Goal: Task Accomplishment & Management: Use online tool/utility

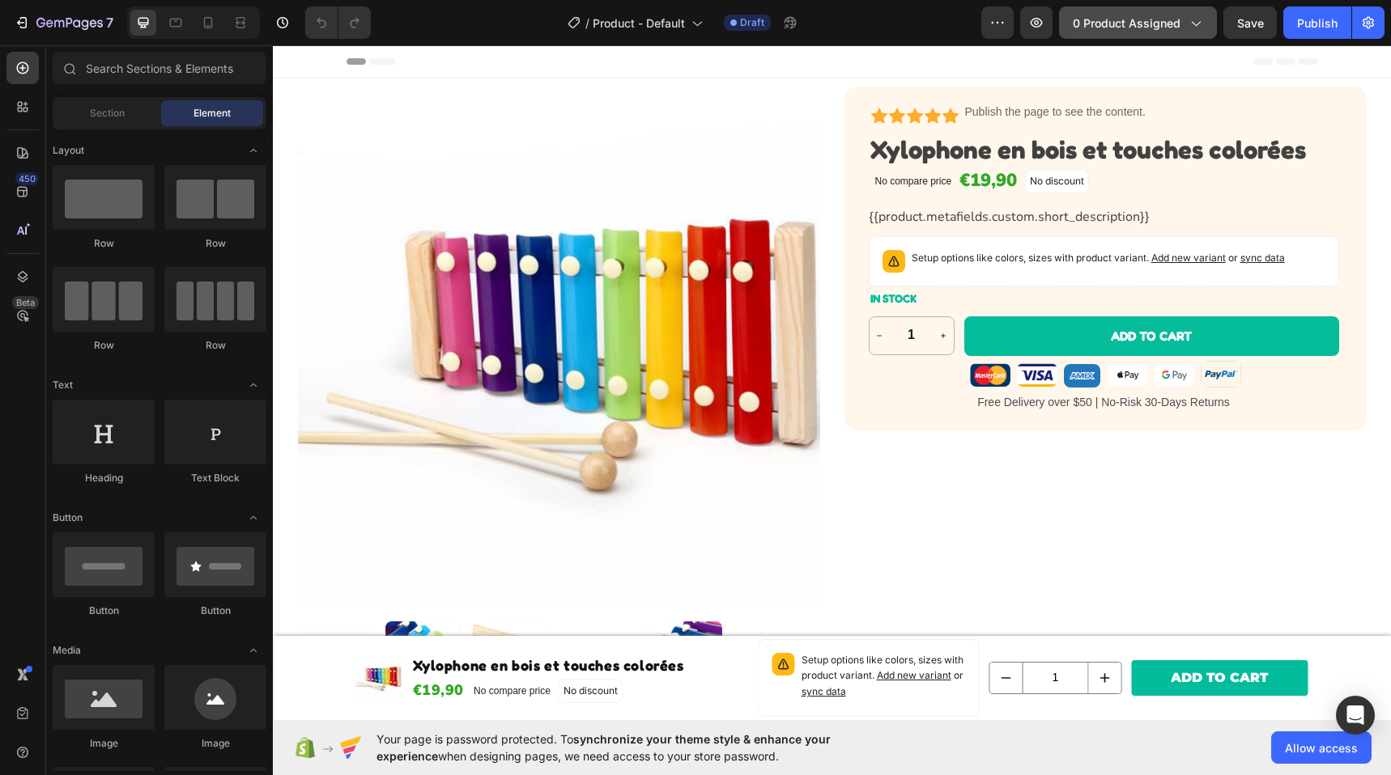
click at [1175, 28] on span "0 product assigned" at bounding box center [1127, 23] width 108 height 17
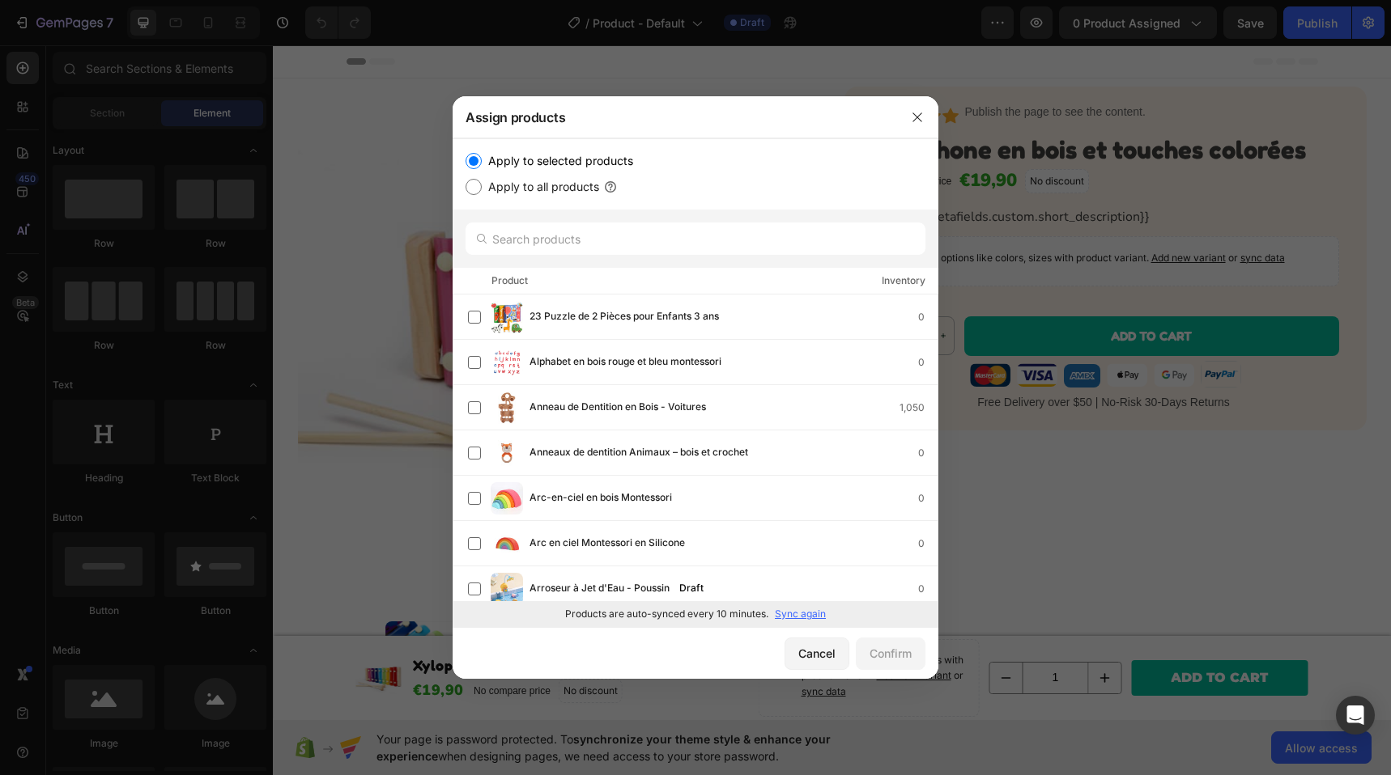
click at [482, 188] on label "Apply to all products" at bounding box center [540, 186] width 117 height 19
click at [482, 188] on input "Apply to all products" at bounding box center [473, 187] width 16 height 16
radio input "true"
click at [888, 659] on div "Confirm" at bounding box center [890, 653] width 42 height 17
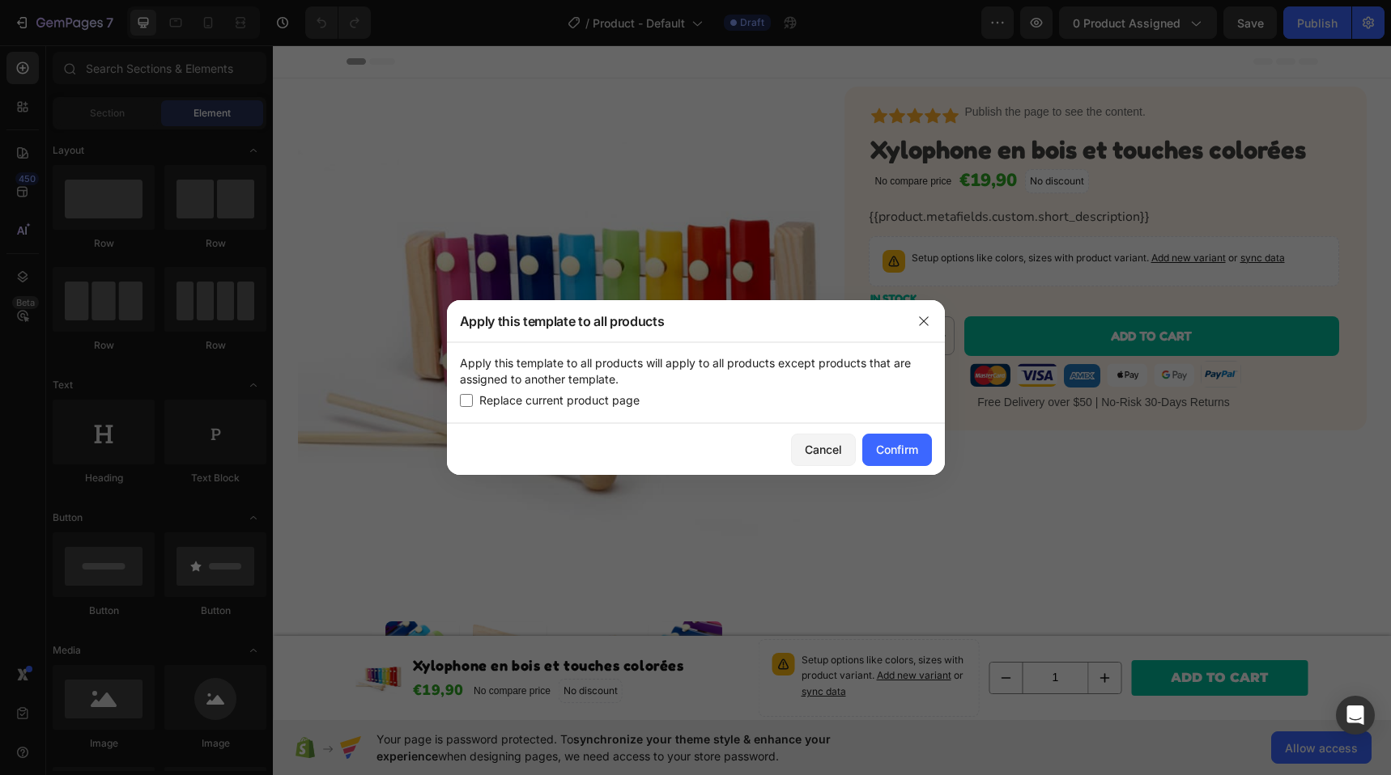
click at [564, 405] on span "Replace current product page" at bounding box center [559, 400] width 160 height 19
checkbox input "true"
click at [915, 456] on div "Confirm" at bounding box center [897, 449] width 42 height 17
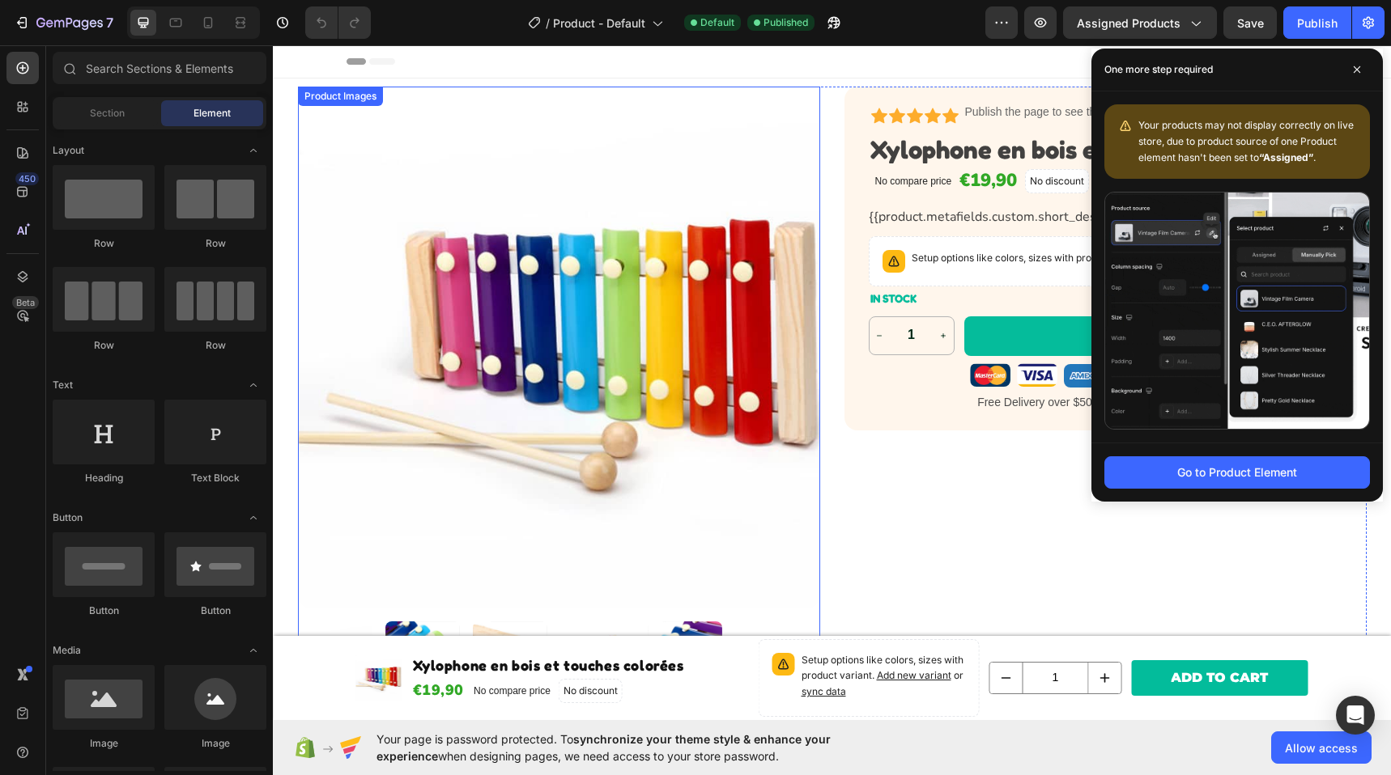
click at [489, 295] on img at bounding box center [559, 348] width 522 height 522
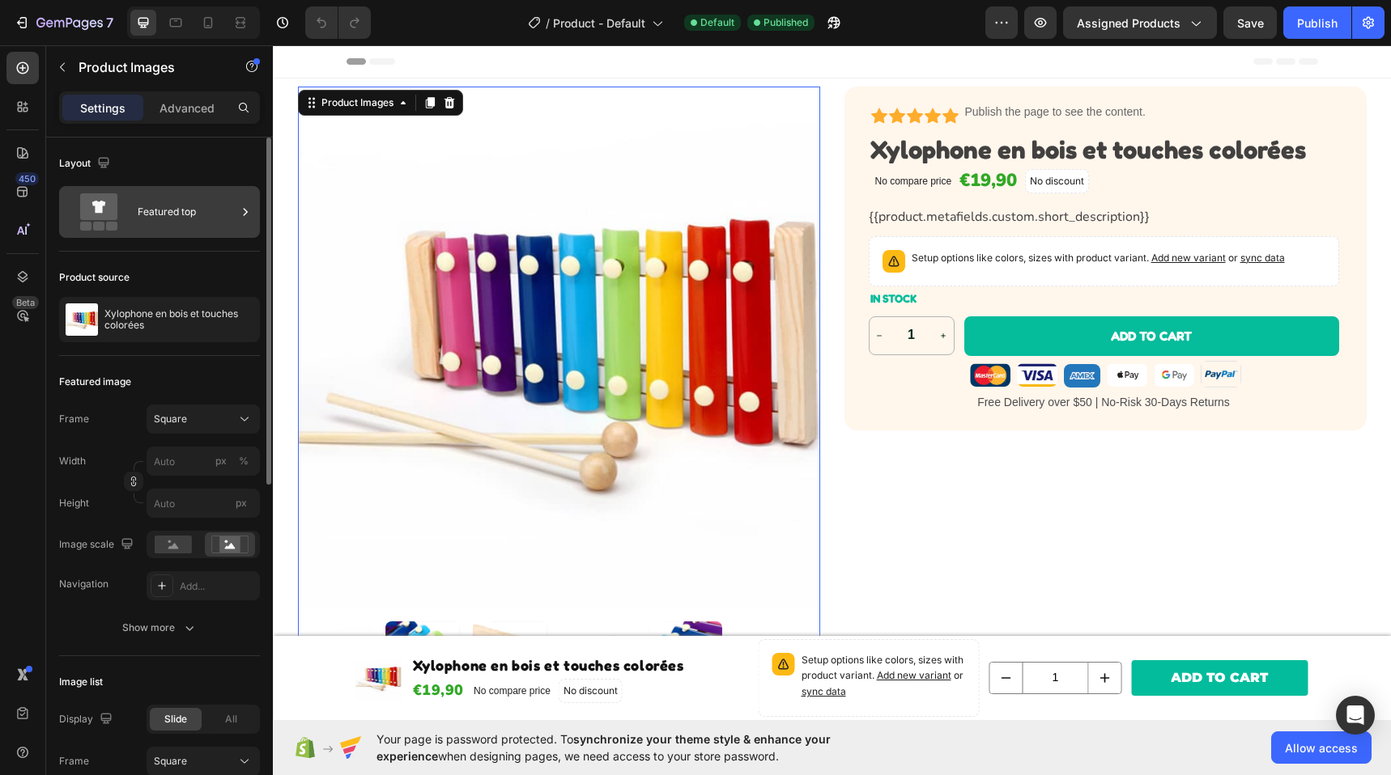
click at [200, 201] on div "Featured top" at bounding box center [187, 211] width 99 height 37
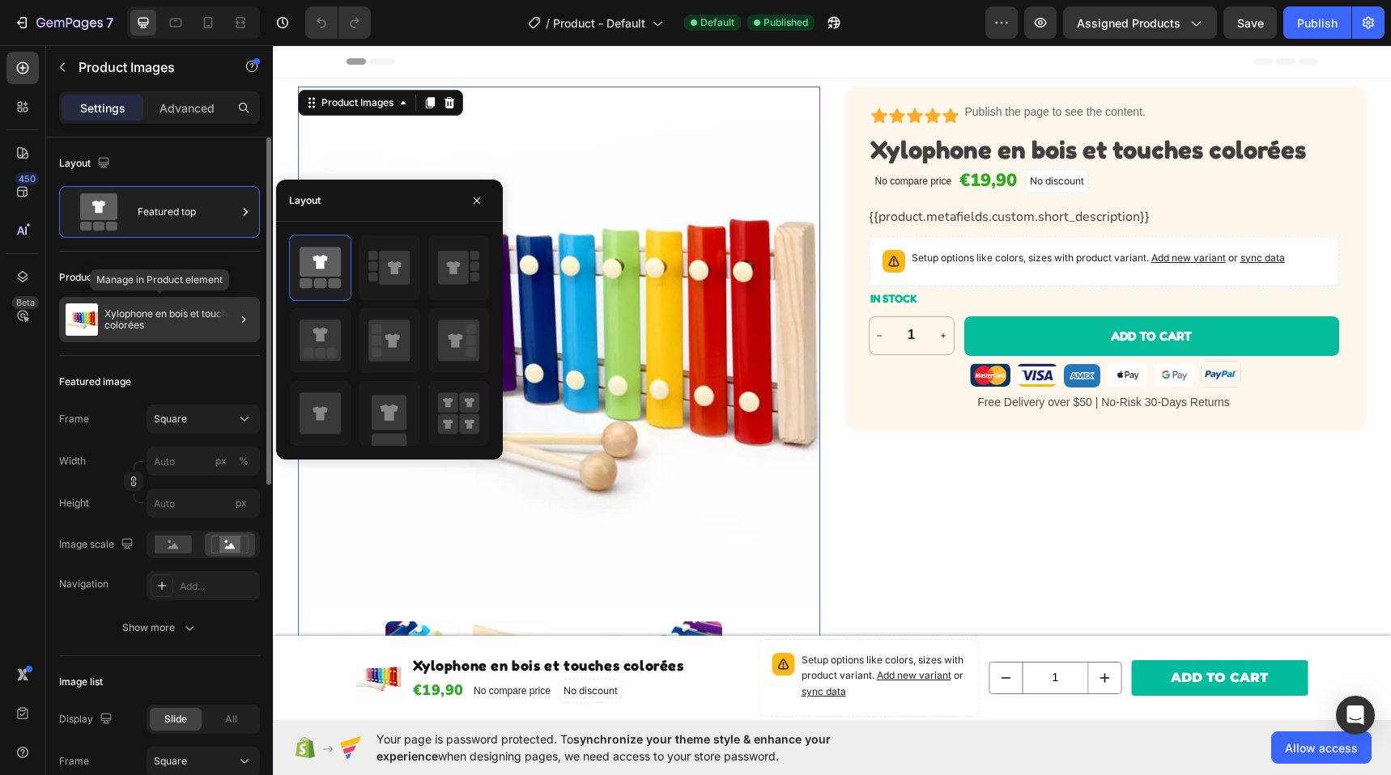
click at [189, 321] on p "Xylophone en bois et touches colorées" at bounding box center [178, 319] width 149 height 23
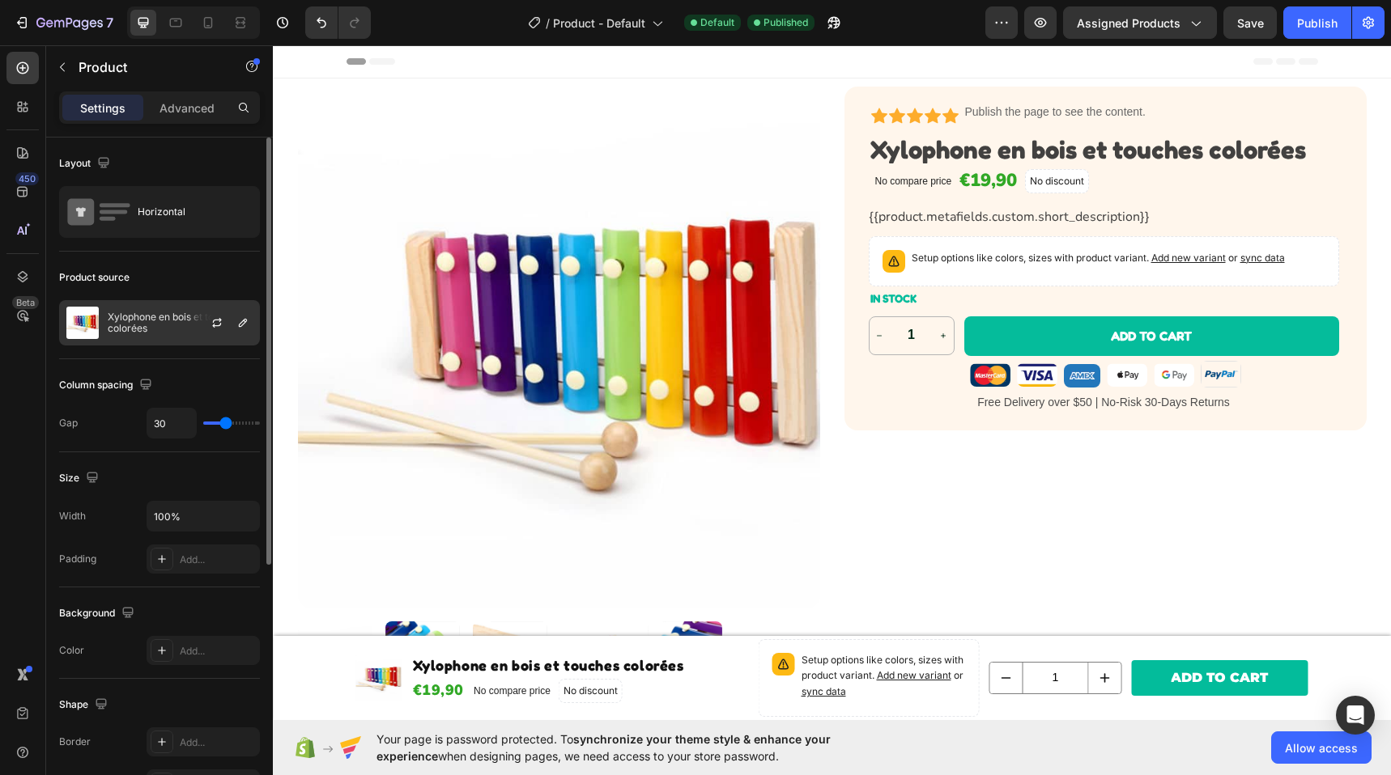
click at [251, 340] on div at bounding box center [223, 323] width 71 height 44
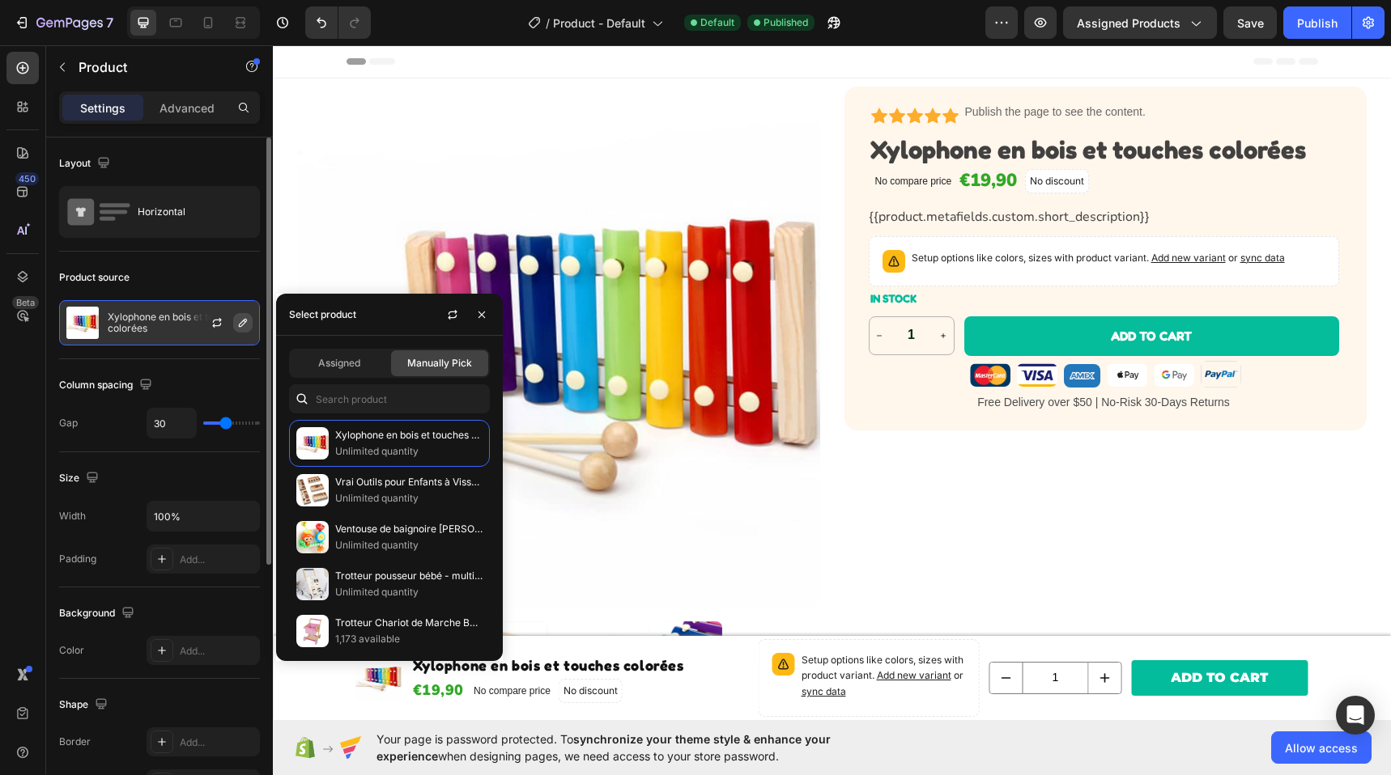
click at [245, 316] on icon "button" at bounding box center [242, 322] width 13 height 13
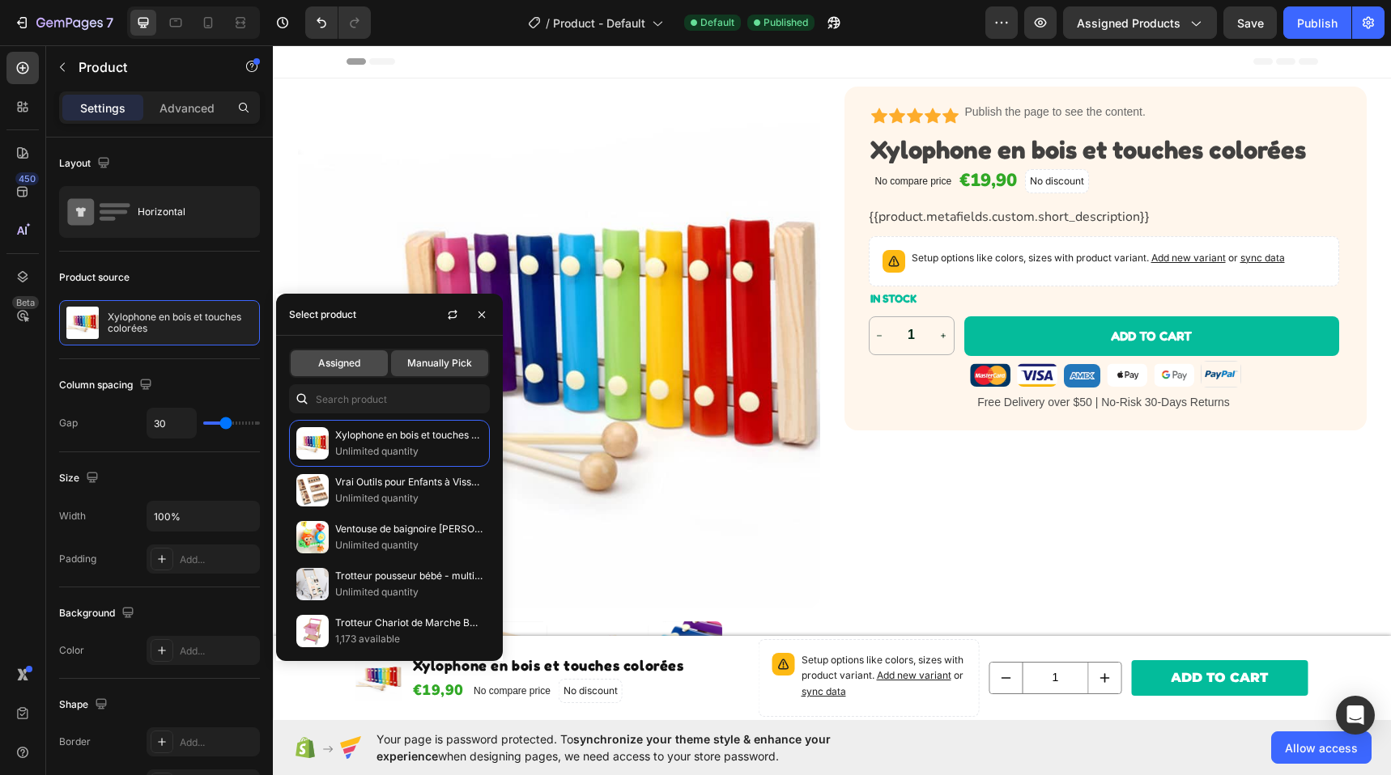
click at [338, 355] on div "Assigned" at bounding box center [339, 363] width 97 height 26
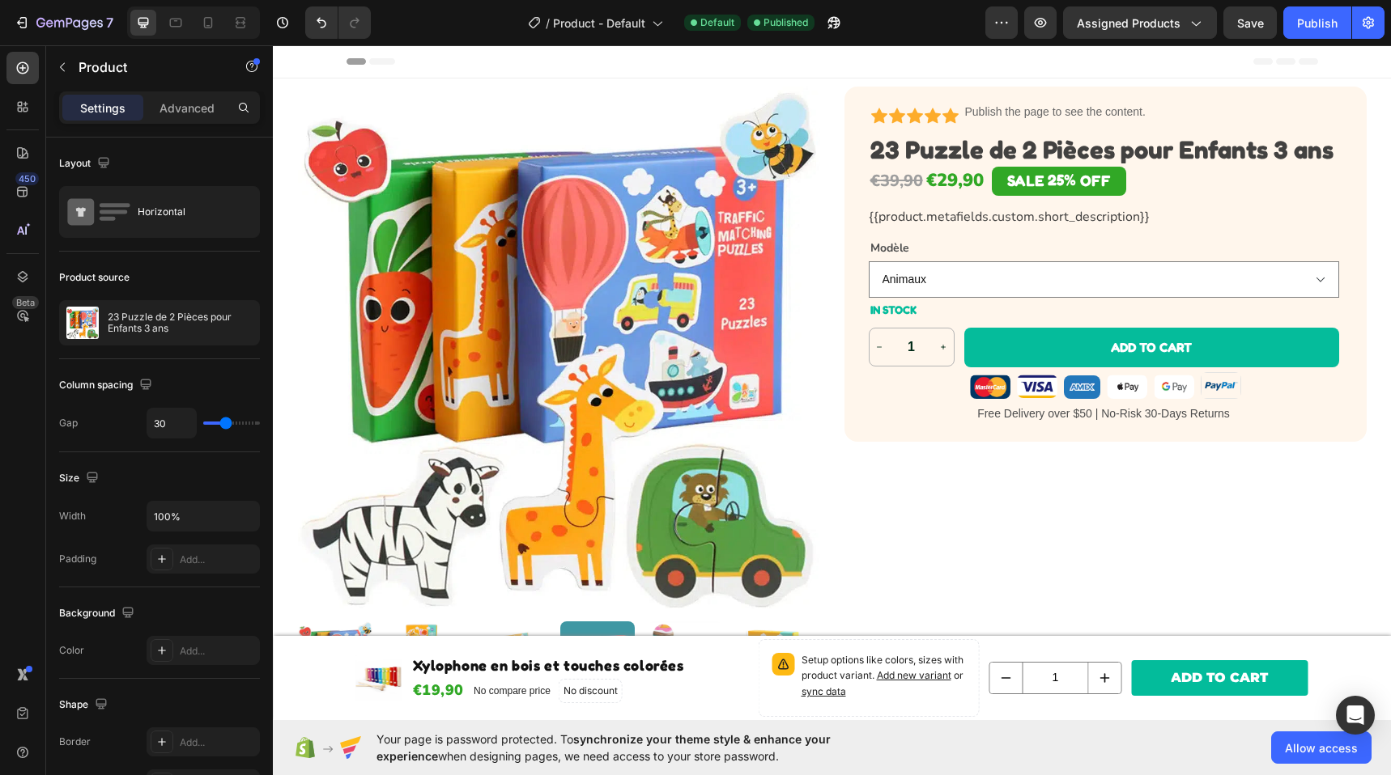
click at [982, 532] on div "Icon Icon Icon Icon Icon Icon List Publish the page to see the content. Custom …" at bounding box center [1105, 392] width 522 height 610
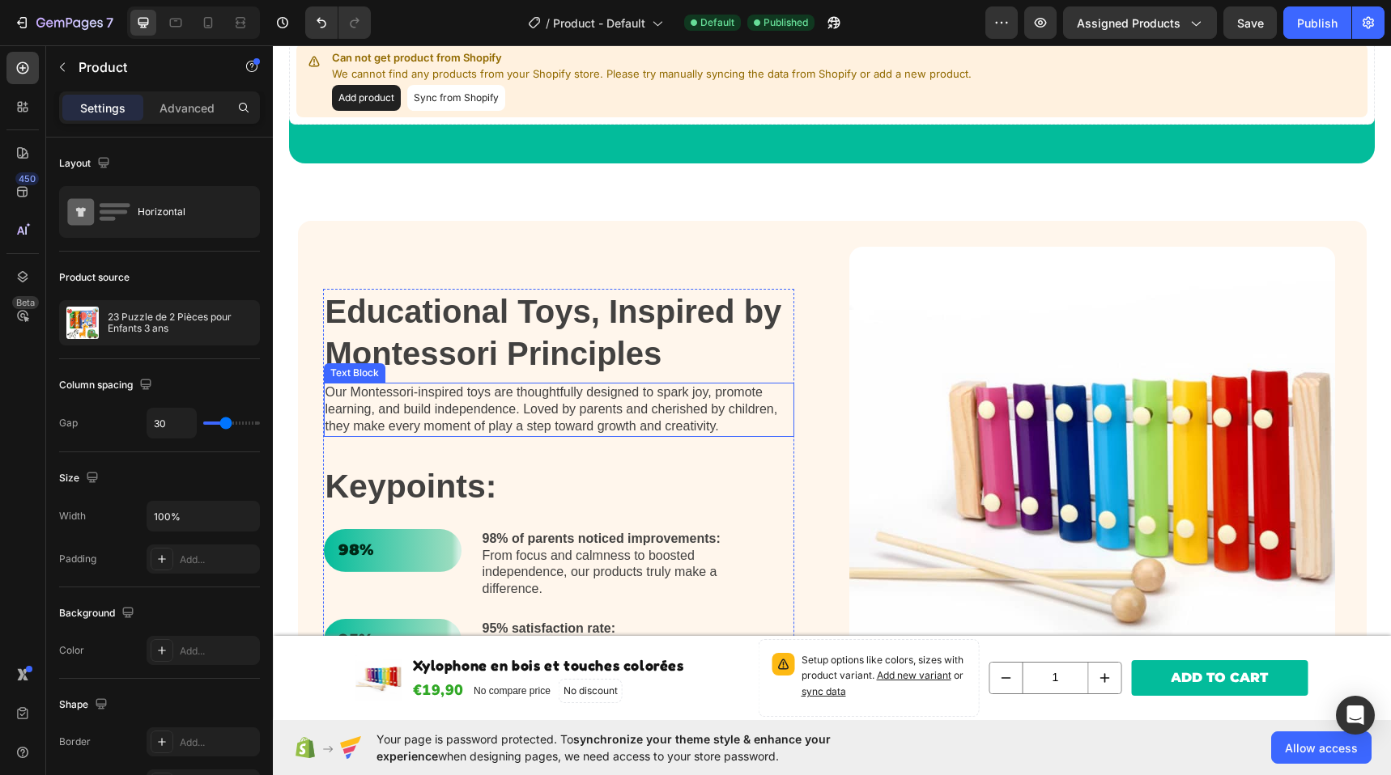
scroll to position [959, 0]
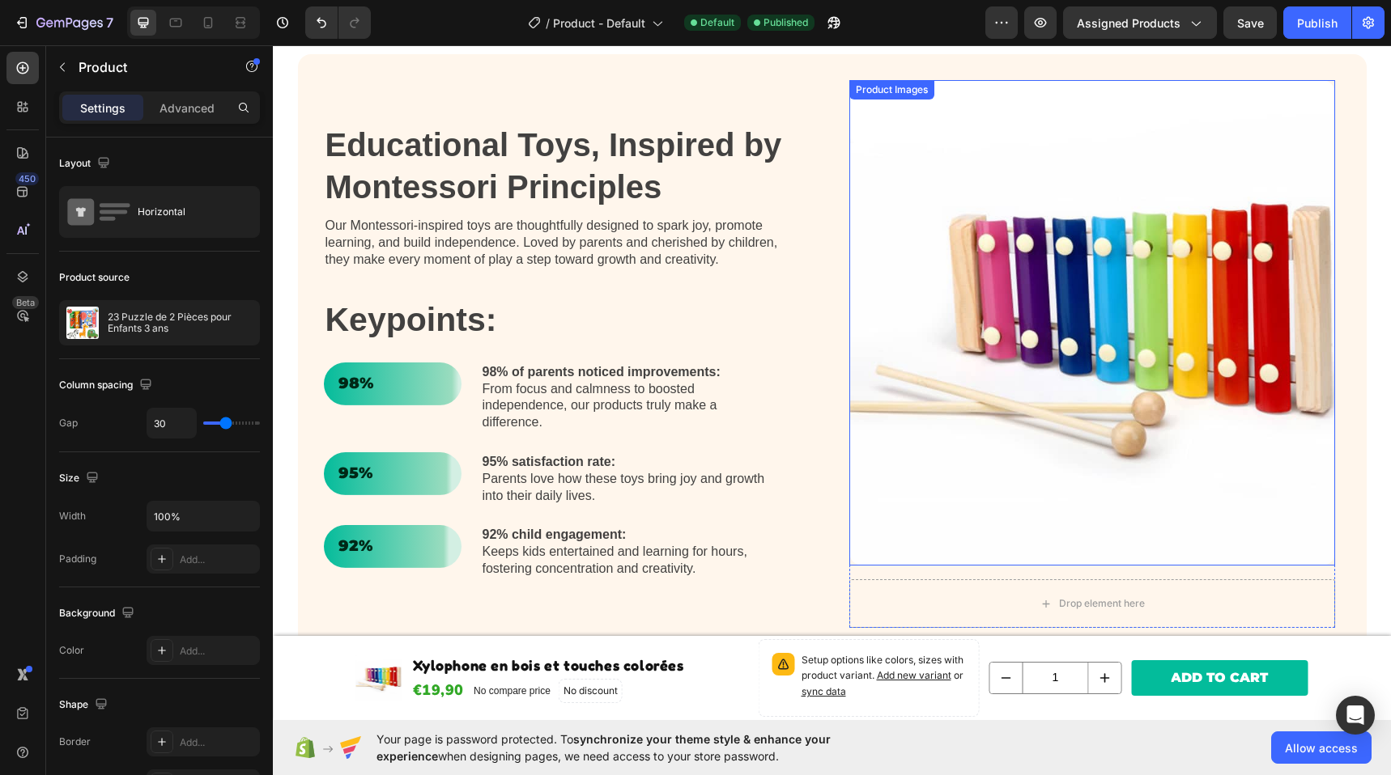
click at [1148, 290] on img at bounding box center [1092, 323] width 486 height 486
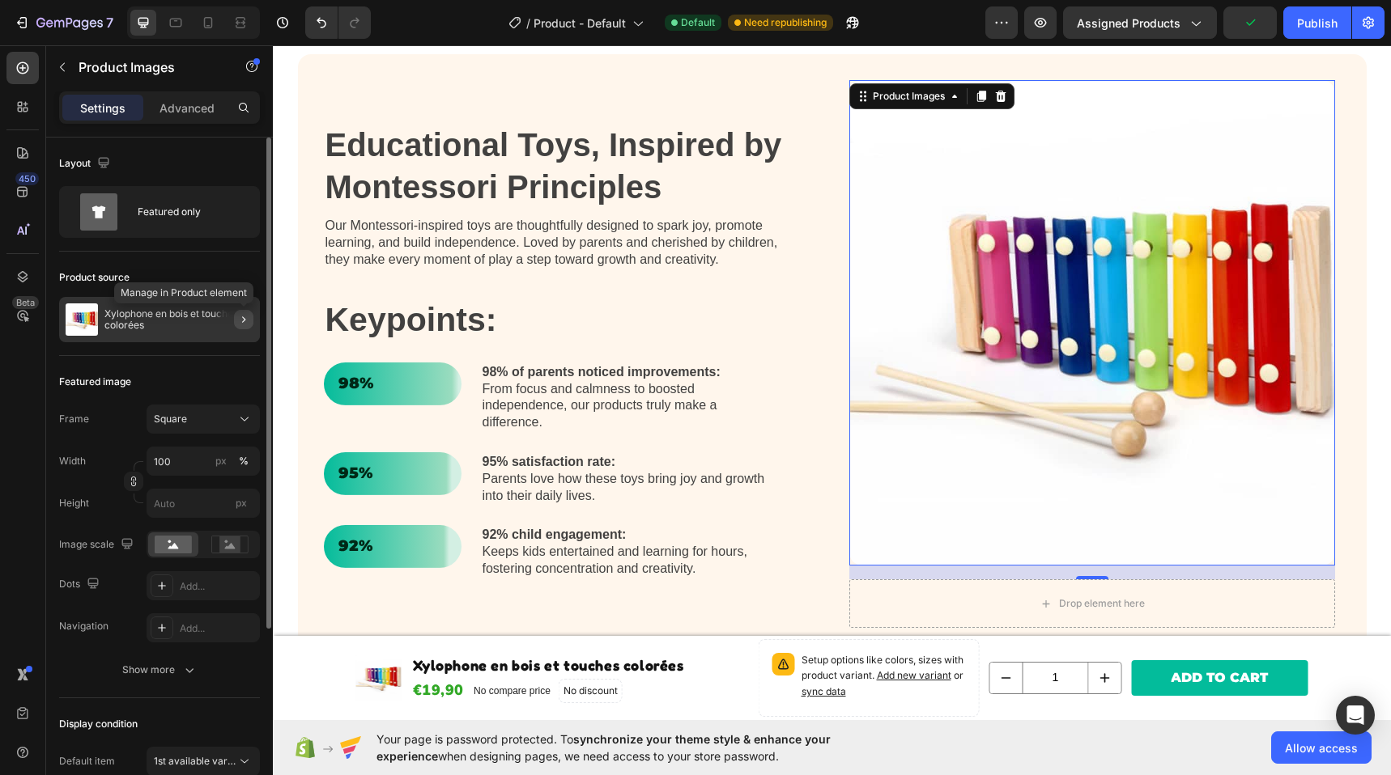
click at [240, 313] on icon "button" at bounding box center [243, 319] width 13 height 13
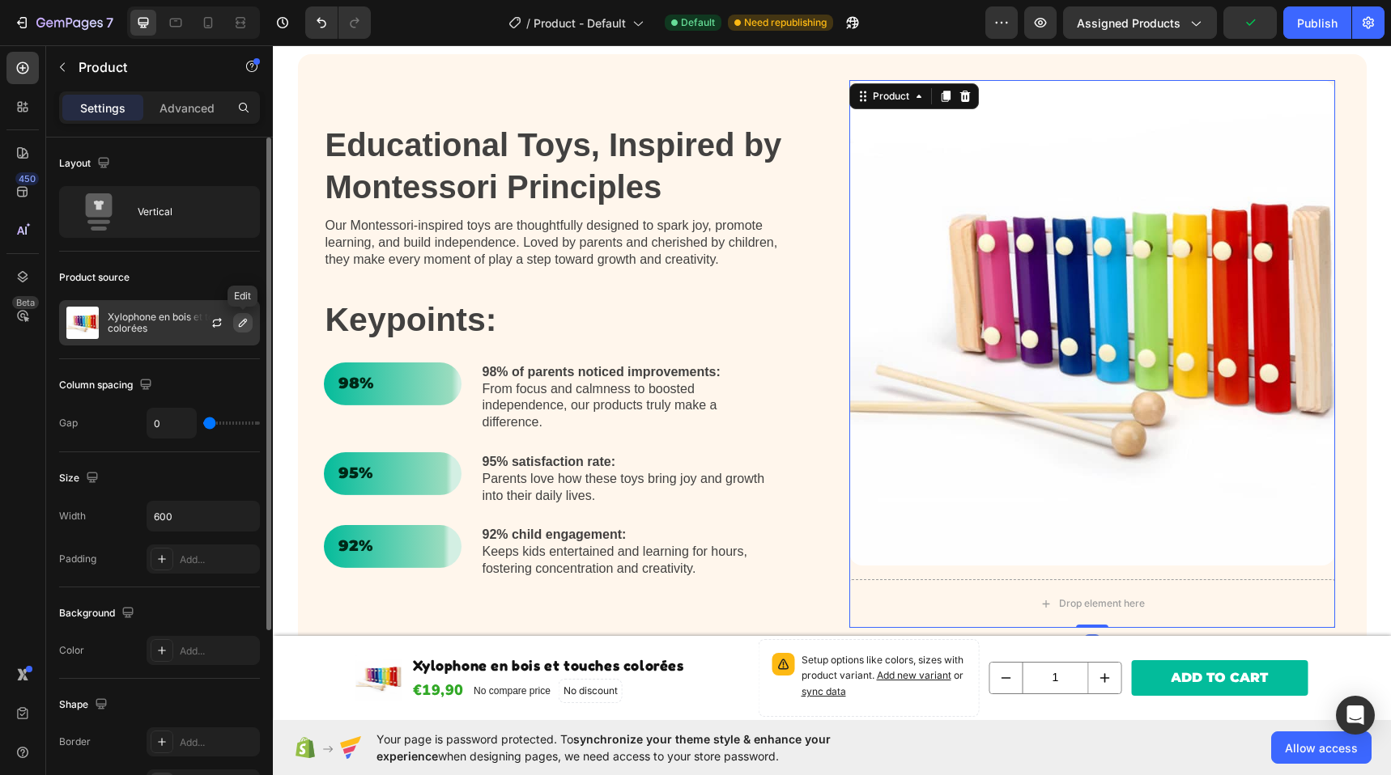
click at [244, 325] on icon "button" at bounding box center [242, 322] width 13 height 13
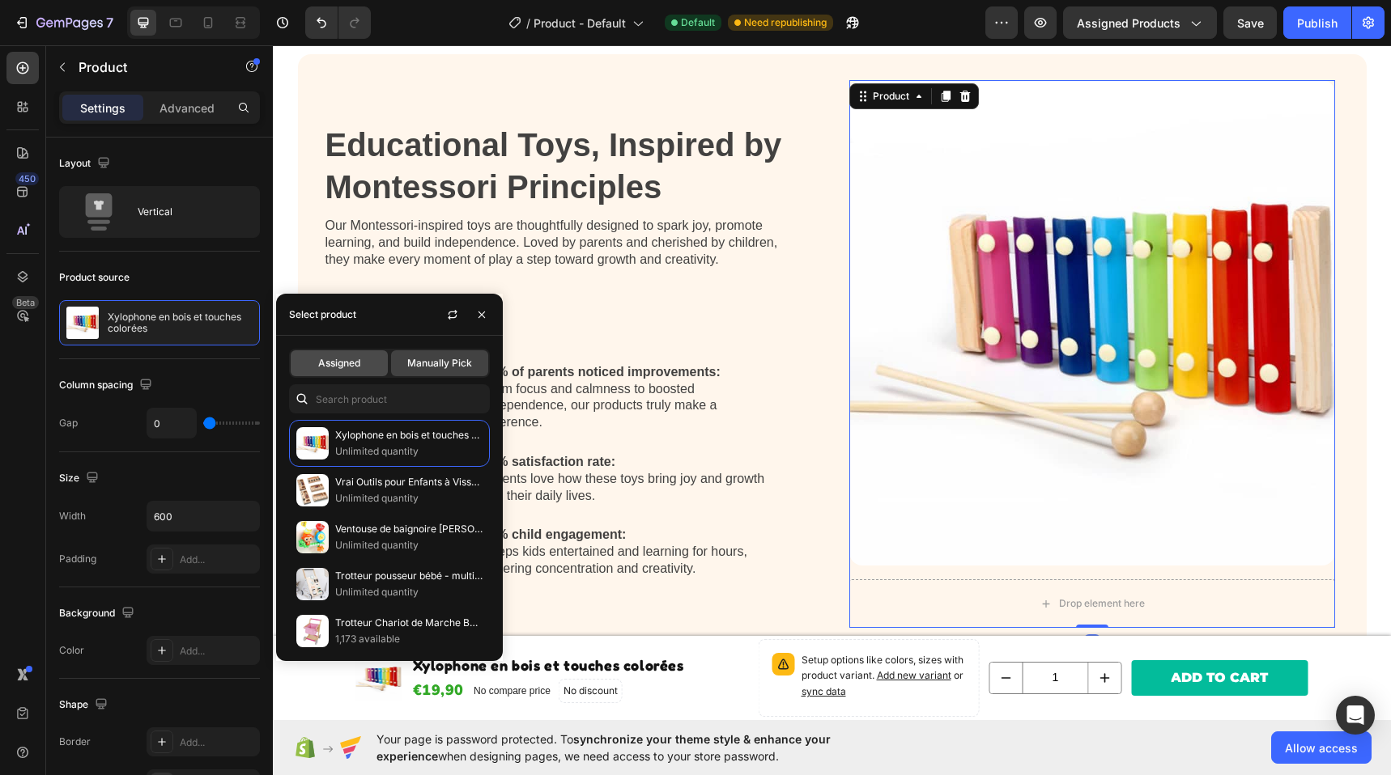
click at [340, 357] on span "Assigned" at bounding box center [339, 363] width 42 height 15
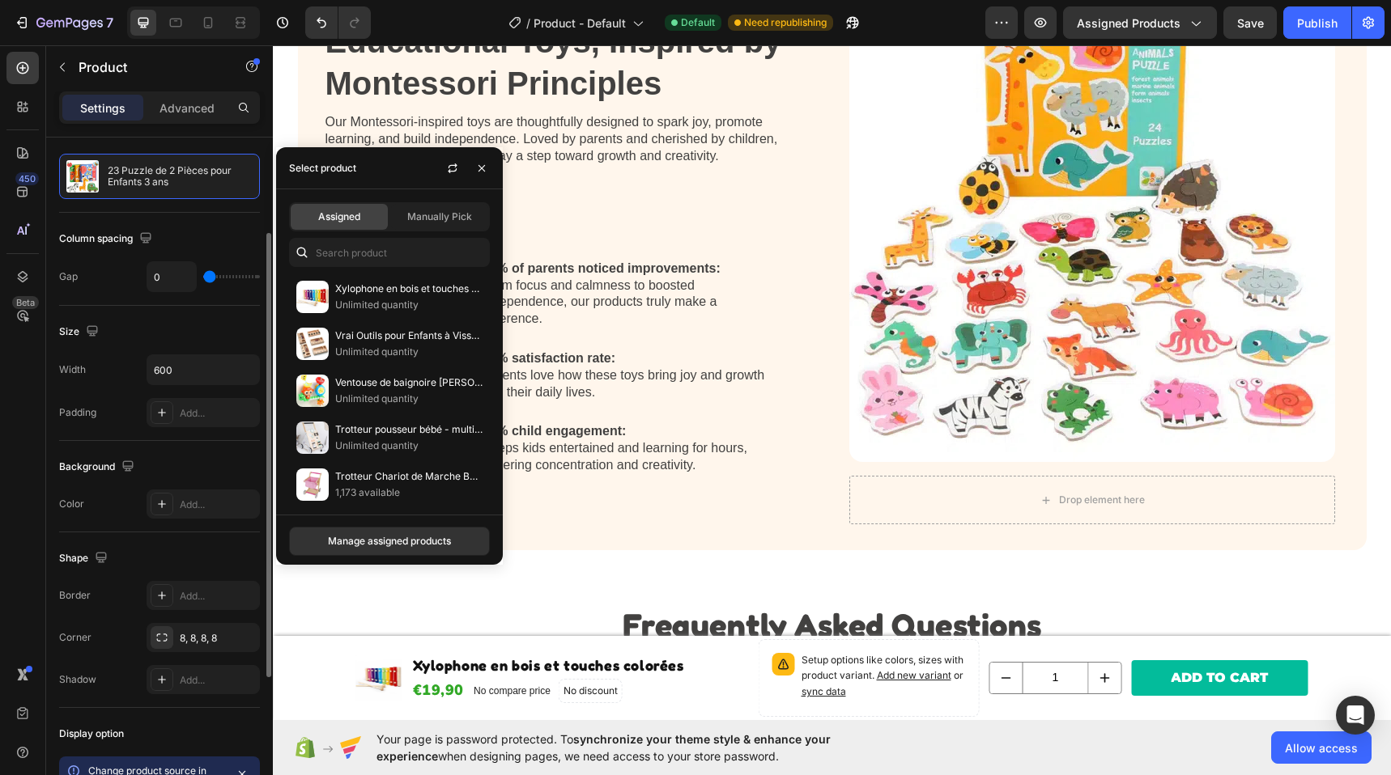
scroll to position [367, 0]
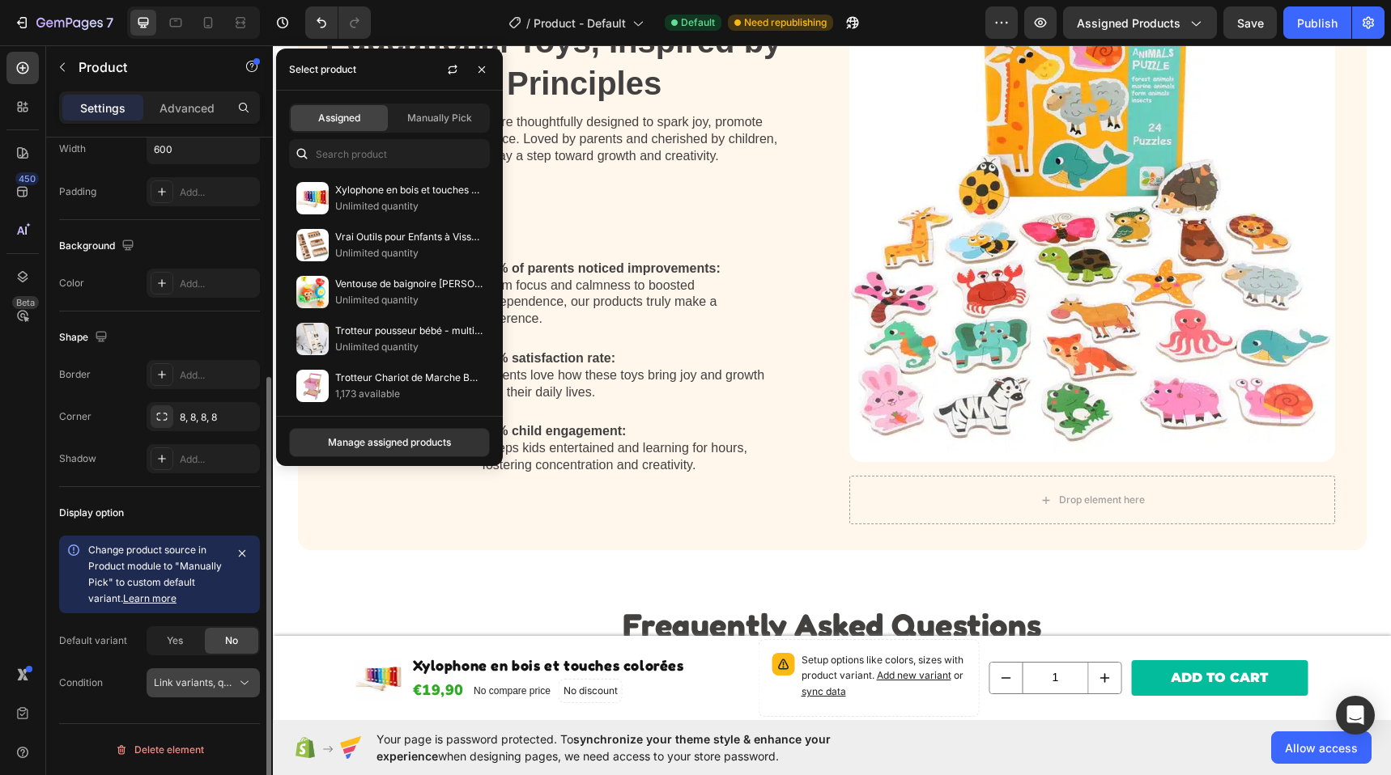
click at [182, 682] on span "Link variants, quantity <br> between same products" at bounding box center [273, 683] width 239 height 12
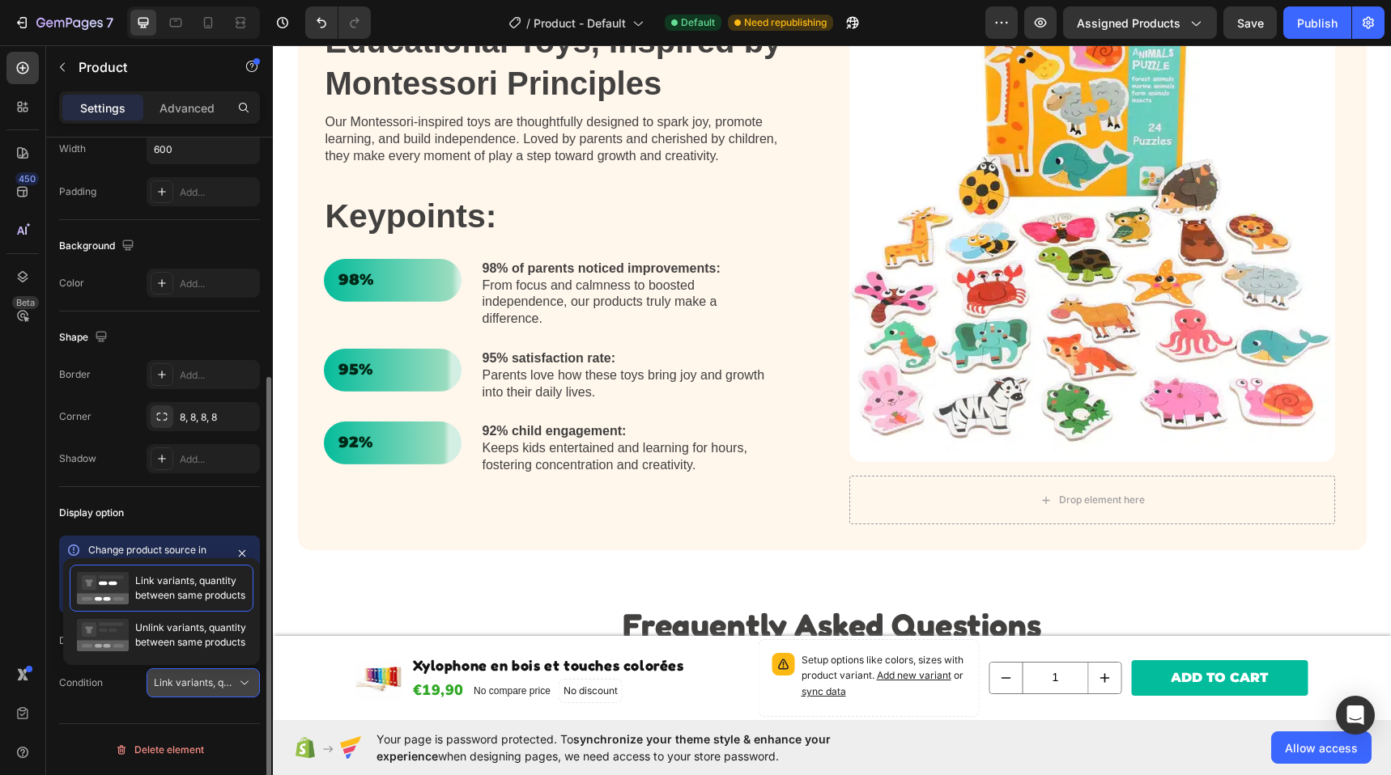
click at [181, 683] on span "Link variants, quantity <br> between same products" at bounding box center [273, 683] width 239 height 12
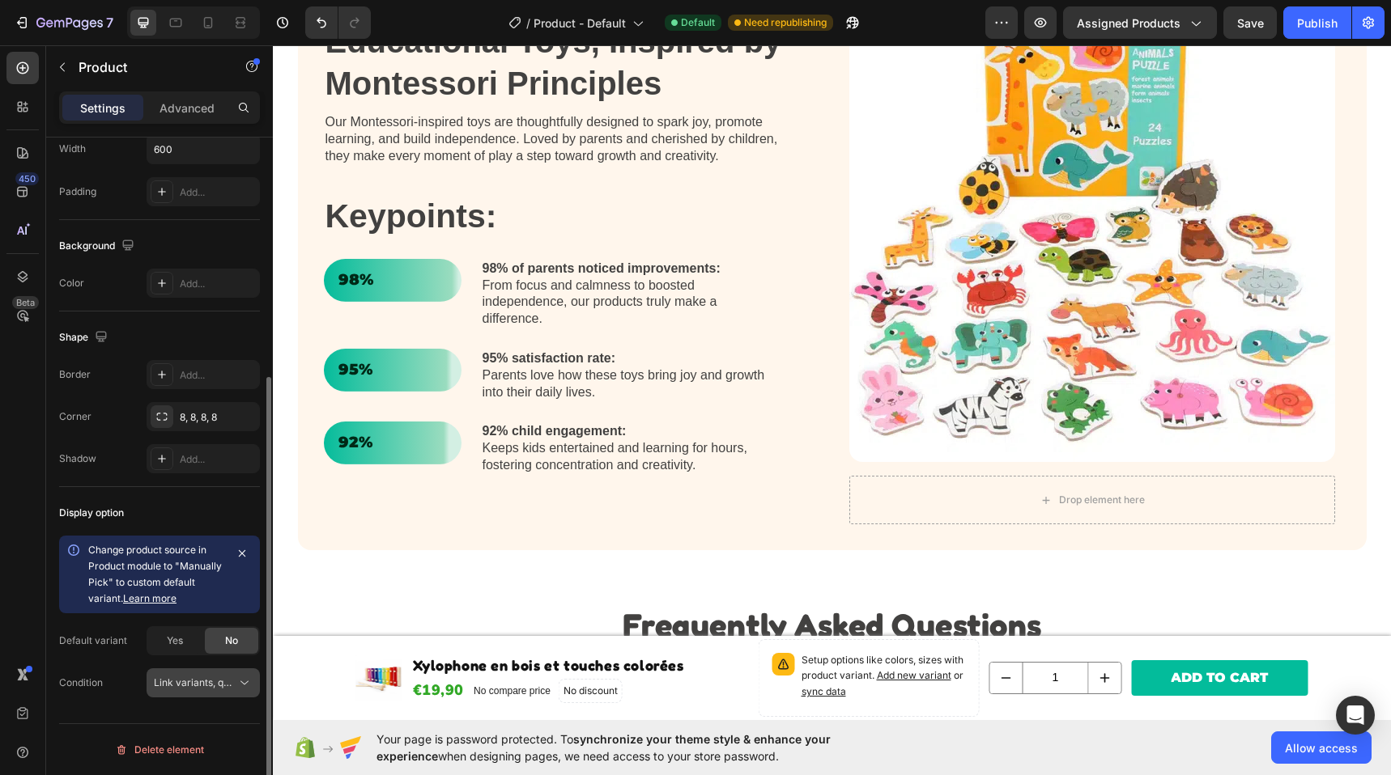
click at [186, 677] on span "Link variants, quantity <br> between same products" at bounding box center [273, 683] width 239 height 12
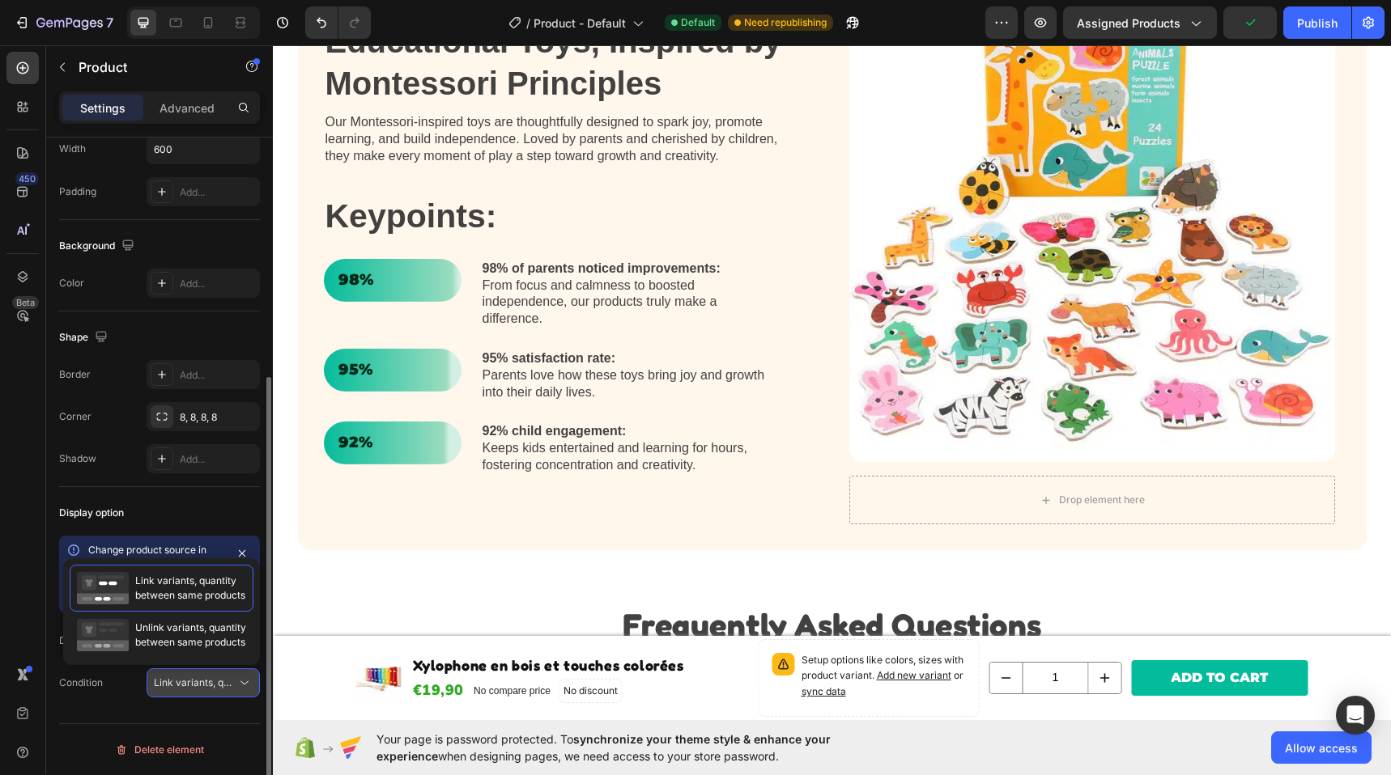
click at [185, 682] on span "Link variants, quantity <br> between same products" at bounding box center [273, 683] width 239 height 12
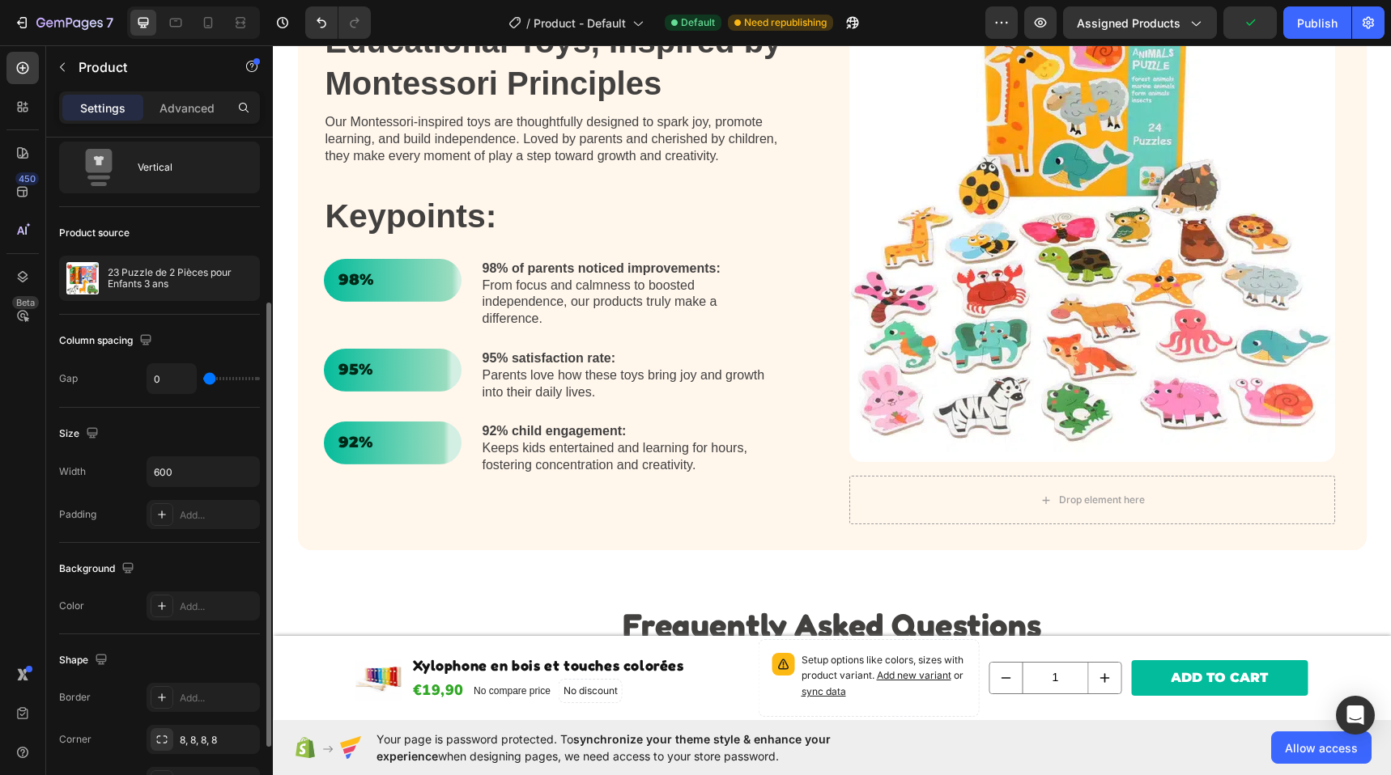
scroll to position [0, 0]
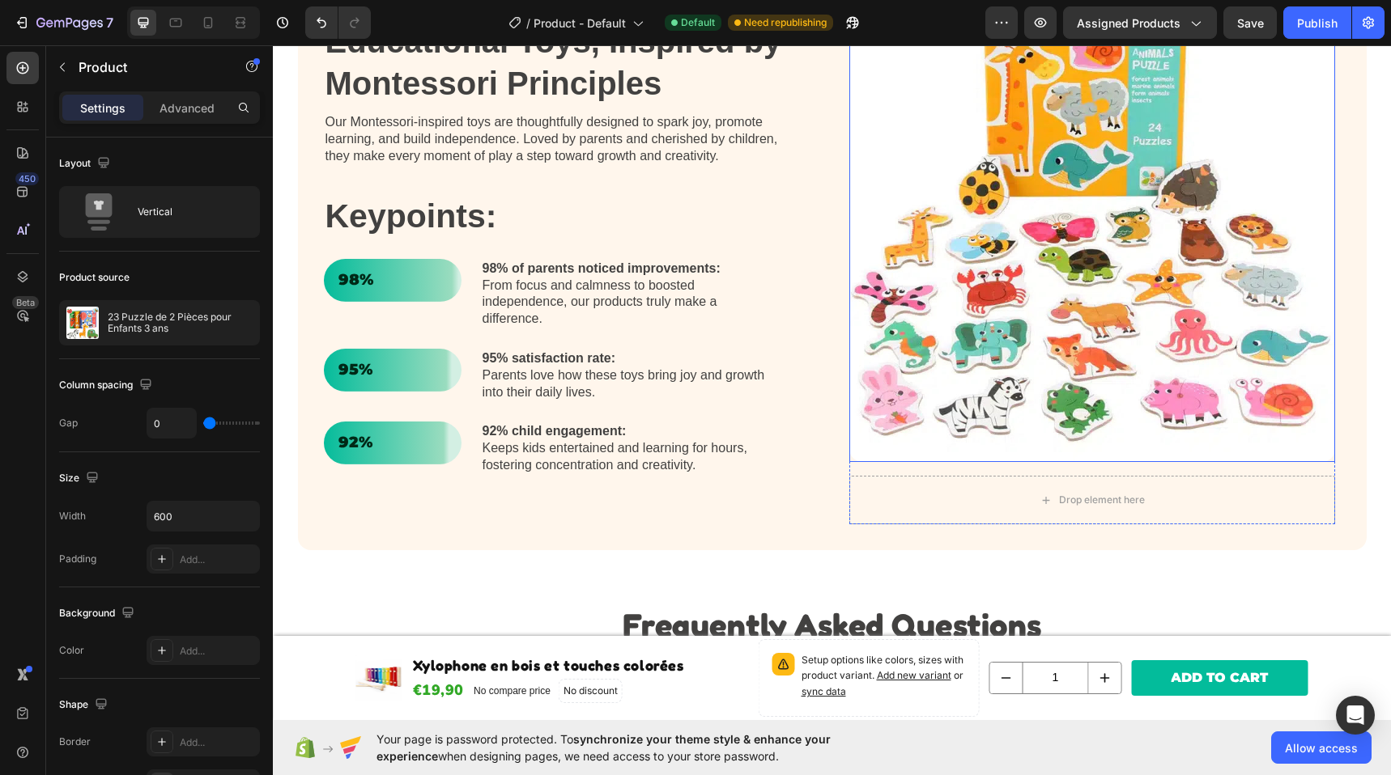
click at [1179, 248] on img at bounding box center [1092, 220] width 486 height 486
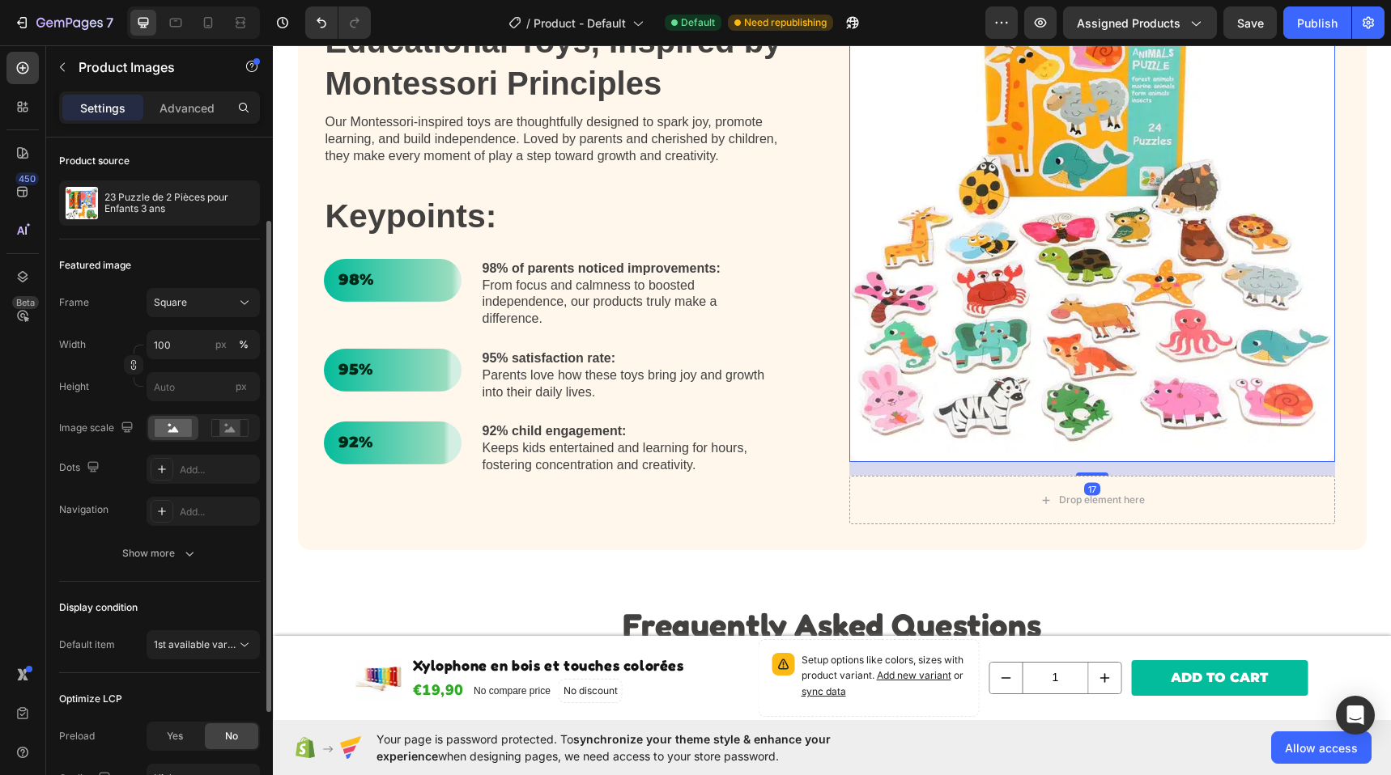
scroll to position [143, 0]
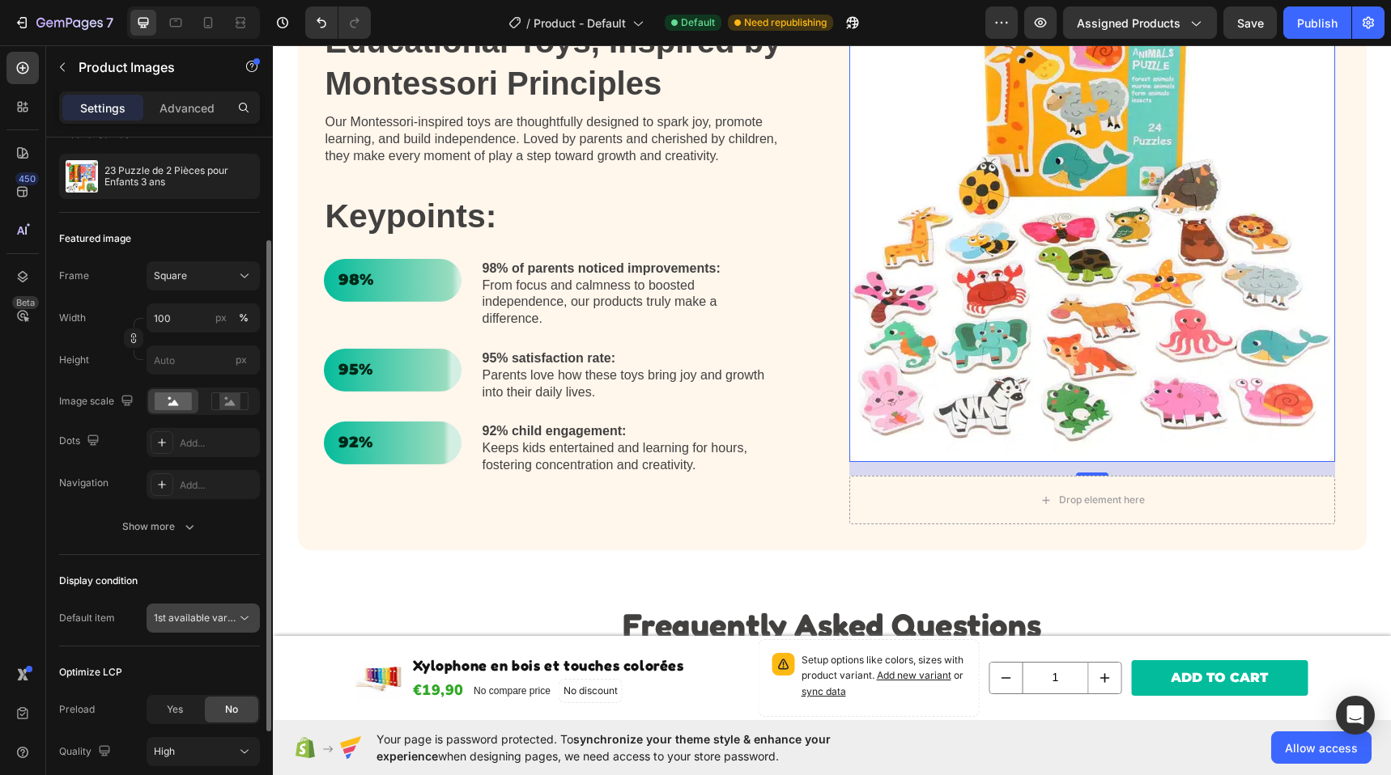
click at [189, 619] on span "1st available variant" at bounding box center [199, 618] width 91 height 12
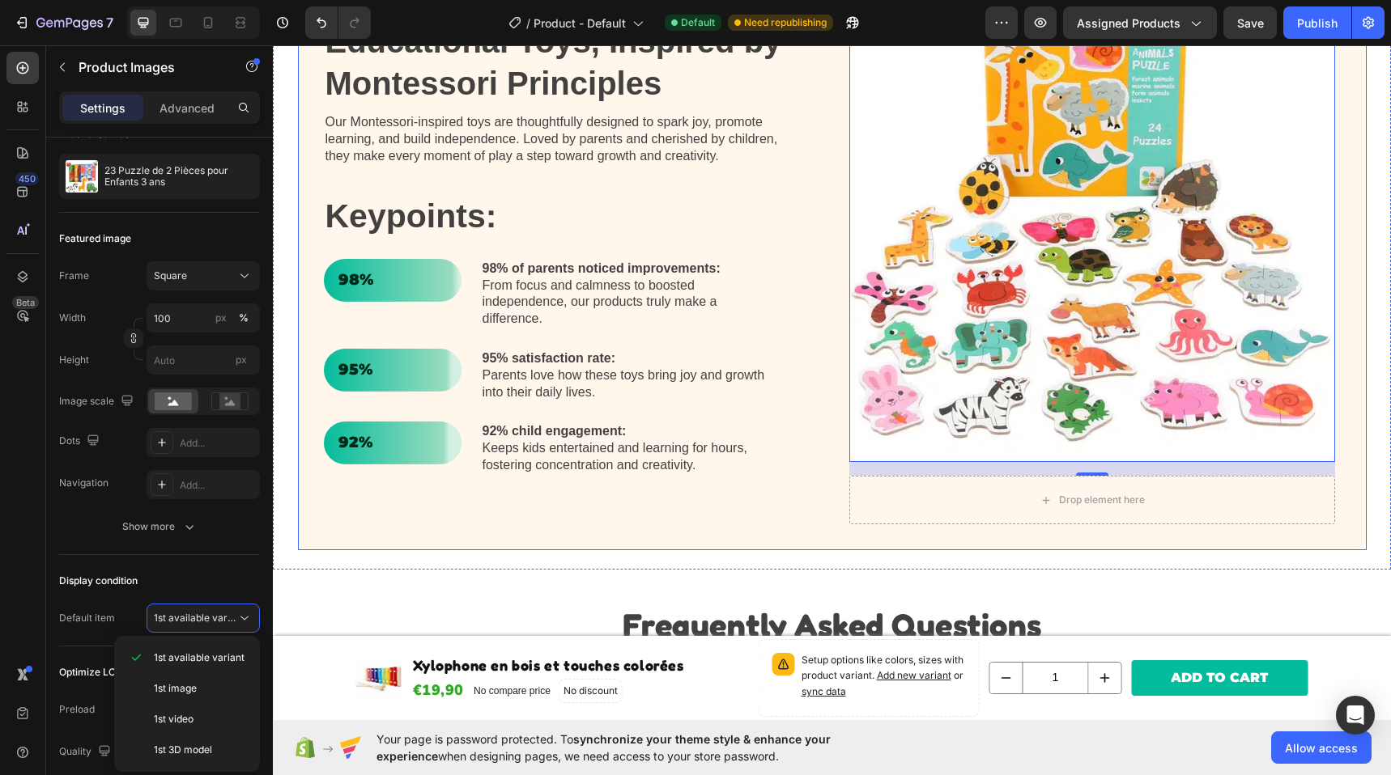
click at [771, 418] on div "Educational Toys, Inspired by Montessori Principles Heading Our Montessori-insp…" at bounding box center [559, 247] width 470 height 457
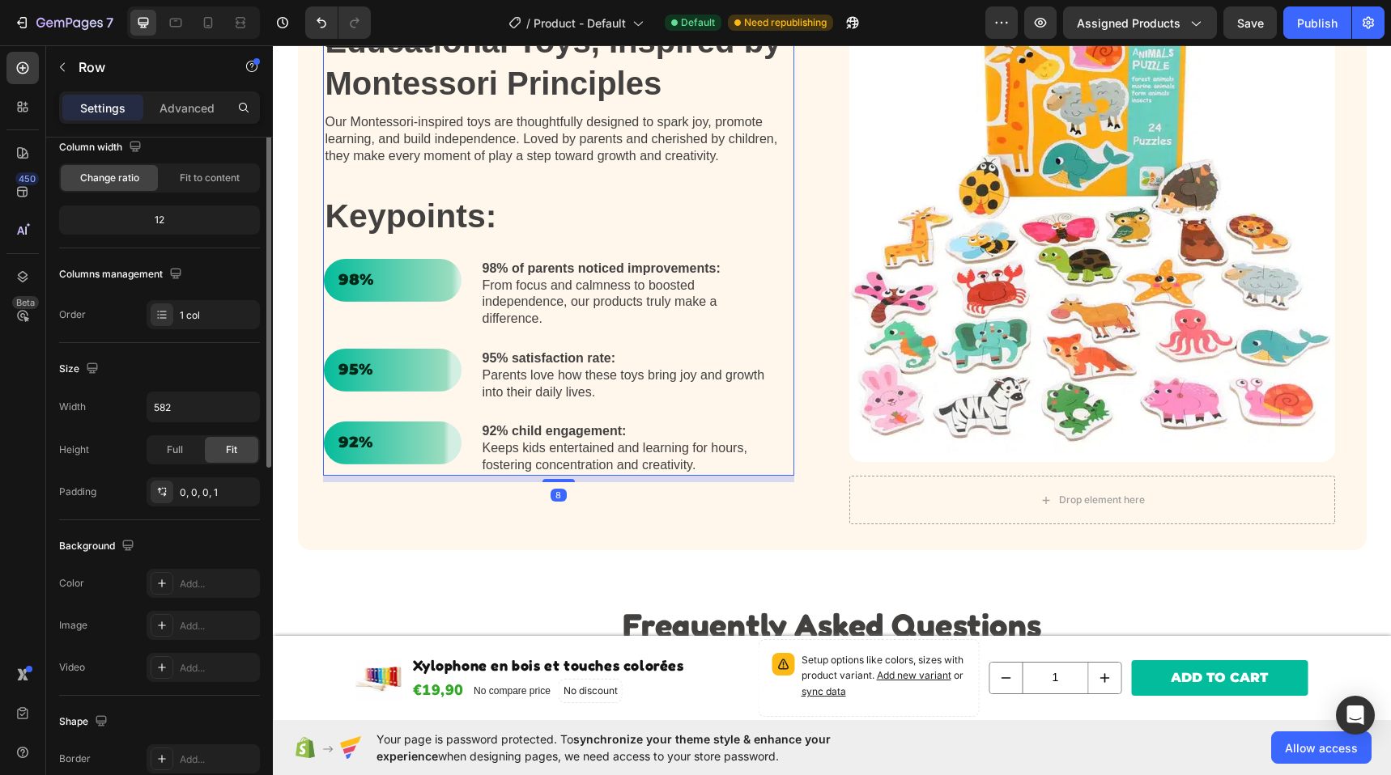
scroll to position [0, 0]
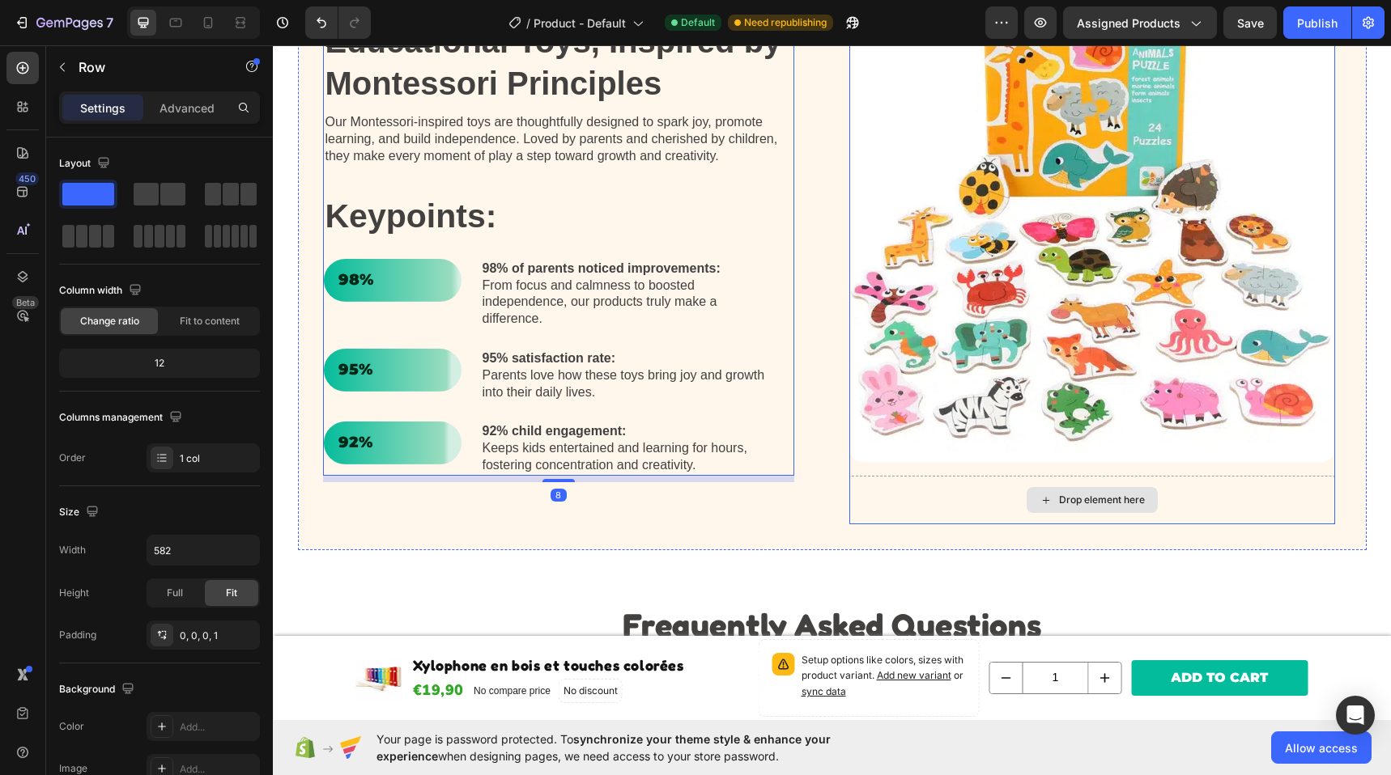
click at [928, 490] on div "Drop element here" at bounding box center [1092, 500] width 486 height 49
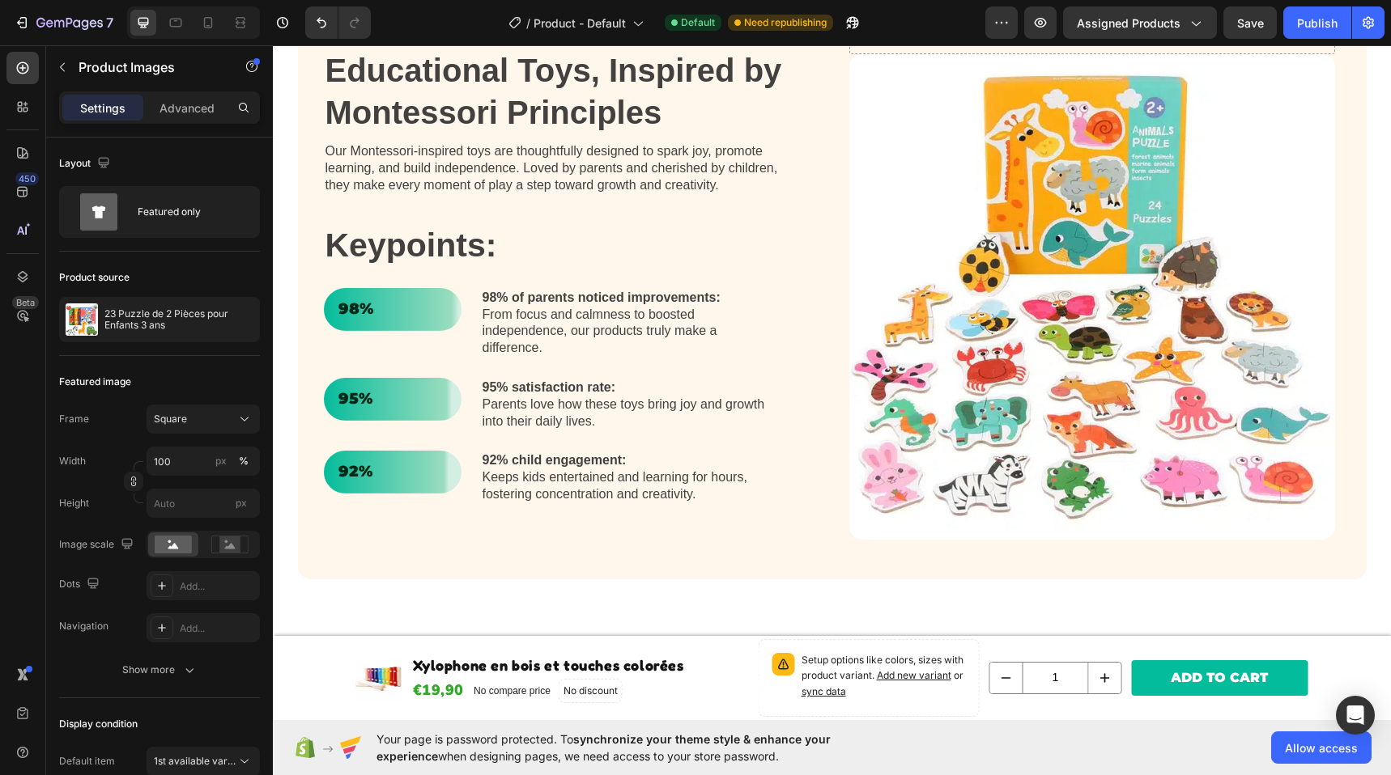
scroll to position [754, 0]
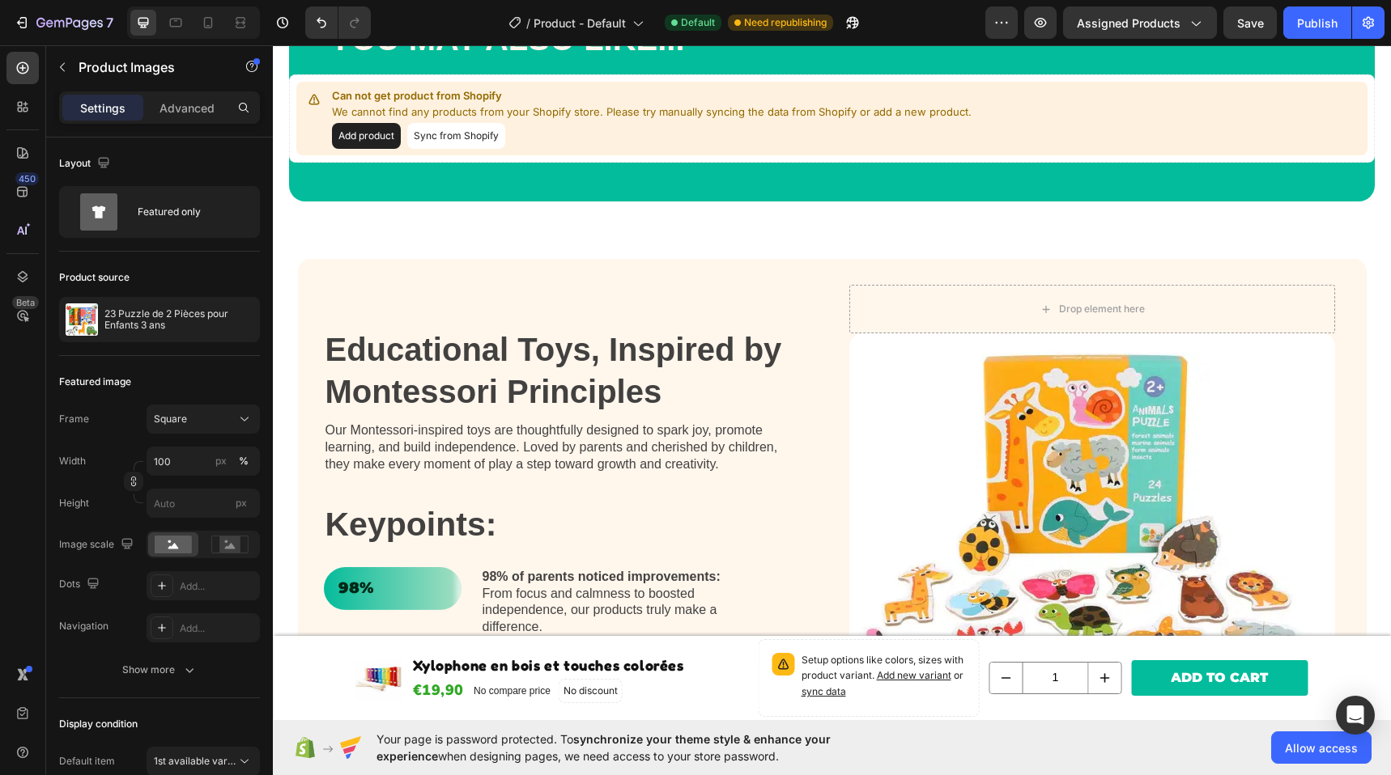
click at [868, 333] on img at bounding box center [1092, 576] width 486 height 486
click at [864, 299] on div "Drop element here" at bounding box center [1092, 309] width 486 height 49
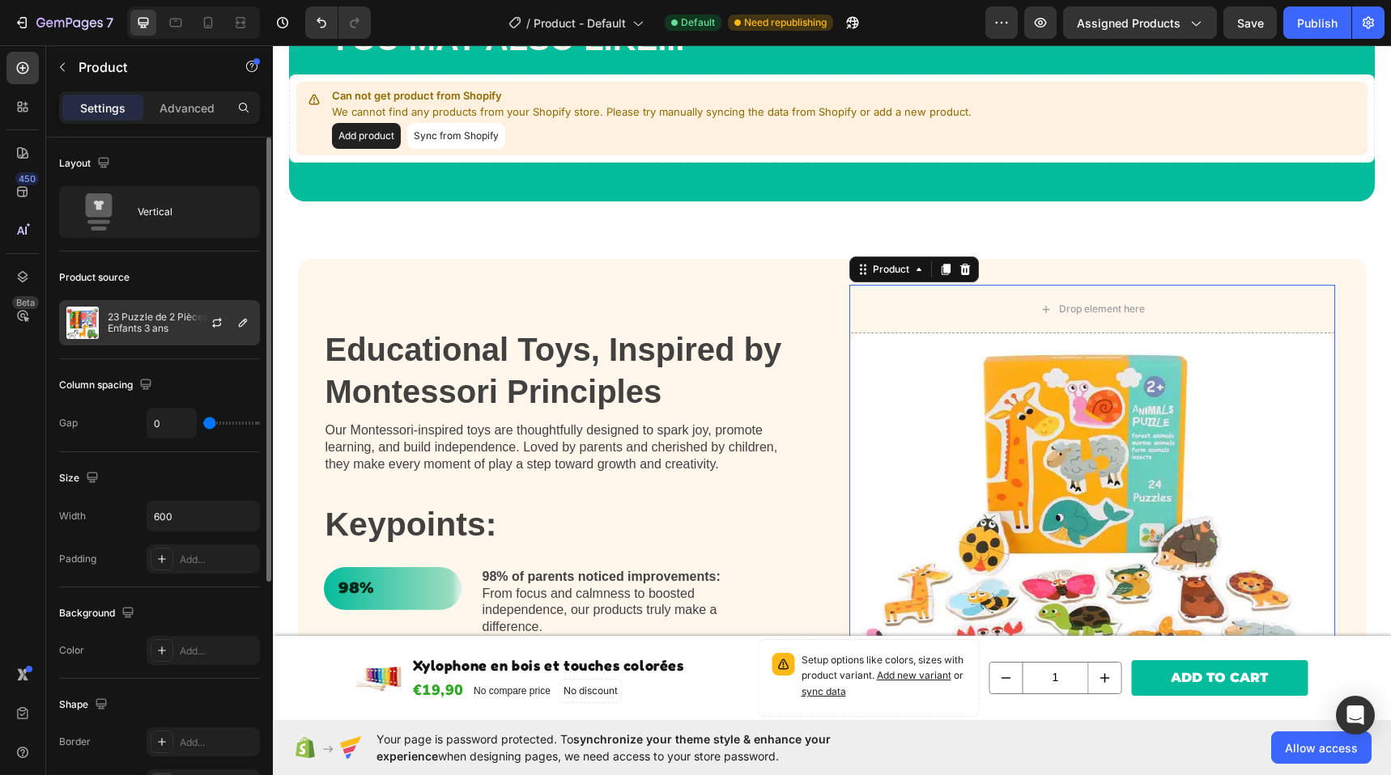
click at [159, 330] on p "23 Puzzle de 2 Pièces pour Enfants 3 ans" at bounding box center [180, 323] width 145 height 23
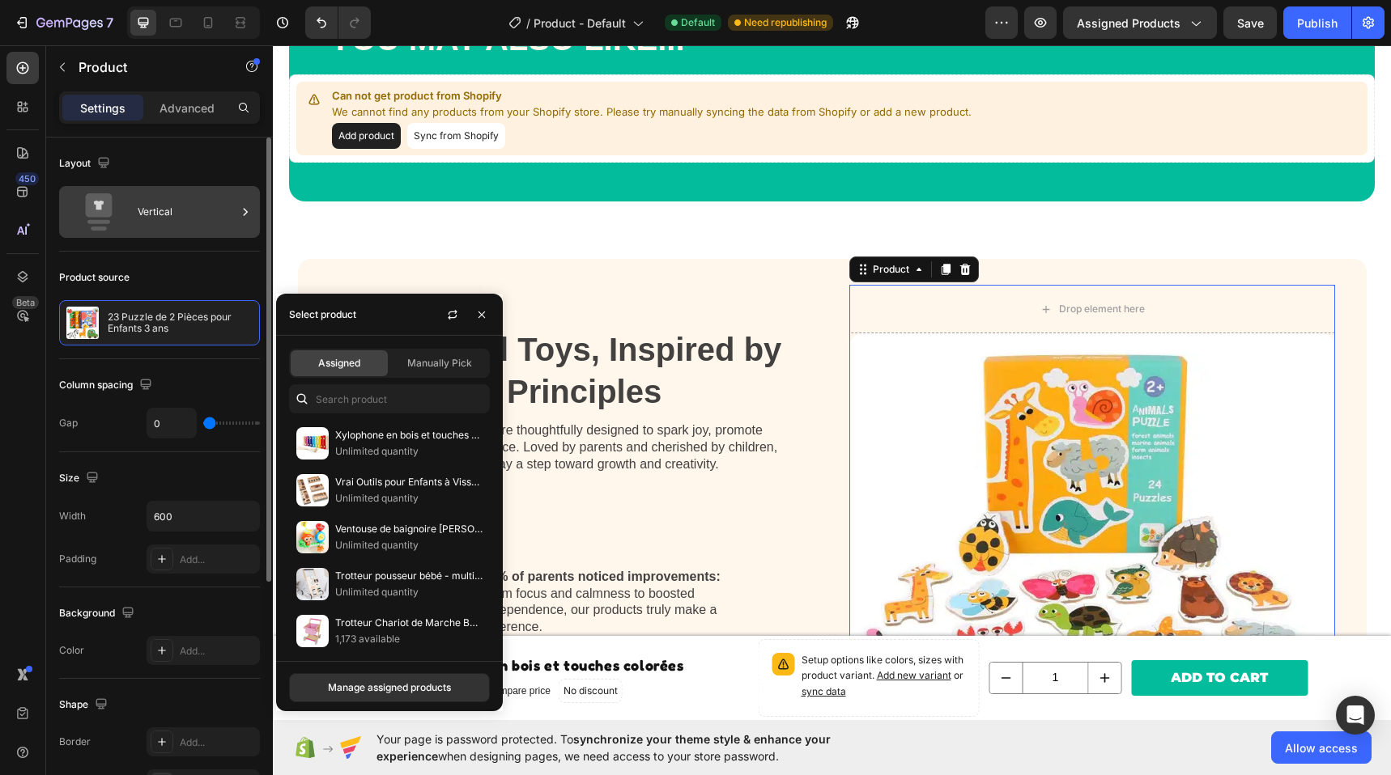
click at [152, 231] on div "Vertical" at bounding box center [159, 212] width 201 height 52
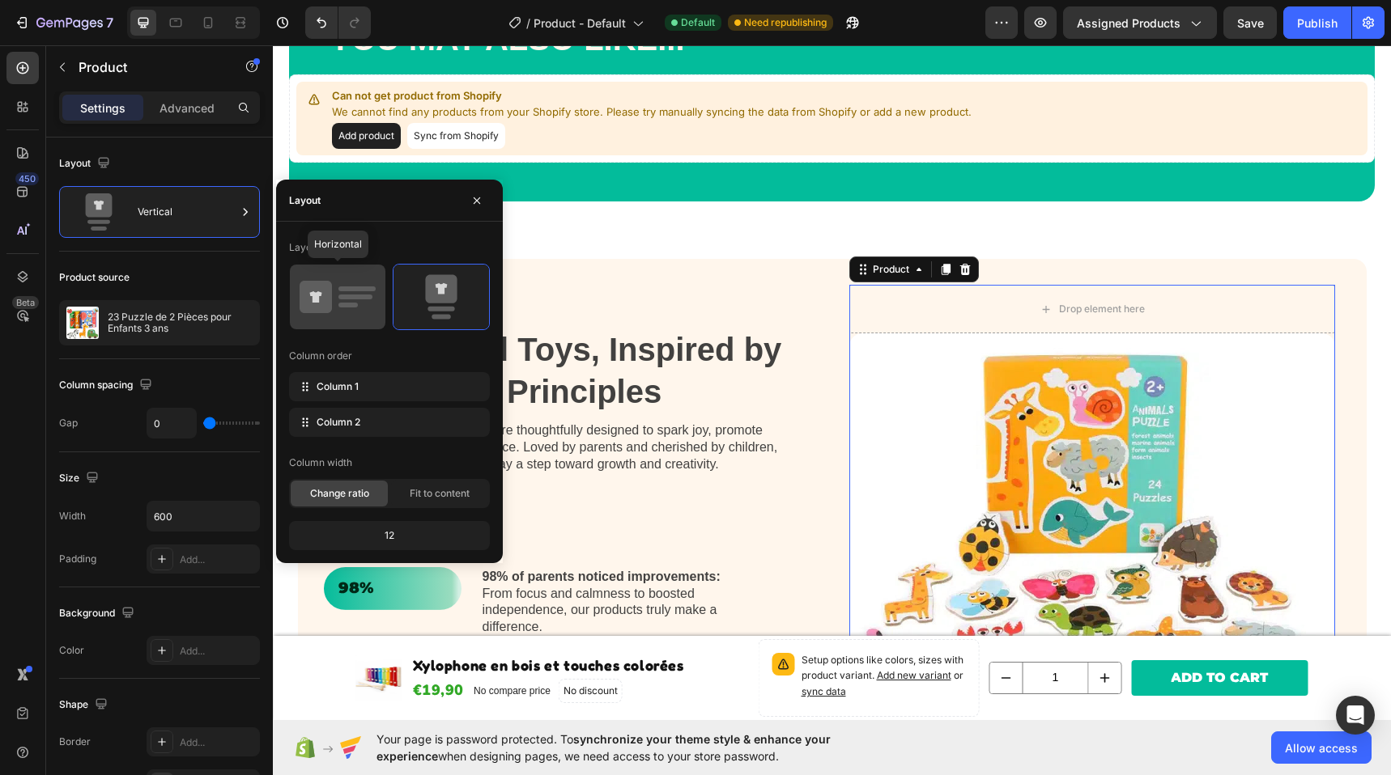
click at [350, 311] on icon at bounding box center [337, 296] width 76 height 45
type input "30"
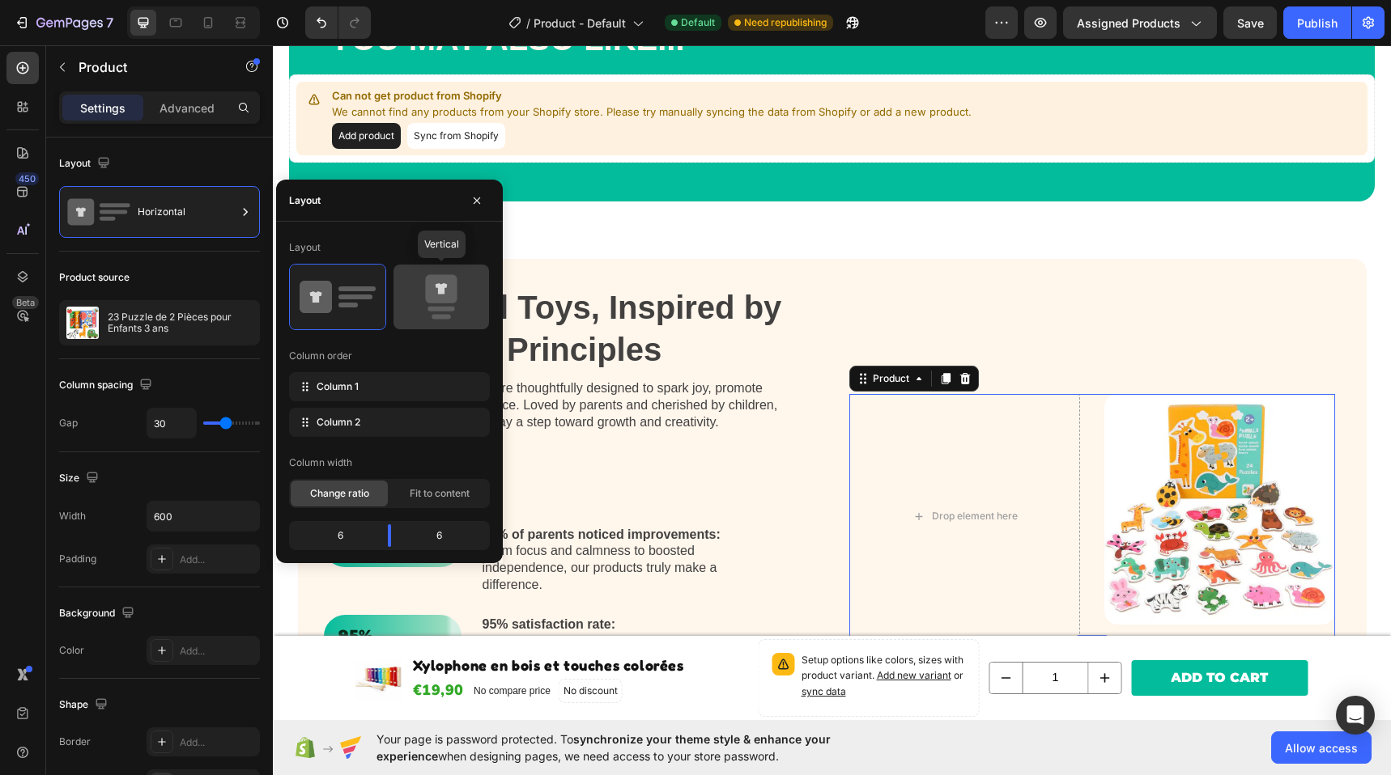
click at [469, 293] on icon at bounding box center [441, 296] width 76 height 45
type input "0"
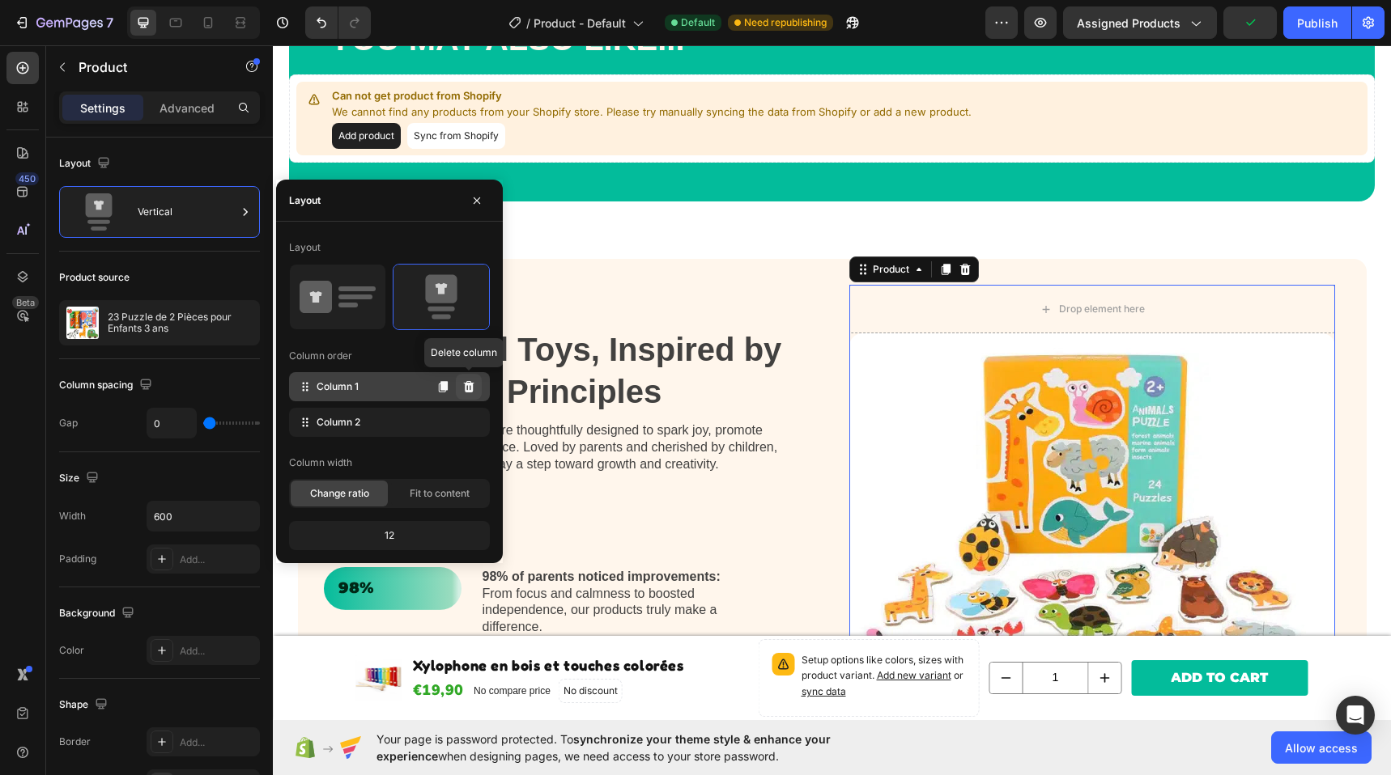
click at [469, 390] on icon at bounding box center [469, 386] width 11 height 11
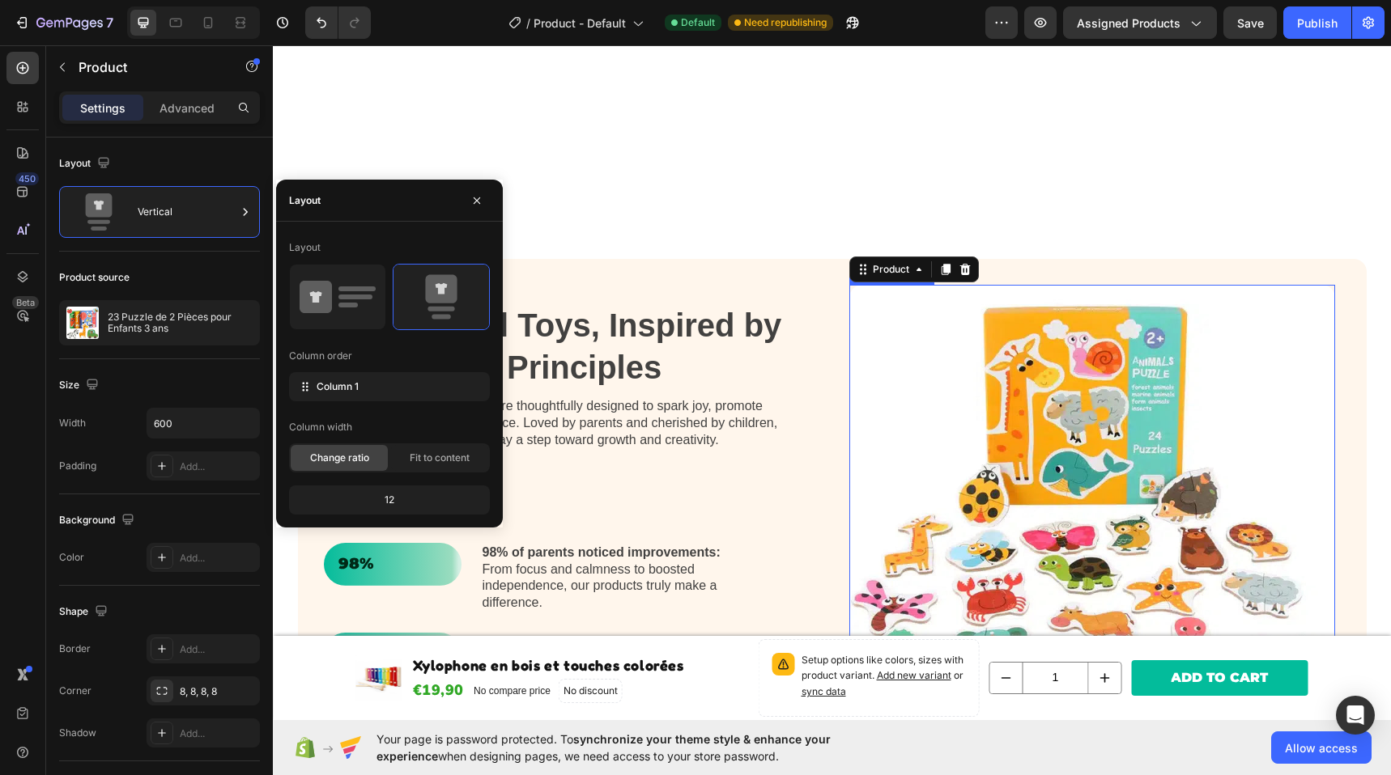
scroll to position [1013, 0]
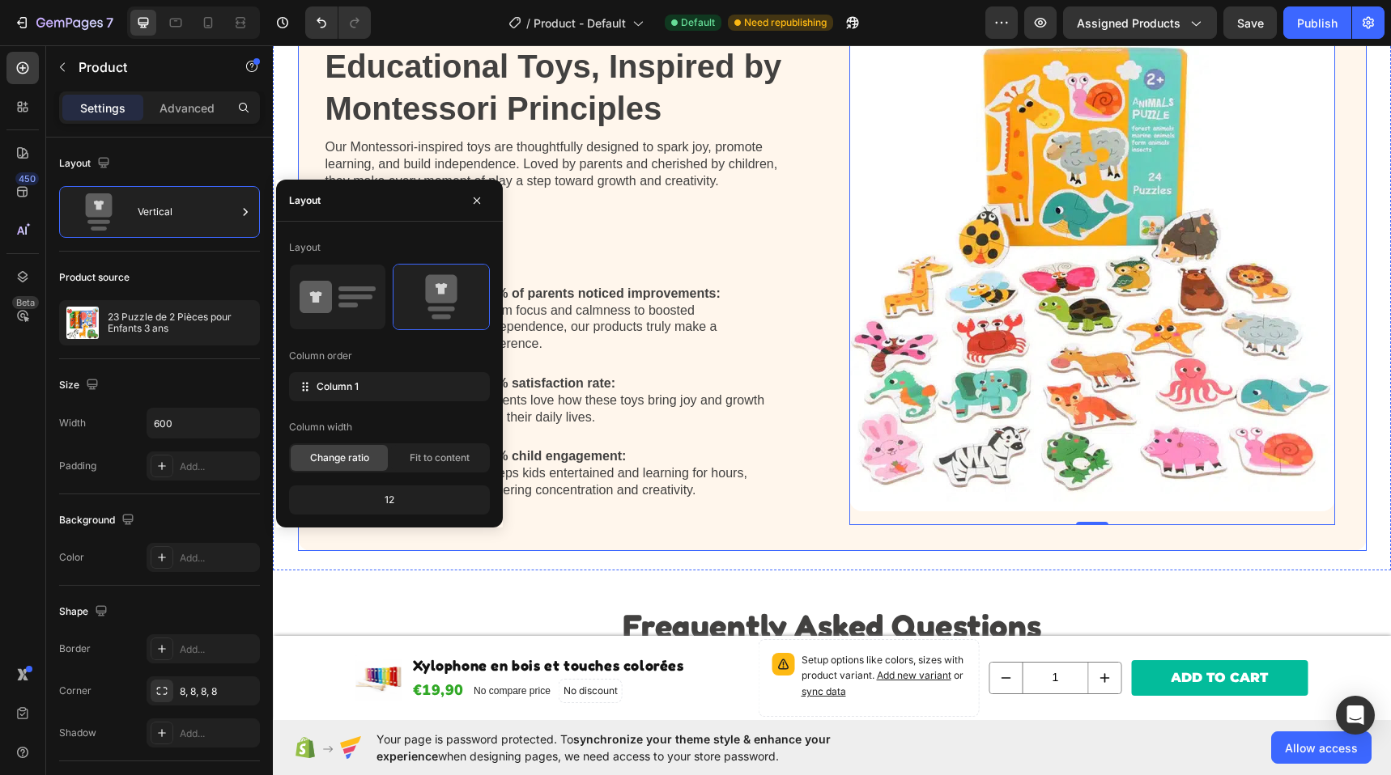
click at [801, 495] on div "Educational Toys, Inspired by Montessori Principles Heading Our Montessori-insp…" at bounding box center [572, 275] width 496 height 499
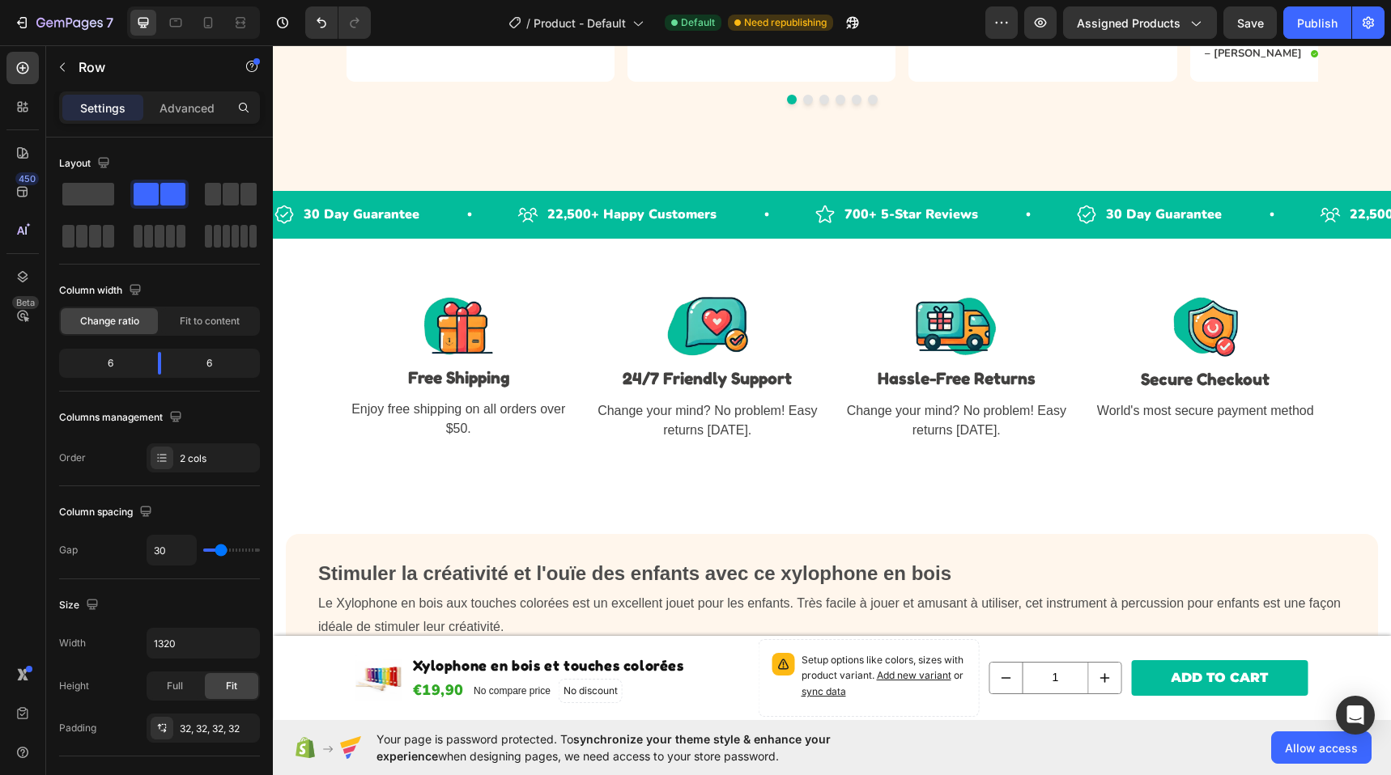
scroll to position [2972, 0]
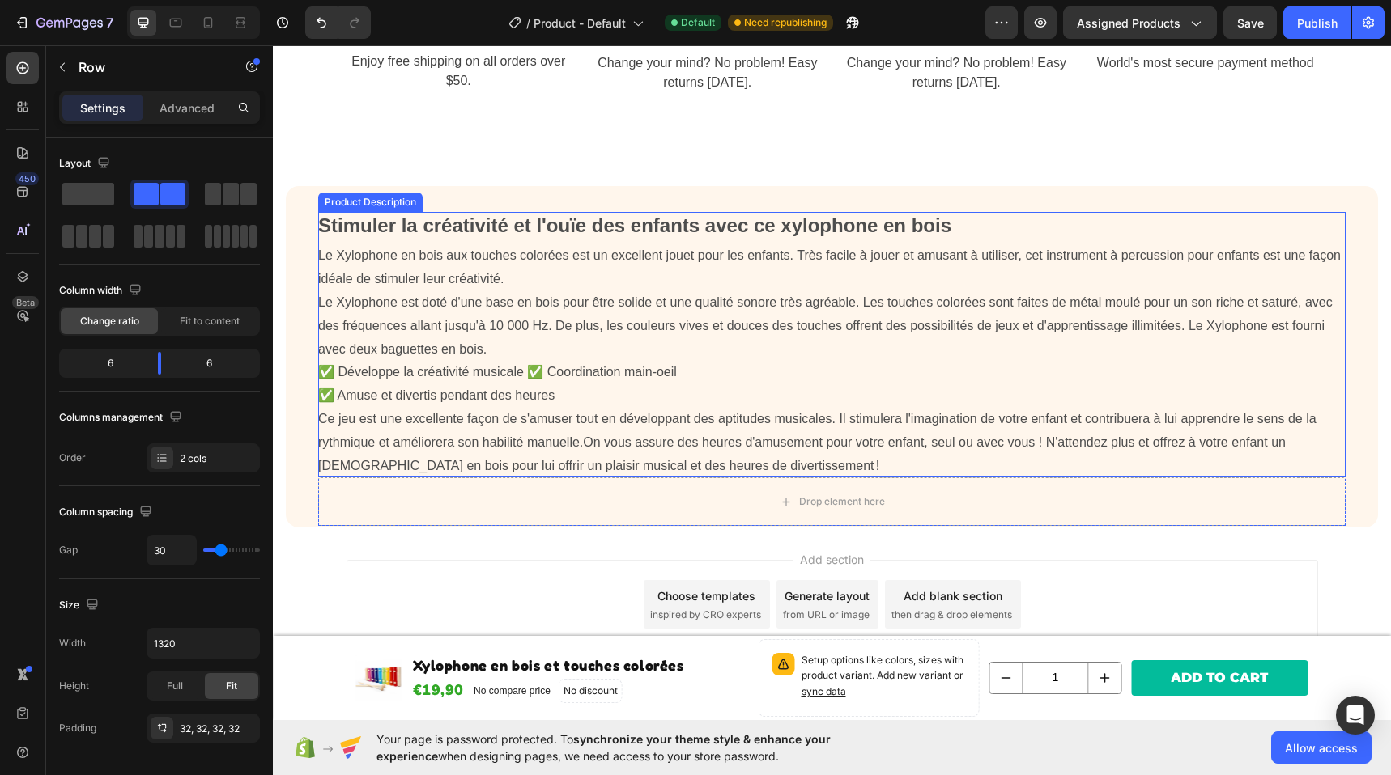
click at [487, 200] on div "Stimuler la créativité et l'ouïe des enfants avec ce x ylophone en bois Le Xylo…" at bounding box center [832, 357] width 1092 height 342
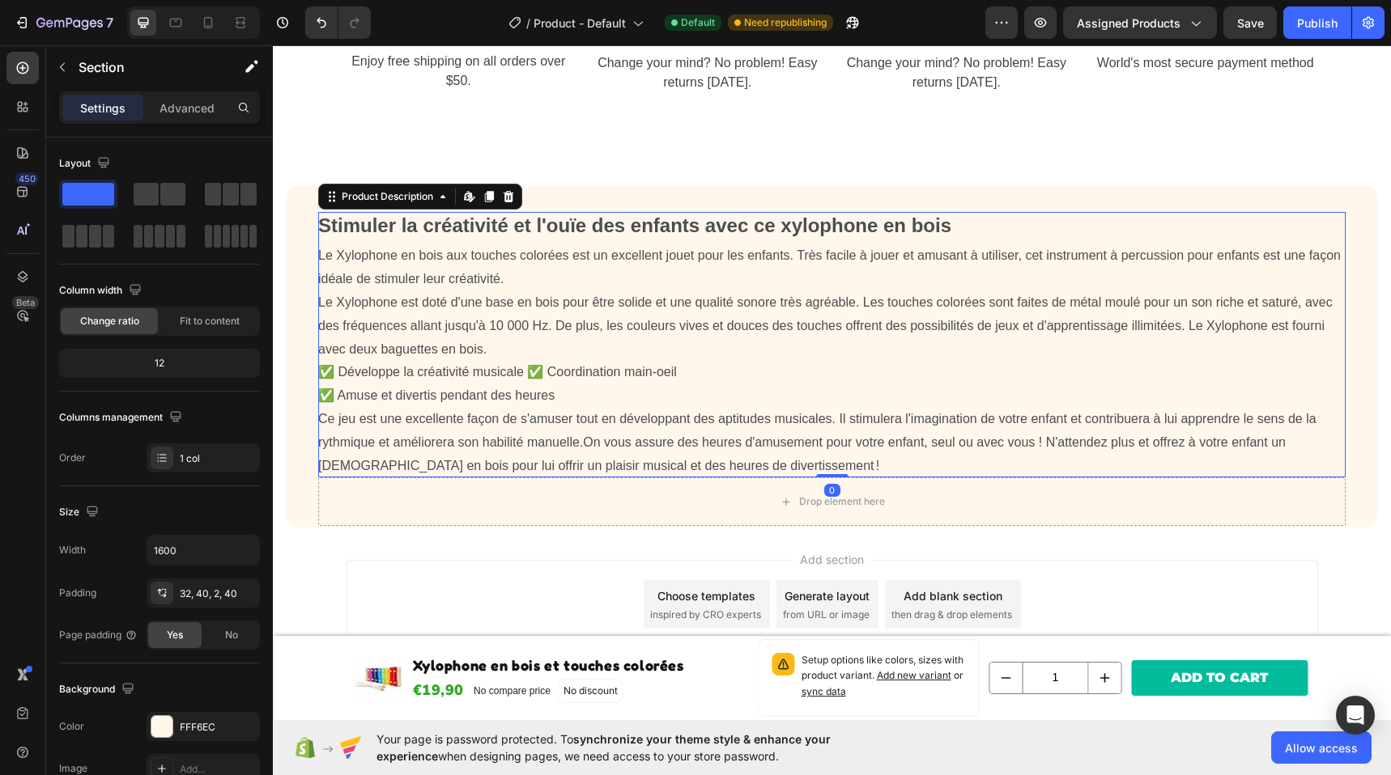
click at [639, 234] on span "Stimuler la créativité et l'ouïe des enfants avec ce x" at bounding box center [555, 226] width 474 height 22
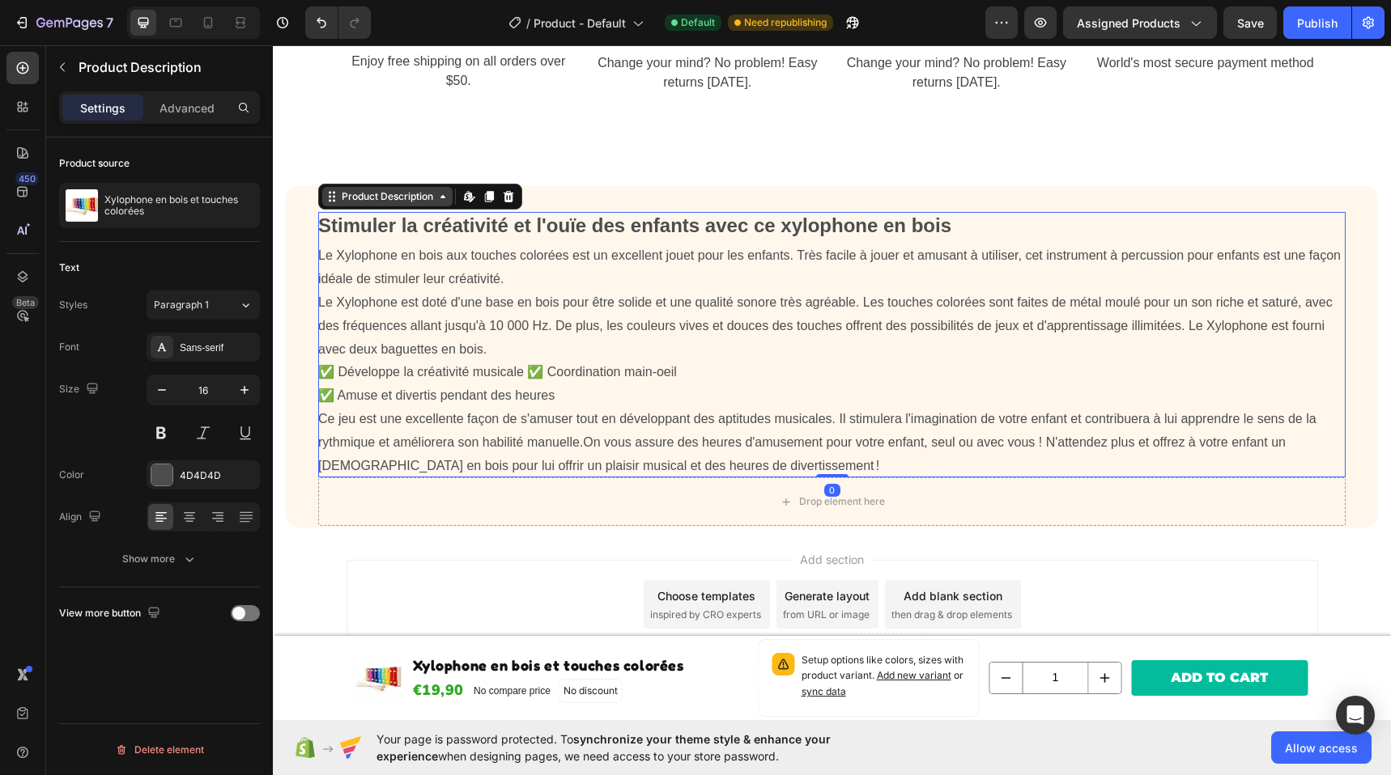
click at [392, 206] on div "Product Description" at bounding box center [387, 196] width 130 height 19
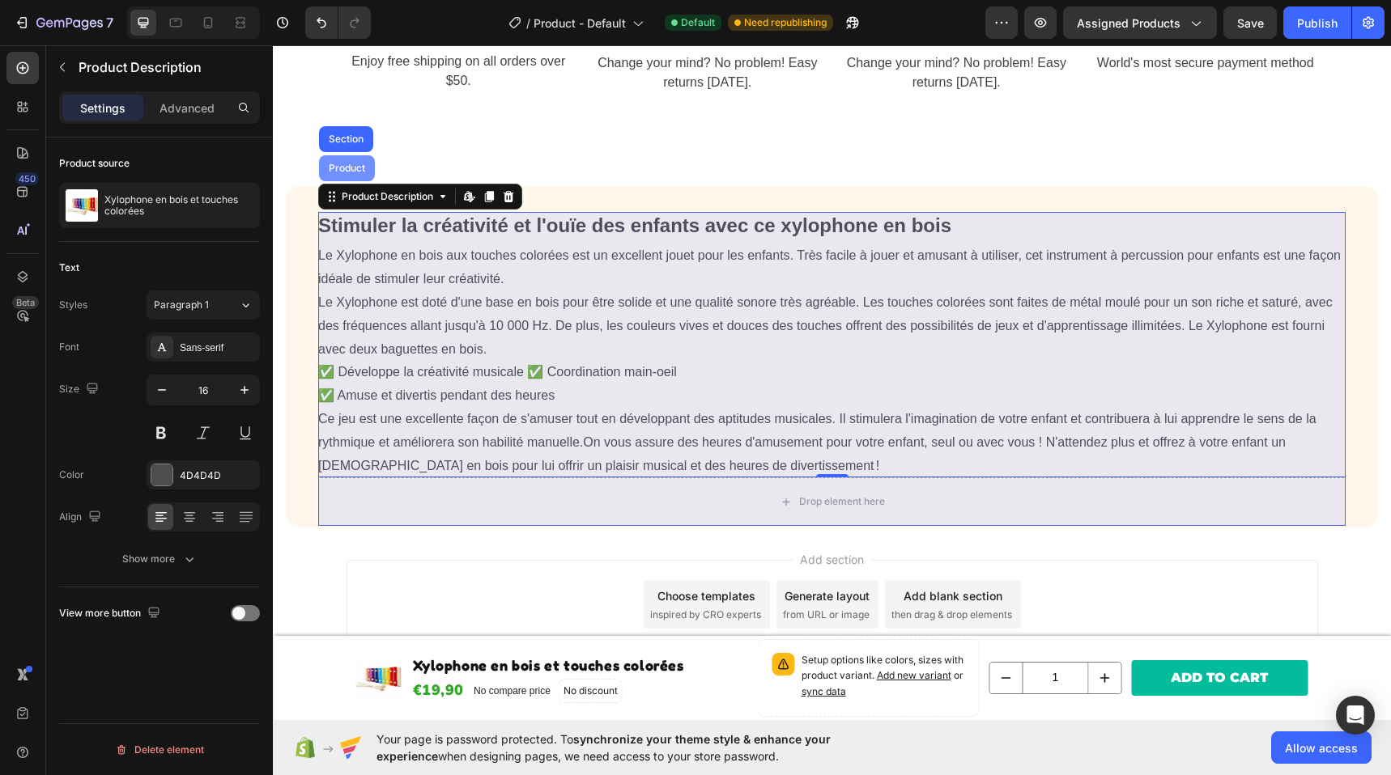
click at [357, 176] on div "Product" at bounding box center [347, 168] width 56 height 26
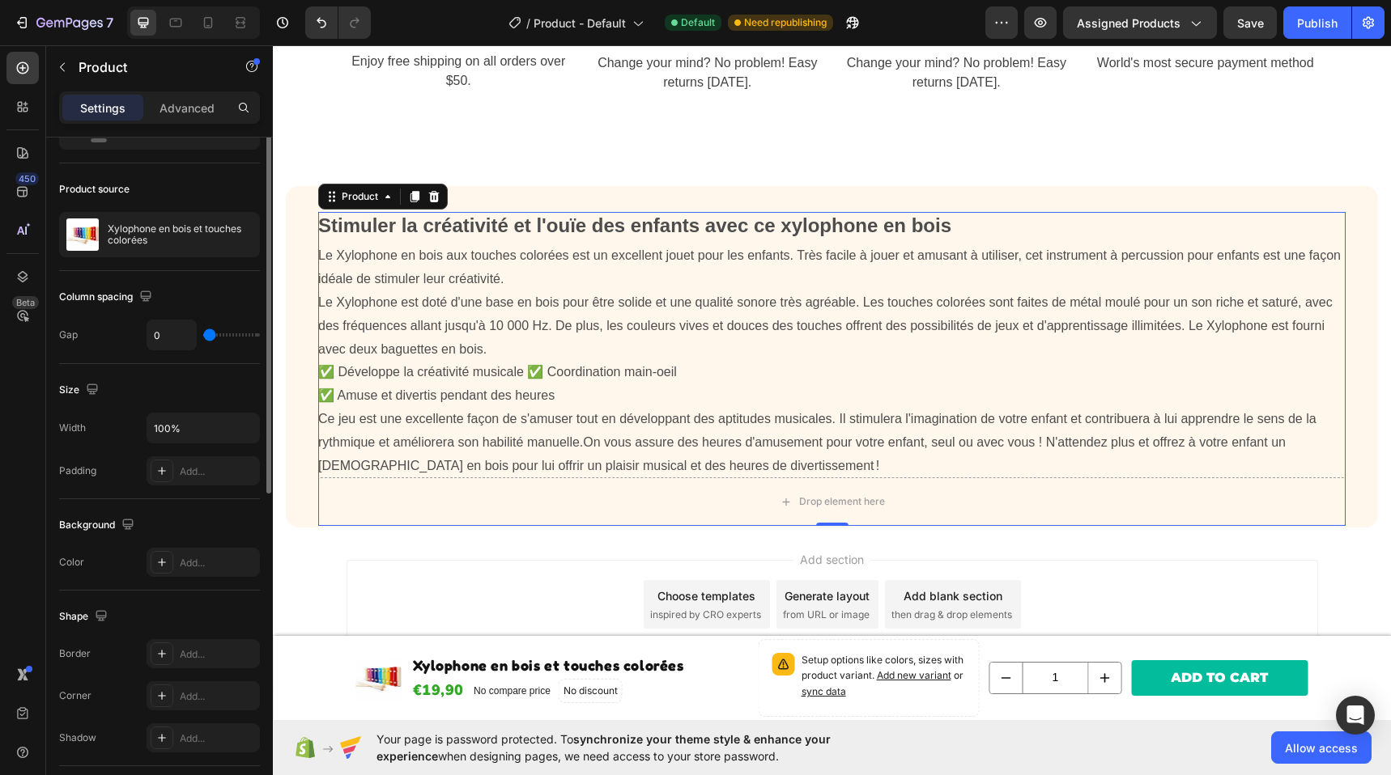
scroll to position [0, 0]
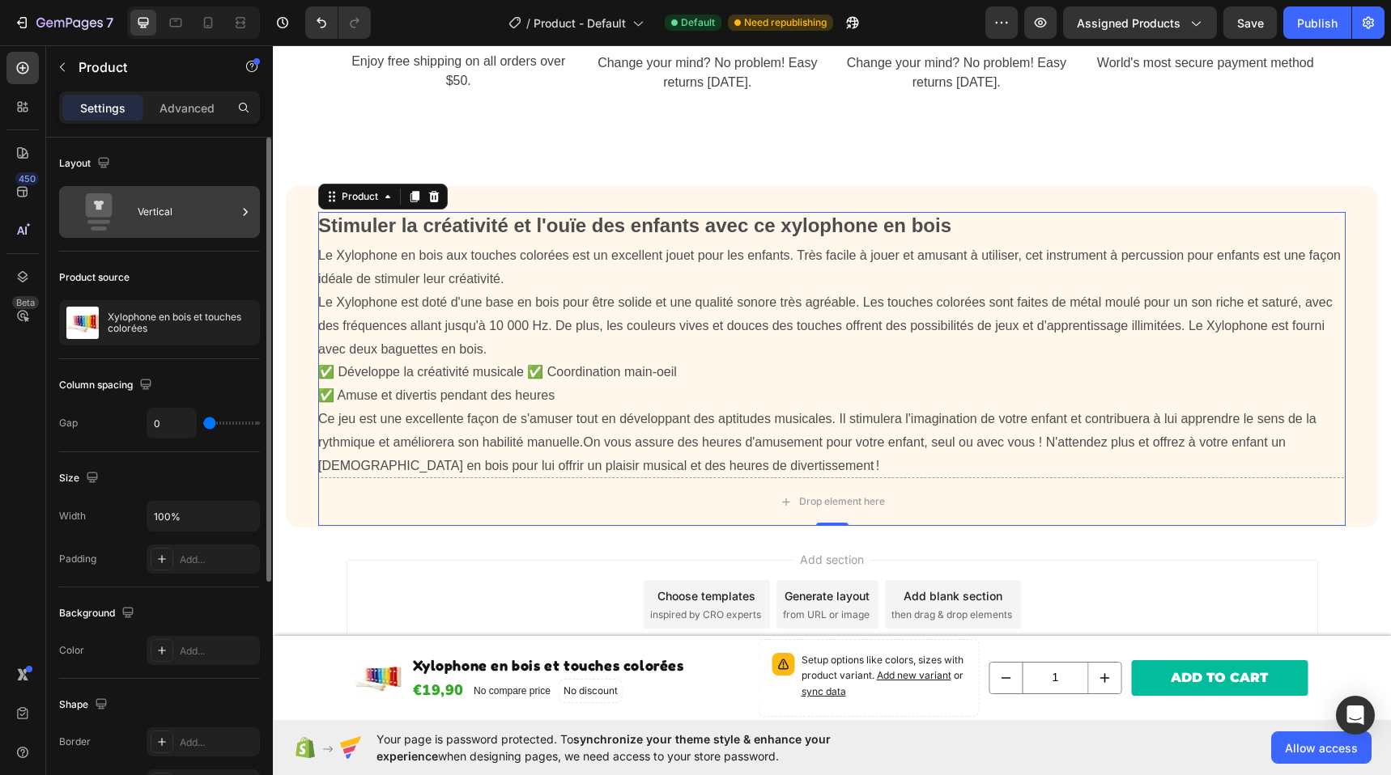
click at [188, 226] on div "Vertical" at bounding box center [187, 211] width 99 height 37
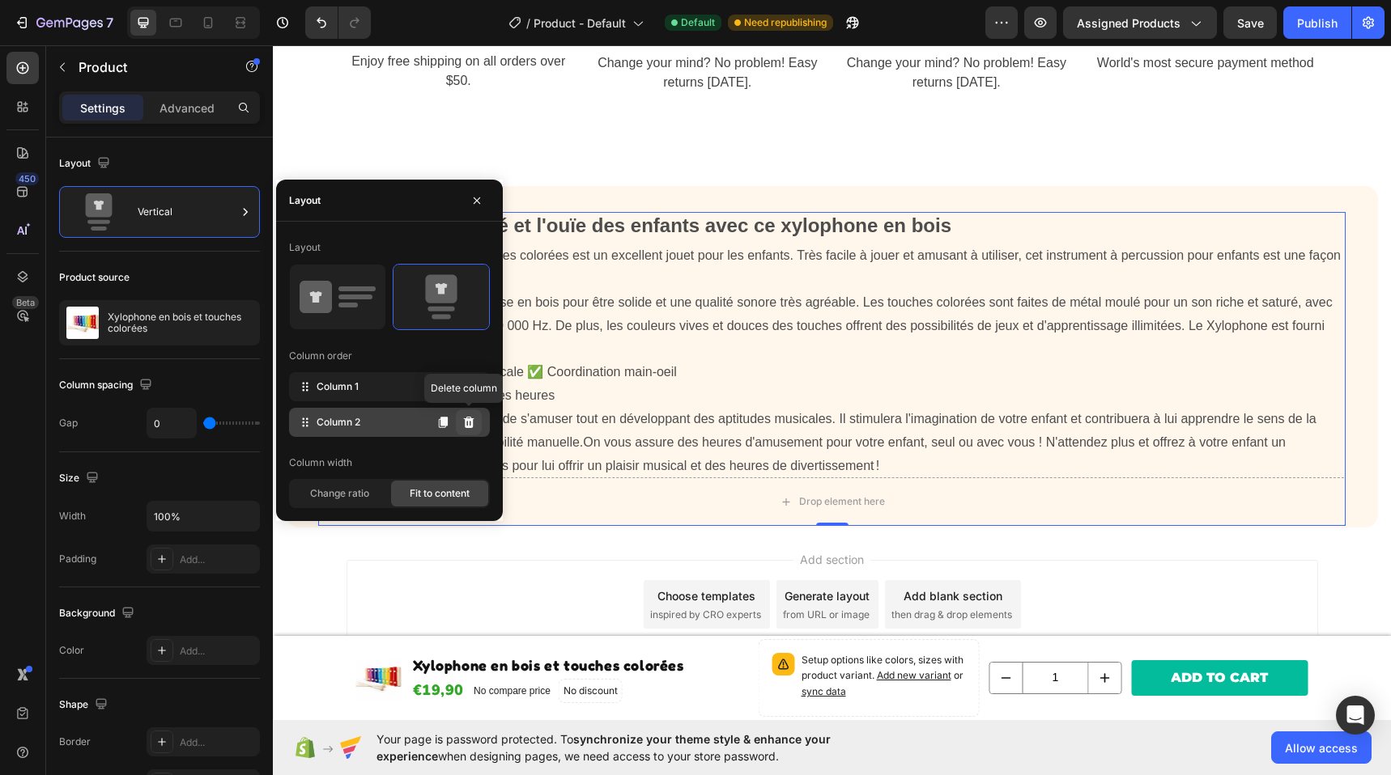
click at [468, 425] on icon at bounding box center [469, 422] width 11 height 11
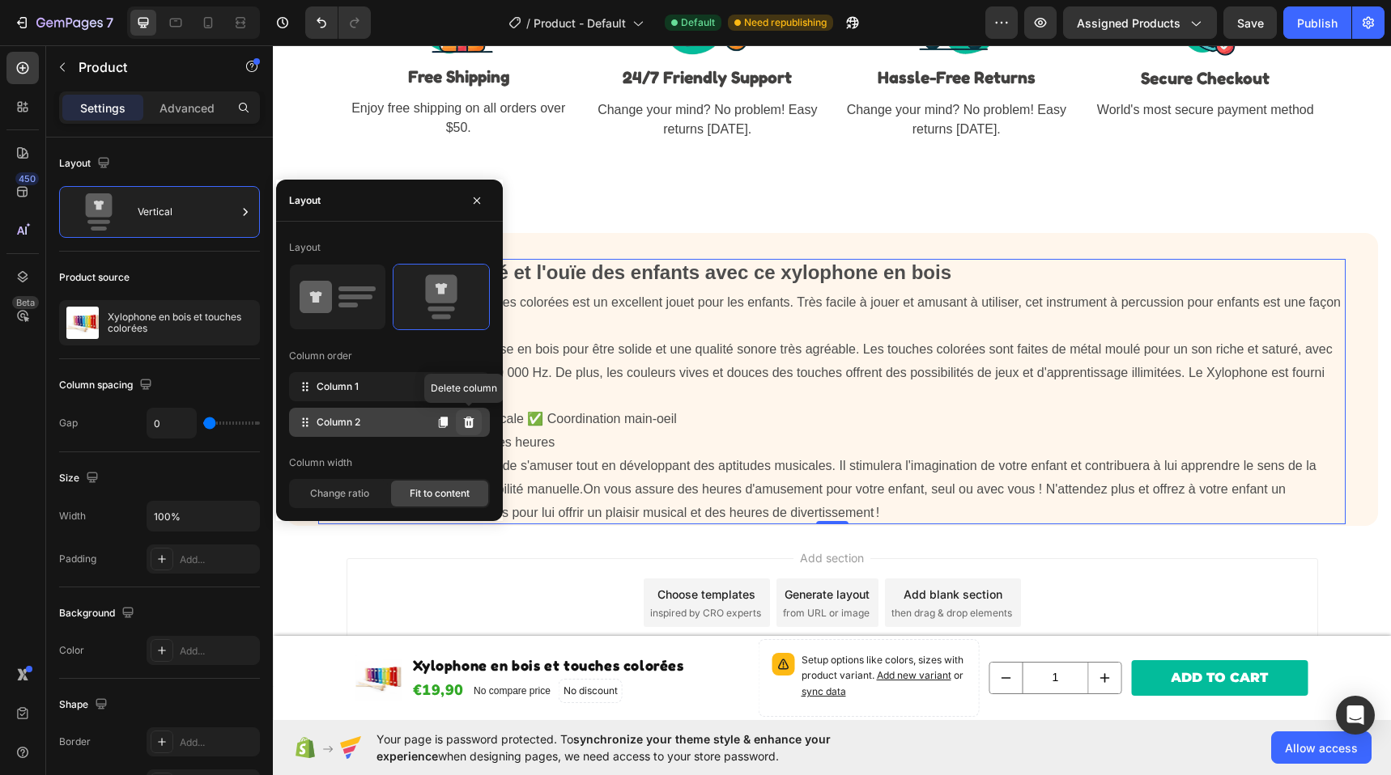
scroll to position [2924, 0]
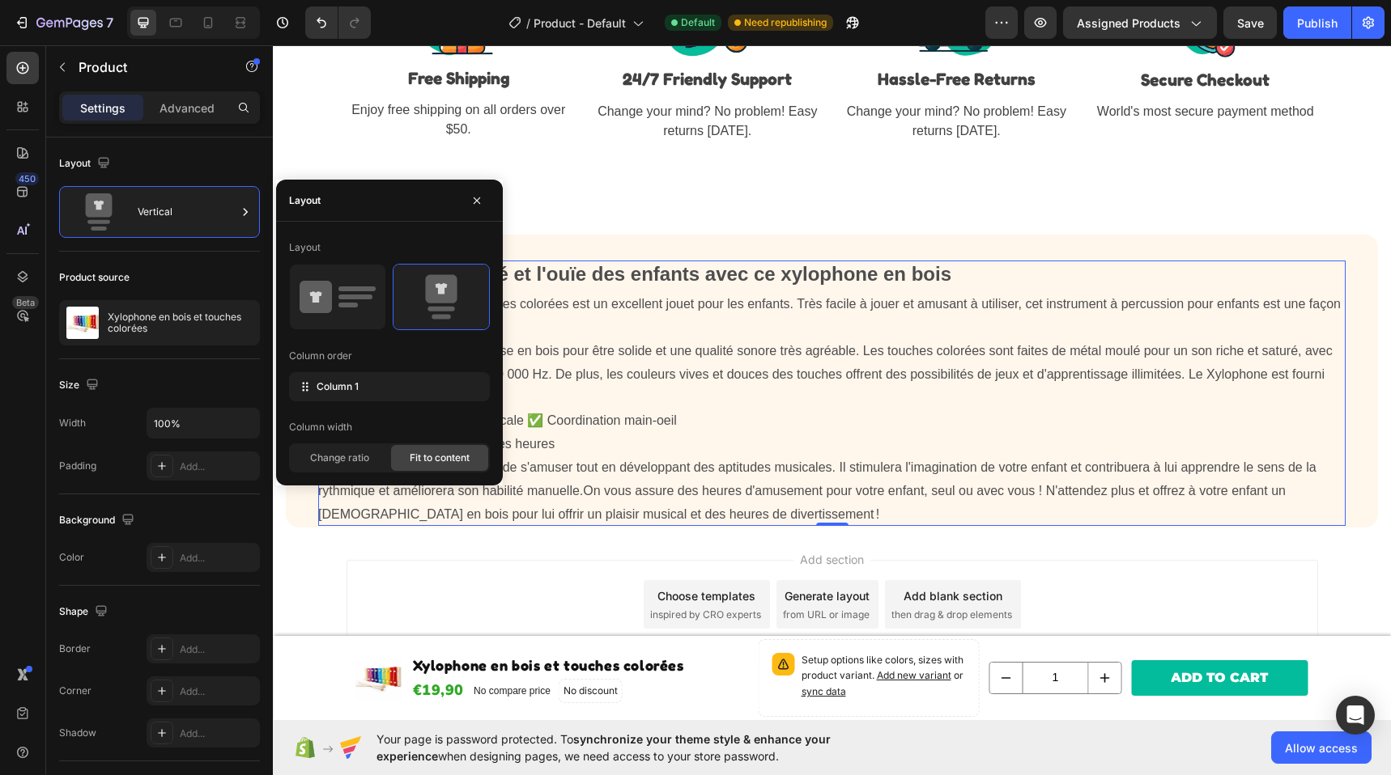
click at [789, 253] on div "Stimuler la créativité et l'ouïe des enfants avec ce x ylophone en bois Le Xylo…" at bounding box center [832, 382] width 1092 height 294
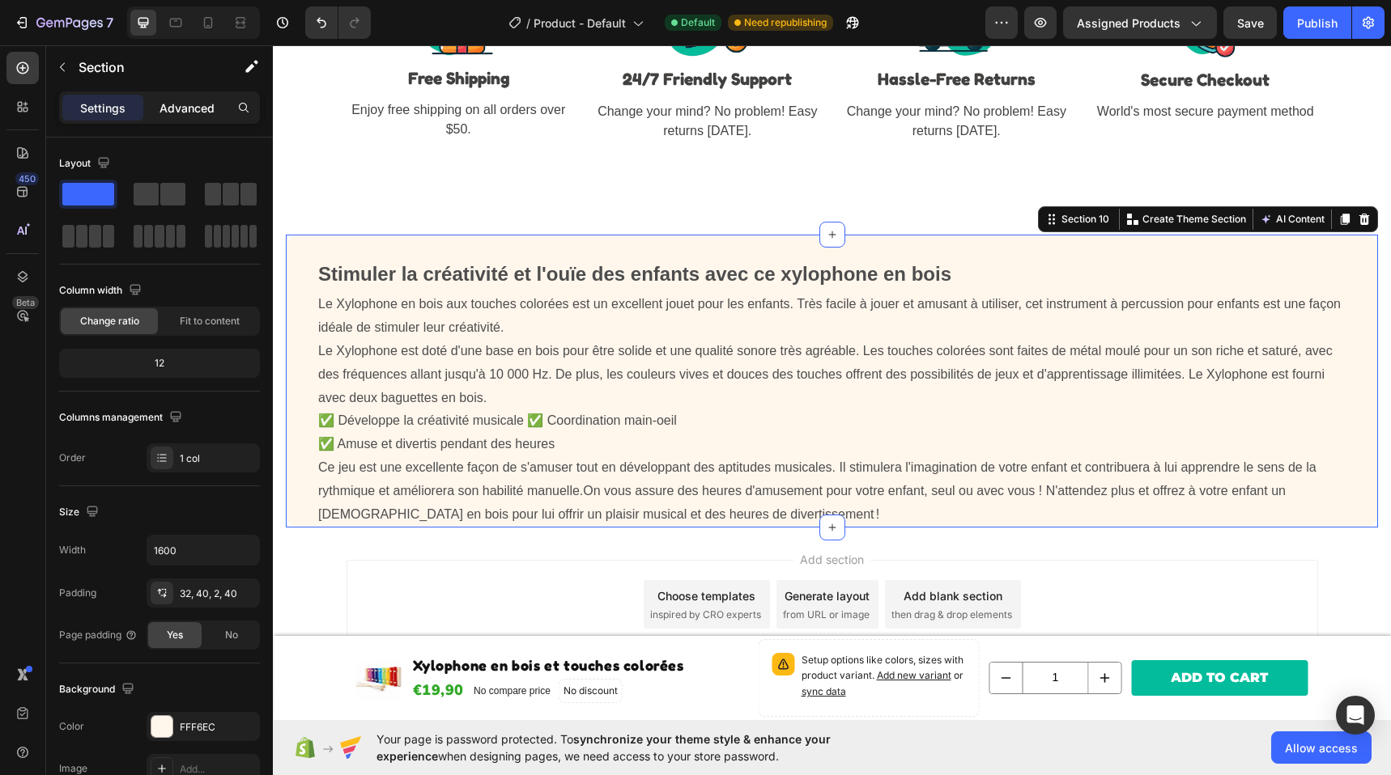
click at [172, 118] on div "Advanced" at bounding box center [187, 108] width 81 height 26
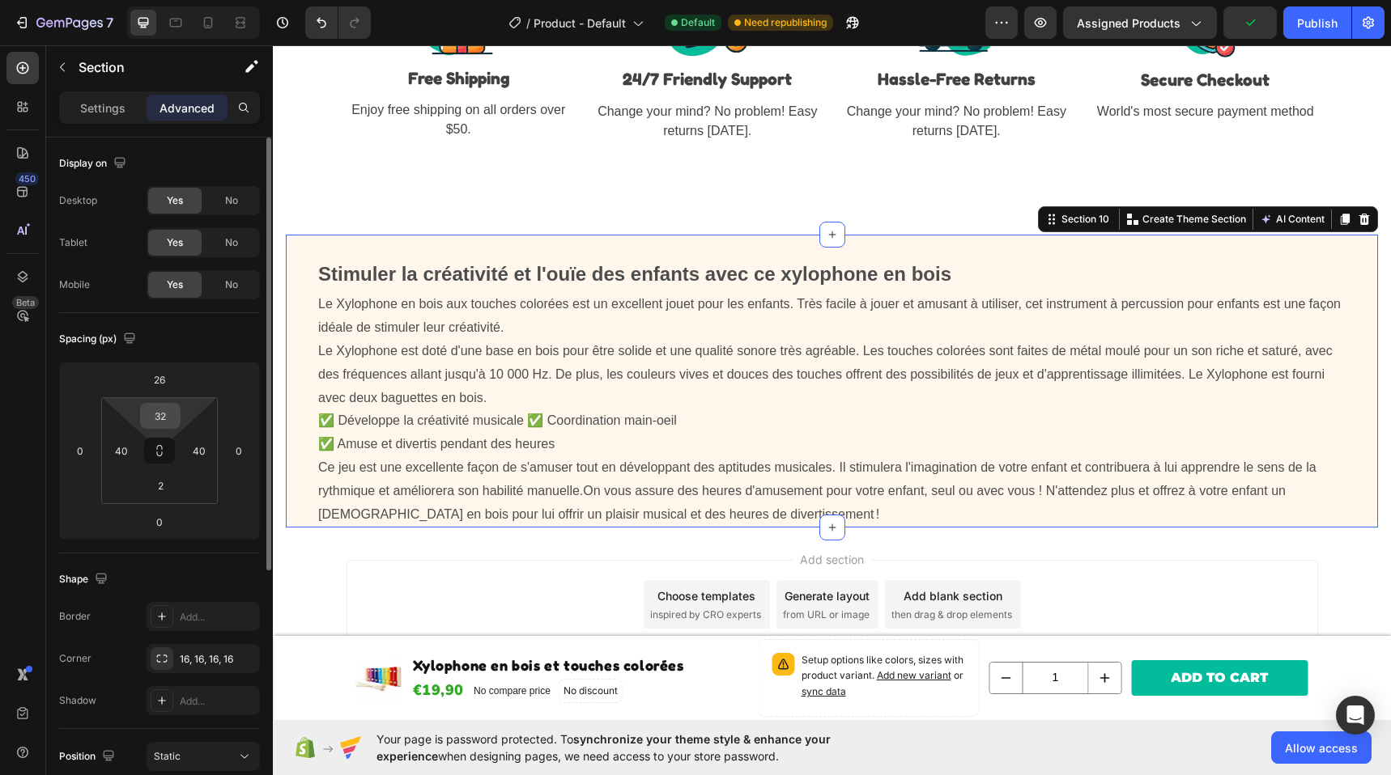
click at [168, 418] on input "32" at bounding box center [160, 416] width 32 height 24
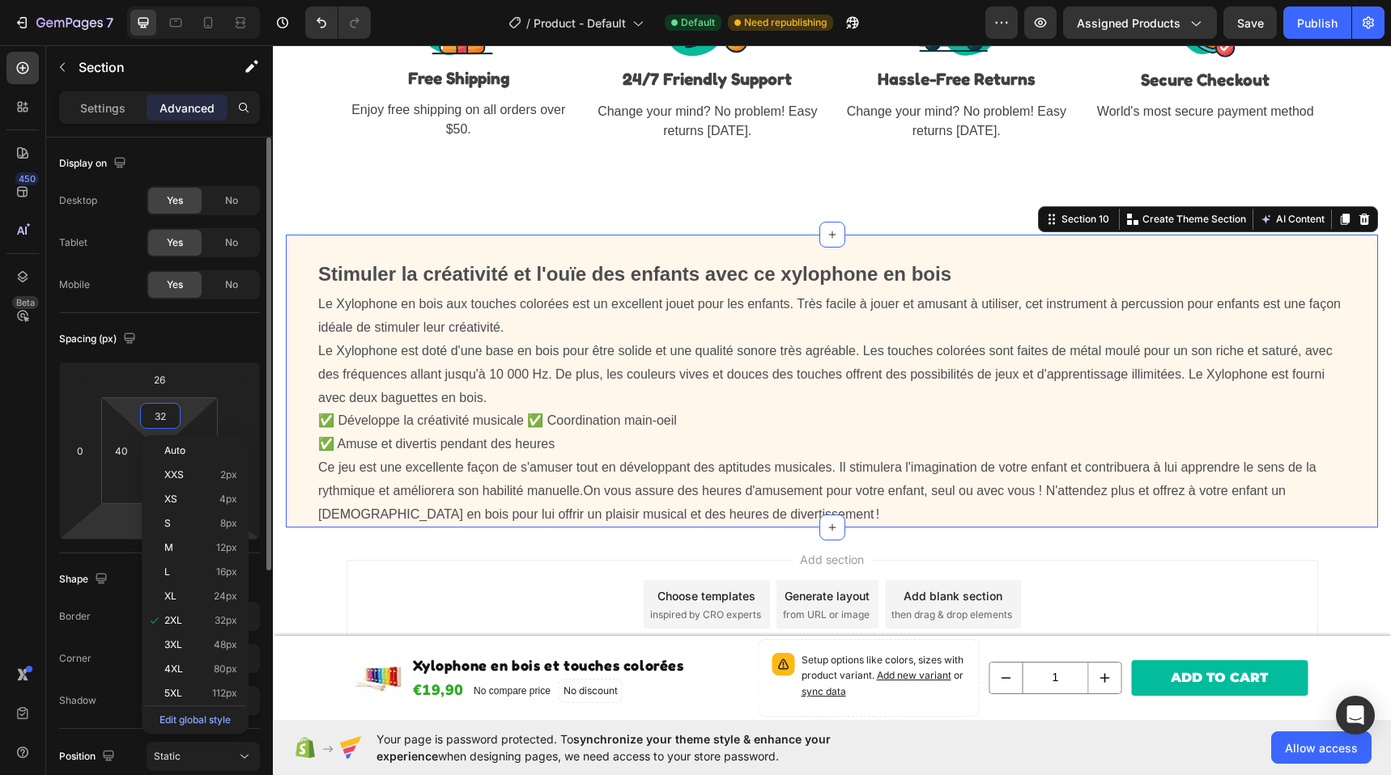
click at [103, 0] on html "7 Version history / Product - Default Default Need republishing Preview Assigne…" at bounding box center [695, 0] width 1391 height 0
type input "2"
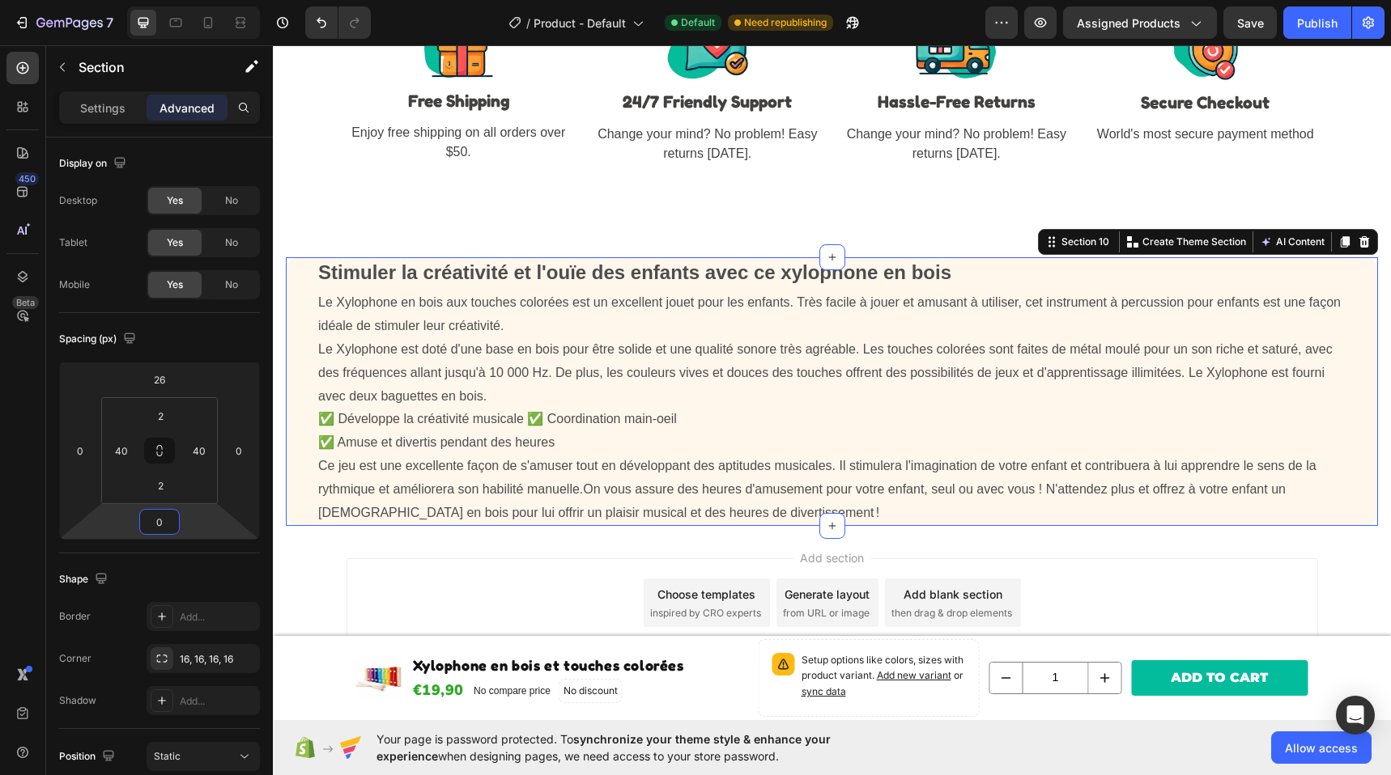
scroll to position [2899, 0]
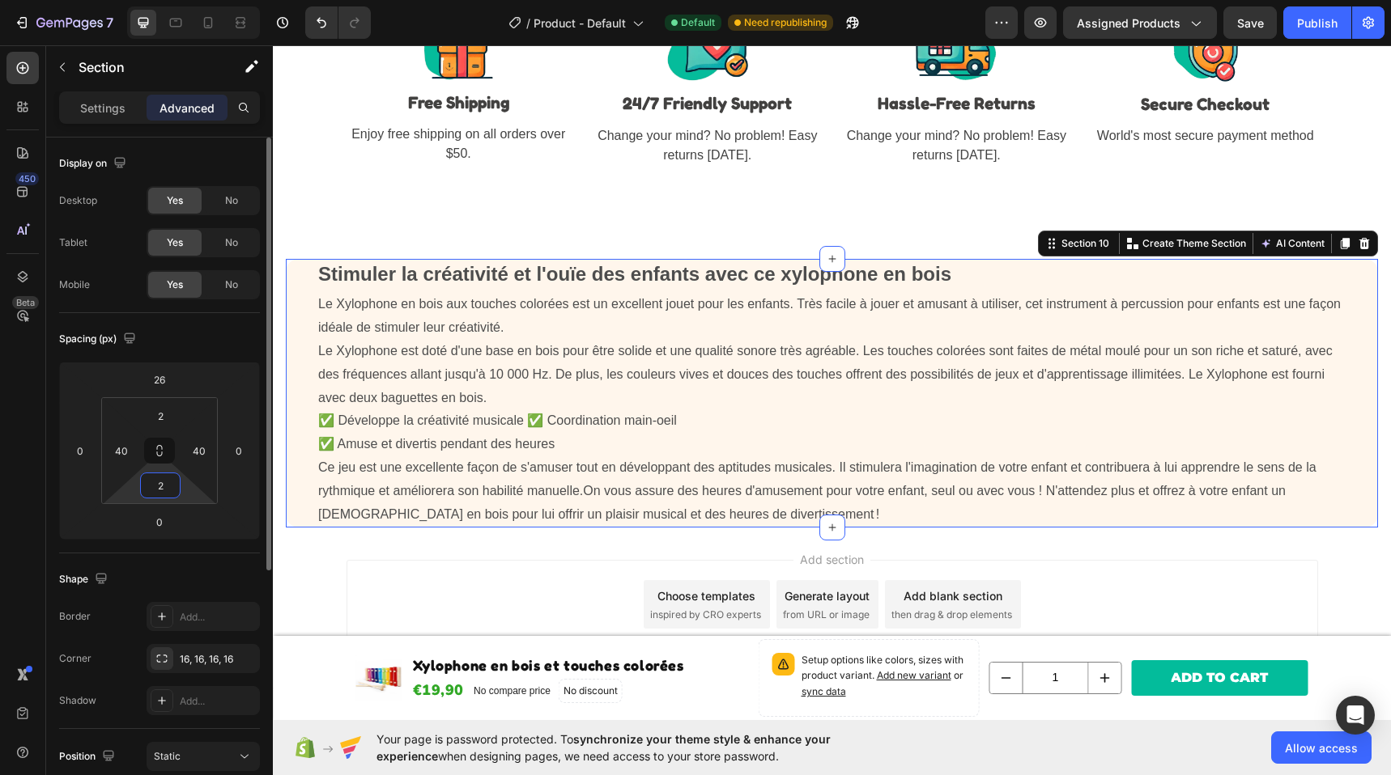
click at [166, 490] on input "2" at bounding box center [160, 486] width 32 height 24
paste input "3"
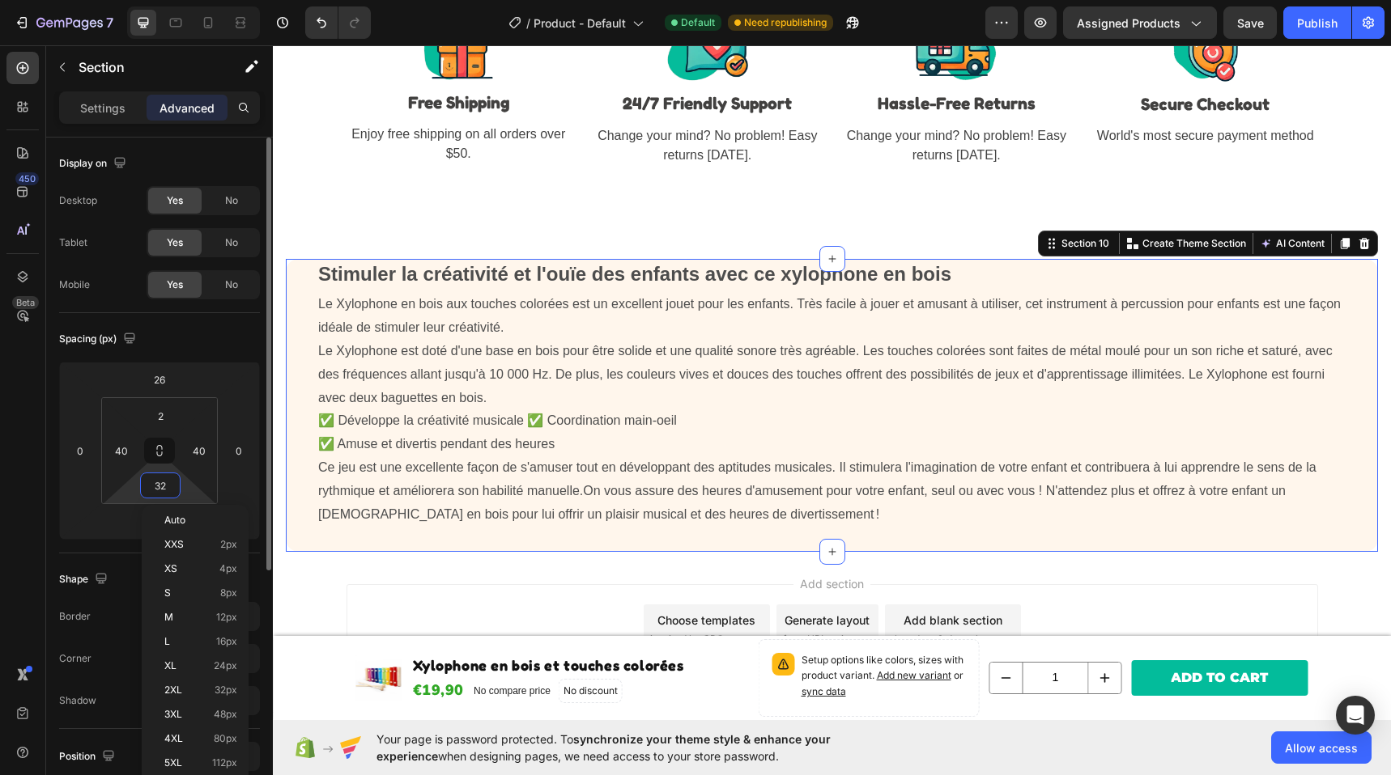
scroll to position [2924, 0]
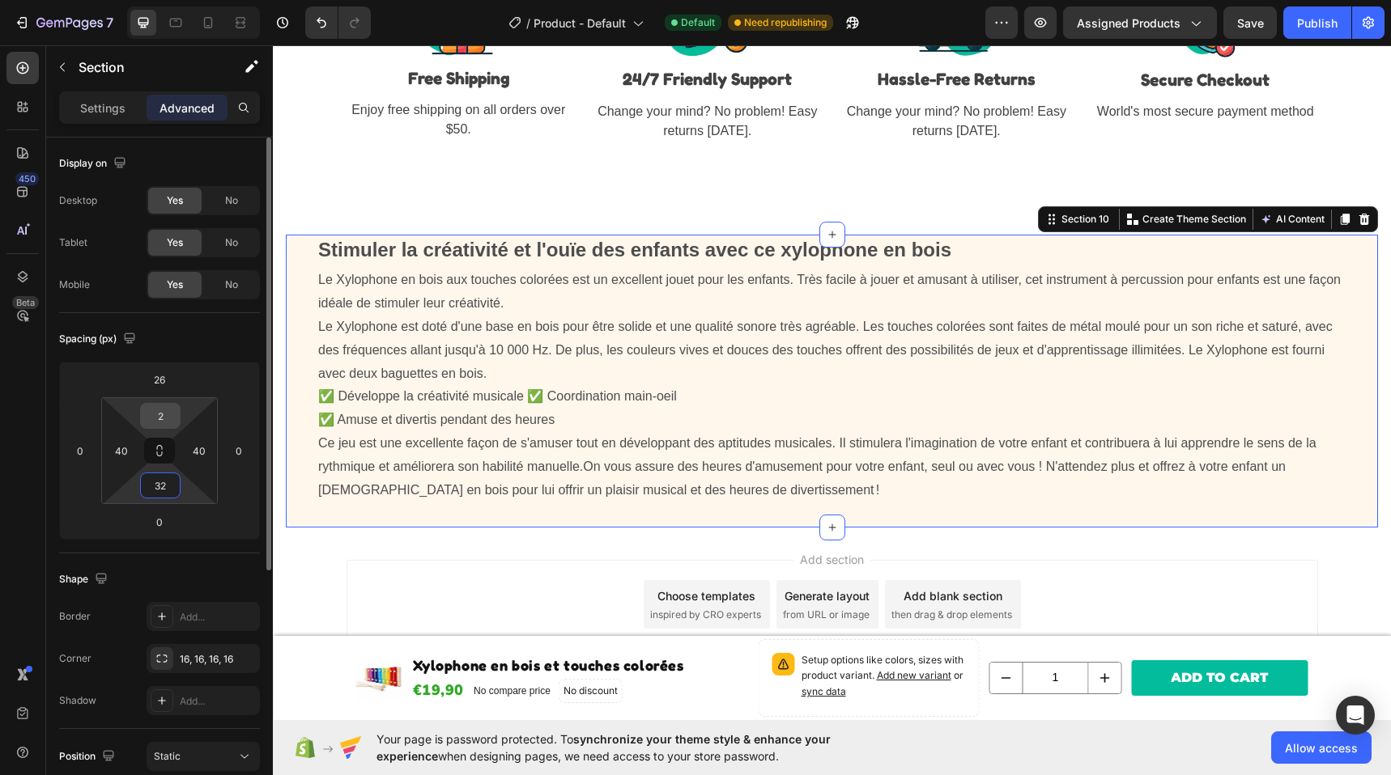
type input "32"
click at [157, 413] on input "2" at bounding box center [160, 416] width 32 height 24
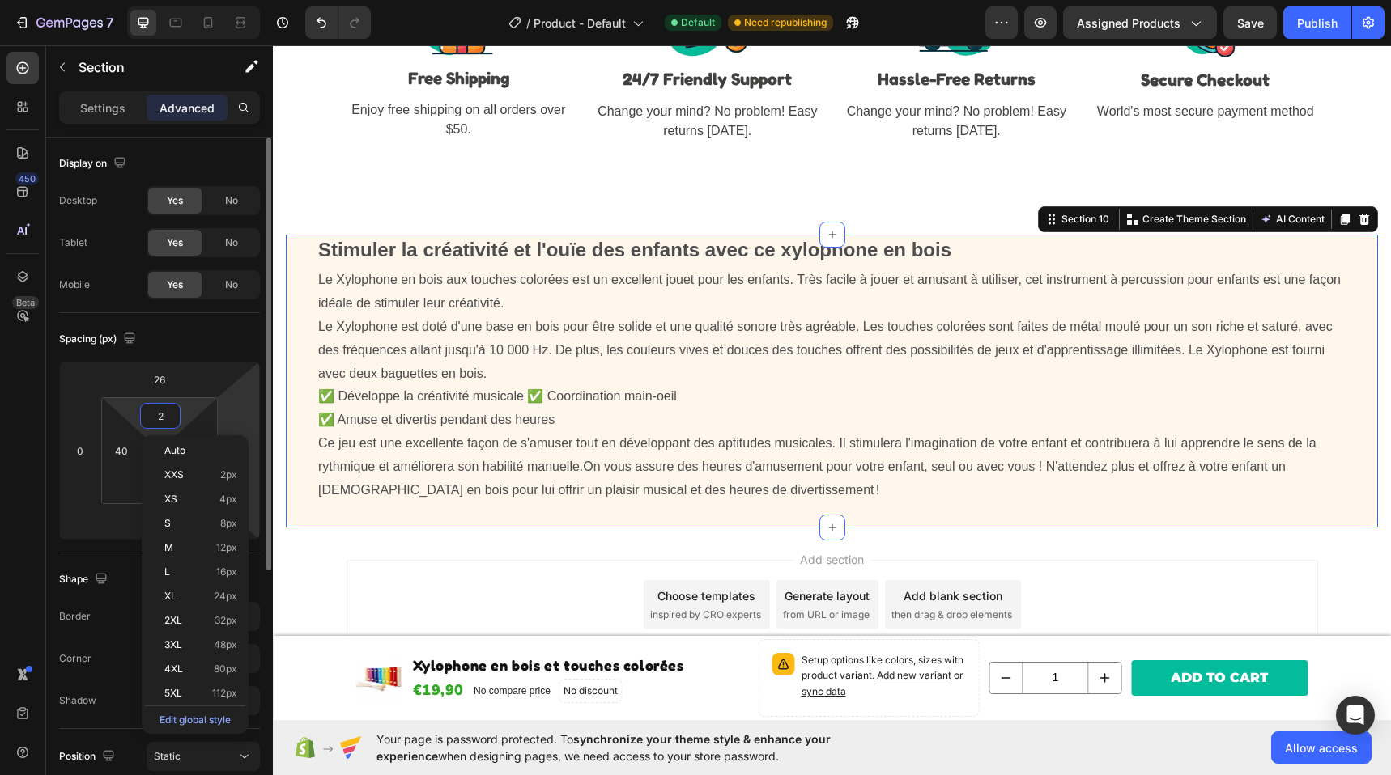
paste input "3"
type input "32"
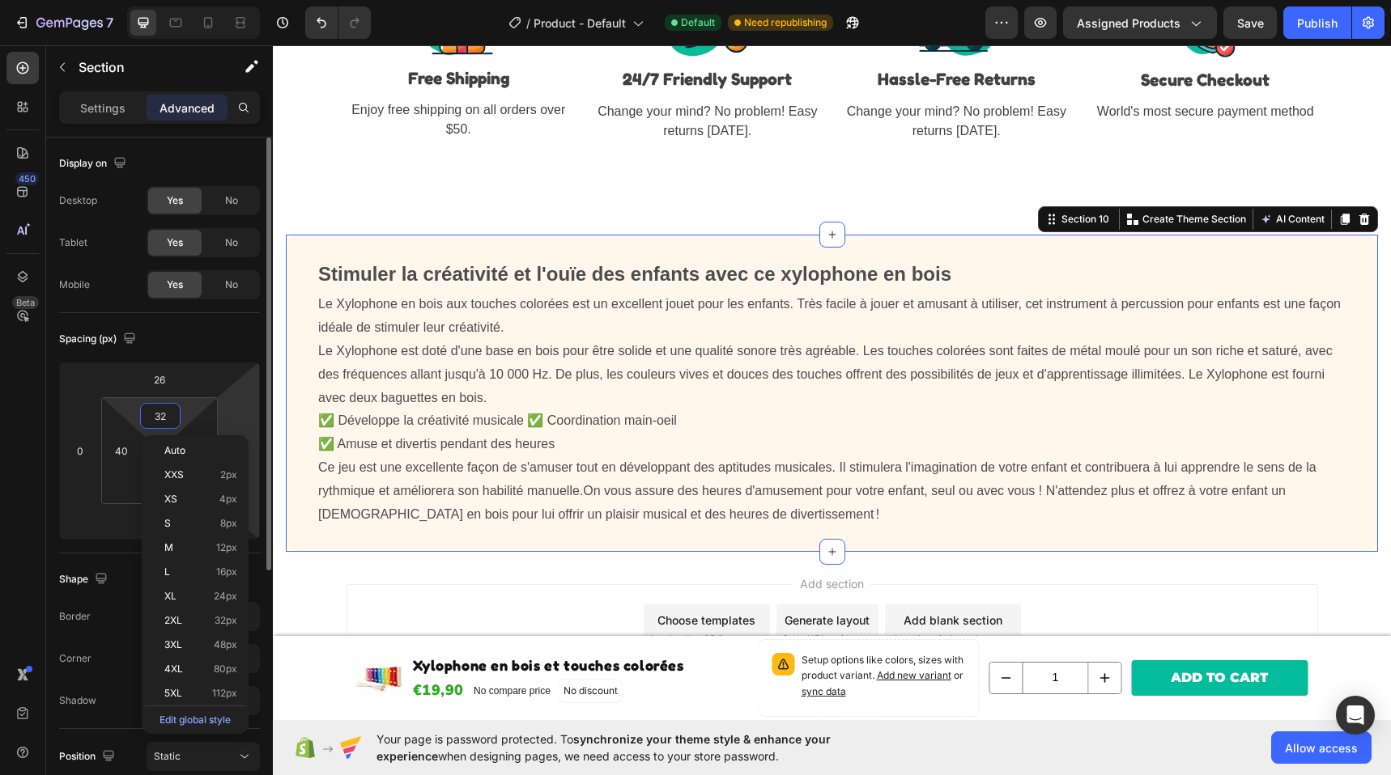
scroll to position [2948, 0]
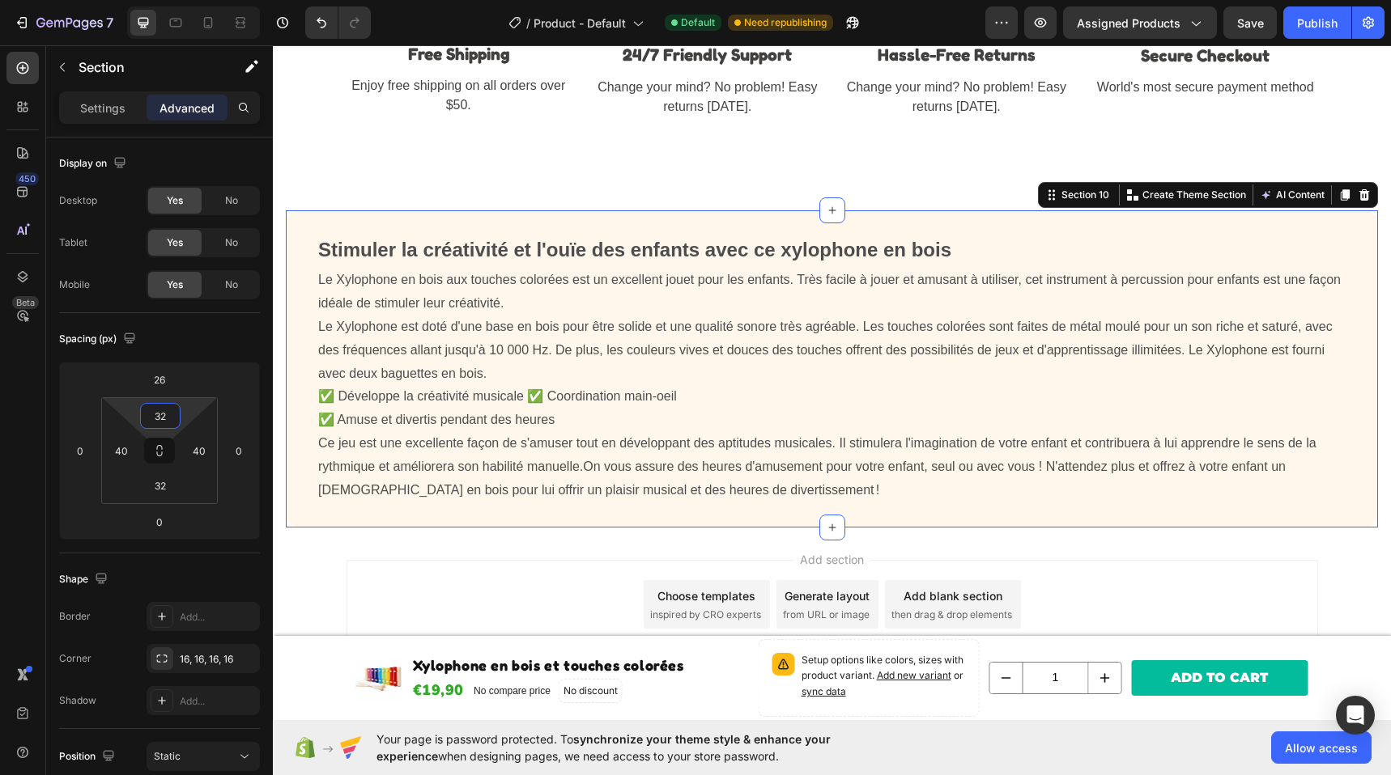
click at [577, 181] on div "Image Free Shipping Text block Enjoy free shipping on all orders over $50. Text…" at bounding box center [832, 52] width 1118 height 274
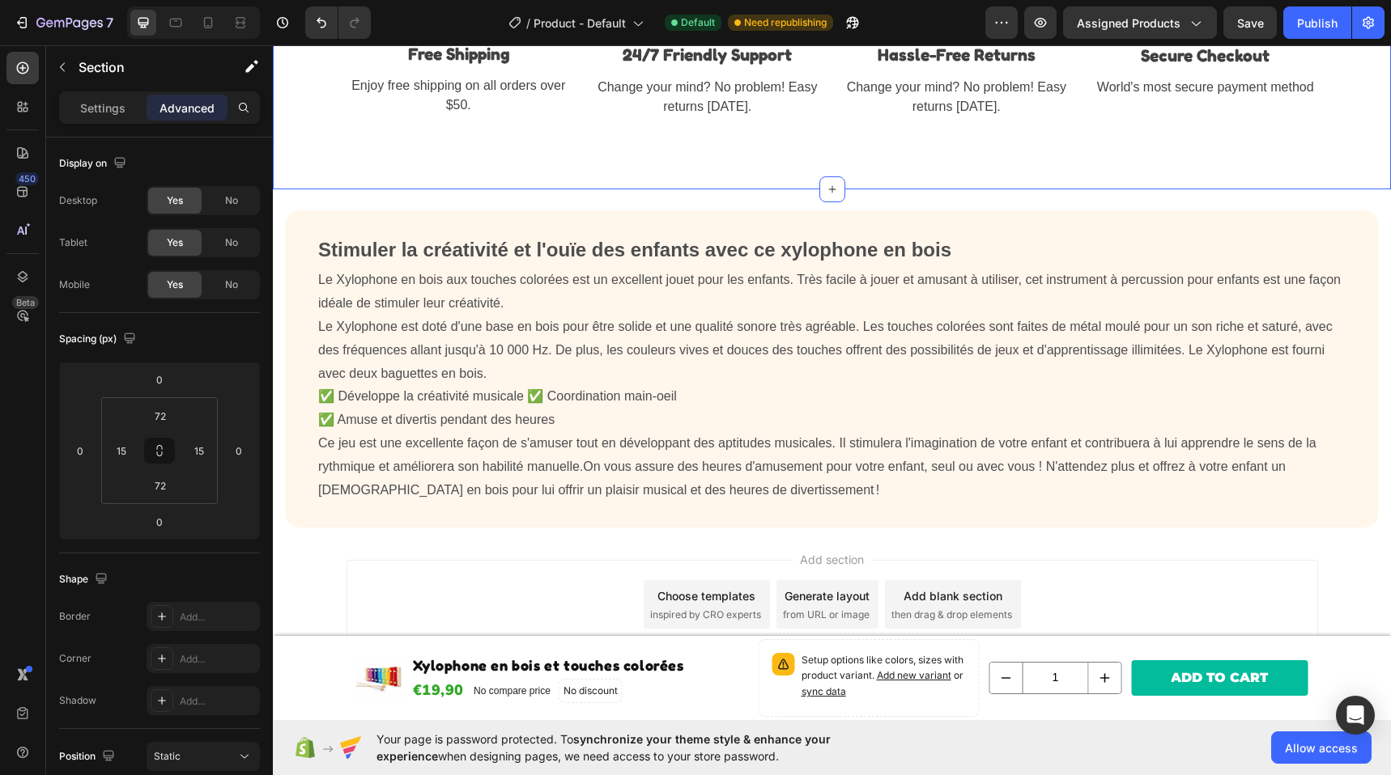
scroll to position [2927, 0]
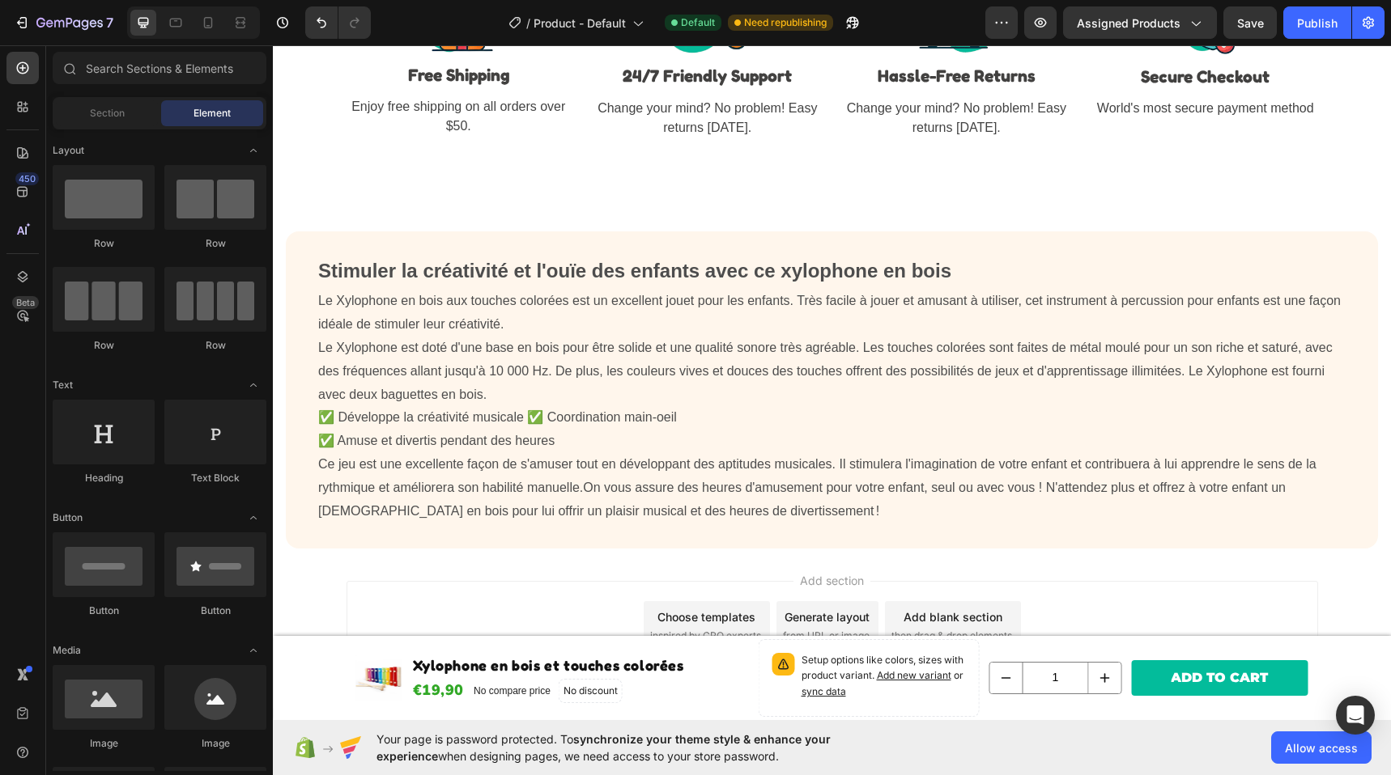
drag, startPoint x: 483, startPoint y: 216, endPoint x: 465, endPoint y: 231, distance: 23.6
click at [451, 232] on div "Stimuler la créativité et l'ouïe des enfants avec ce x ylophone en bois Le Xylo…" at bounding box center [832, 390] width 1092 height 318
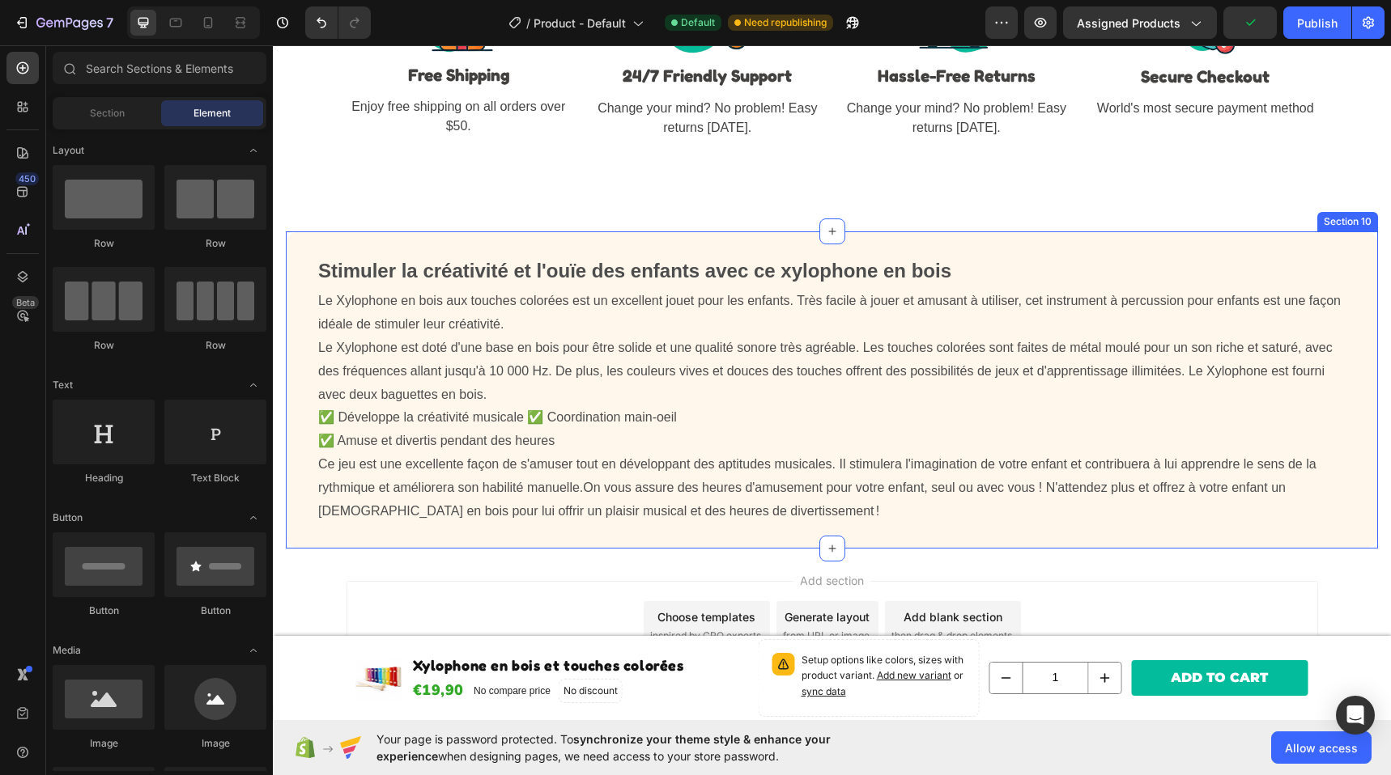
click at [1107, 239] on div "Stimuler la créativité et l'ouïe des enfants avec ce x ylophone en bois Le Xylo…" at bounding box center [832, 390] width 1092 height 318
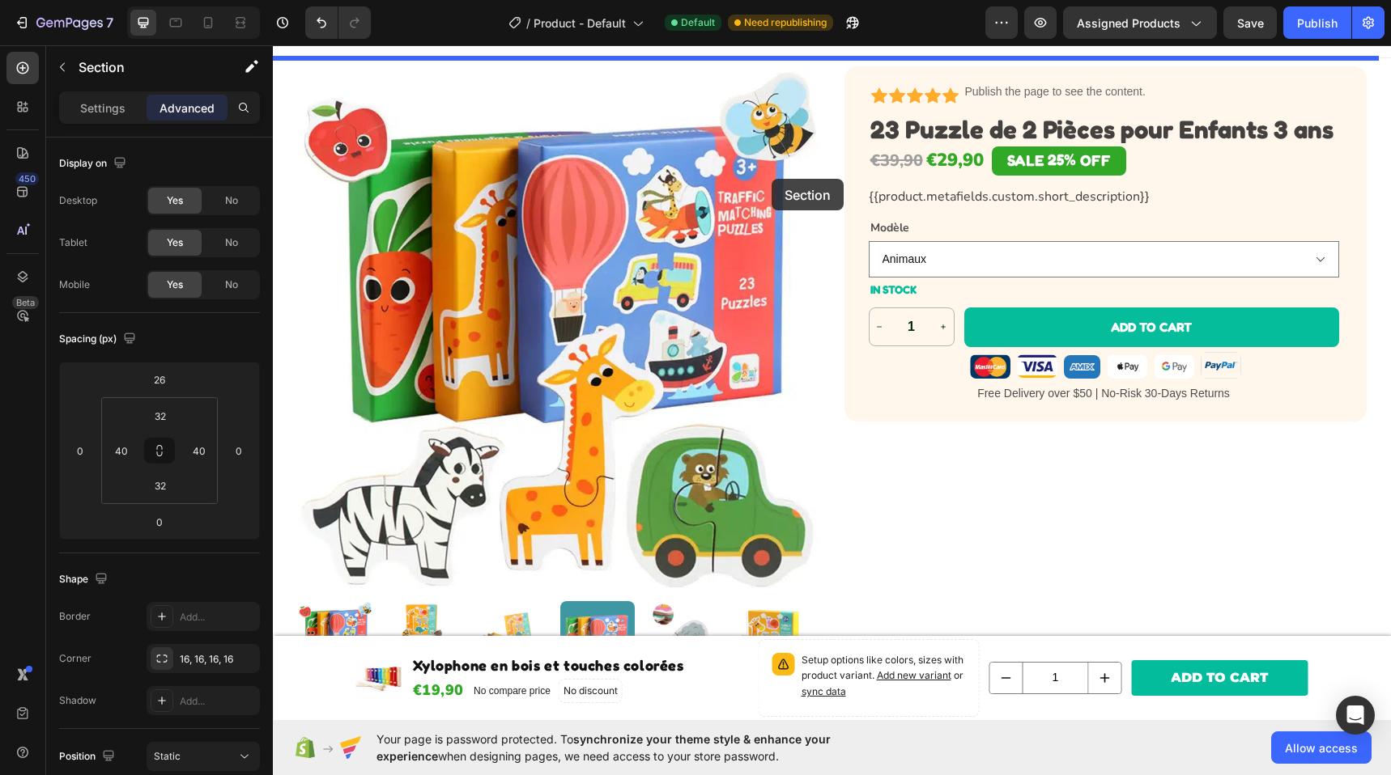
scroll to position [198, 0]
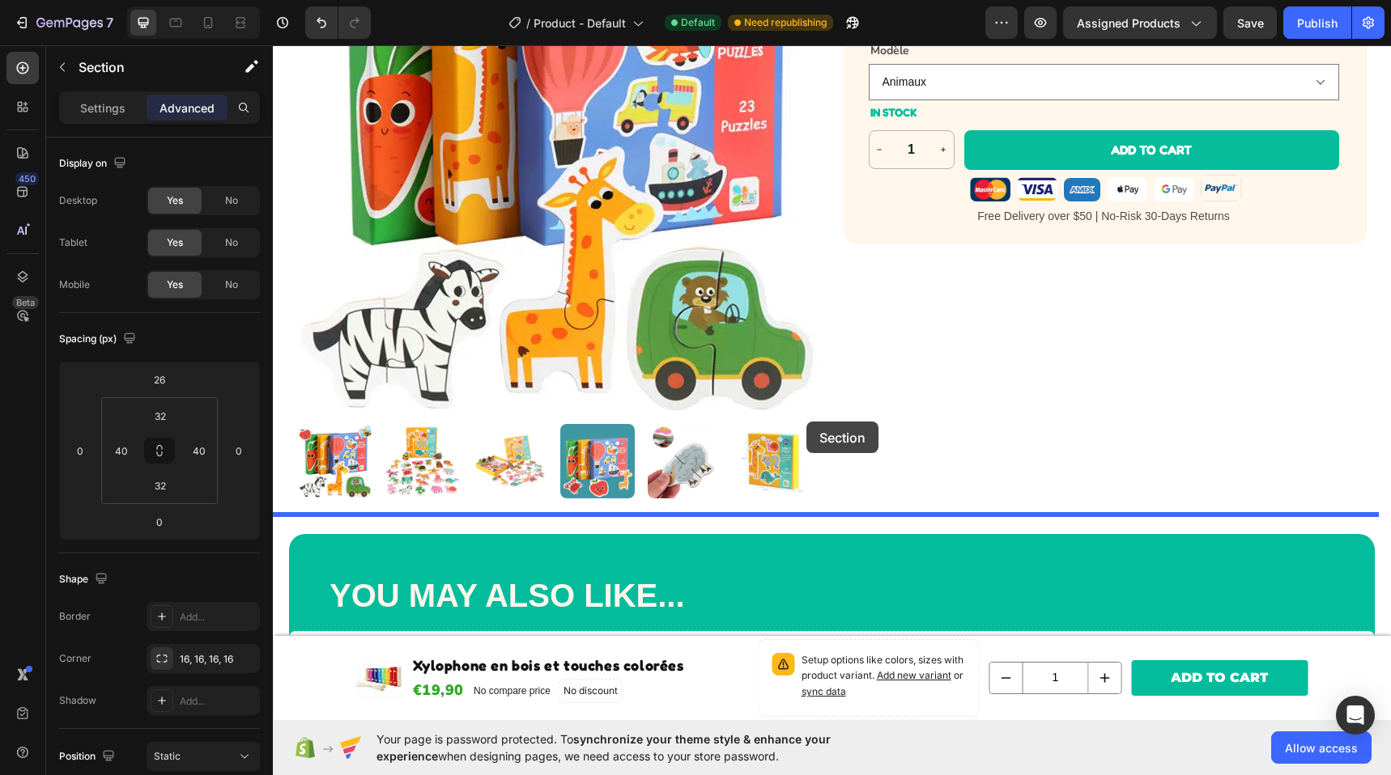
drag, startPoint x: 1047, startPoint y: 219, endPoint x: 809, endPoint y: 440, distance: 324.7
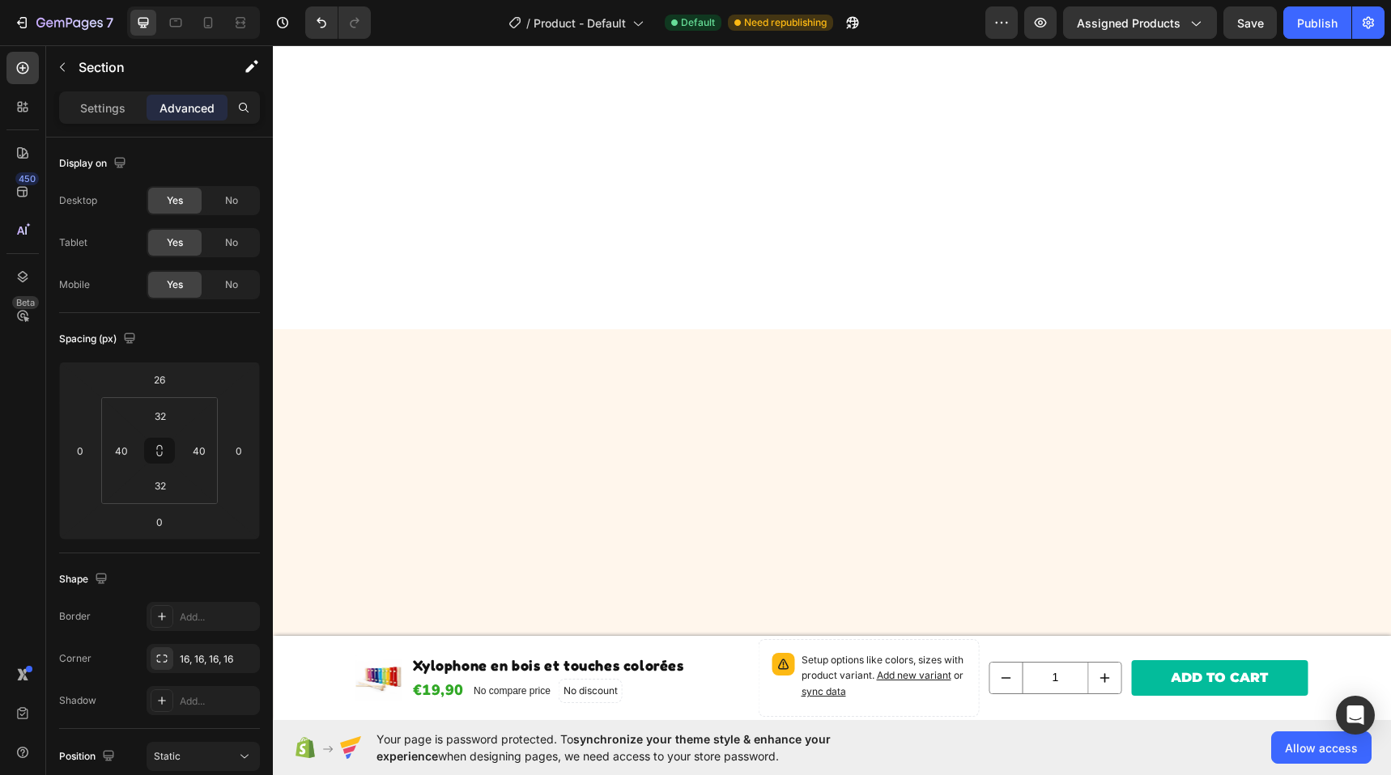
scroll to position [0, 0]
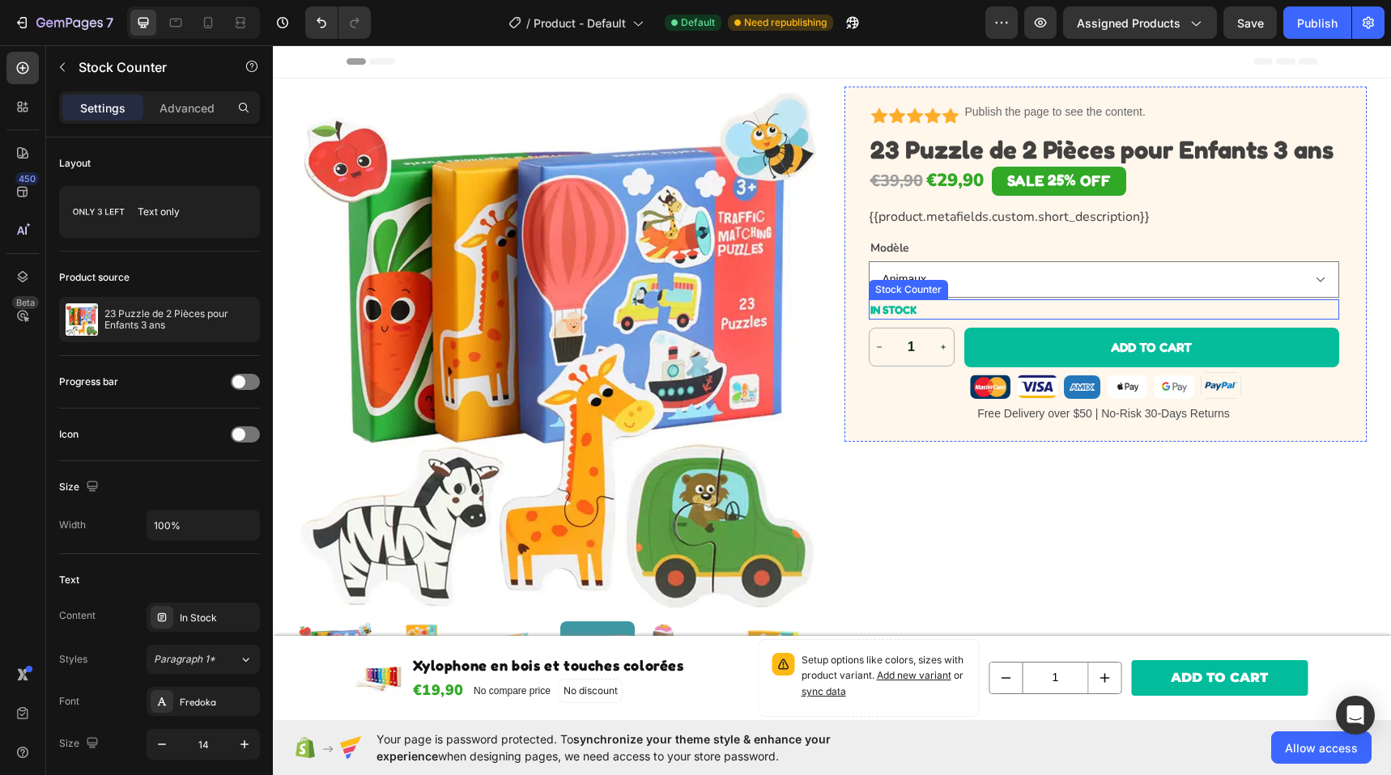
click at [942, 308] on div "IN STOCK" at bounding box center [1104, 309] width 469 height 20
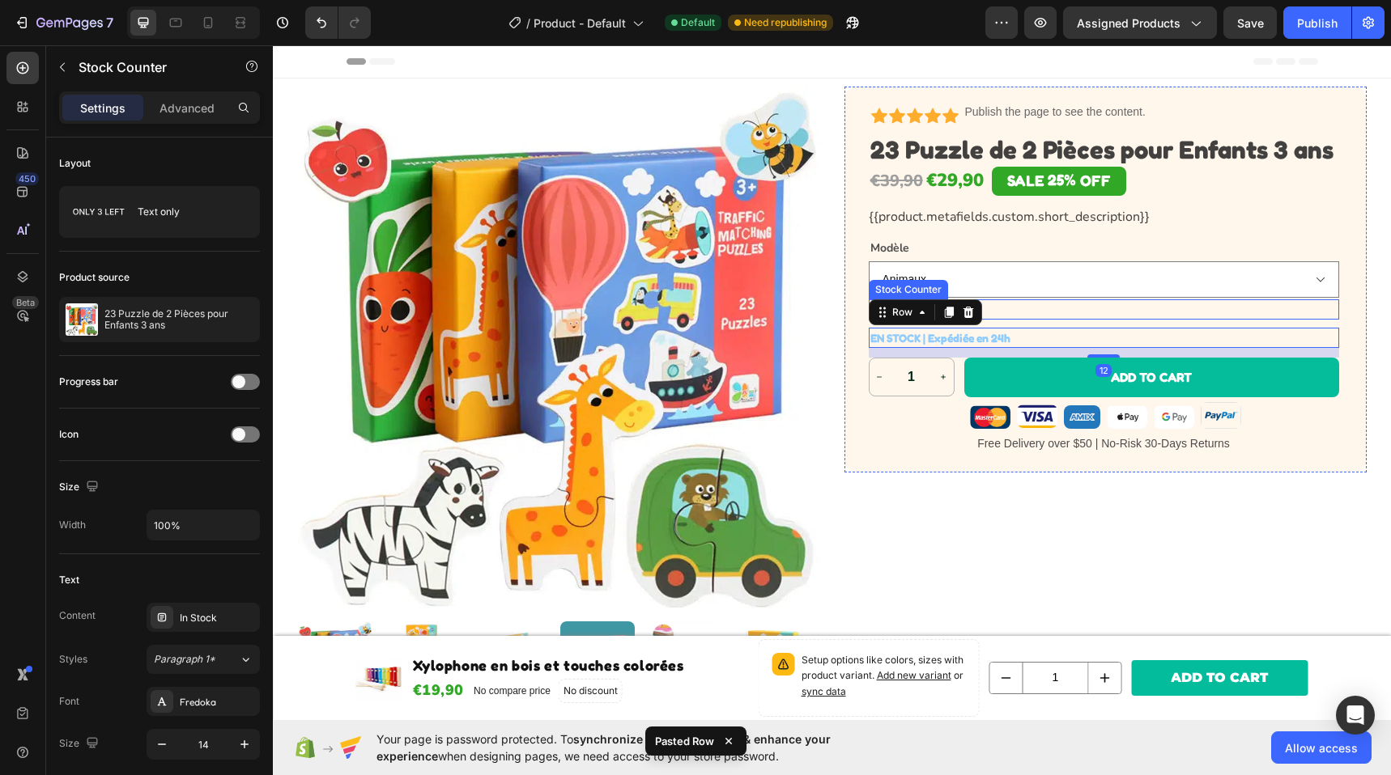
click at [1061, 311] on div "IN STOCK" at bounding box center [1104, 309] width 469 height 20
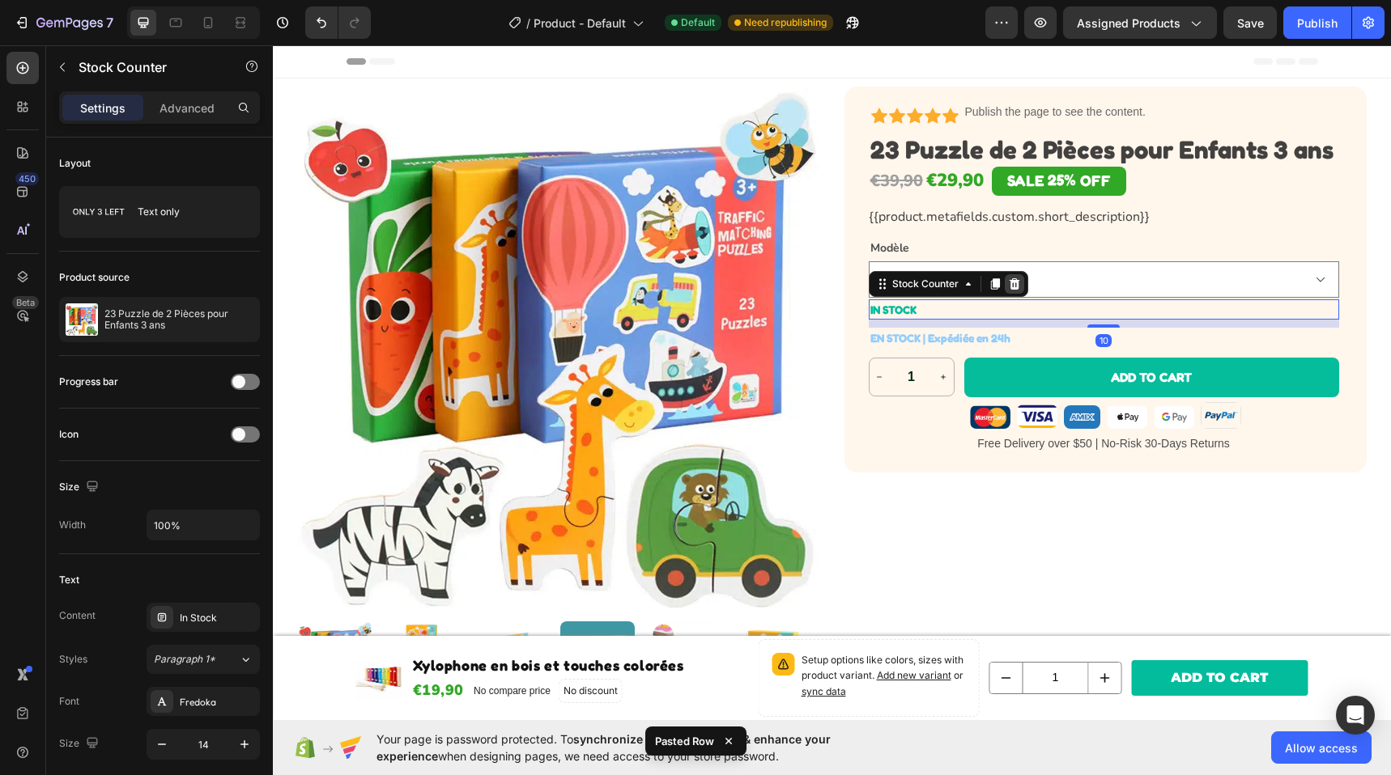
click at [1009, 285] on icon at bounding box center [1014, 283] width 11 height 11
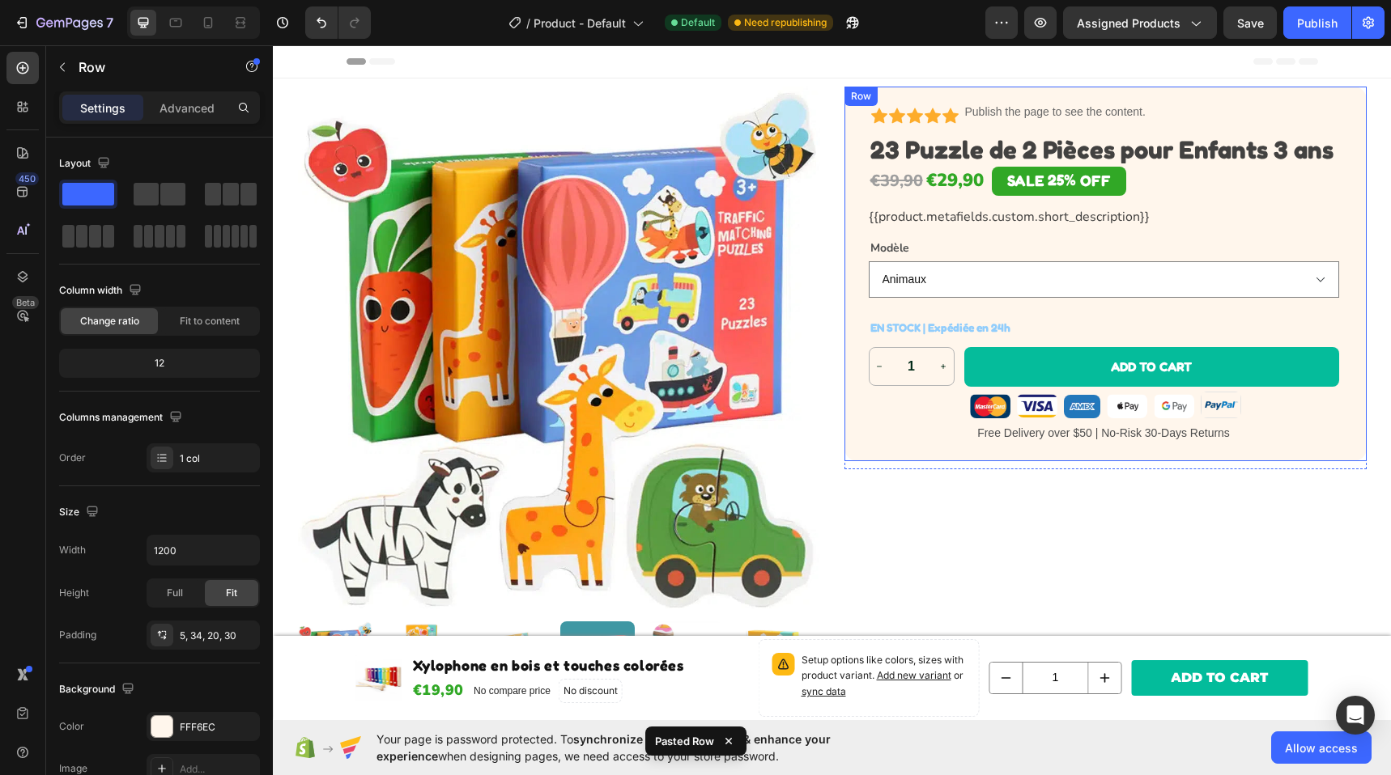
click at [1015, 306] on div "Icon Icon Icon Icon Icon Icon List Publish the page to see the content. Custom …" at bounding box center [1104, 268] width 470 height 355
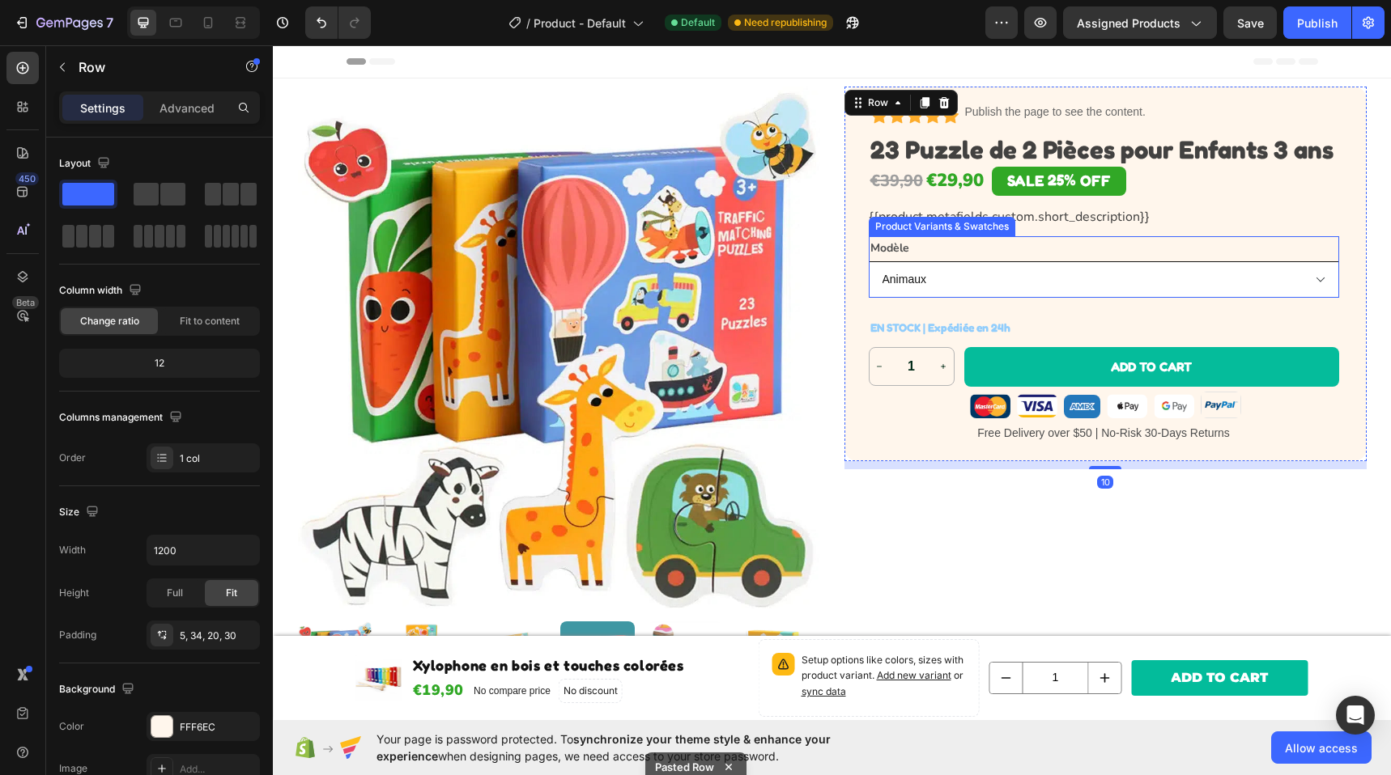
click at [1000, 289] on select "Animaux Transports Fruits" at bounding box center [1104, 279] width 470 height 36
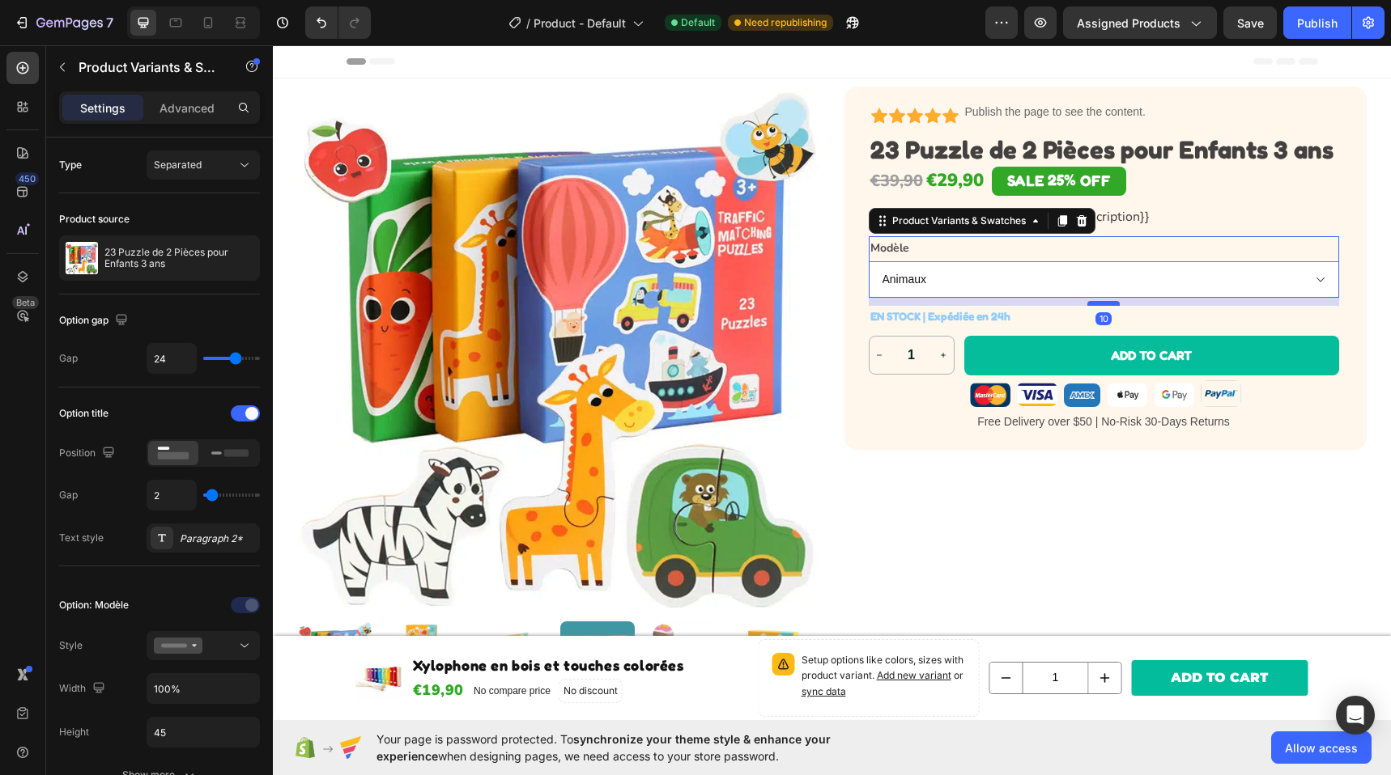
drag, startPoint x: 1097, startPoint y: 313, endPoint x: 1097, endPoint y: 302, distance: 11.3
click at [1097, 302] on div at bounding box center [1103, 303] width 32 height 5
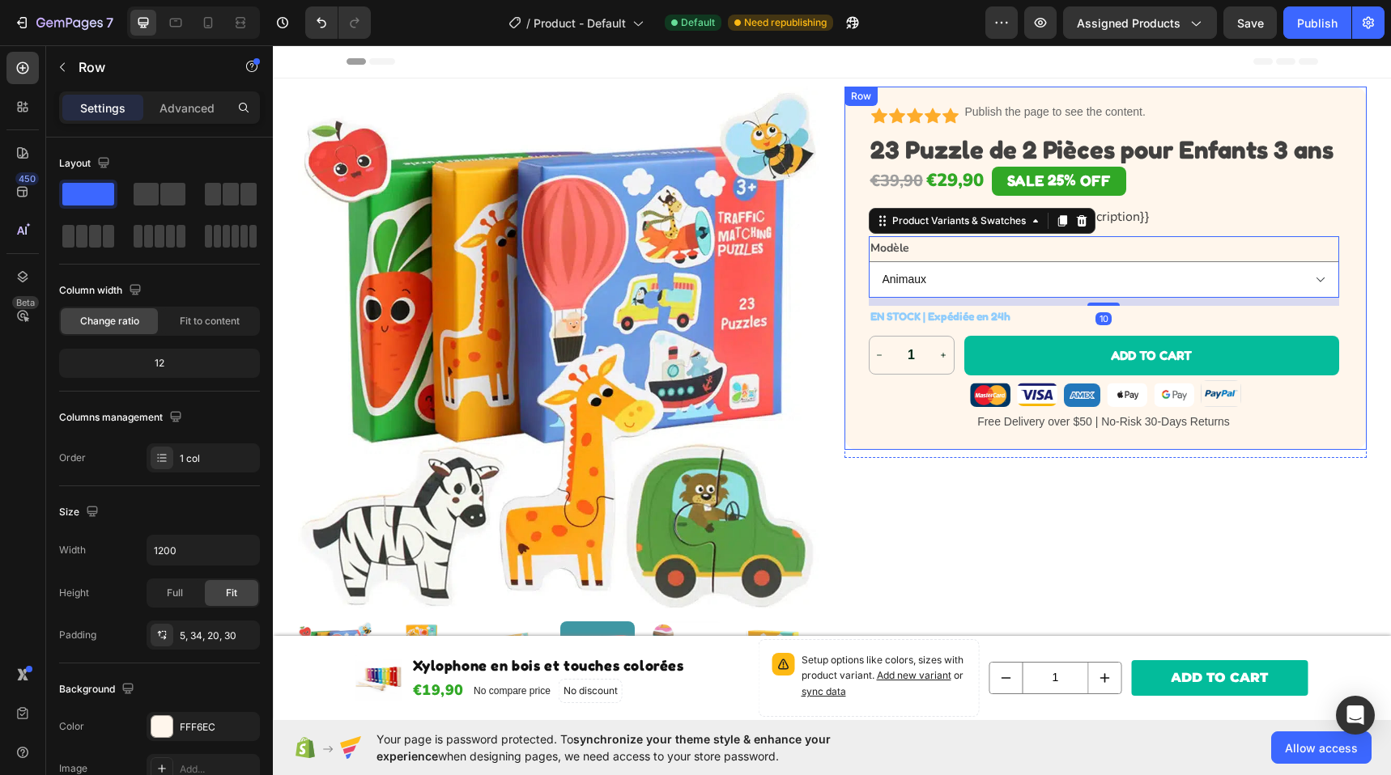
click at [987, 434] on div "Icon Icon Icon Icon Icon Icon List Publish the page to see the content. Custom …" at bounding box center [1105, 268] width 522 height 363
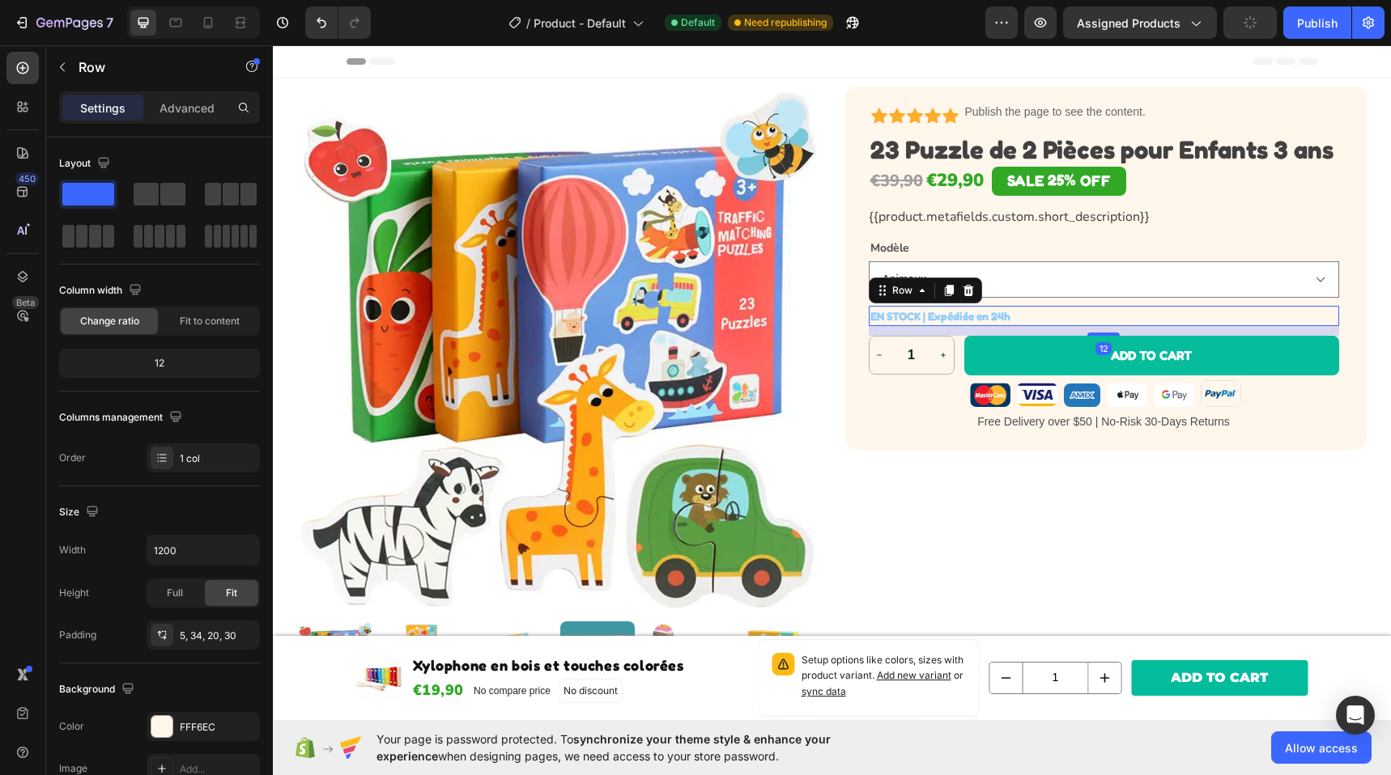
click at [1047, 313] on div "EN STOCK | Expédiée en 24h Stock Counter Row 12" at bounding box center [1104, 316] width 470 height 20
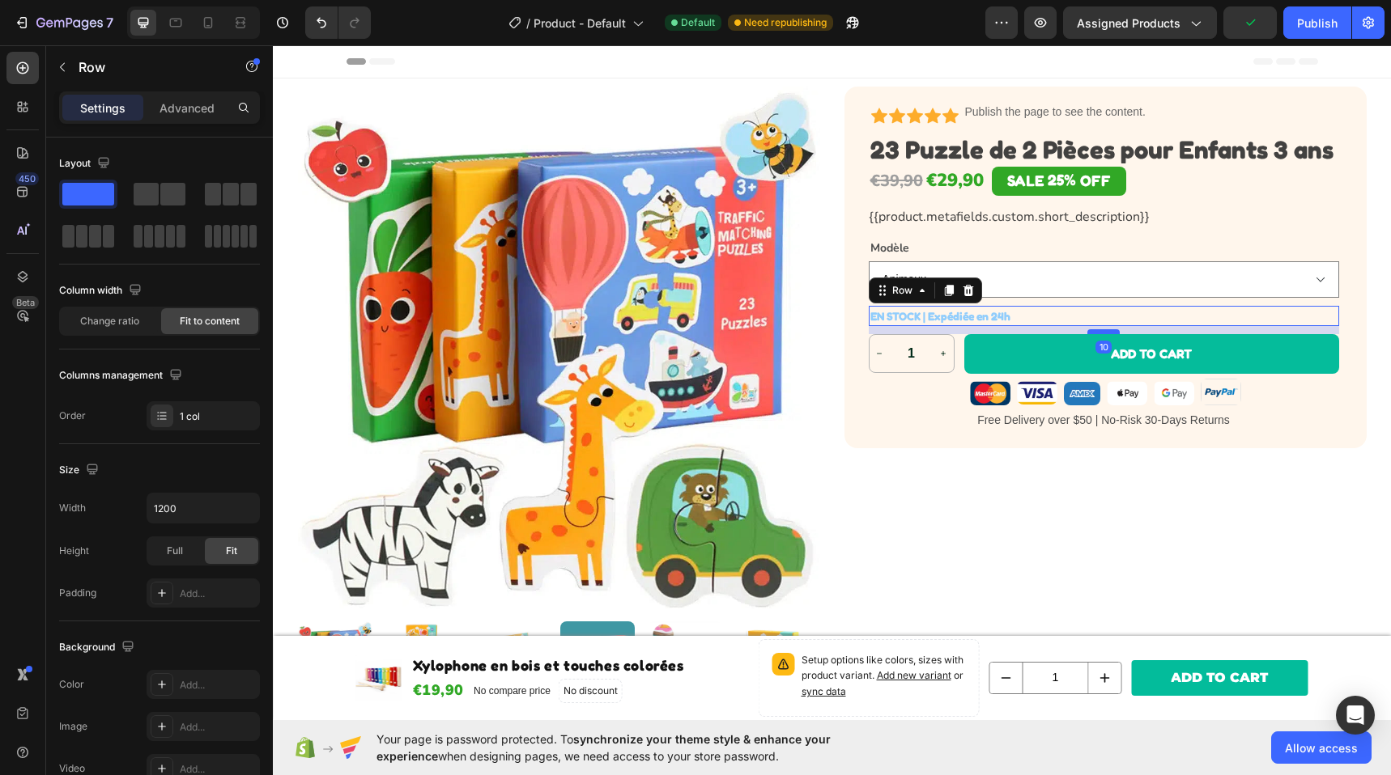
click at [1098, 331] on div at bounding box center [1103, 331] width 32 height 5
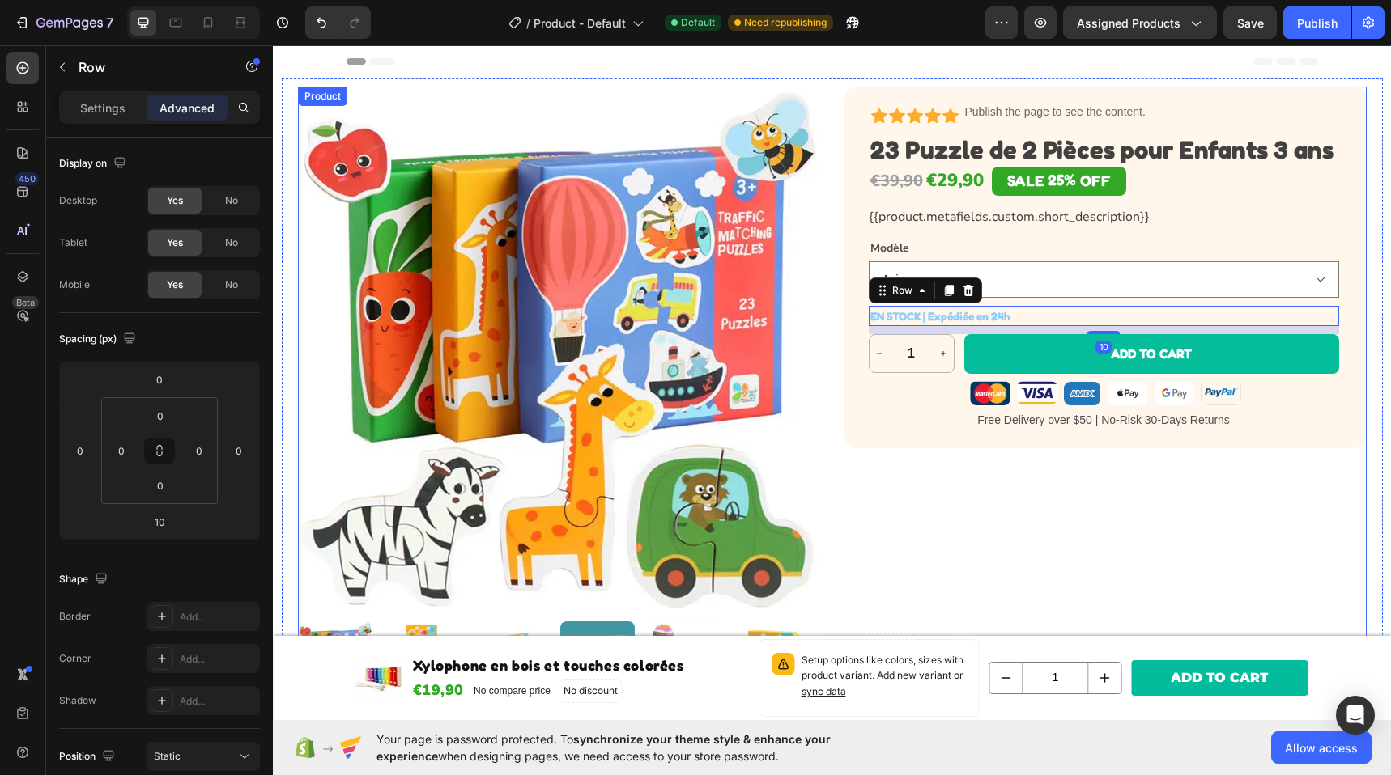
click at [936, 480] on div "Icon Icon Icon Icon Icon Icon List Publish the page to see the content. Custom …" at bounding box center [1105, 392] width 522 height 610
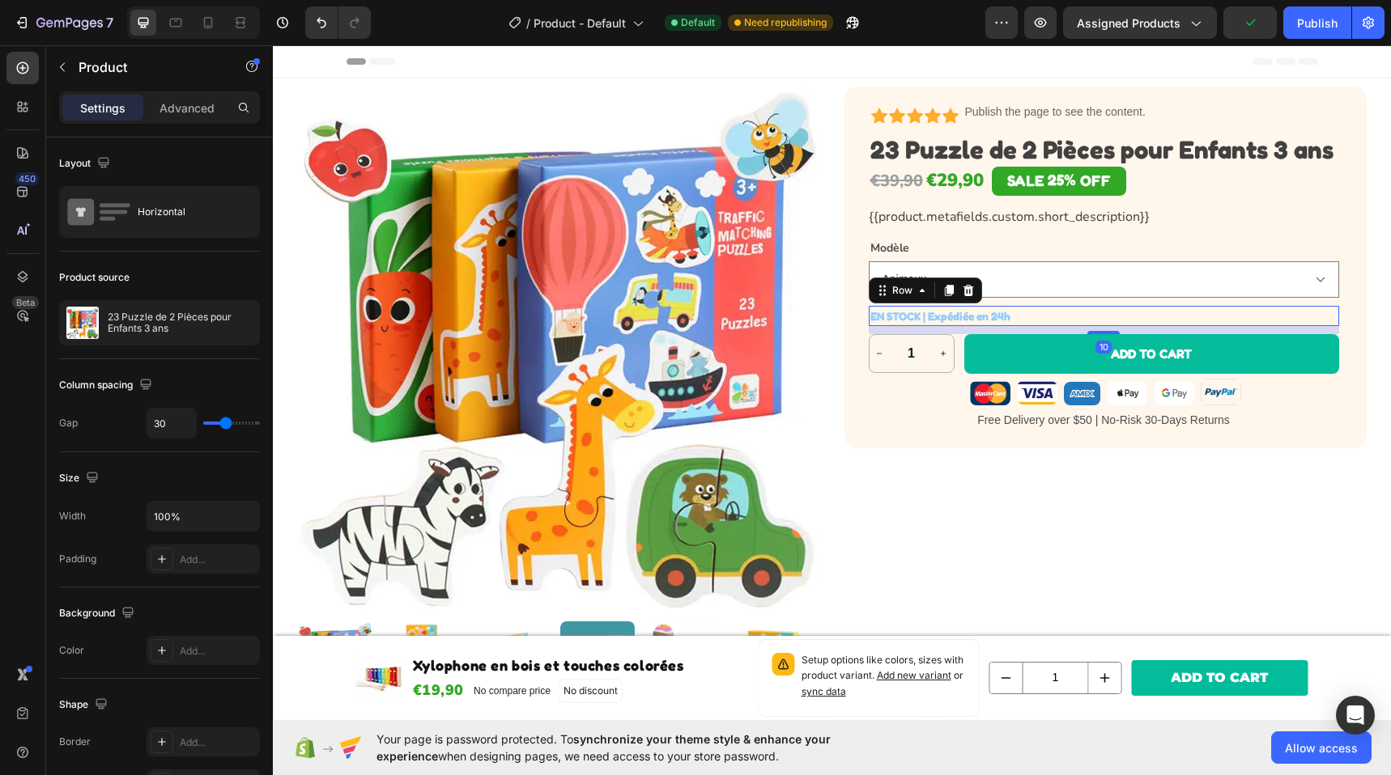
click at [1025, 313] on div "EN STOCK | Expédiée en 24h Stock Counter Row 10" at bounding box center [1104, 316] width 470 height 20
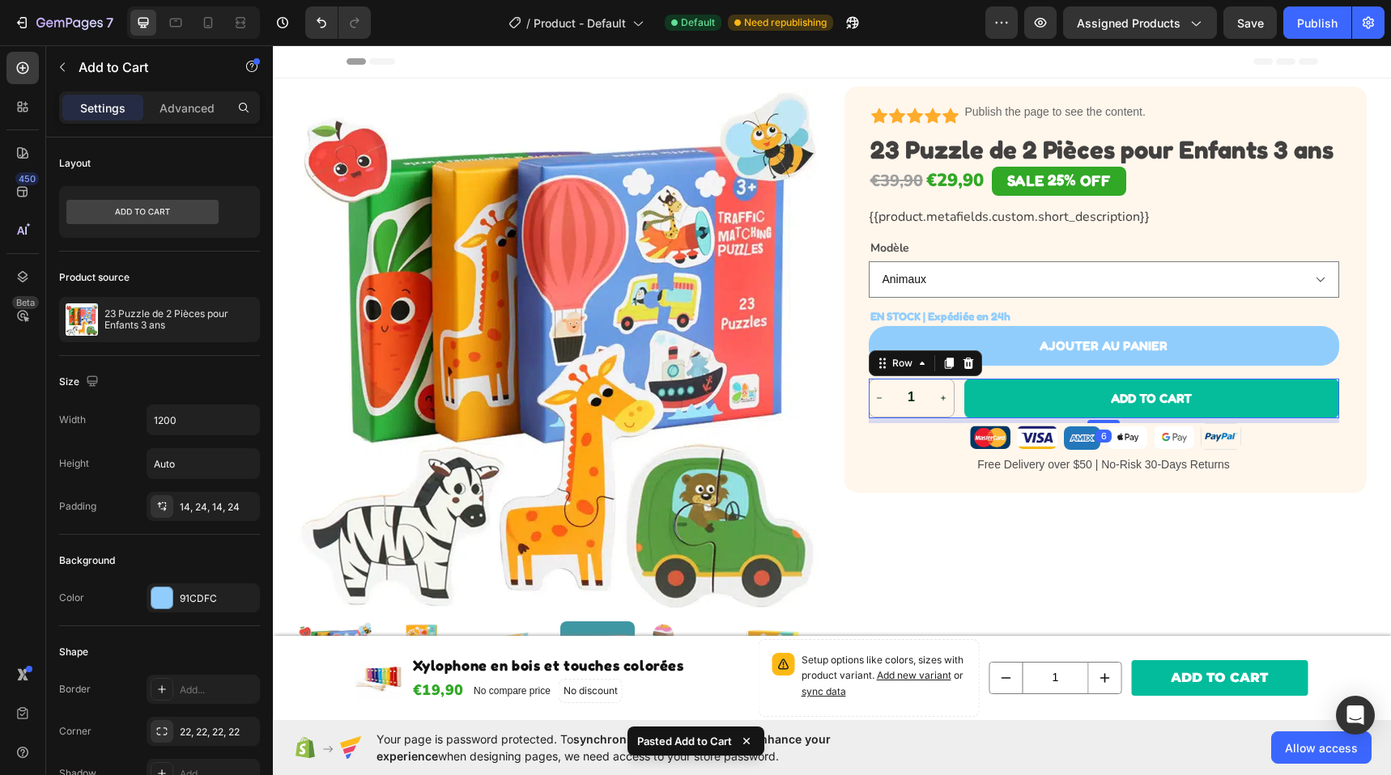
click at [951, 394] on div "1 Product Quantity ADD TO CART Add to Cart Row 6" at bounding box center [1104, 399] width 470 height 40
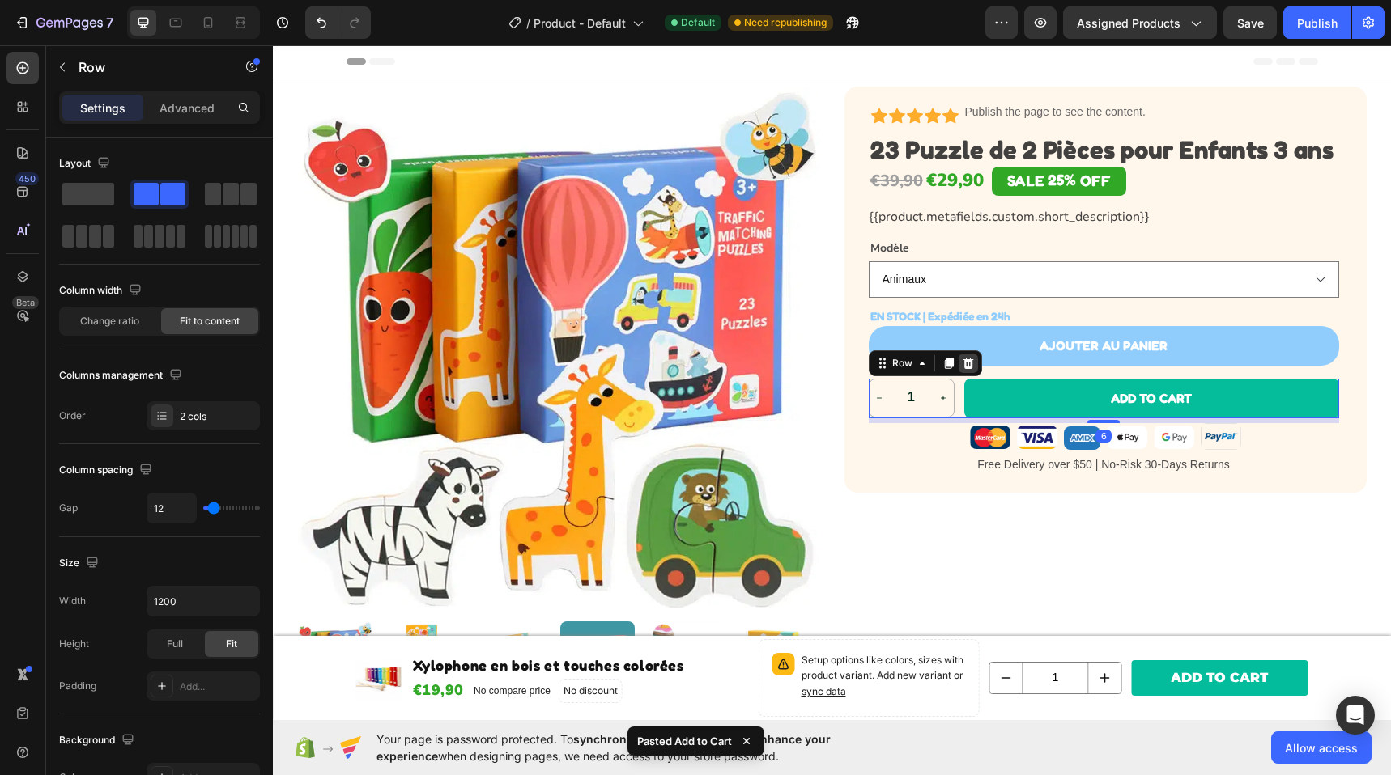
click at [962, 369] on icon at bounding box center [968, 363] width 13 height 13
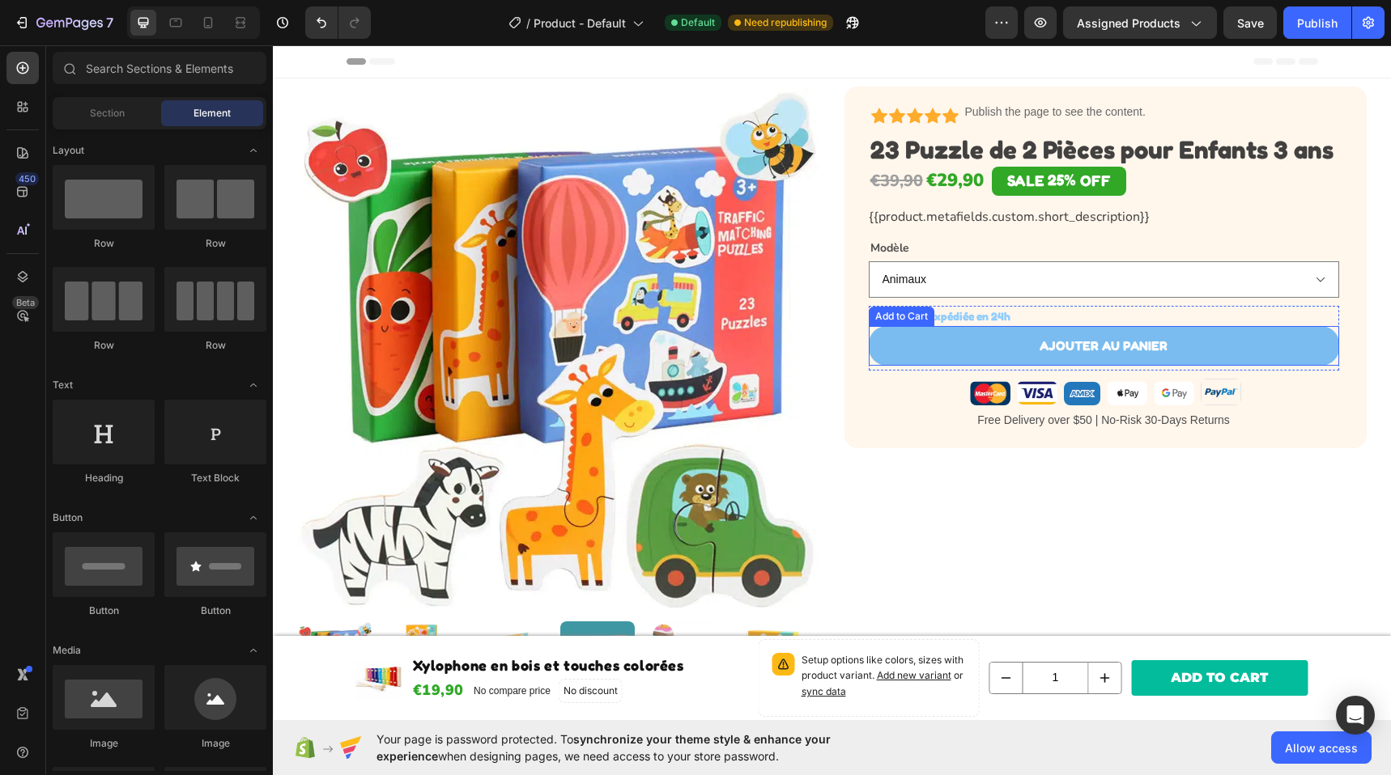
click at [983, 344] on button "Ajouter au panier" at bounding box center [1104, 346] width 470 height 40
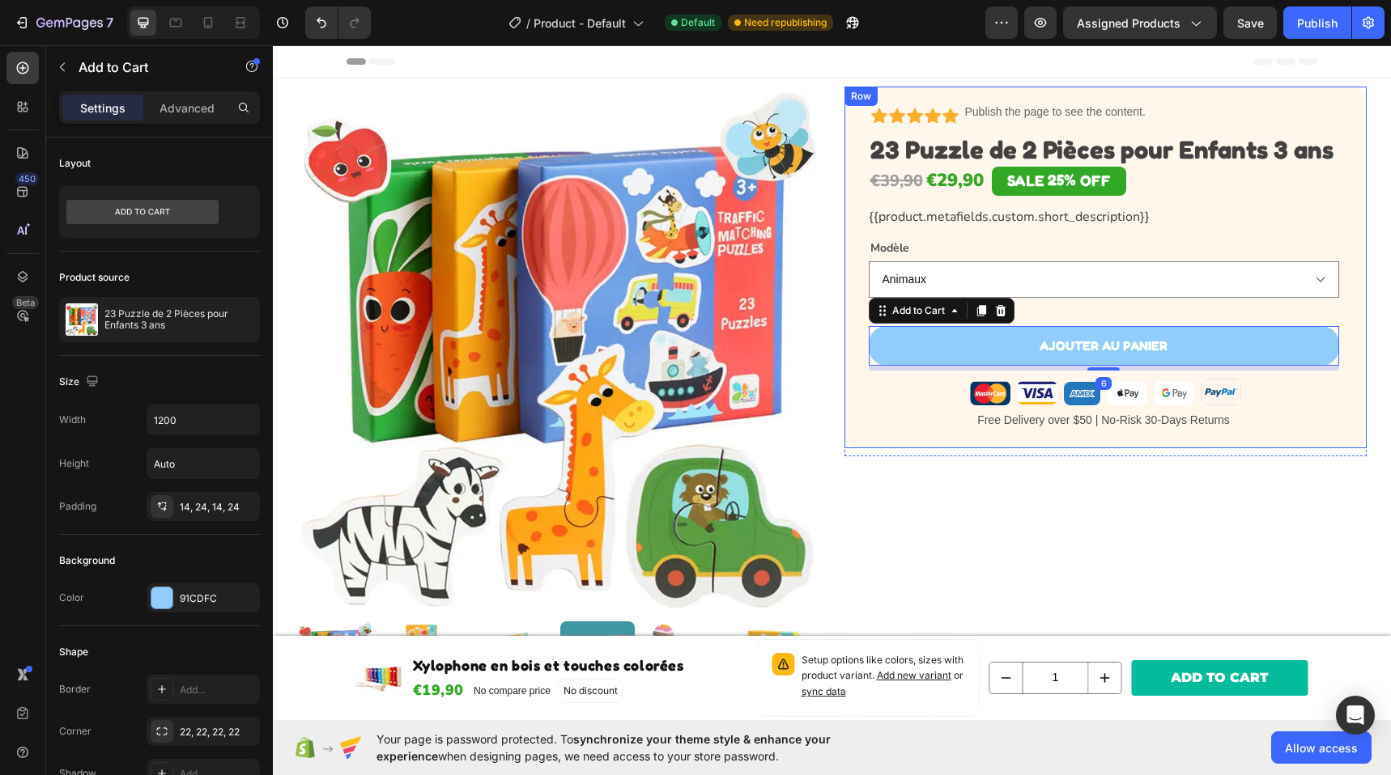
click at [941, 373] on div "Icon Icon Icon Icon Icon Icon List Publish the page to see the content. Custom …" at bounding box center [1104, 262] width 470 height 342
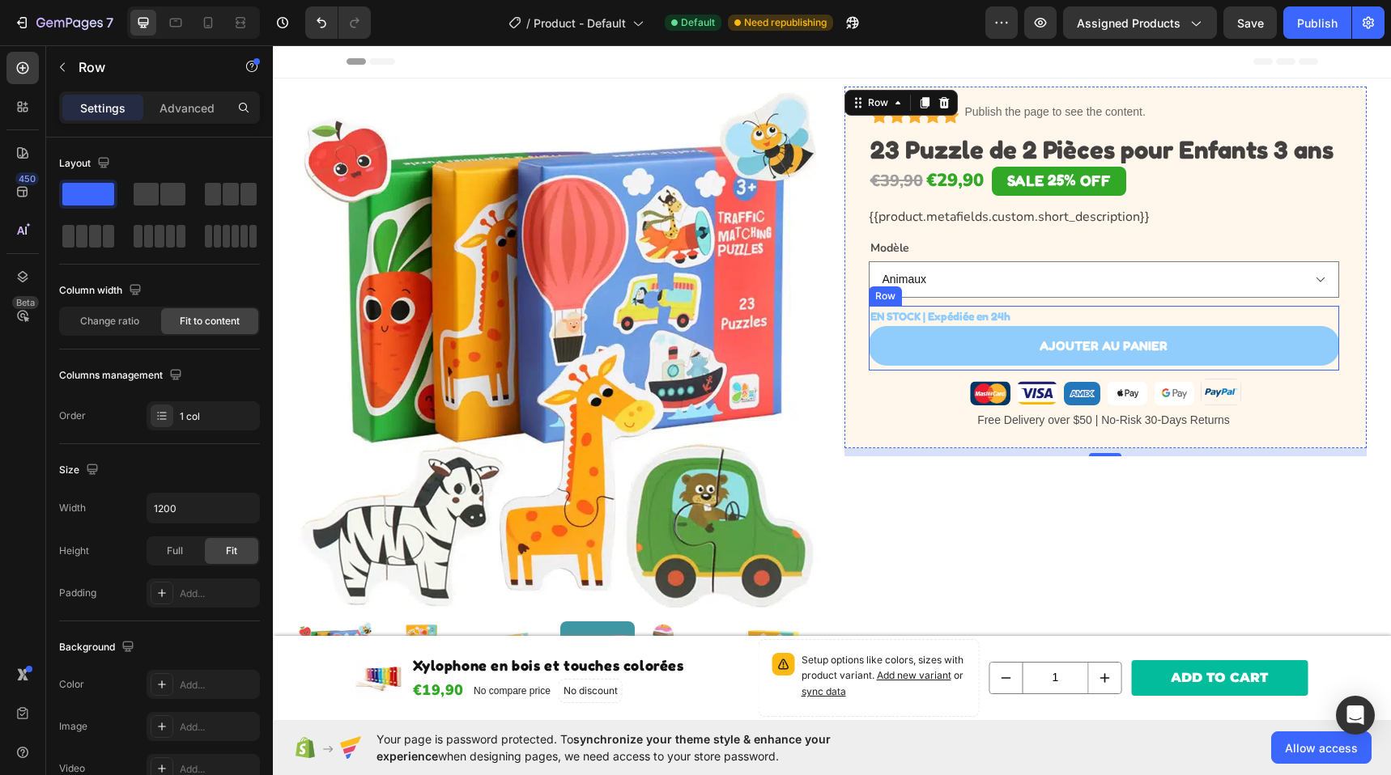
click at [877, 366] on div "Ajouter au panier Add to Cart" at bounding box center [1104, 348] width 470 height 45
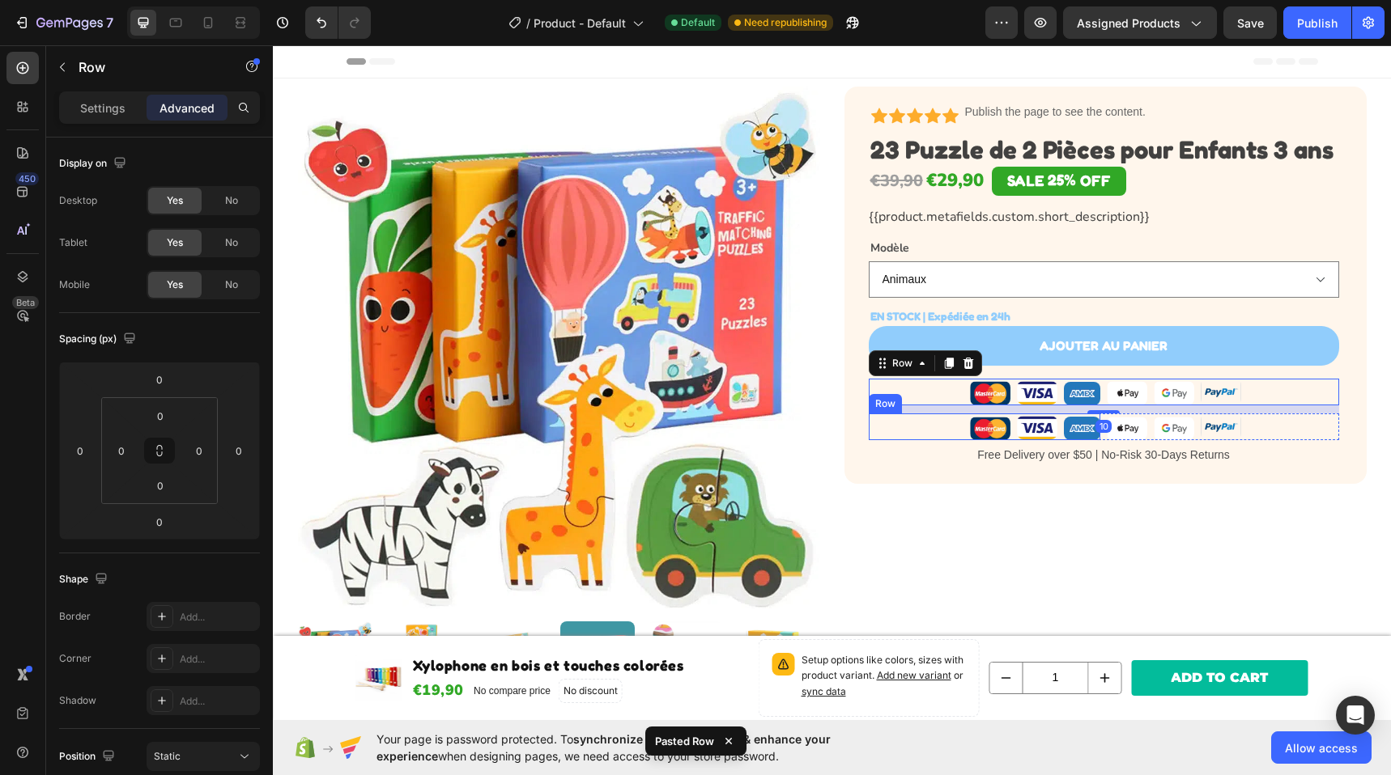
click at [932, 427] on div "Image Image Image Row" at bounding box center [985, 427] width 232 height 27
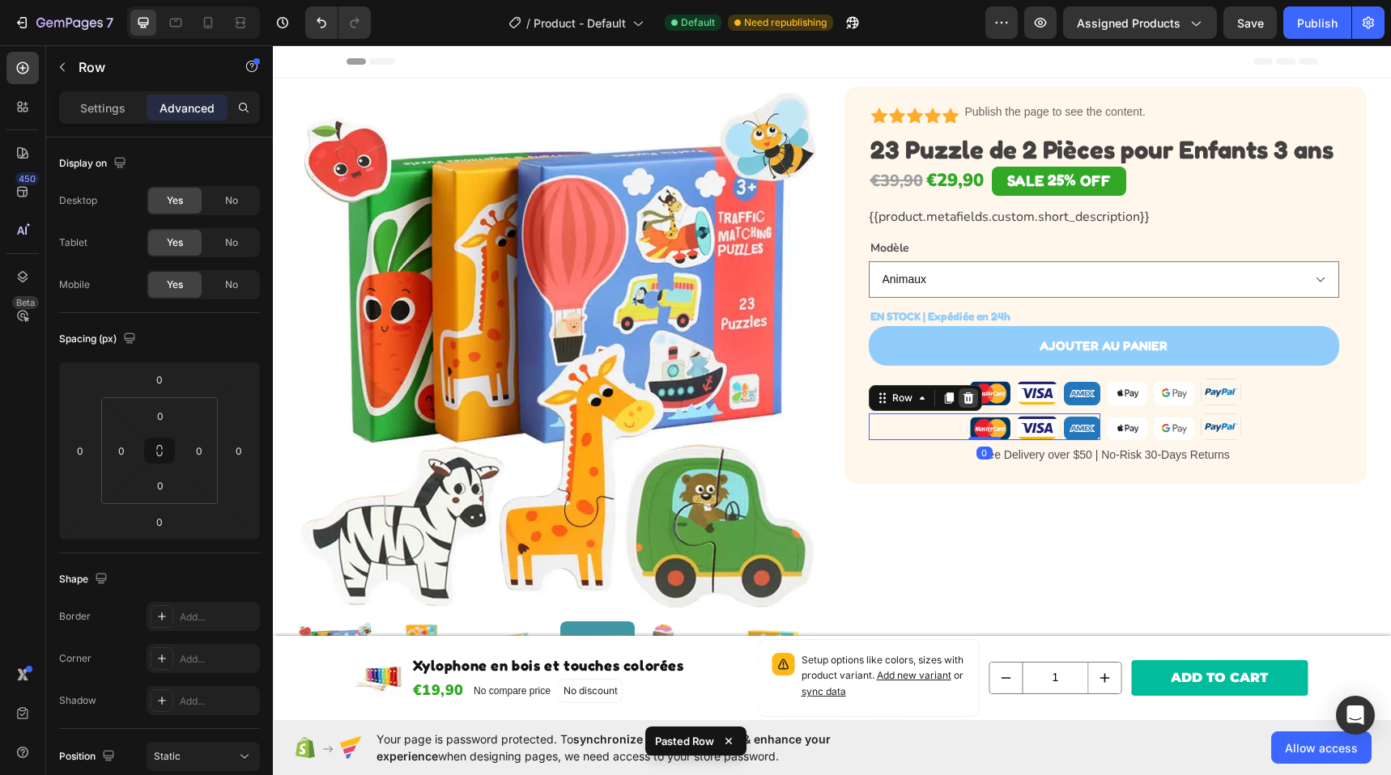
click at [965, 394] on icon at bounding box center [967, 398] width 11 height 11
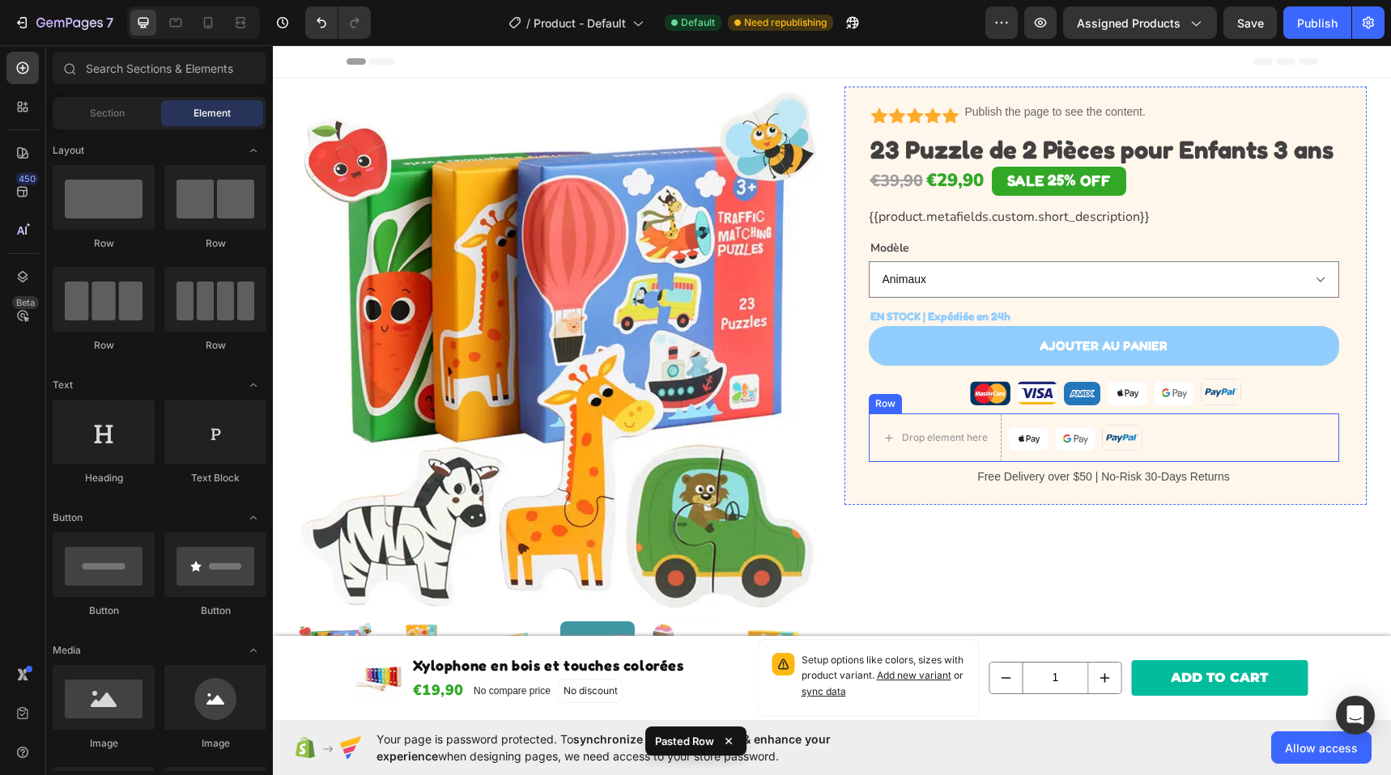
click at [1014, 416] on div "Image Image Image Row" at bounding box center [1173, 438] width 331 height 49
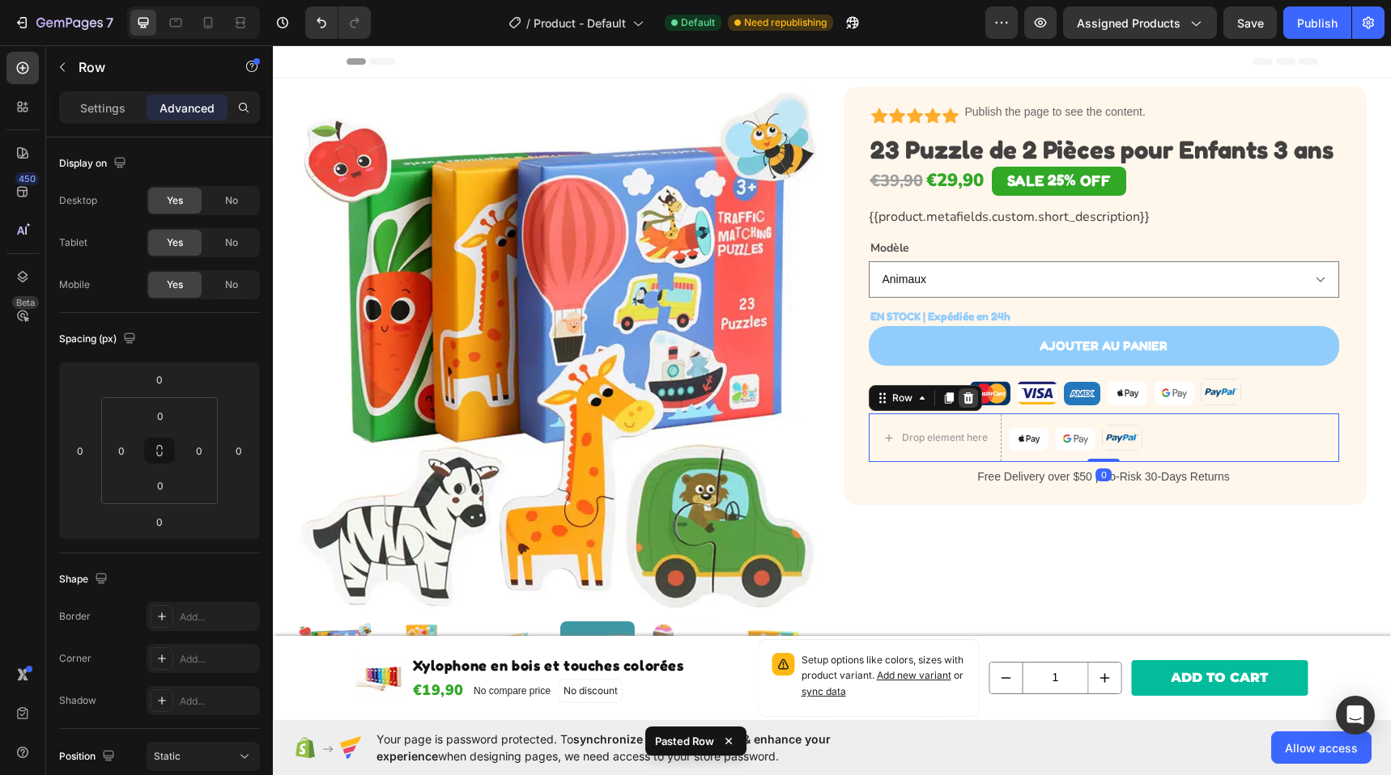
click at [962, 401] on icon at bounding box center [968, 398] width 13 height 13
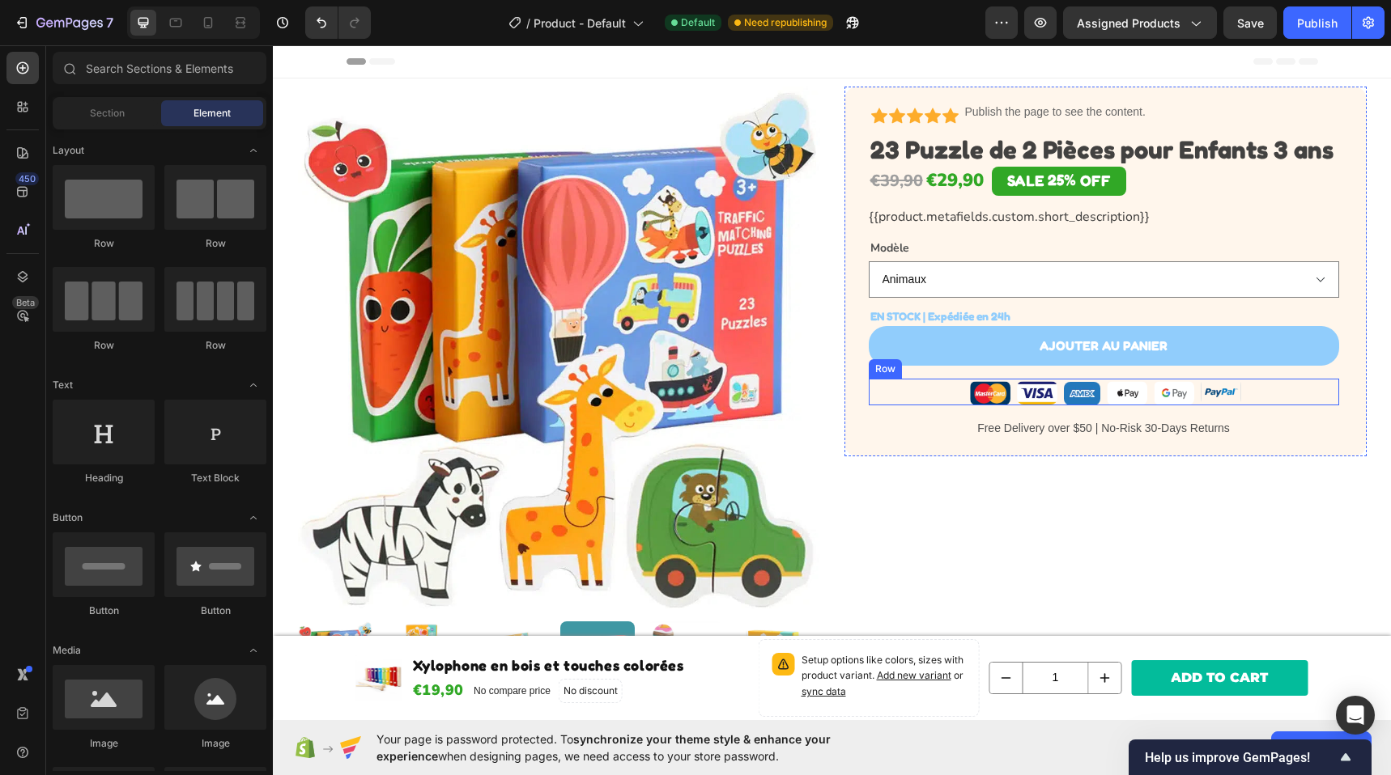
click at [1097, 383] on div "Image Image Image Row Image Image Image Row Row" at bounding box center [1104, 392] width 470 height 27
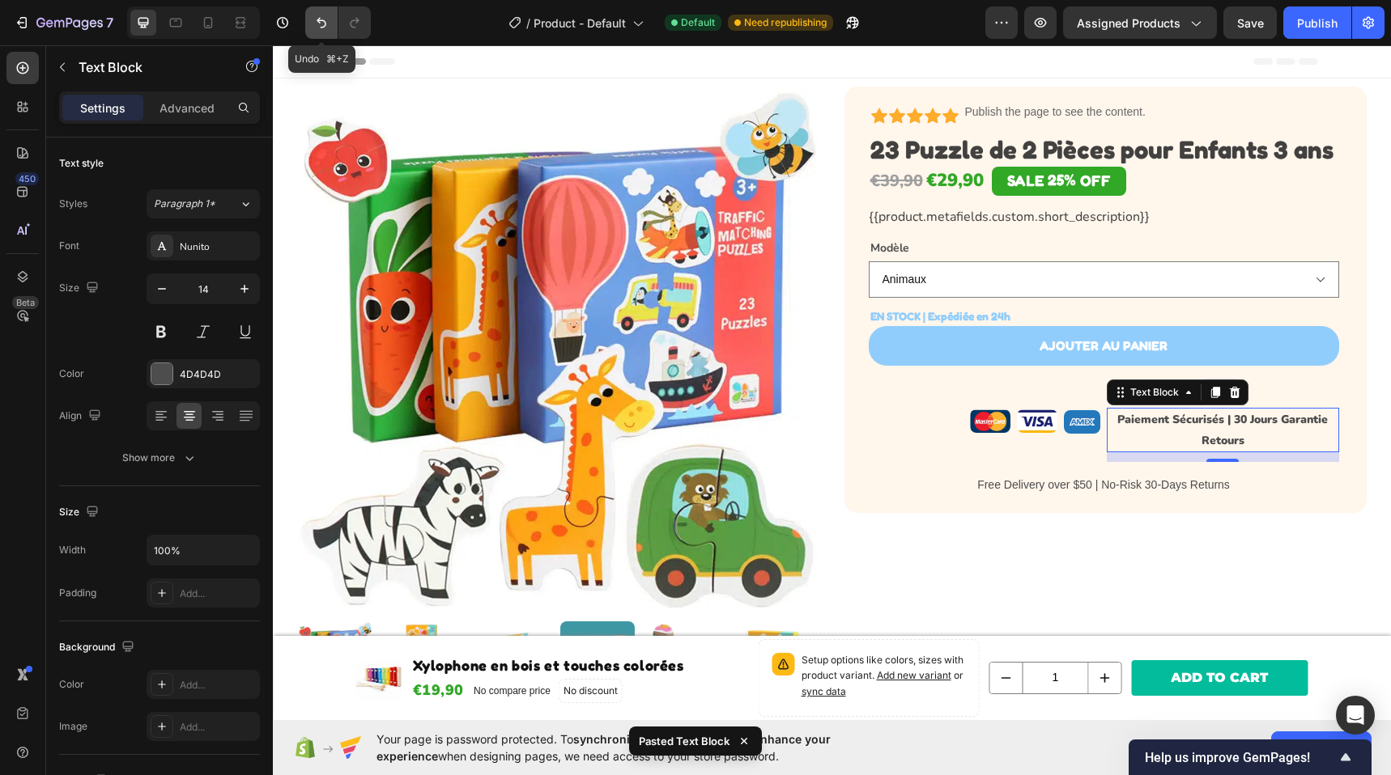
click at [325, 17] on icon "Undo/Redo" at bounding box center [321, 23] width 16 height 16
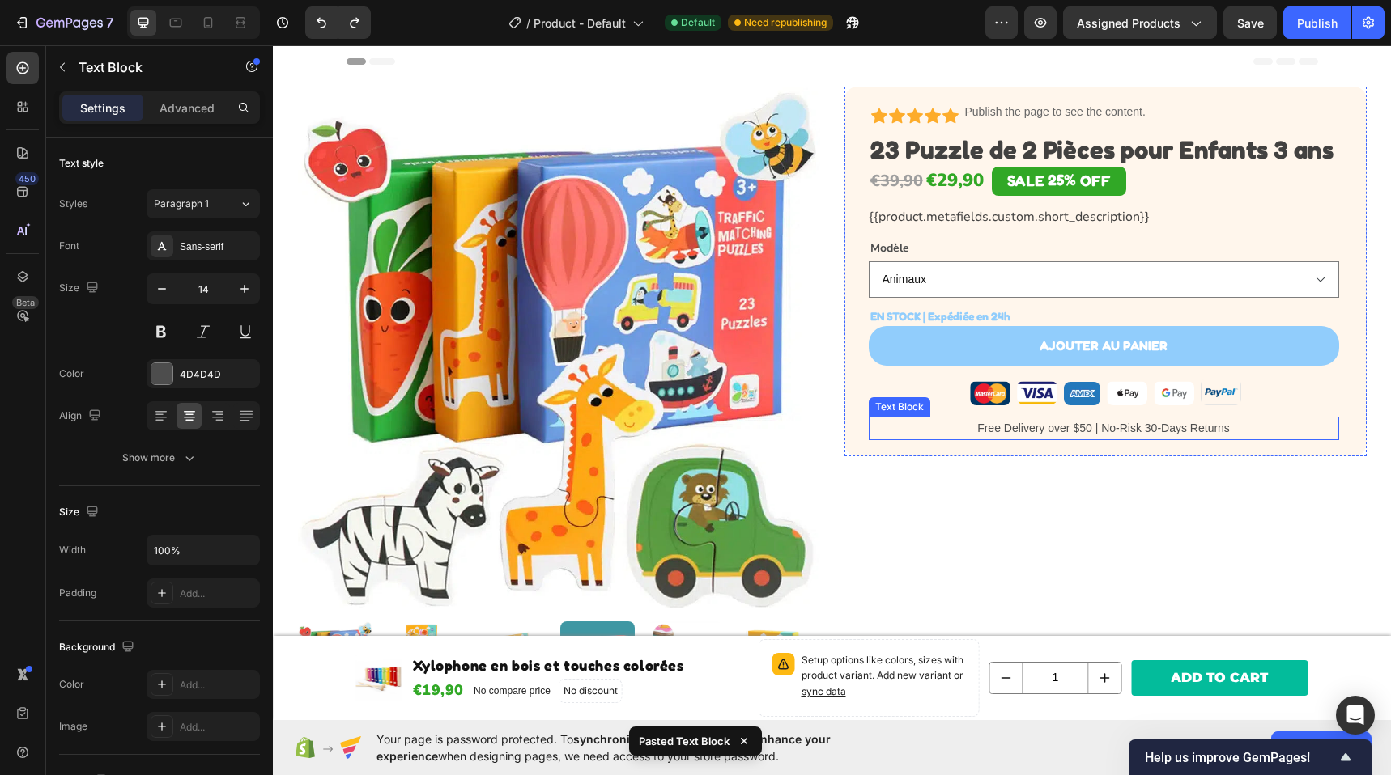
click at [1218, 432] on p "Free Delivery over $50 | No-Risk 30-Days Returns" at bounding box center [1103, 428] width 467 height 20
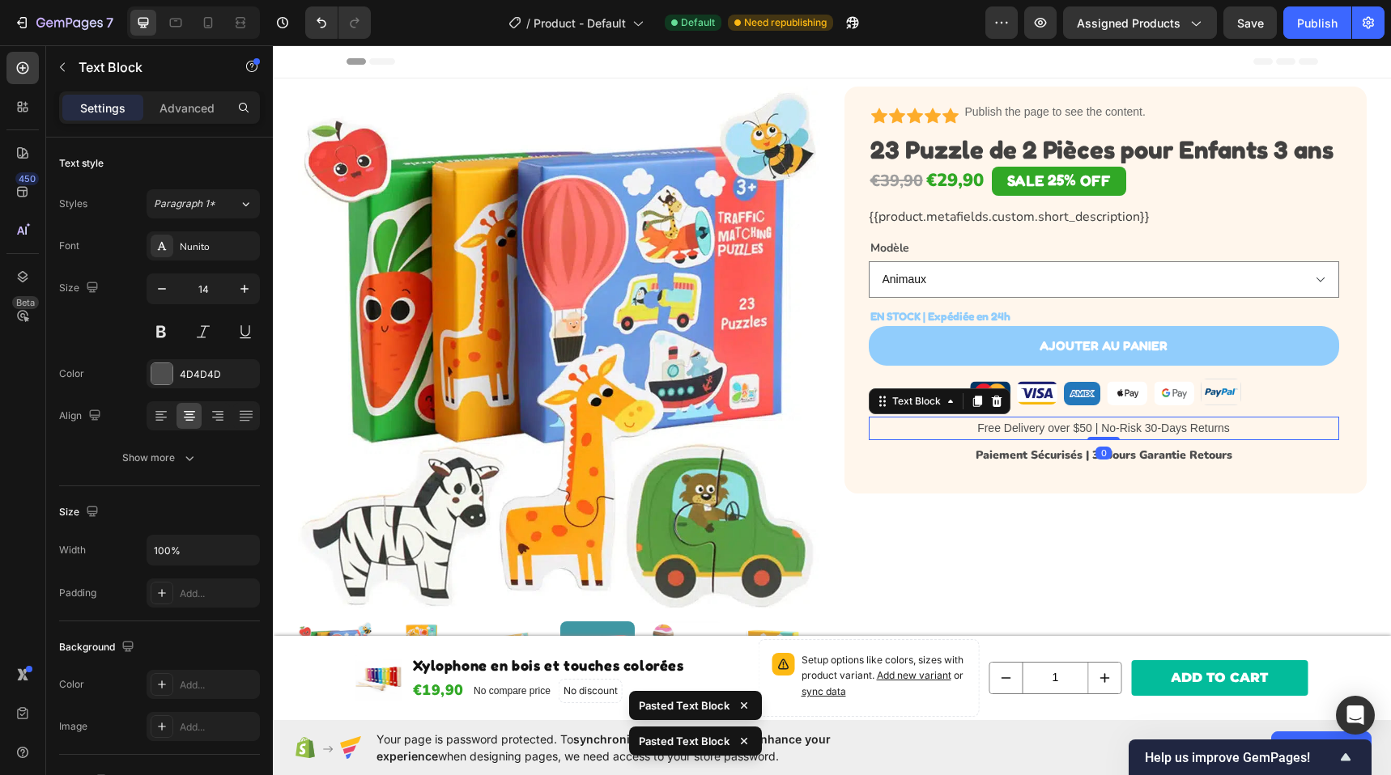
click at [1250, 428] on p "Free Delivery over $50 | No-Risk 30-Days Returns" at bounding box center [1103, 428] width 467 height 20
click at [992, 406] on icon at bounding box center [996, 401] width 11 height 11
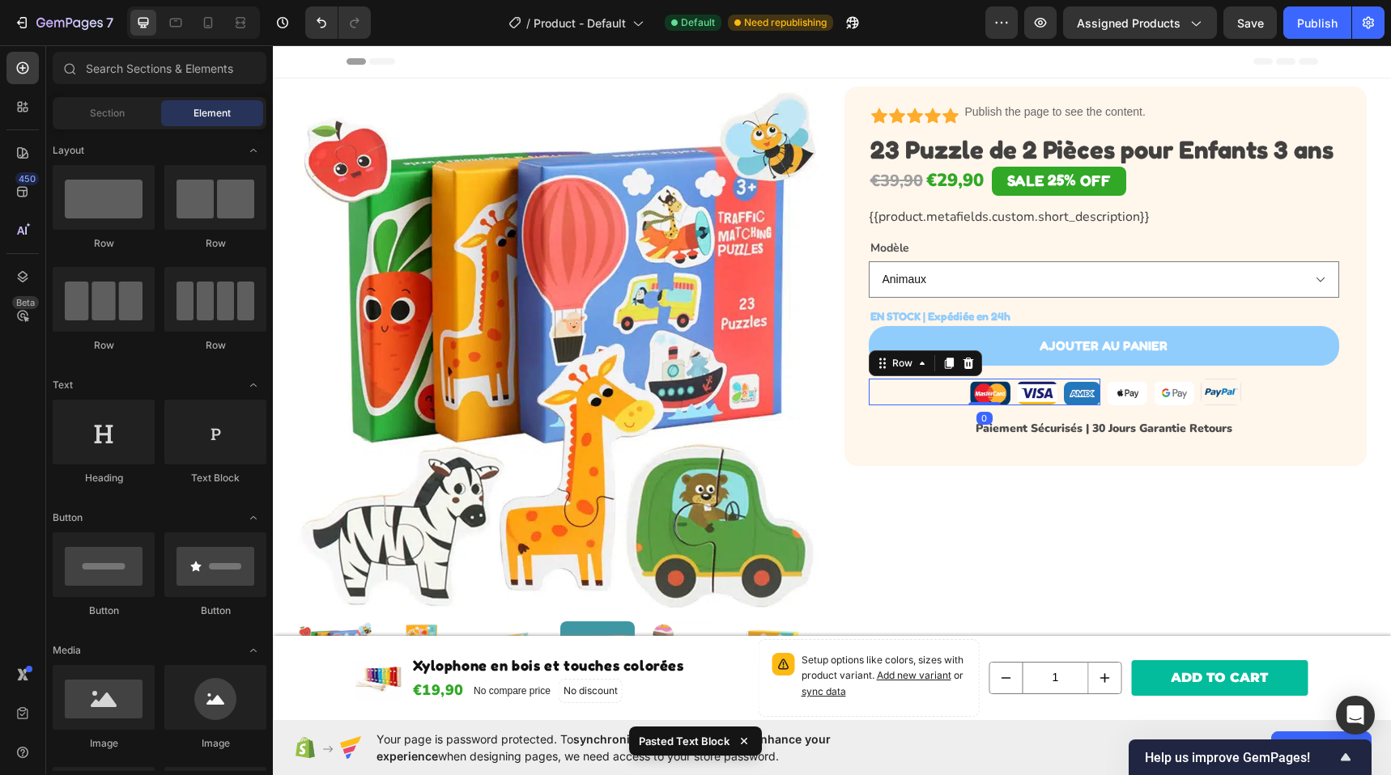
click at [900, 384] on div "Image Image Image Row 0" at bounding box center [985, 392] width 232 height 27
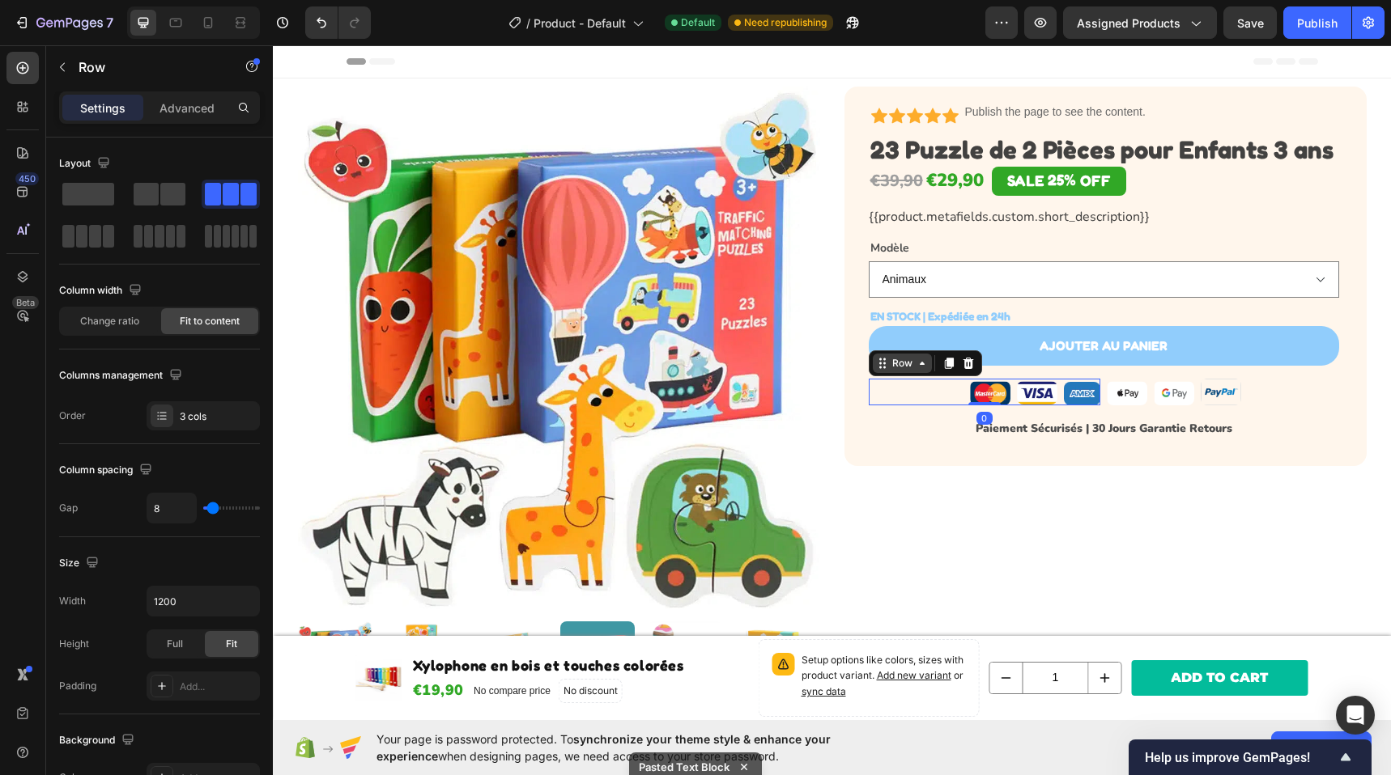
click at [897, 368] on div "Row" at bounding box center [902, 363] width 27 height 15
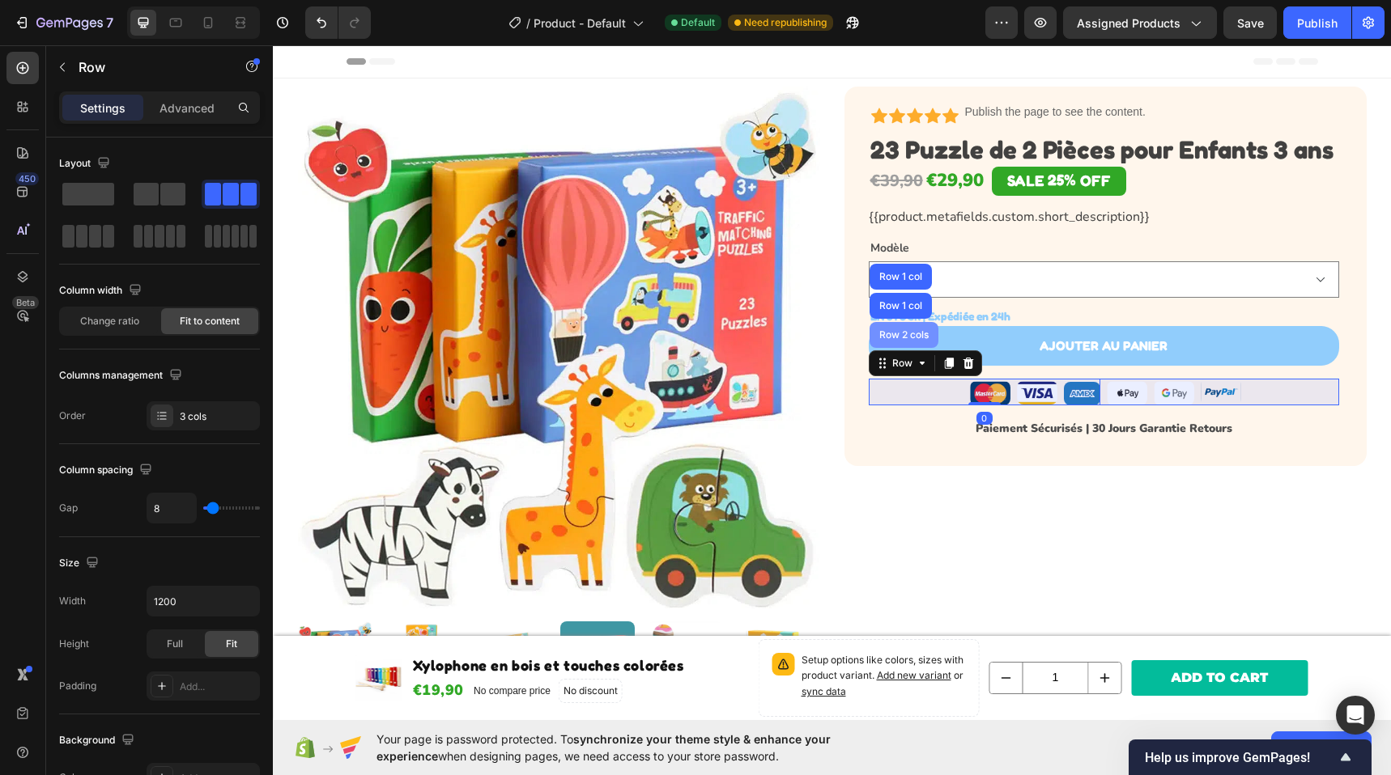
click at [900, 339] on div "Row 2 cols" at bounding box center [904, 335] width 56 height 10
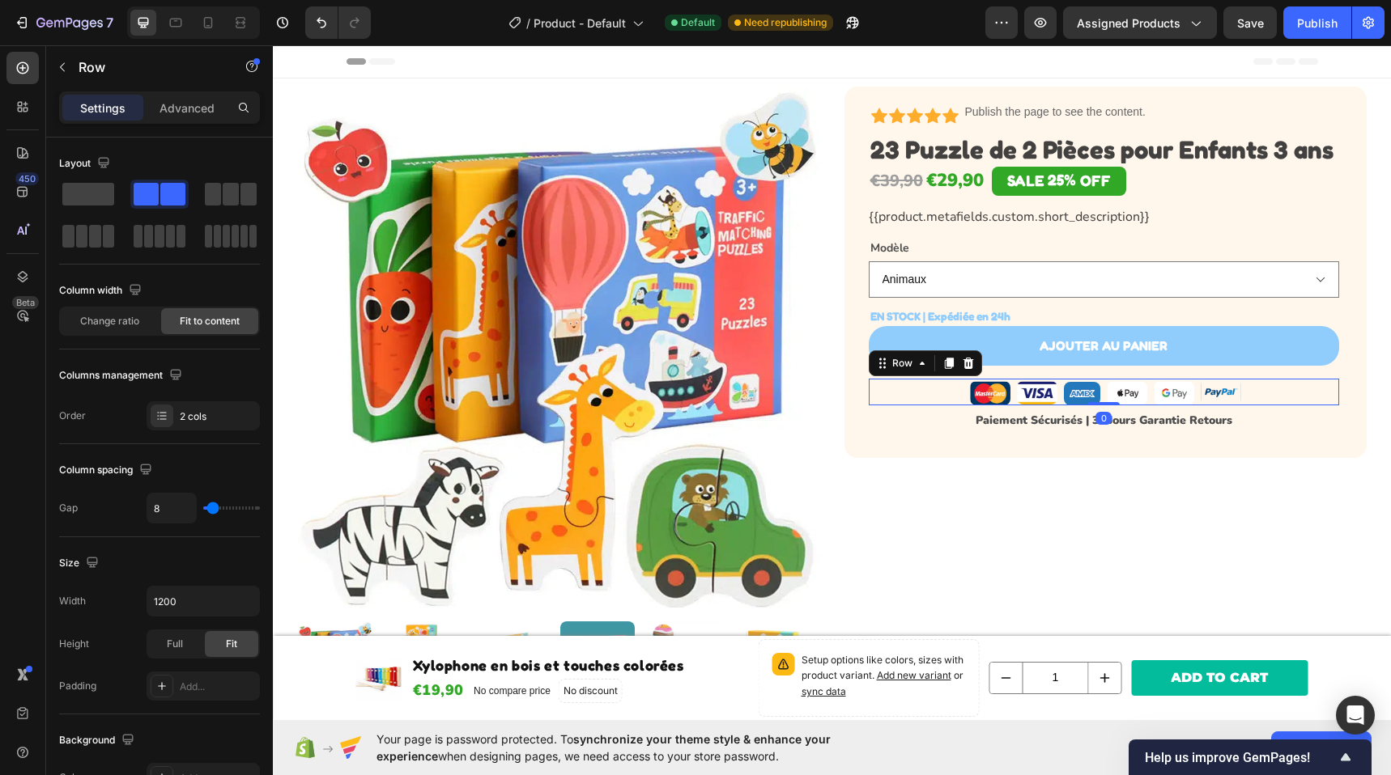
drag, startPoint x: 1089, startPoint y: 410, endPoint x: 1091, endPoint y: 399, distance: 10.8
click at [1091, 399] on div "Image Image Image Row Image Image Image Row Row 0" at bounding box center [1104, 392] width 470 height 27
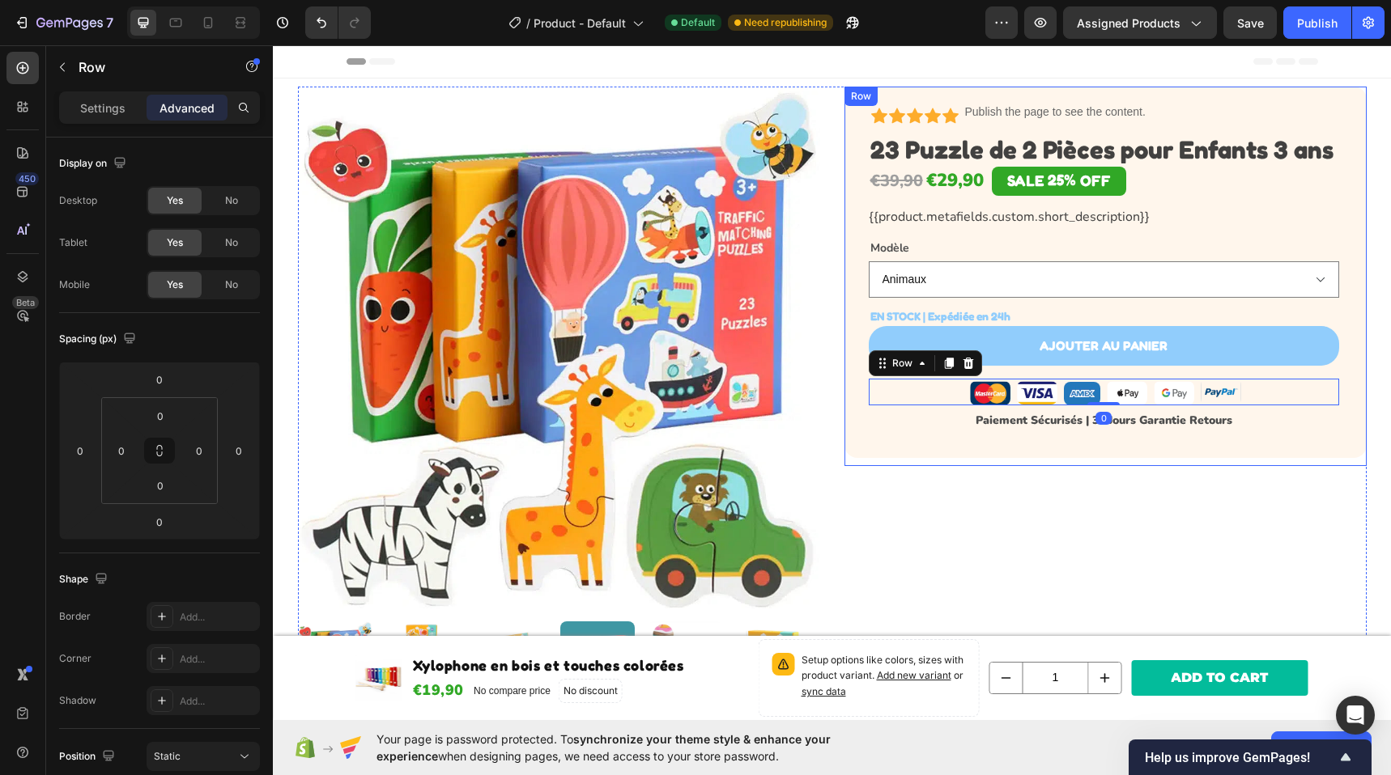
click at [961, 450] on div "Icon Icon Icon Icon Icon Icon List Publish the page to see the content. Custom …" at bounding box center [1105, 273] width 522 height 372
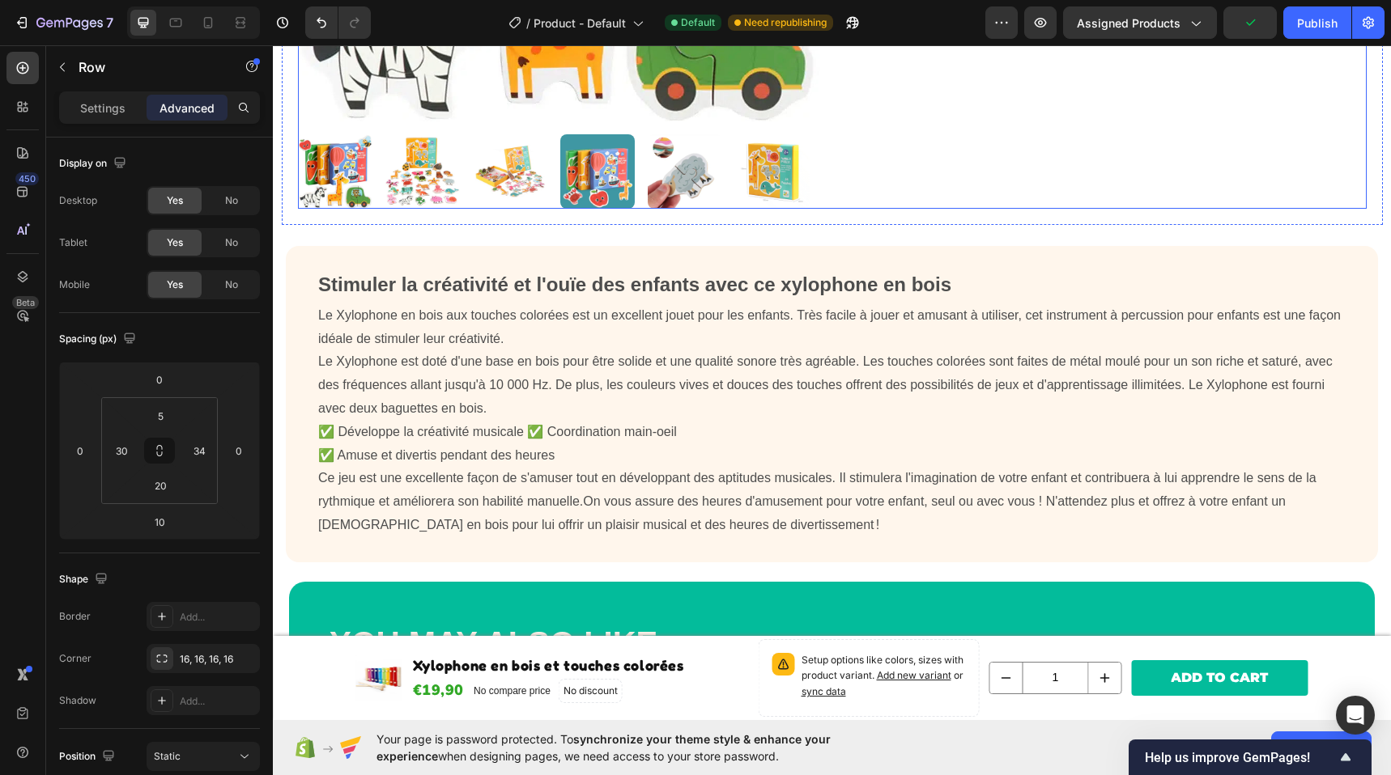
scroll to position [570, 0]
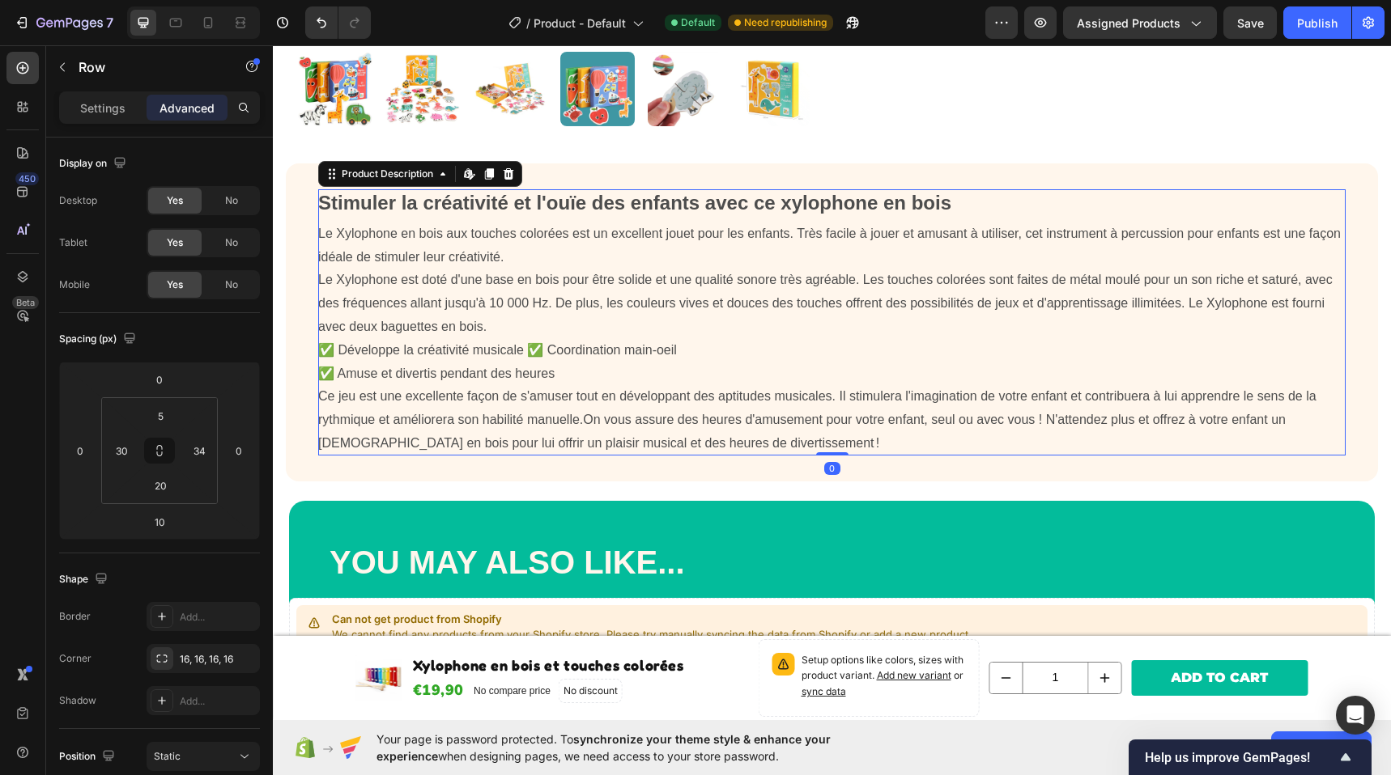
click at [668, 265] on div "Stimuler la créativité et l'ouïe des enfants avec ce x ylophone en bois Le Xylo…" at bounding box center [831, 322] width 1027 height 266
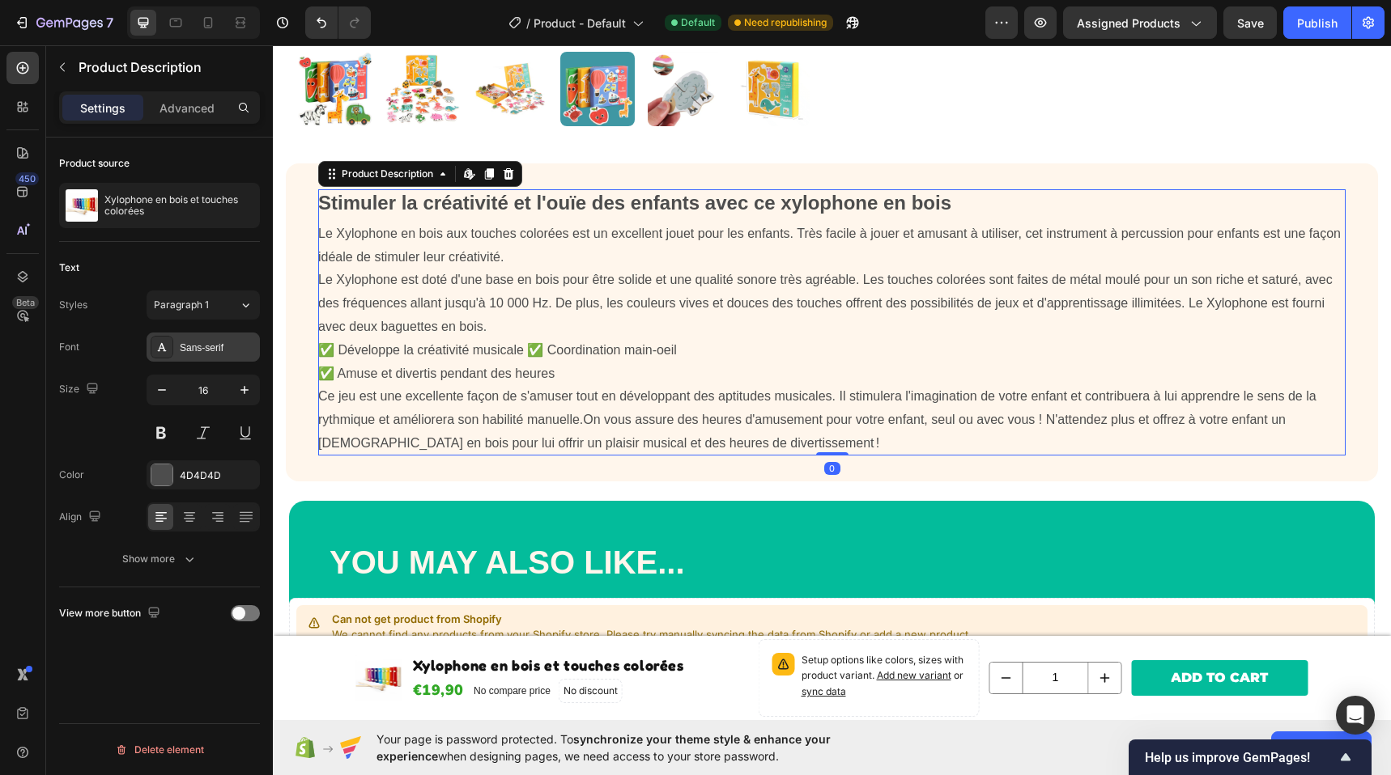
click at [202, 351] on div "Sans-serif" at bounding box center [218, 348] width 76 height 15
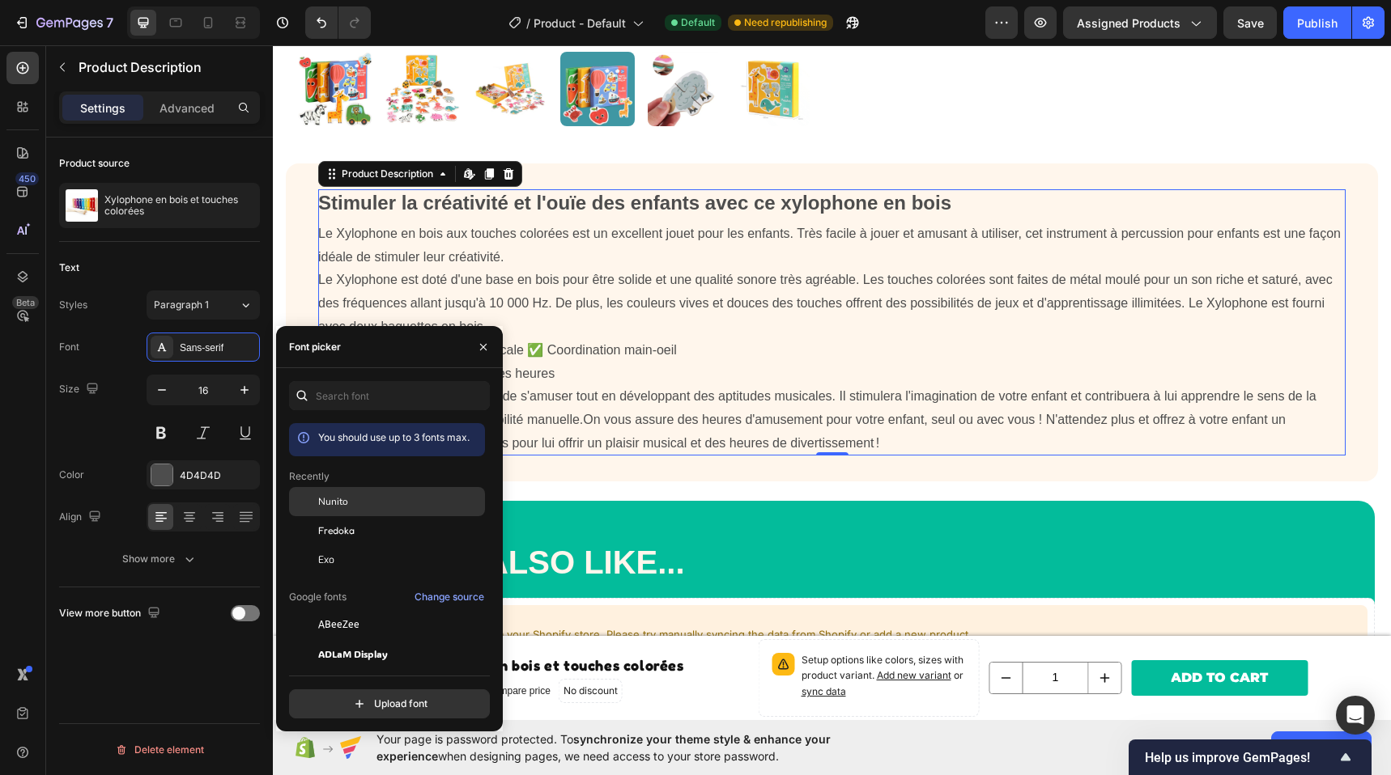
click at [363, 507] on div "Nunito" at bounding box center [400, 502] width 164 height 15
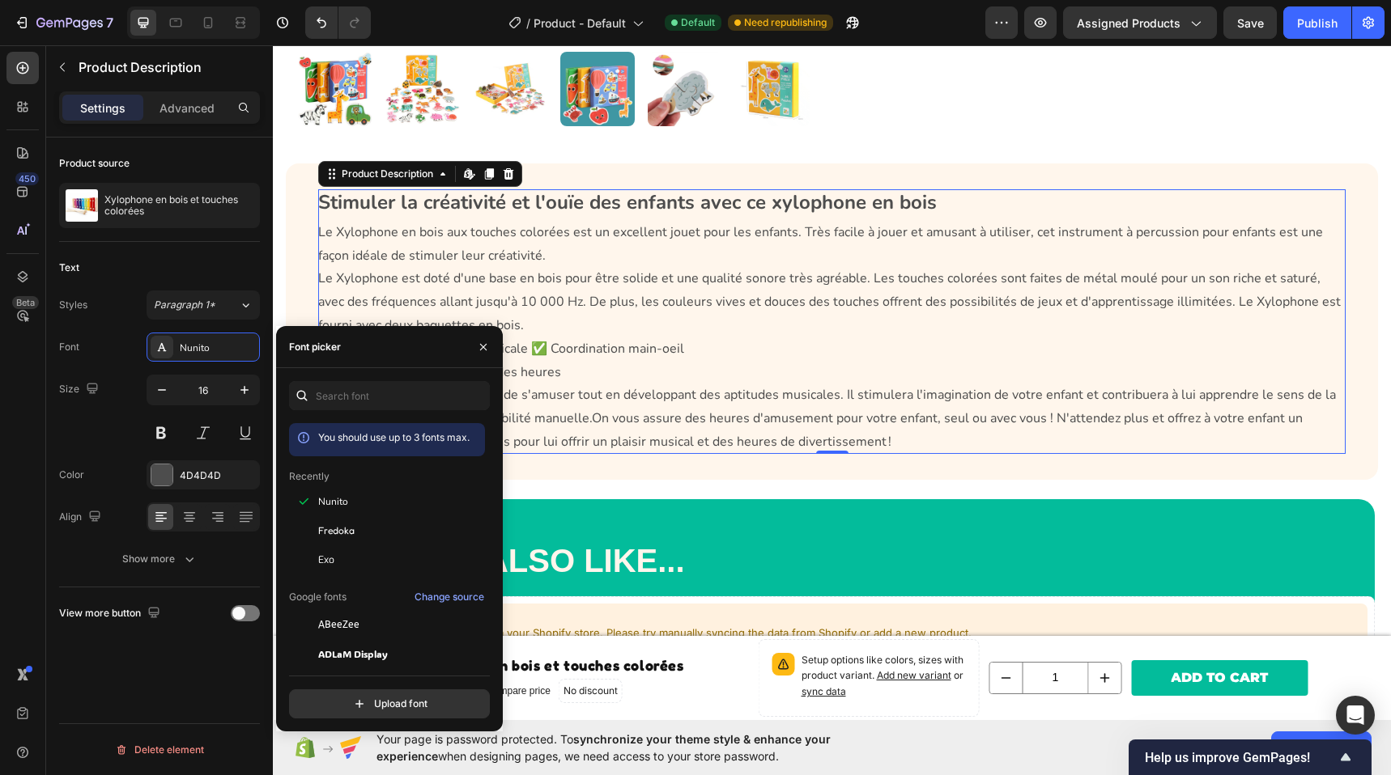
click at [1087, 231] on span "Le Xylophone en bois aux touches colorées est un excellent jouet pour les enfan…" at bounding box center [820, 243] width 1005 height 41
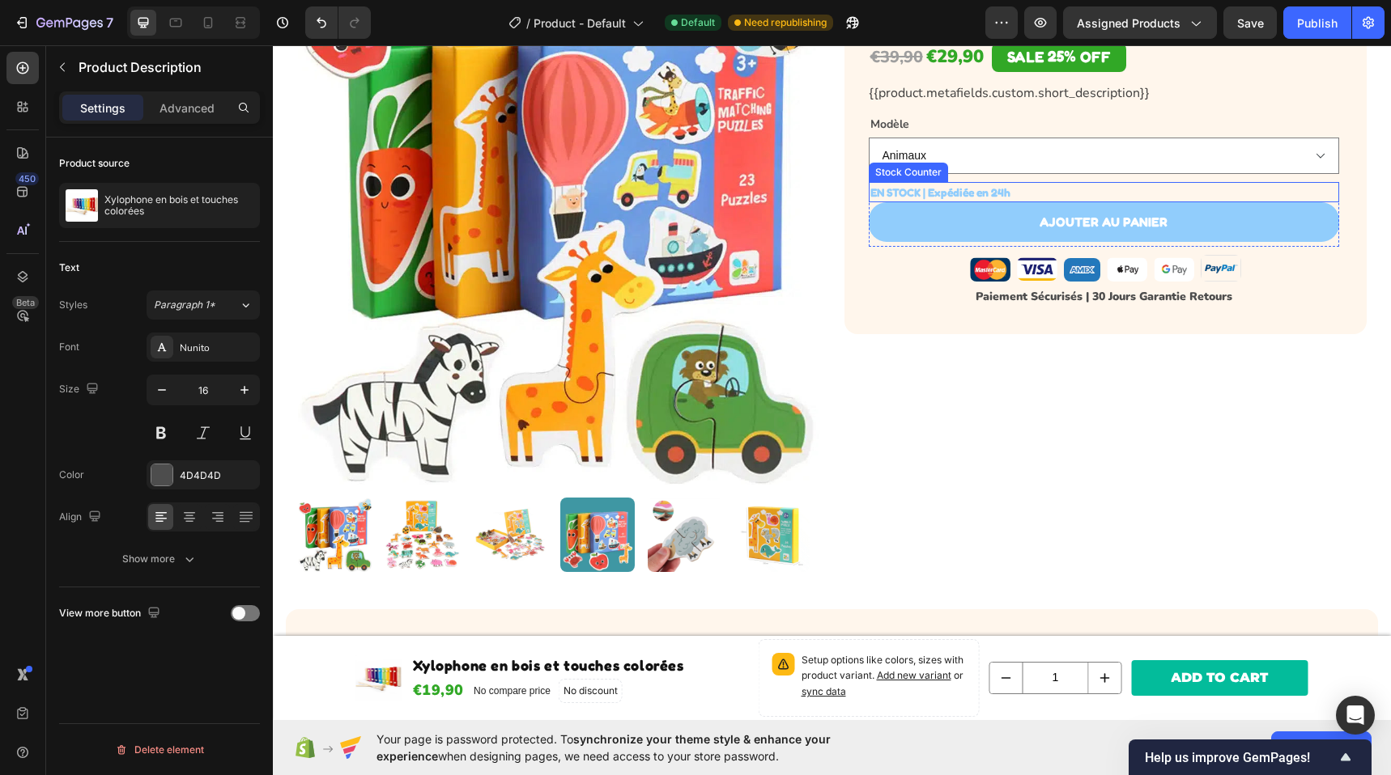
scroll to position [0, 0]
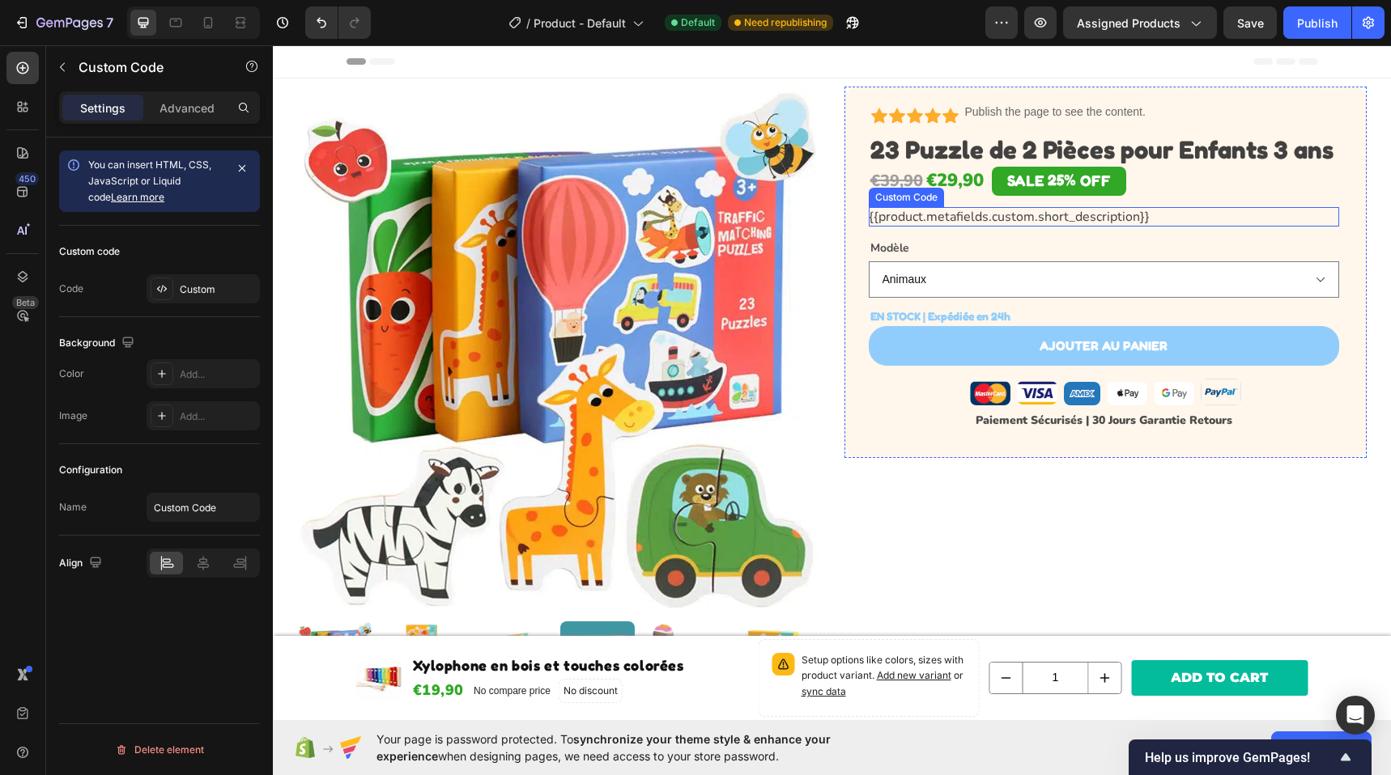
click at [1100, 213] on div "{{product.metafields.custom.short_description}}" at bounding box center [1104, 216] width 470 height 19
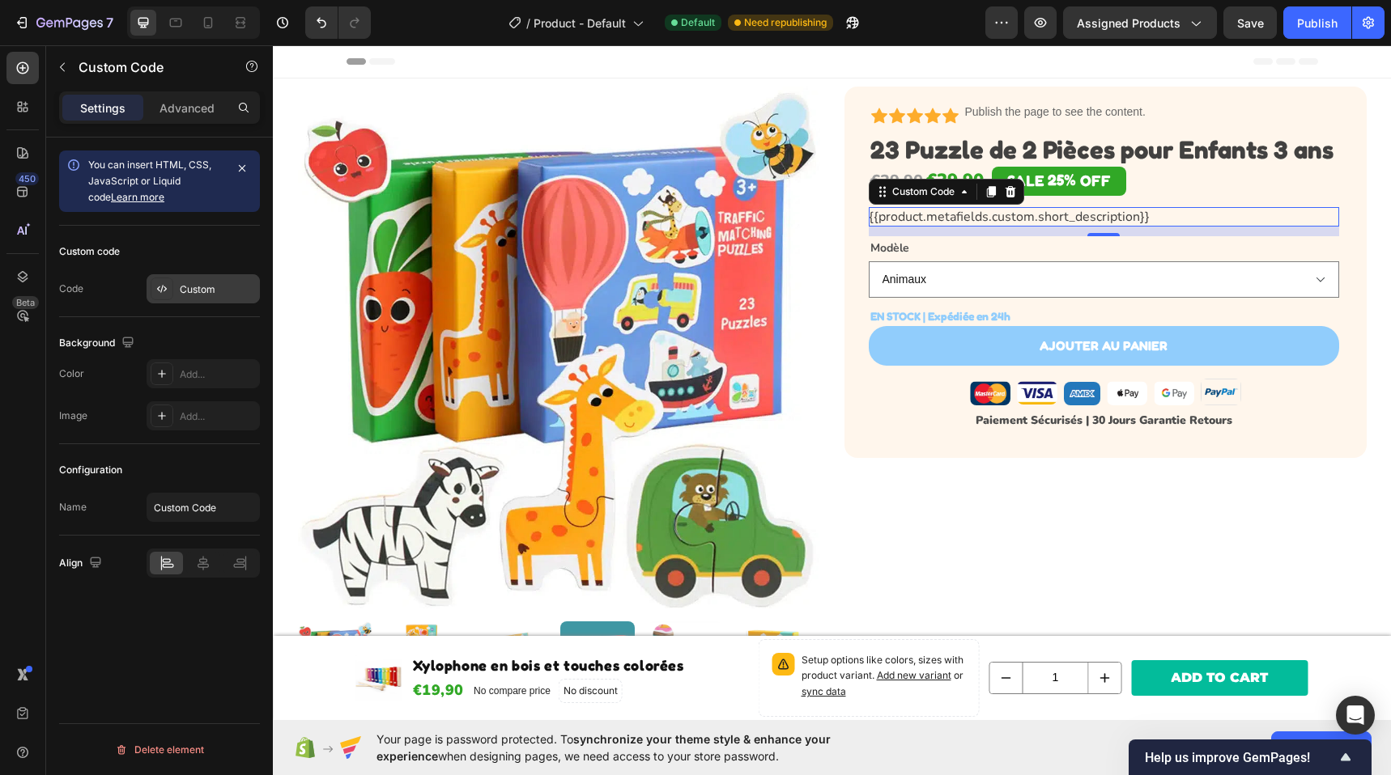
click at [236, 291] on div "Custom" at bounding box center [218, 289] width 76 height 15
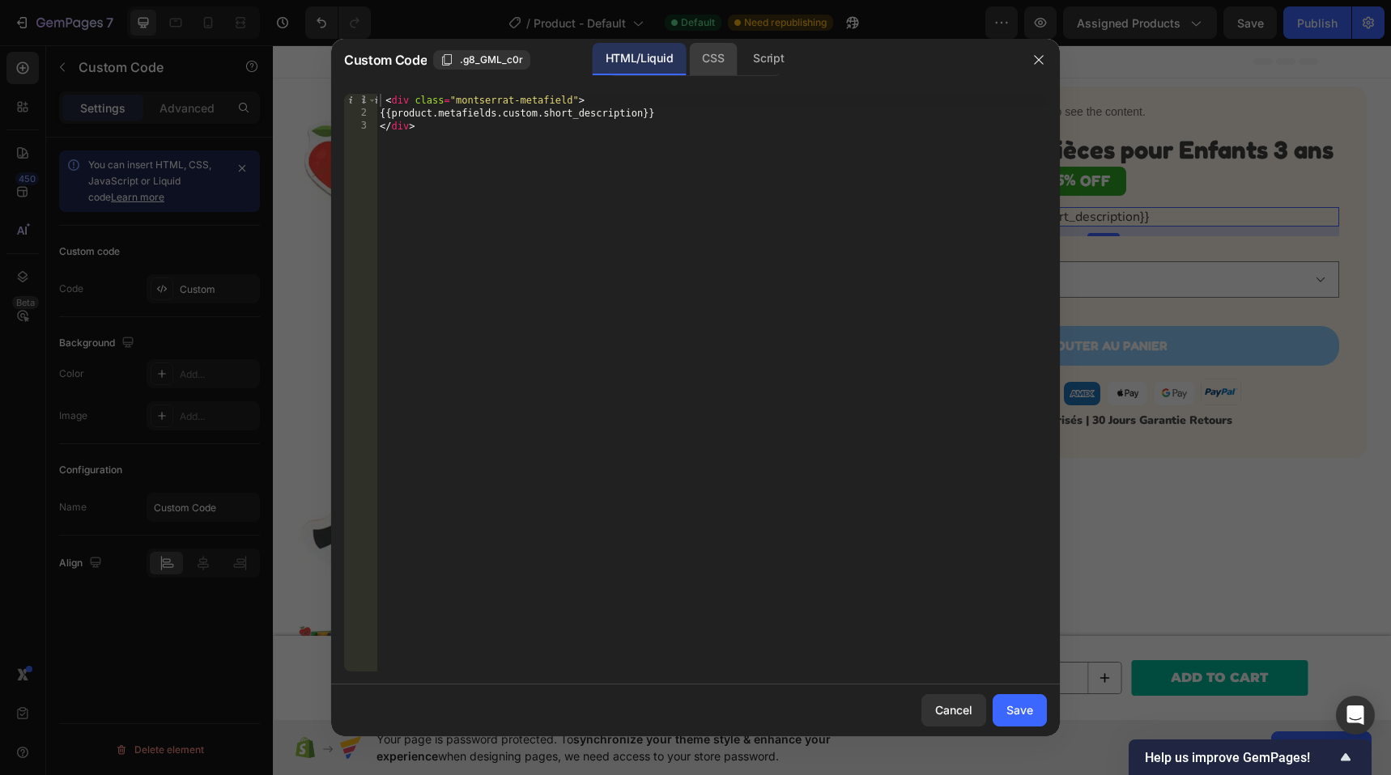
click at [721, 53] on div "CSS" at bounding box center [713, 59] width 48 height 32
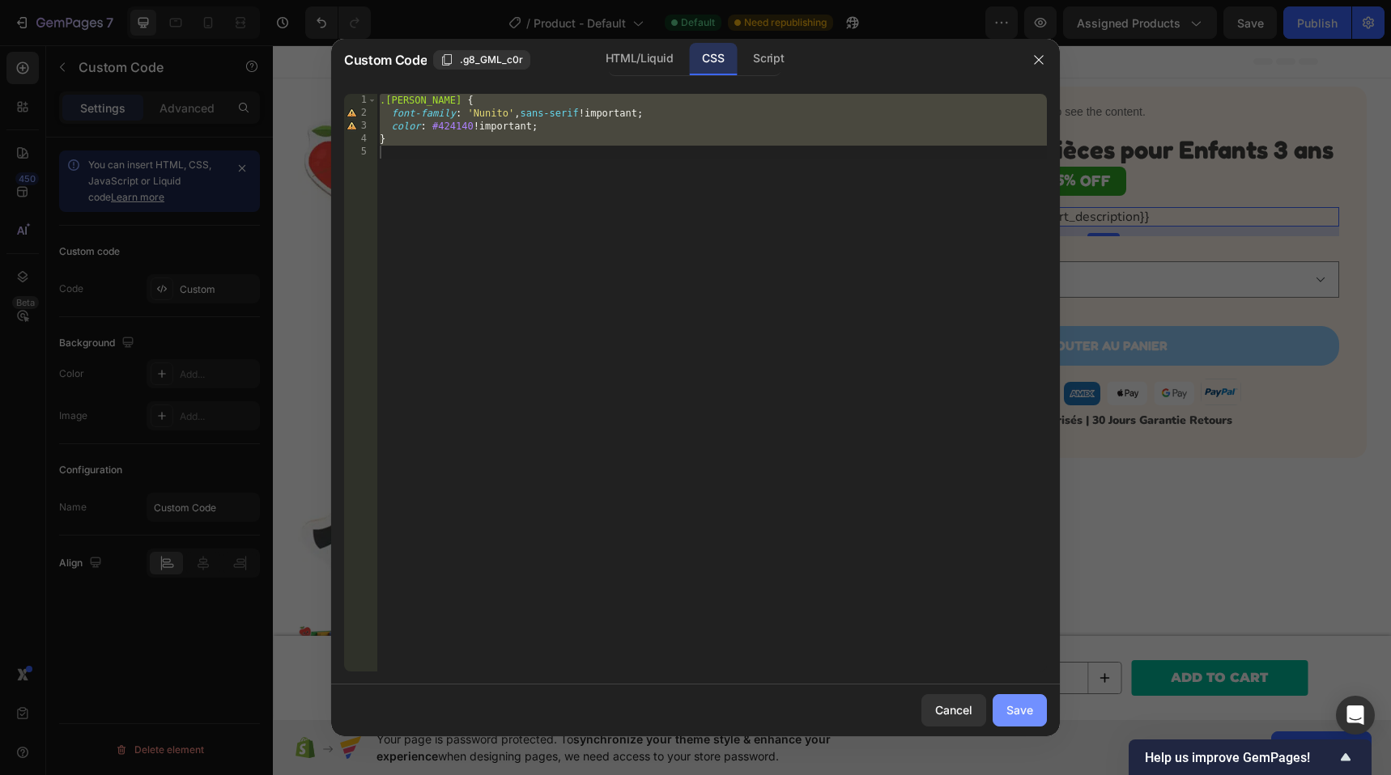
click at [1025, 722] on button "Save" at bounding box center [1019, 710] width 54 height 32
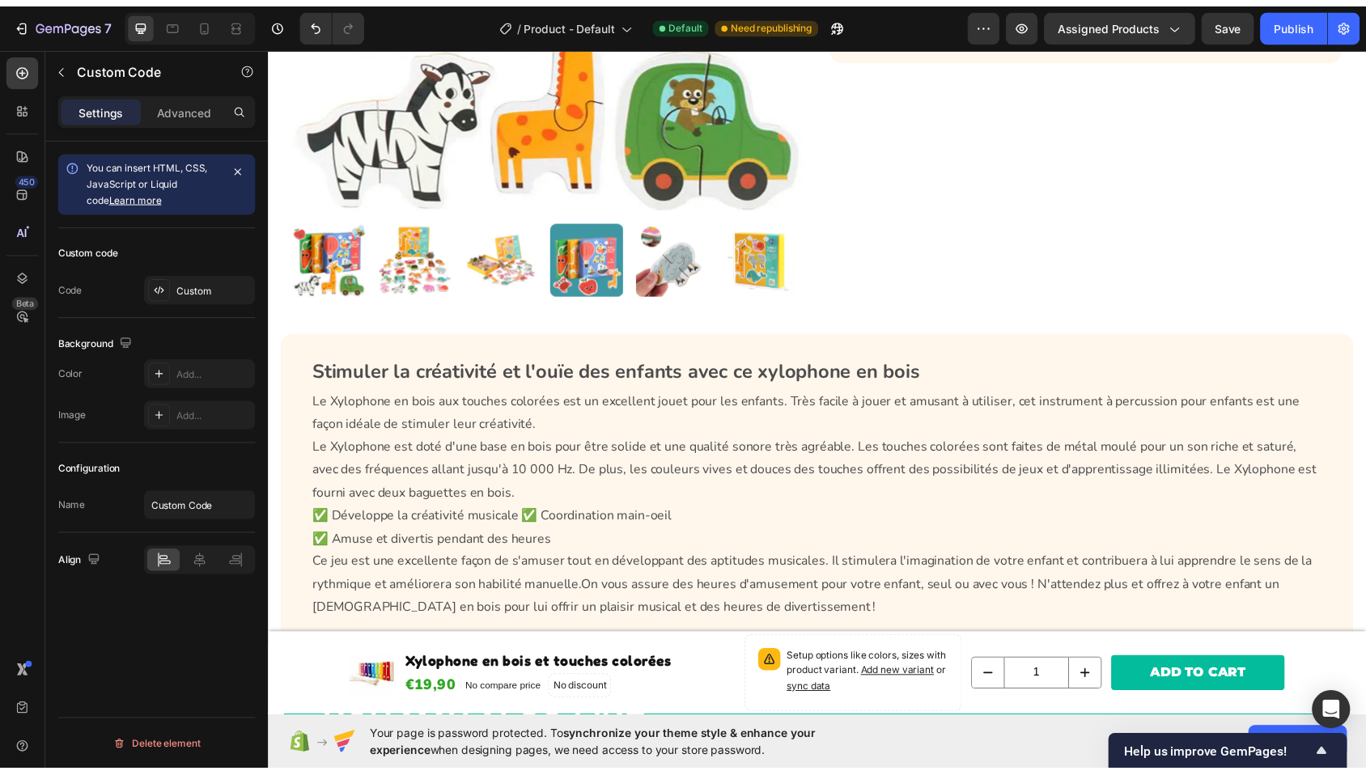
scroll to position [464, 0]
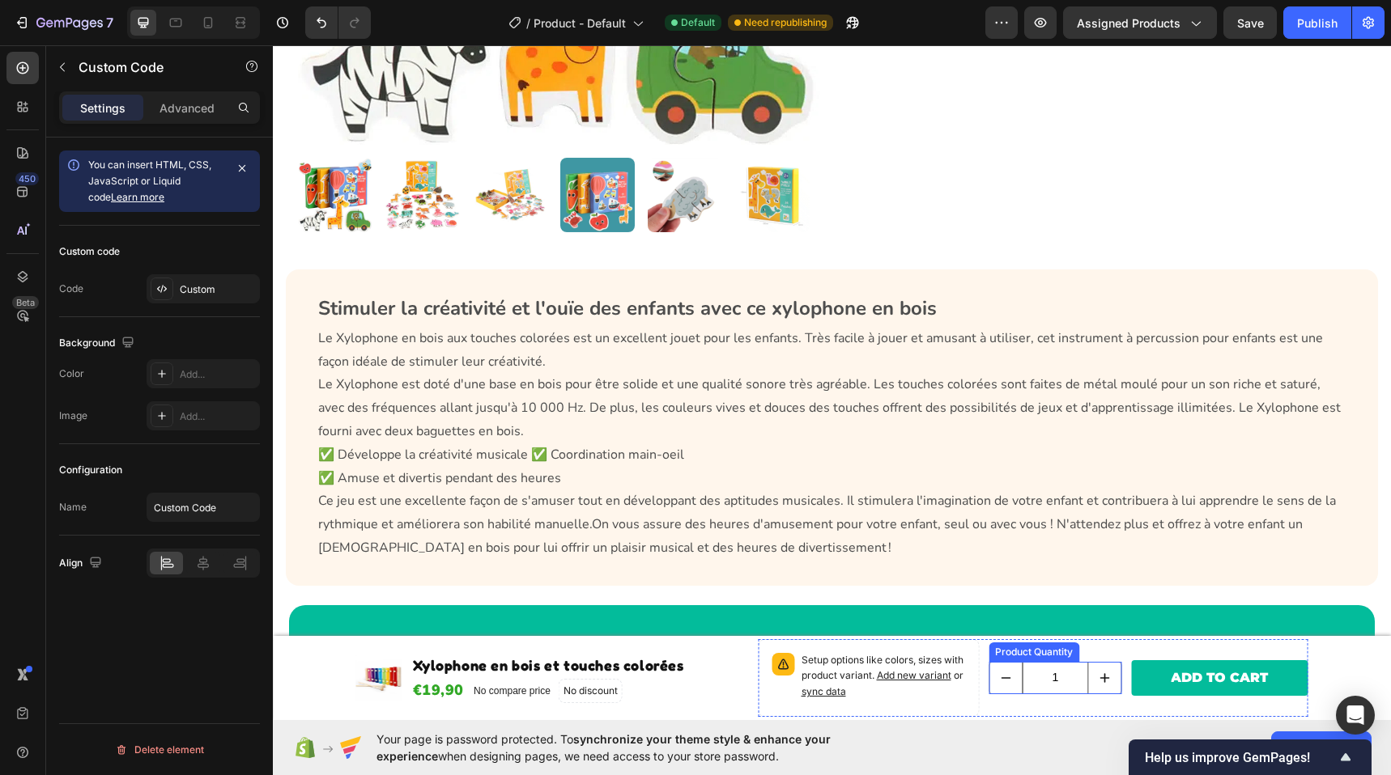
click at [1031, 688] on input "1" at bounding box center [1055, 678] width 66 height 31
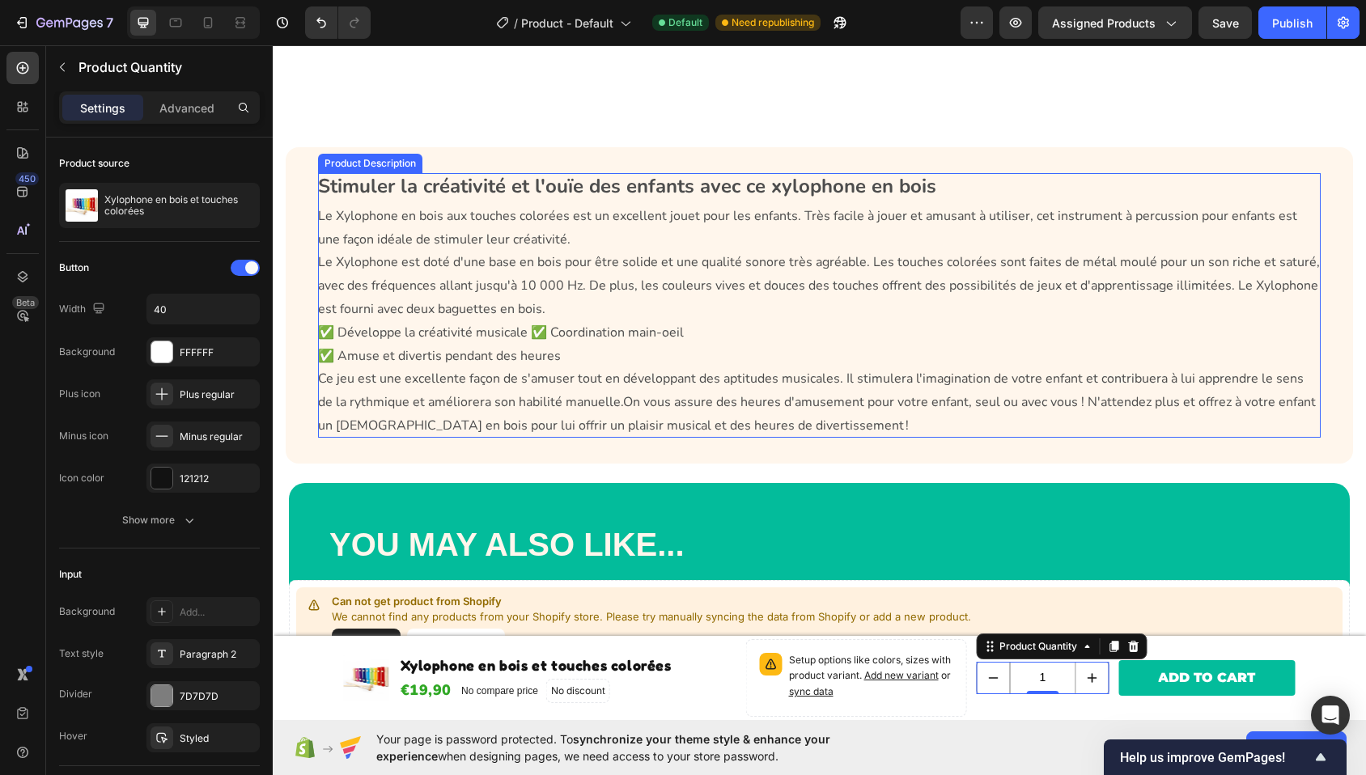
scroll to position [774, 0]
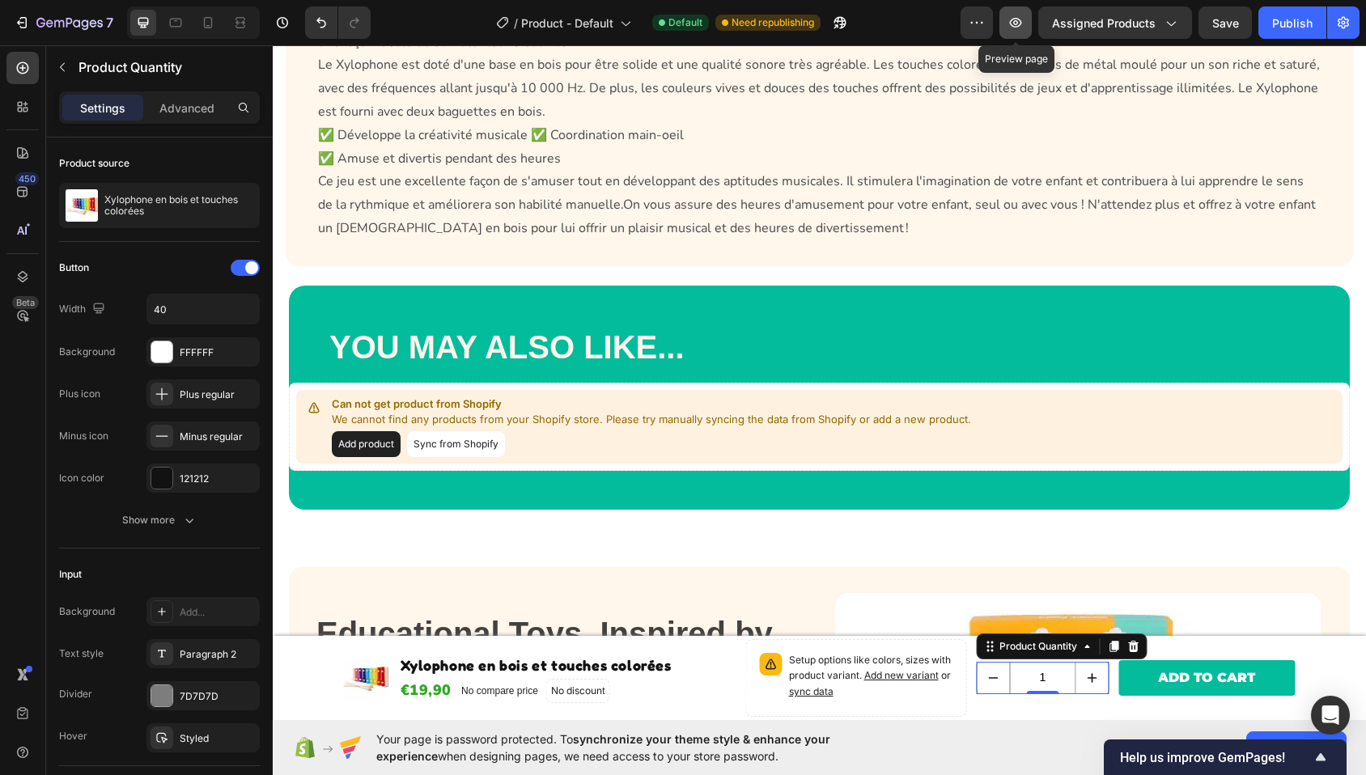
click at [1013, 33] on button "button" at bounding box center [1016, 22] width 32 height 32
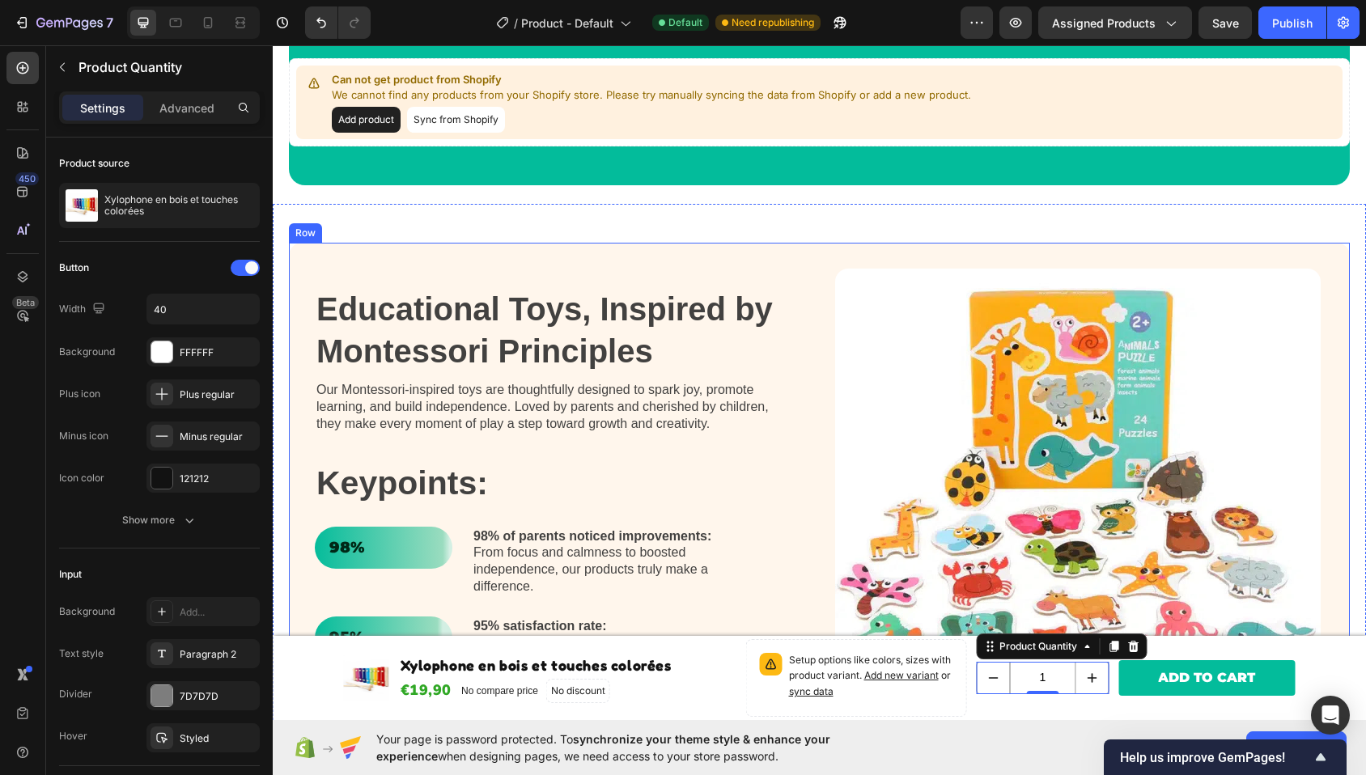
scroll to position [756, 0]
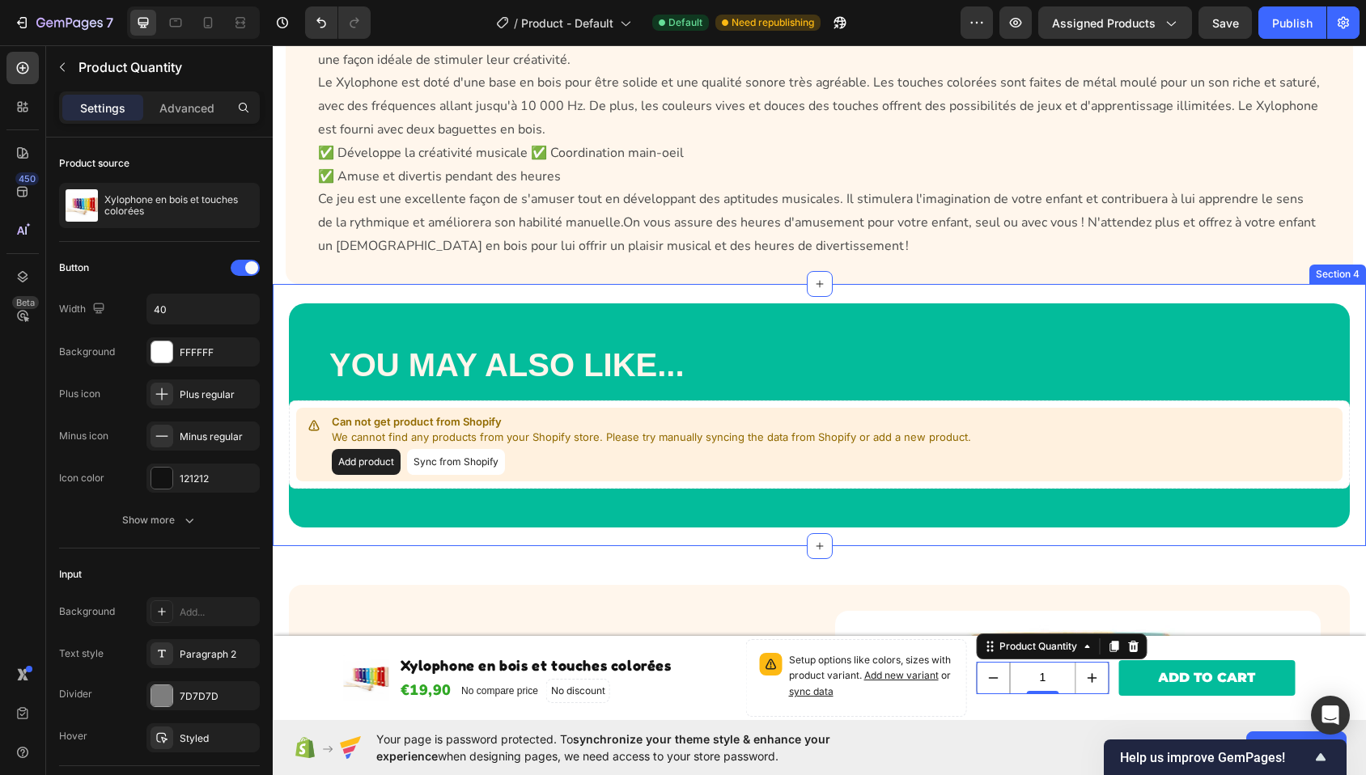
click at [504, 294] on div "YOU MAY ALSO LIKE... Heading Row Can not get product from Shopify We cannot fin…" at bounding box center [820, 415] width 1094 height 262
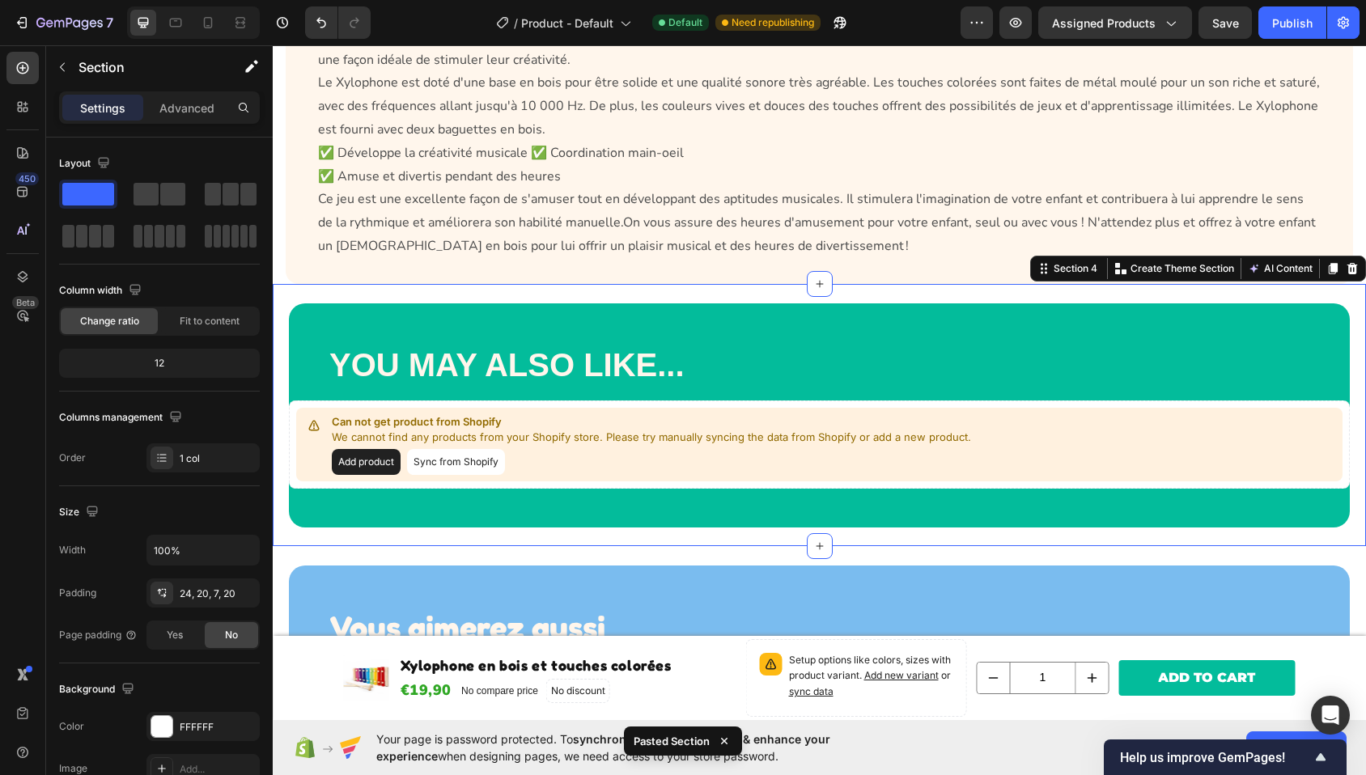
click at [514, 291] on div "YOU MAY ALSO LIKE... Heading Row Can not get product from Shopify We cannot fin…" at bounding box center [820, 415] width 1094 height 262
click at [1343, 261] on div at bounding box center [1352, 268] width 19 height 19
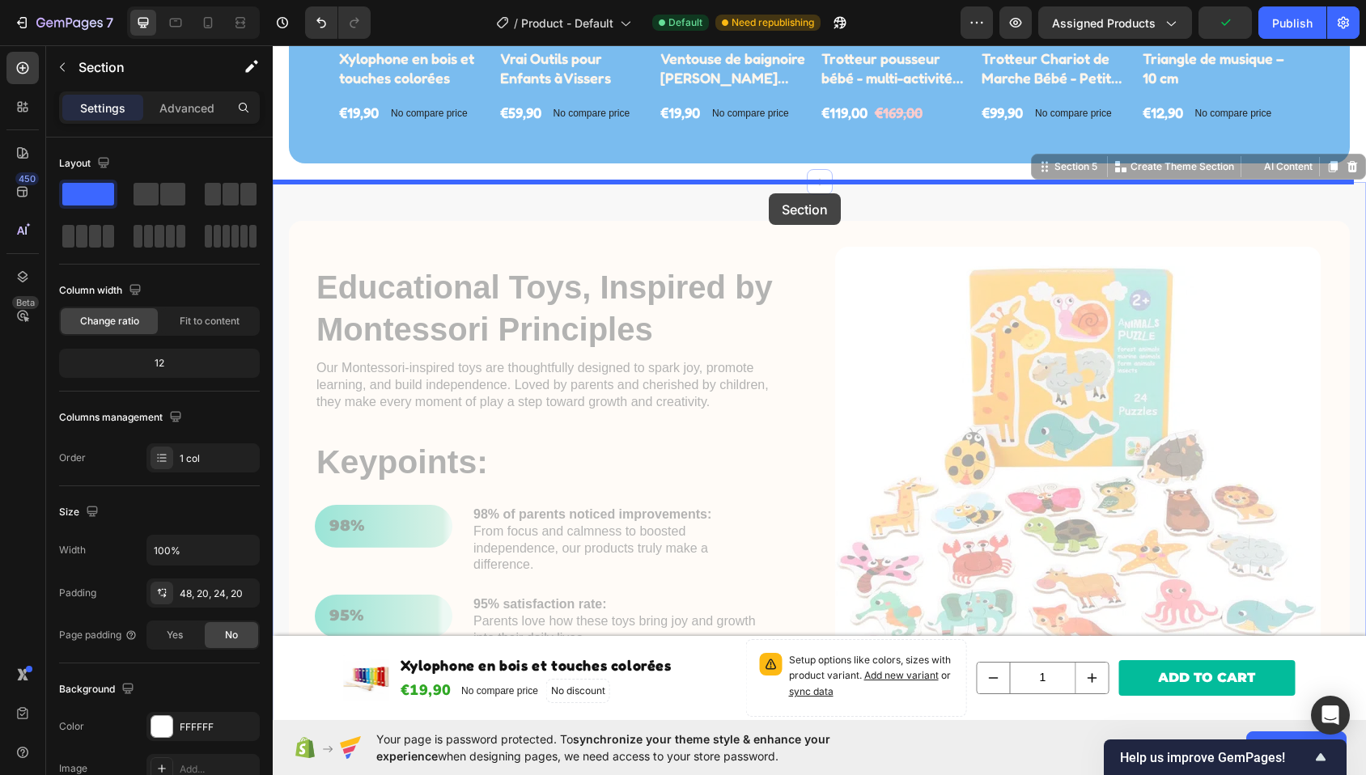
scroll to position [874, 0]
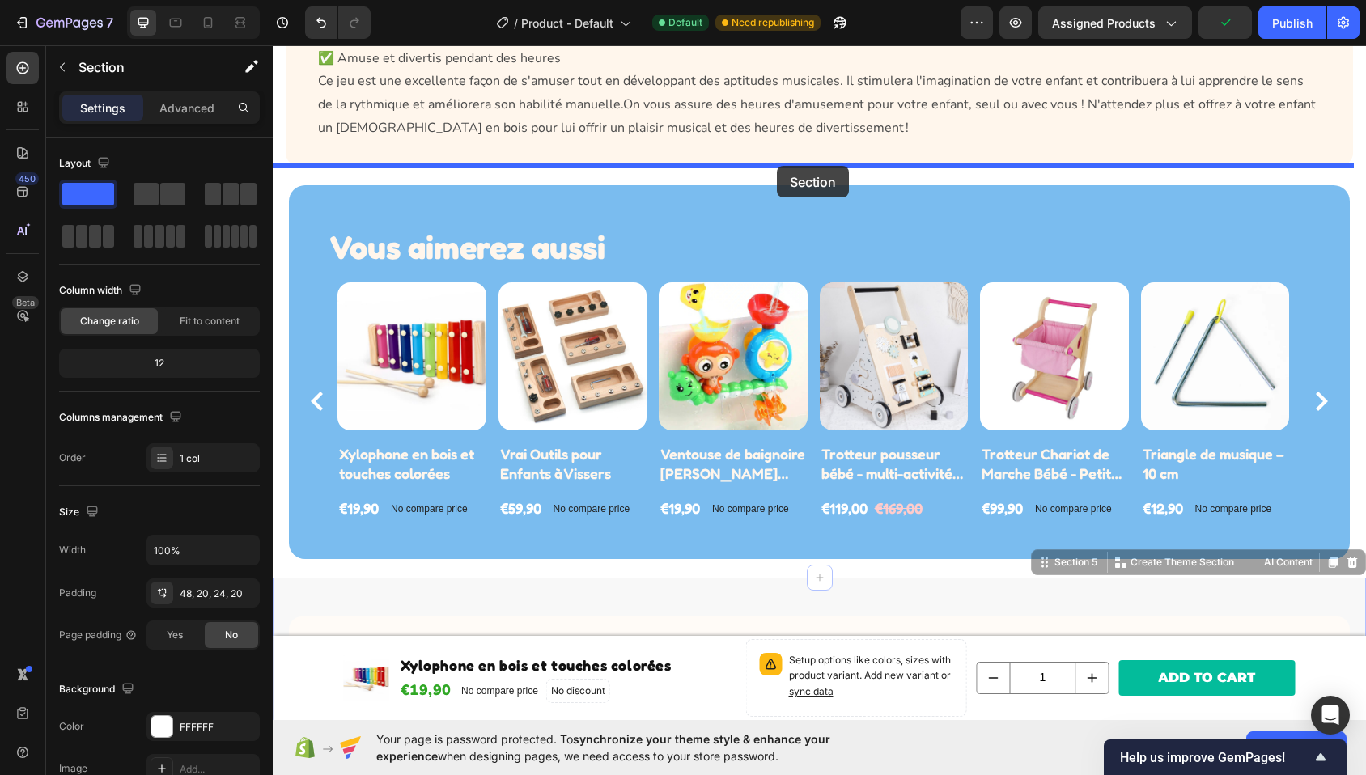
drag, startPoint x: 767, startPoint y: 193, endPoint x: 773, endPoint y: 171, distance: 23.4
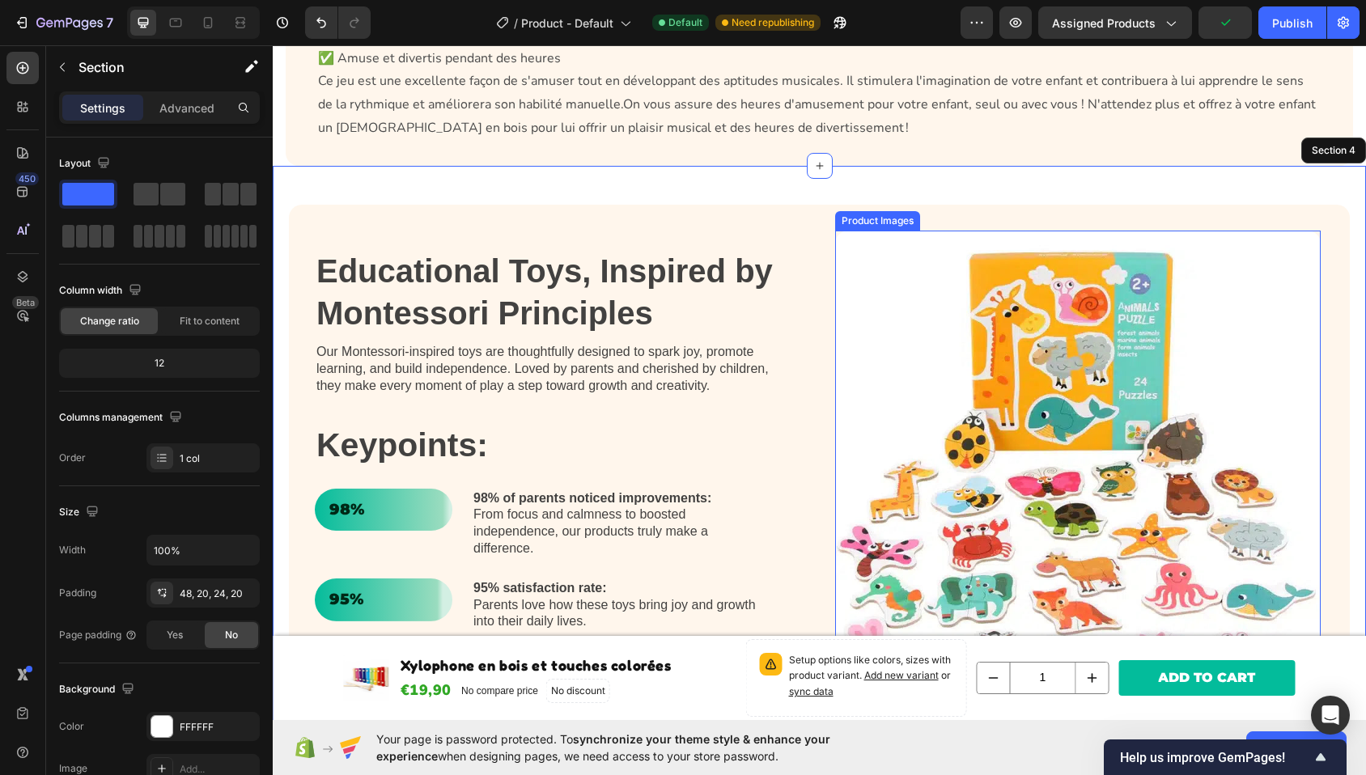
scroll to position [700, 0]
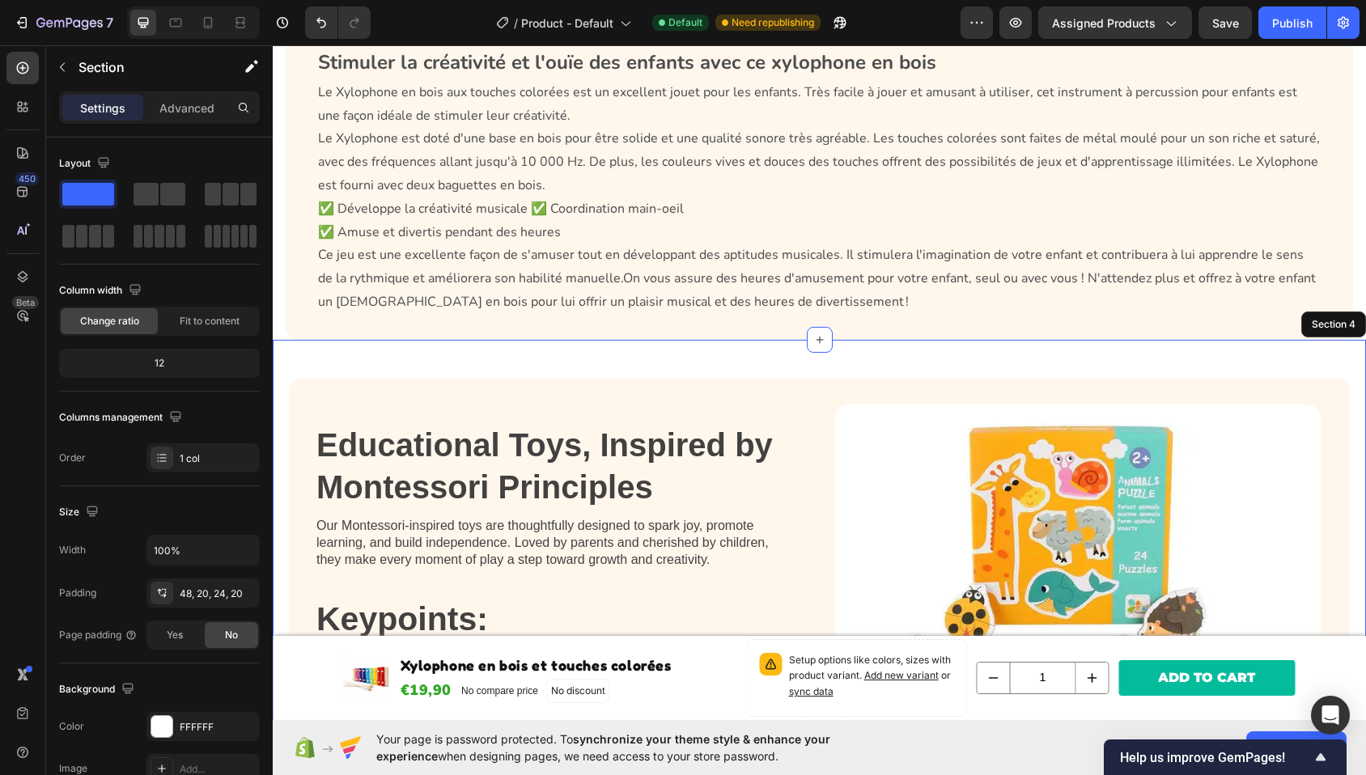
click at [664, 358] on div "Educational Toys, Inspired by Montessori Principles Heading Our Montessori-insp…" at bounding box center [820, 645] width 1094 height 610
click at [174, 110] on p "Advanced" at bounding box center [186, 108] width 55 height 17
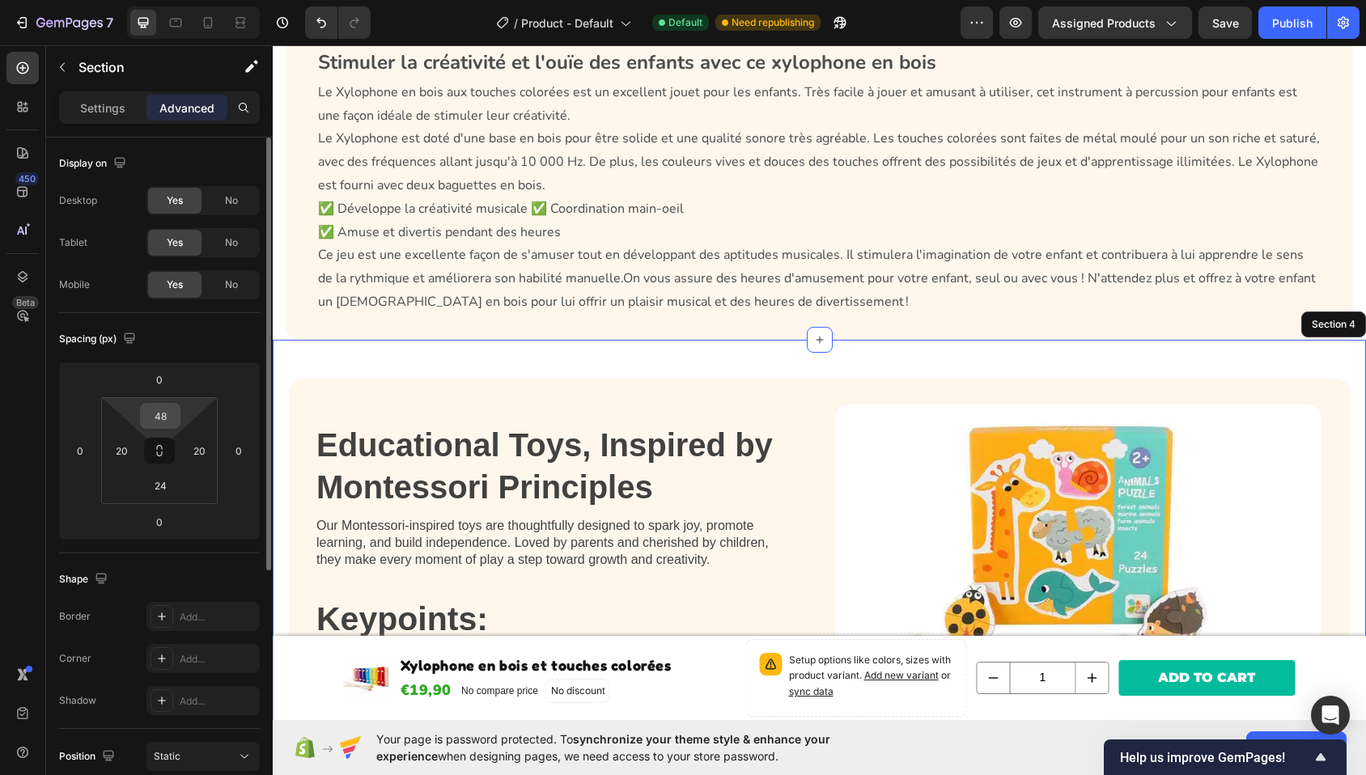
click at [147, 425] on input "48" at bounding box center [160, 416] width 32 height 24
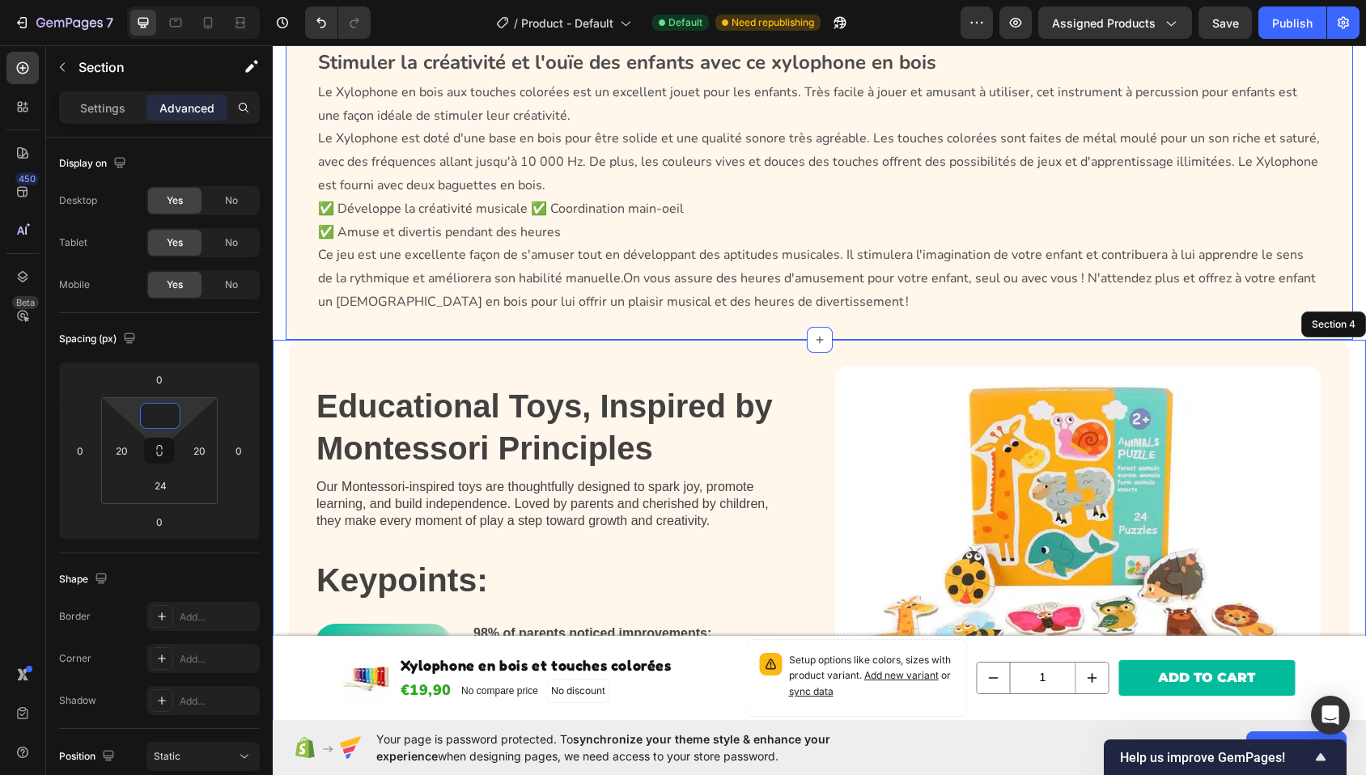
click at [748, 328] on div "Stimuler la créativité et l'ouïe des enfants avec ce x ylophone en bois Le Xylo…" at bounding box center [820, 181] width 1068 height 316
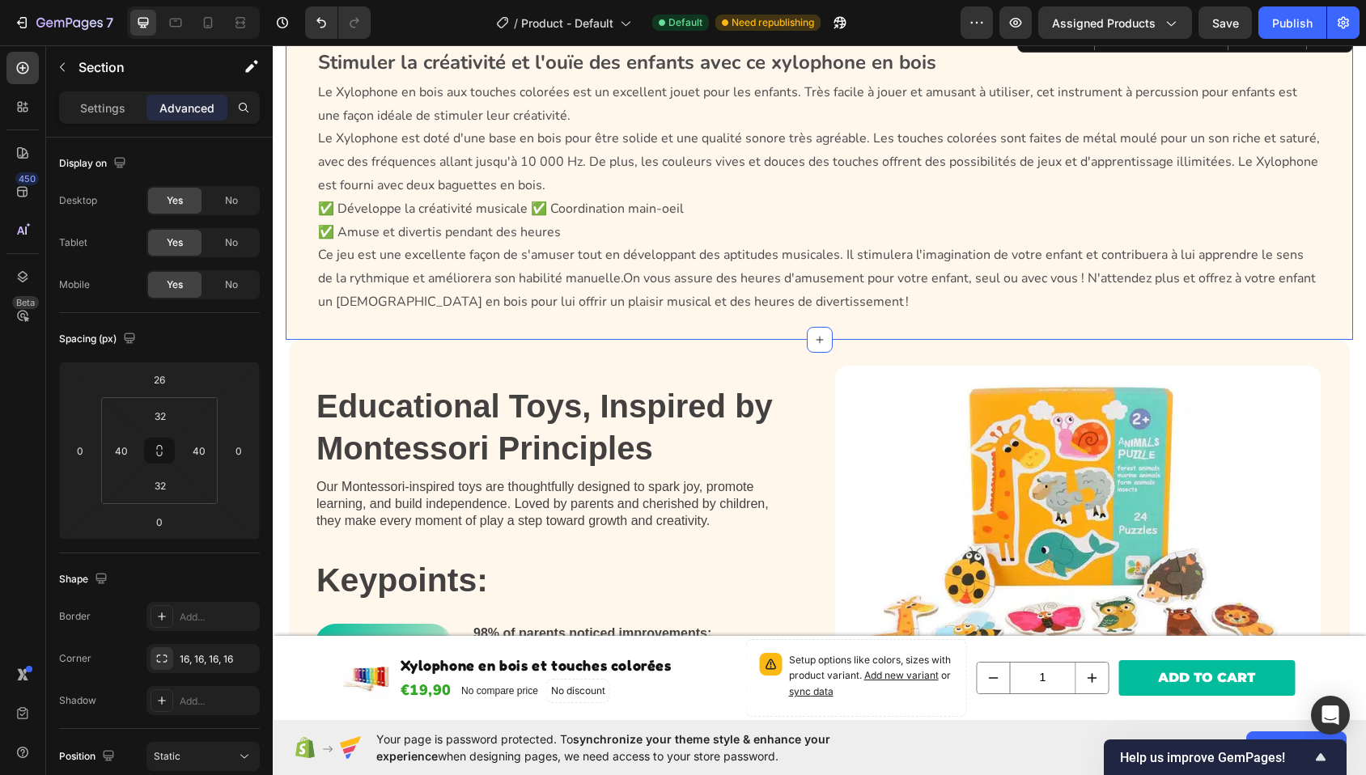
click at [735, 328] on div "Stimuler la créativité et l'ouïe des enfants avec ce x ylophone en bois Le Xylo…" at bounding box center [820, 181] width 1068 height 316
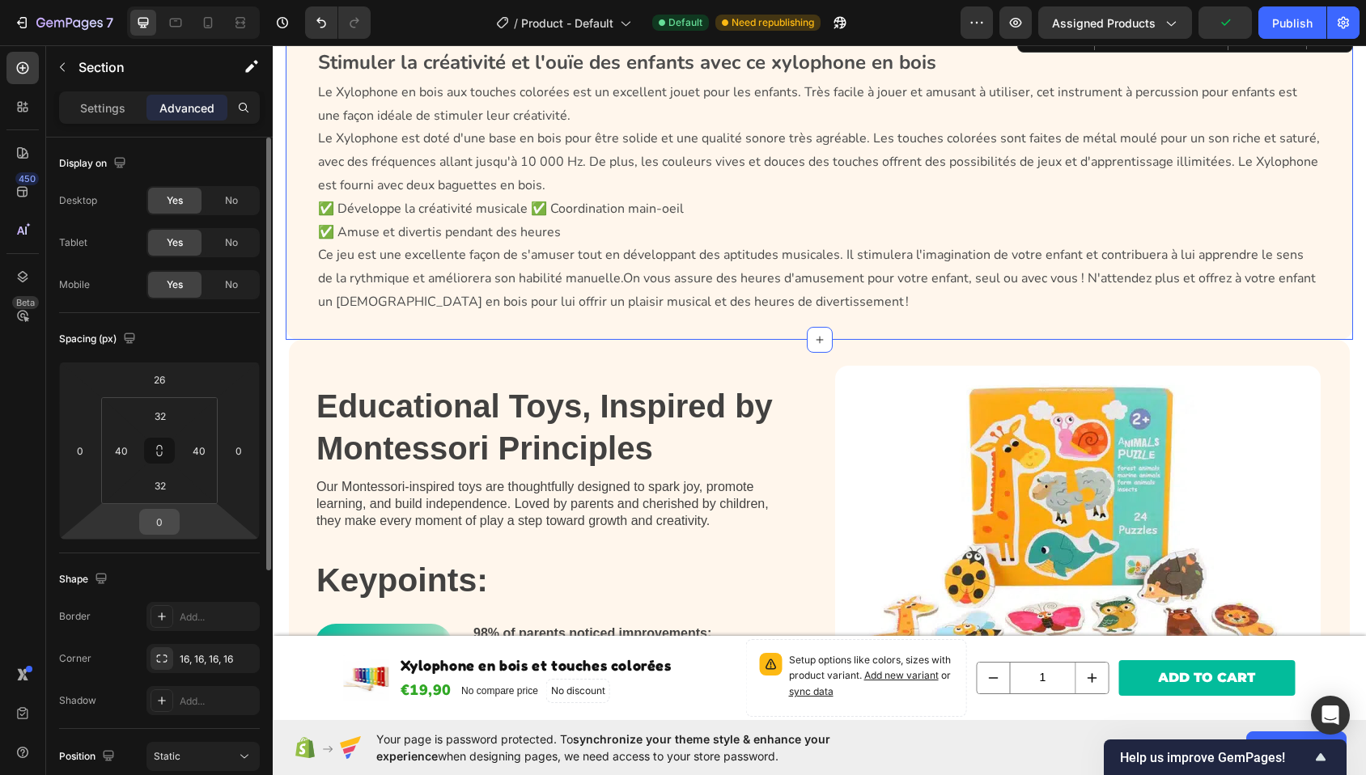
click at [164, 519] on input "0" at bounding box center [159, 522] width 32 height 24
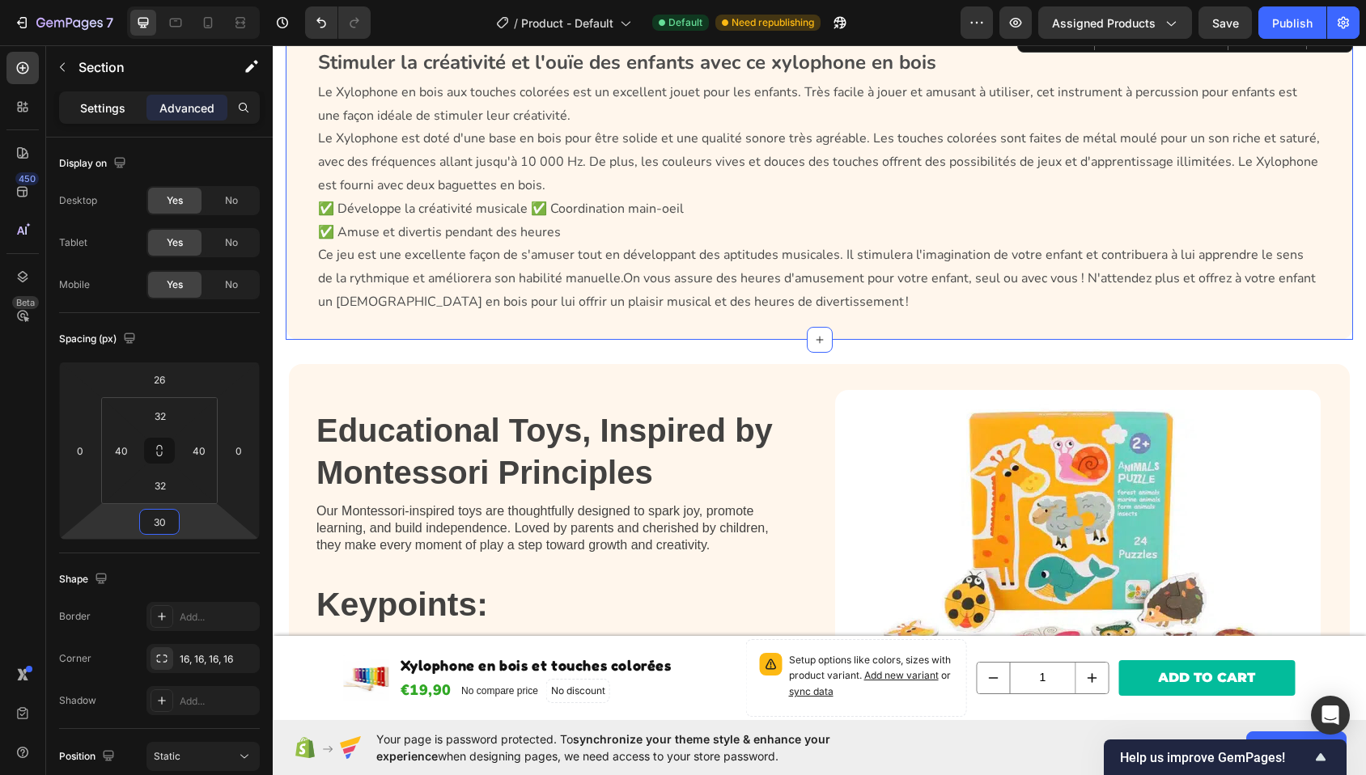
type input "30"
click at [98, 115] on p "Settings" at bounding box center [102, 108] width 45 height 17
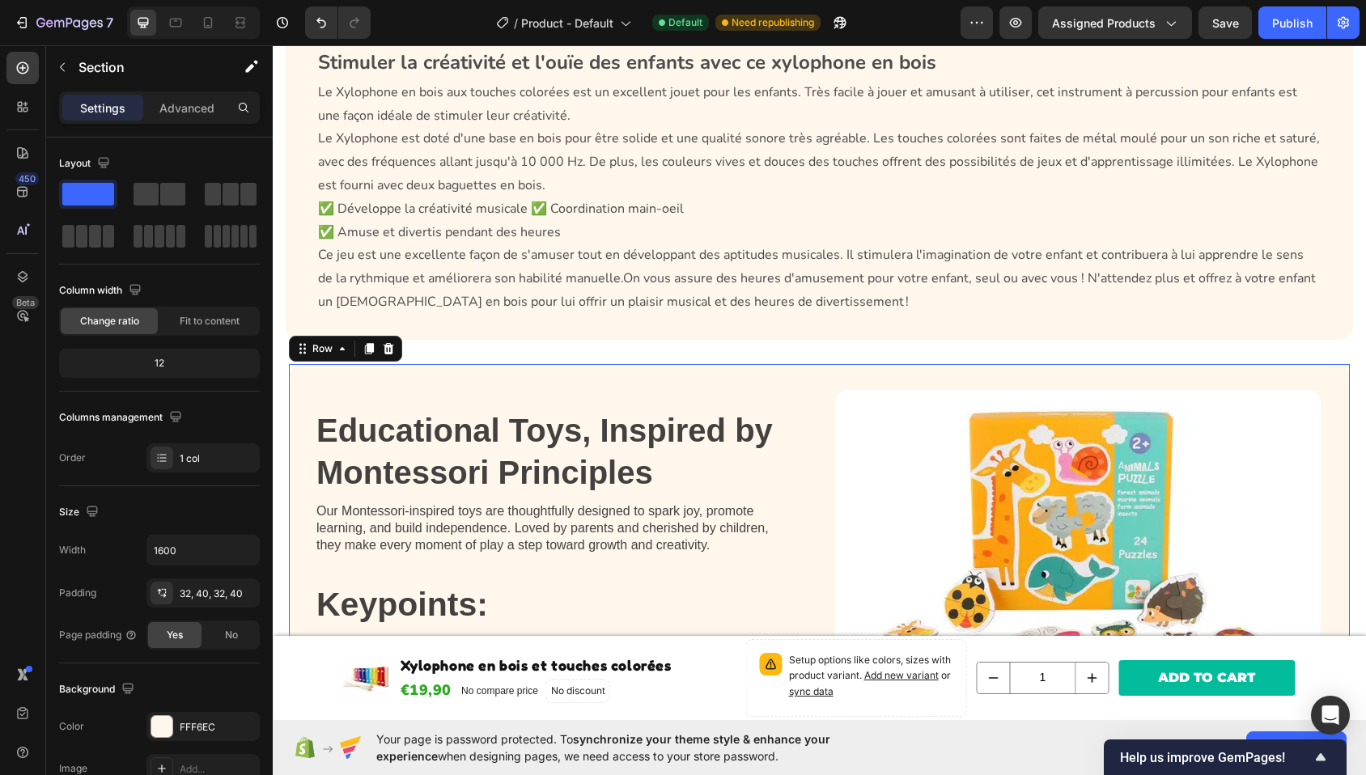
click at [358, 367] on div "Educational Toys, Inspired by Montessori Principles Heading Our Montessori-insp…" at bounding box center [819, 639] width 1061 height 551
click at [456, 332] on div "Stimuler la créativité et l'ouïe des enfants avec ce x ylophone en bois Le Xylo…" at bounding box center [820, 181] width 1068 height 316
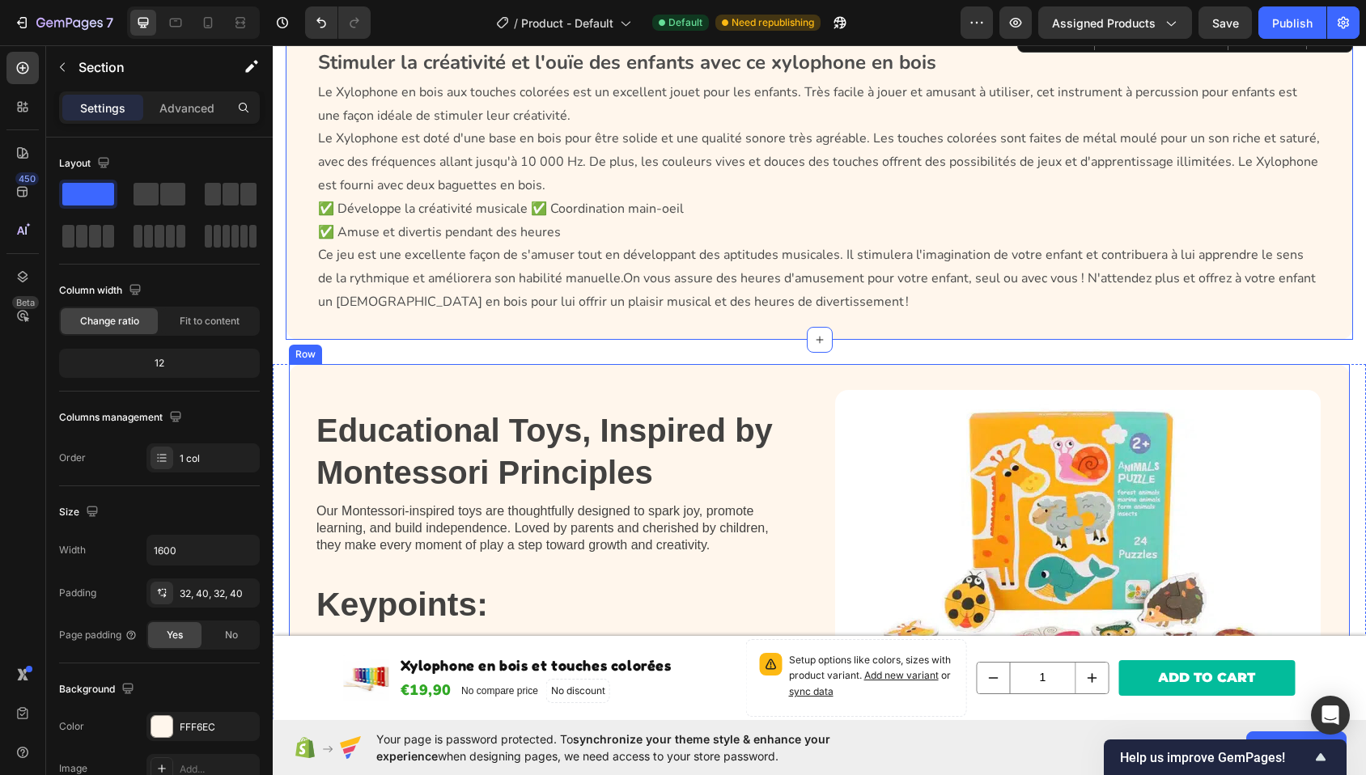
click at [429, 387] on div "Educational Toys, Inspired by Montessori Principles Heading Our Montessori-insp…" at bounding box center [819, 639] width 1061 height 551
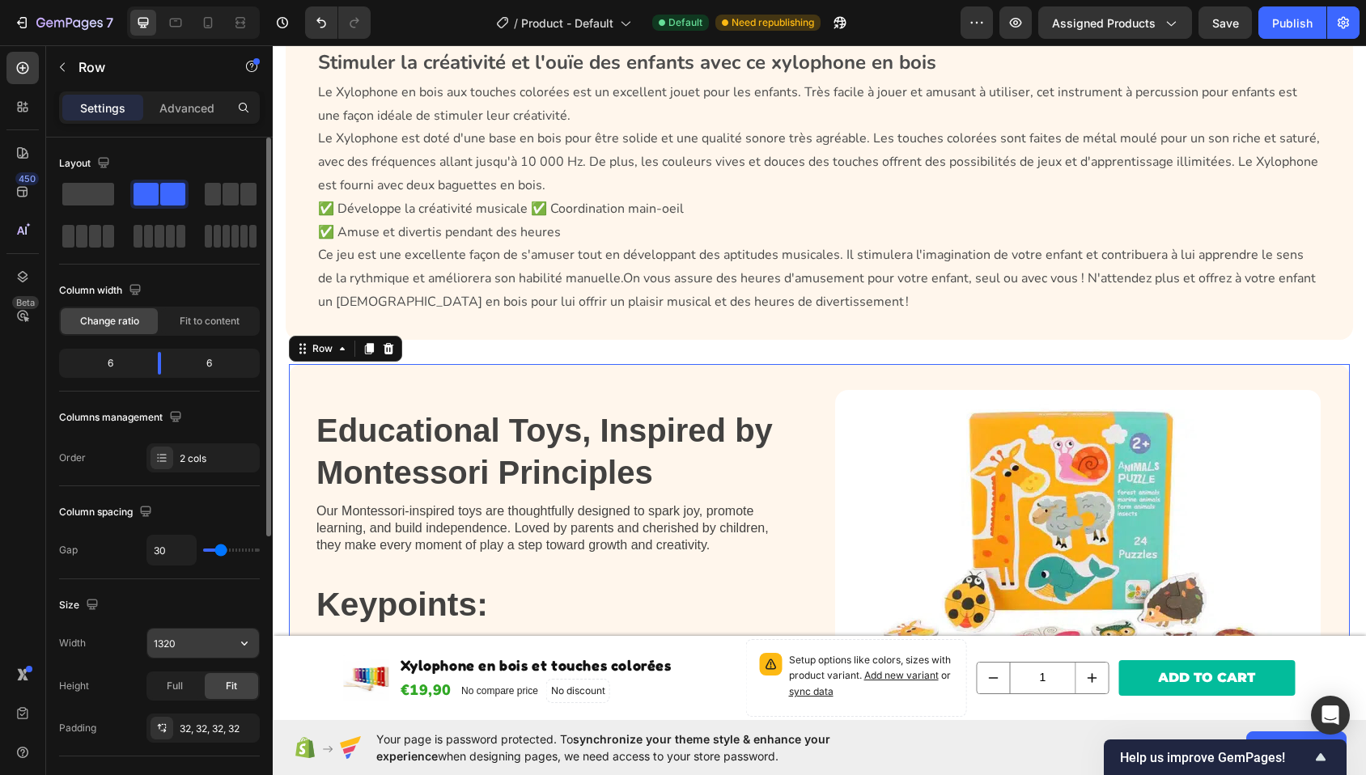
click at [178, 633] on input "1320" at bounding box center [203, 643] width 112 height 29
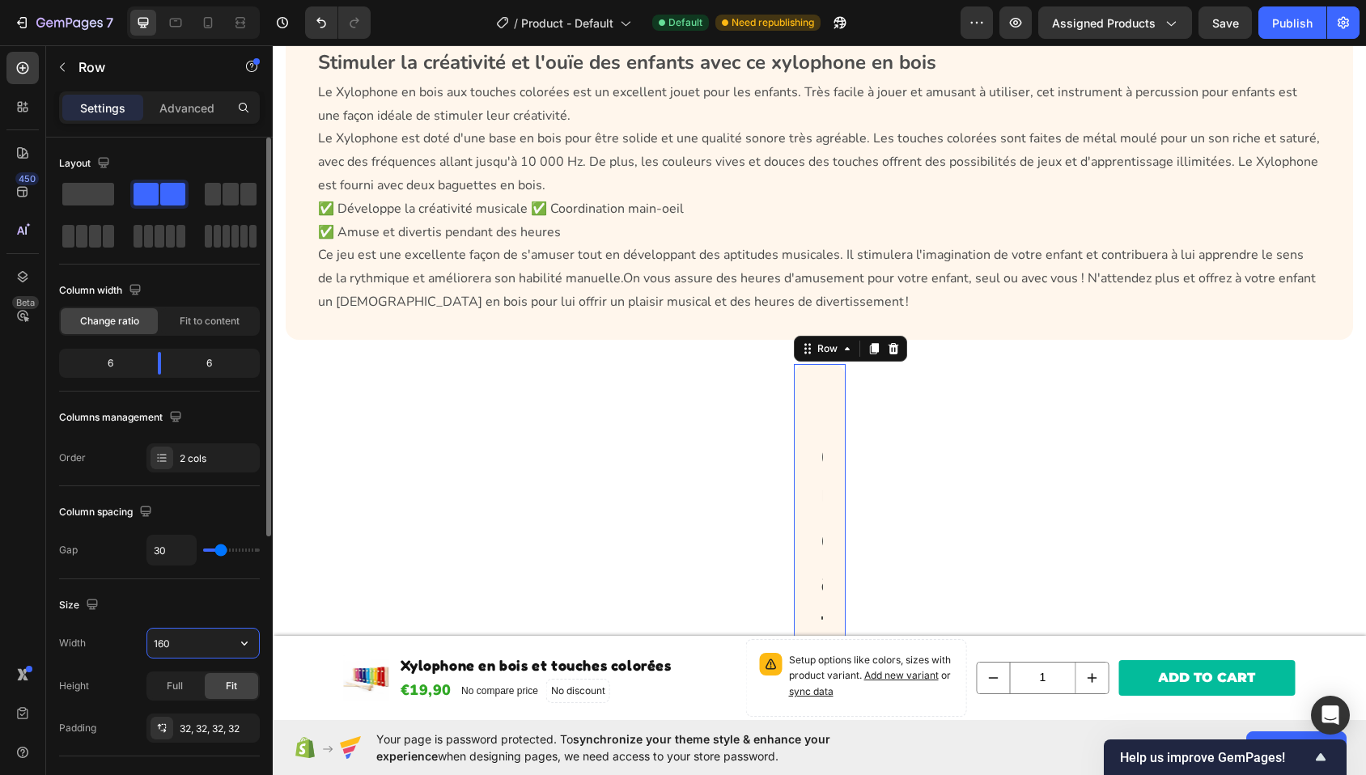
type input "1600"
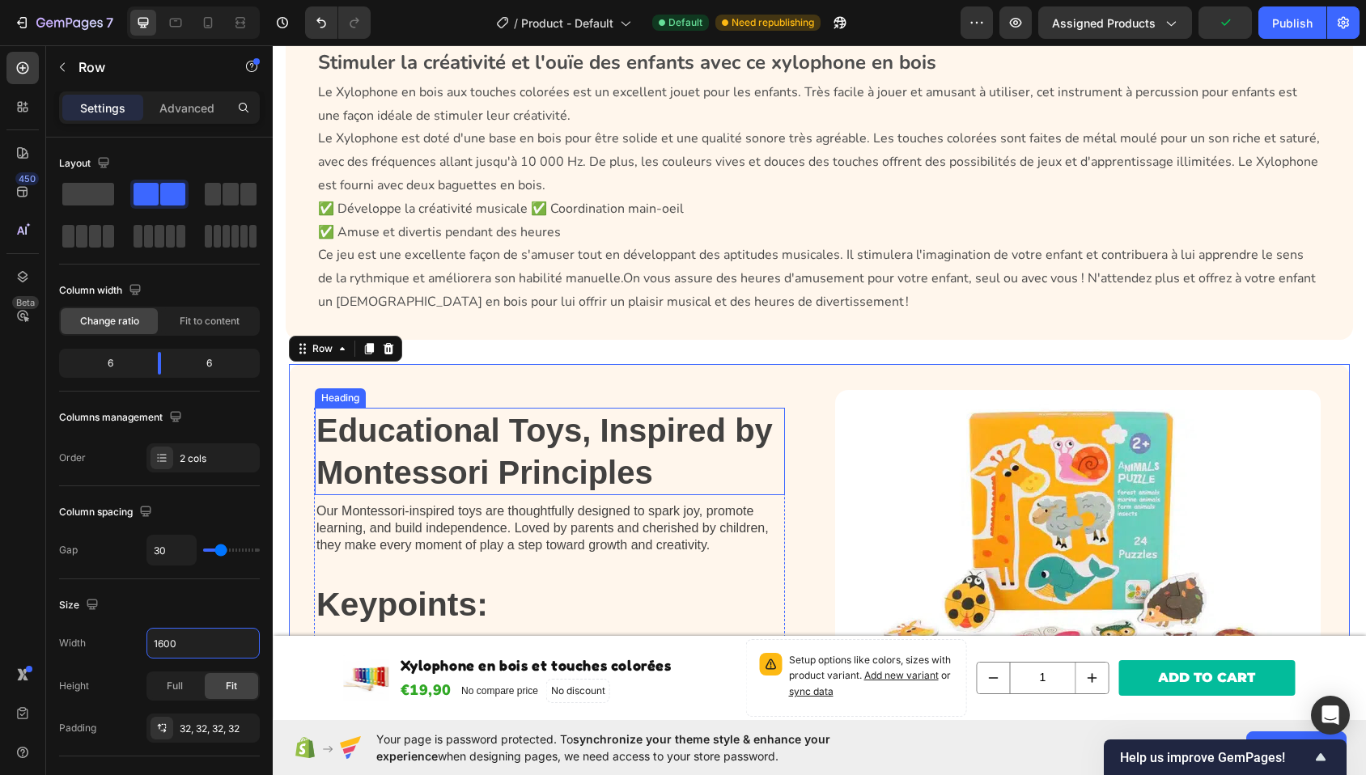
scroll to position [720, 0]
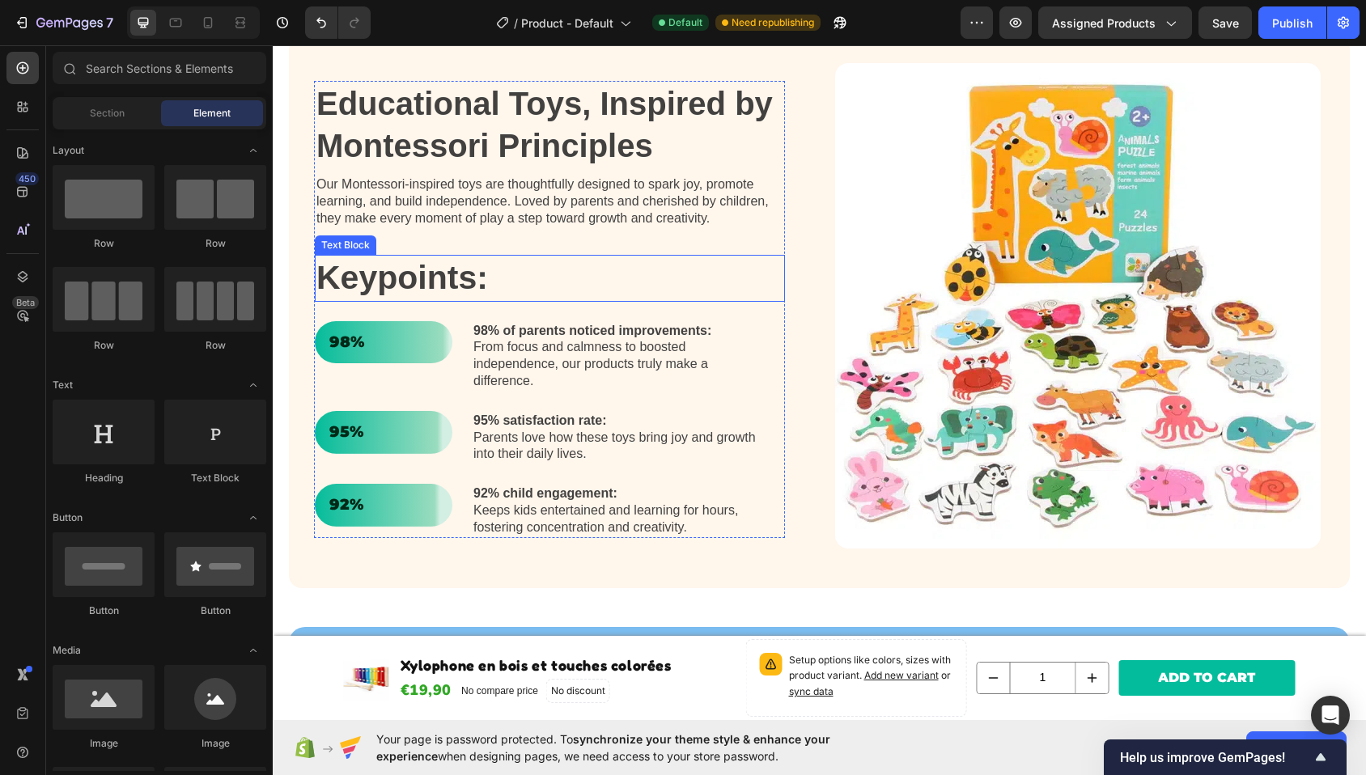
scroll to position [1006, 0]
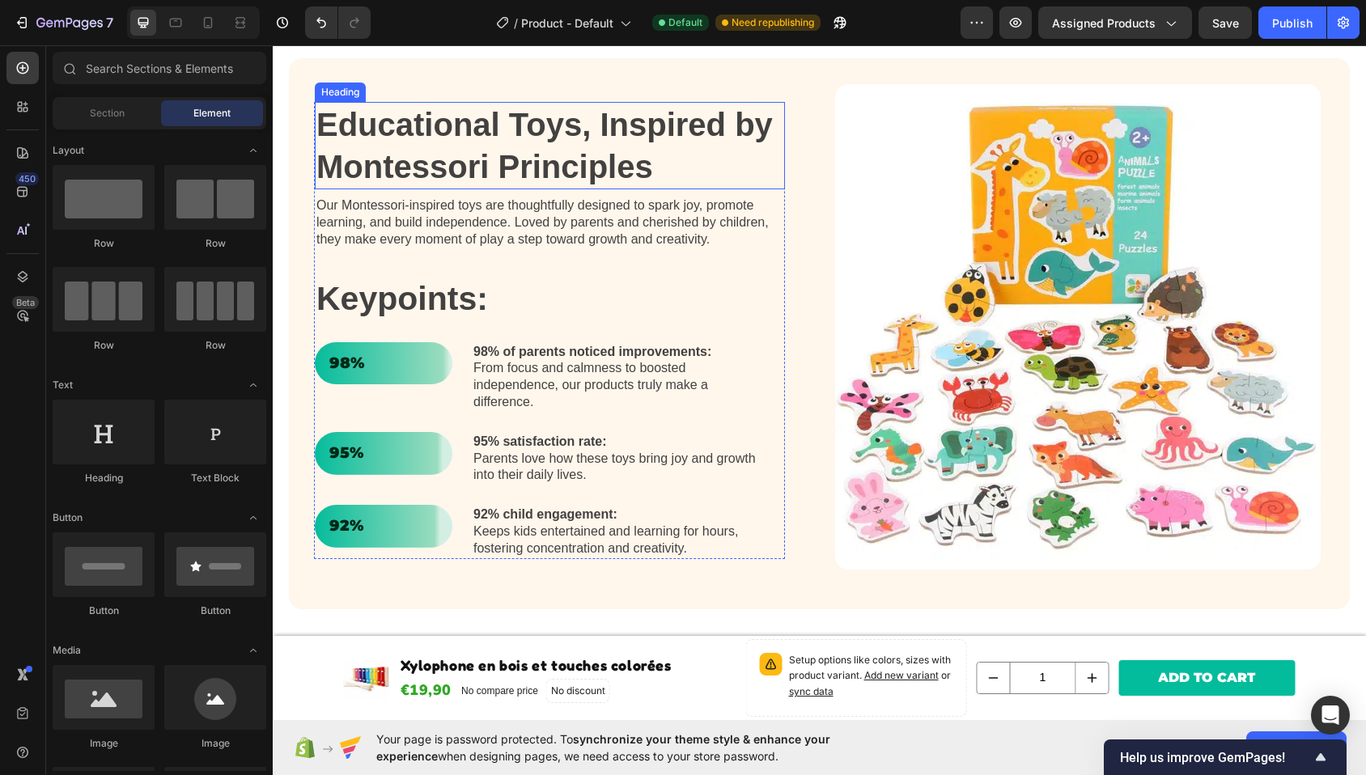
click at [533, 159] on strong "Educational Toys, Inspired by Montessori Principles" at bounding box center [544, 146] width 457 height 78
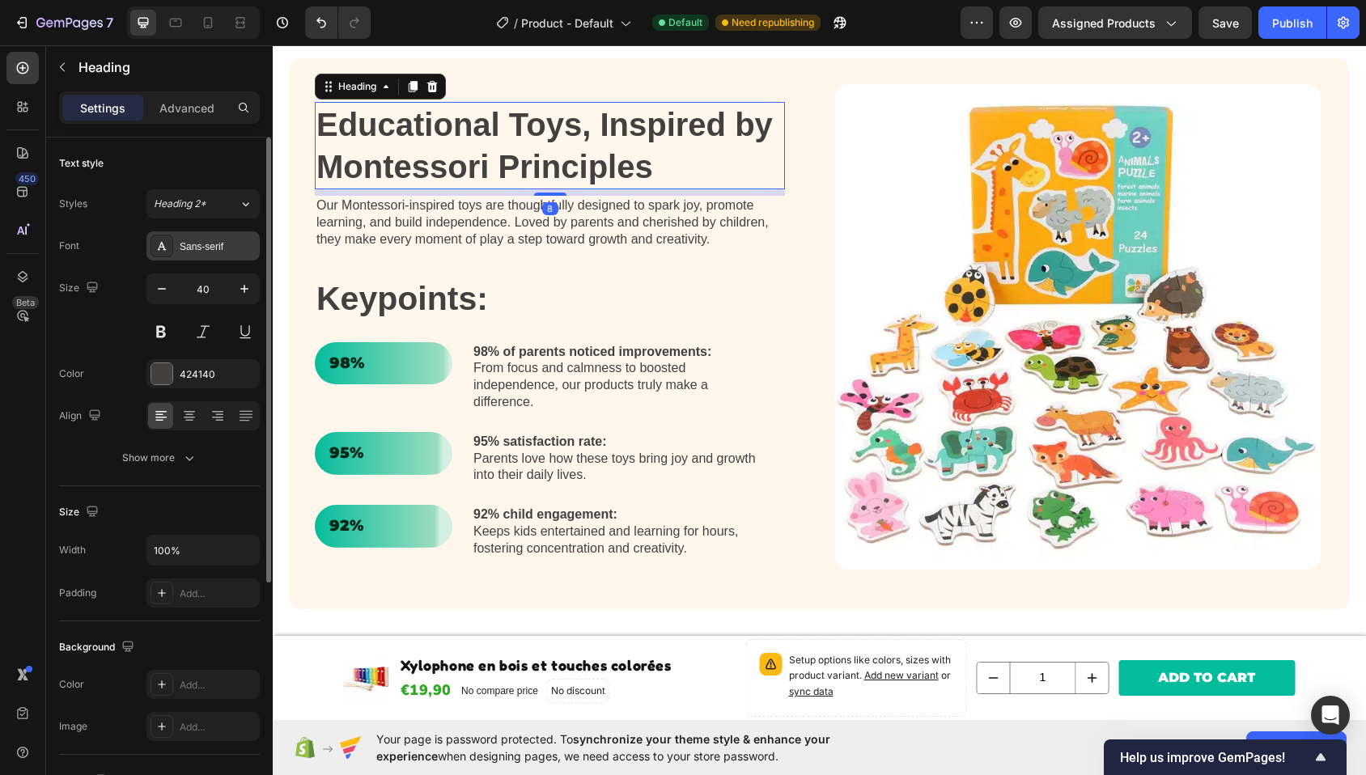
click at [197, 244] on div "Sans-serif" at bounding box center [218, 247] width 76 height 15
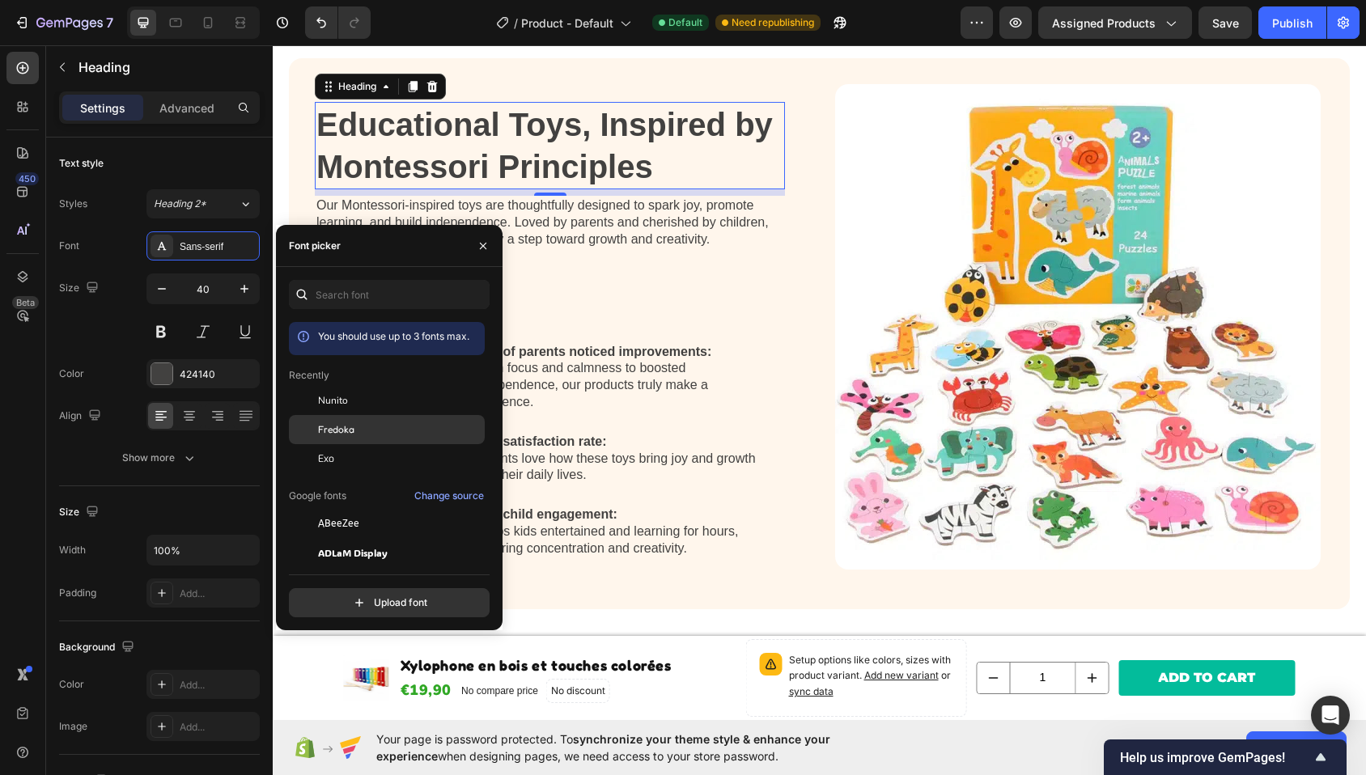
click at [372, 438] on div "Fredoka" at bounding box center [387, 429] width 196 height 29
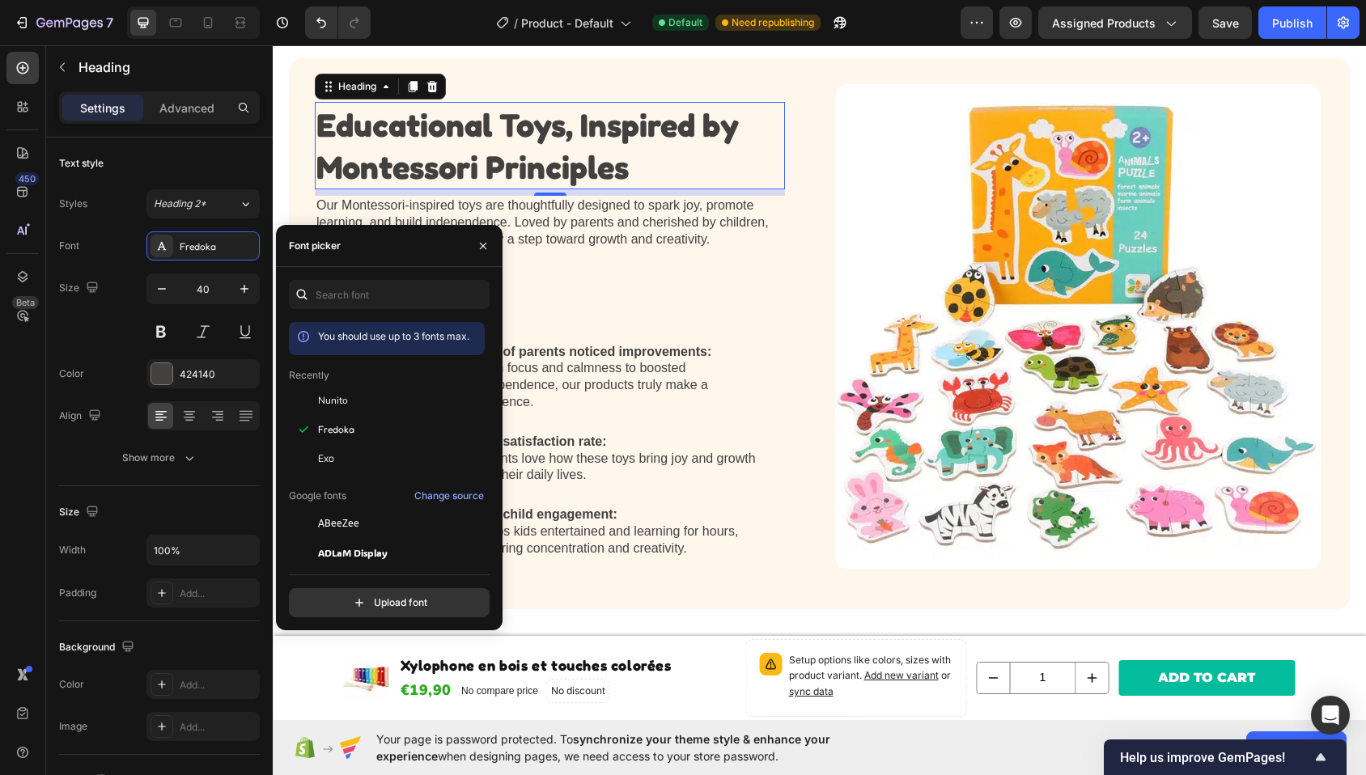
click at [644, 173] on h2 "Educational Toys, Inspired by Montessori Principles" at bounding box center [550, 145] width 470 height 87
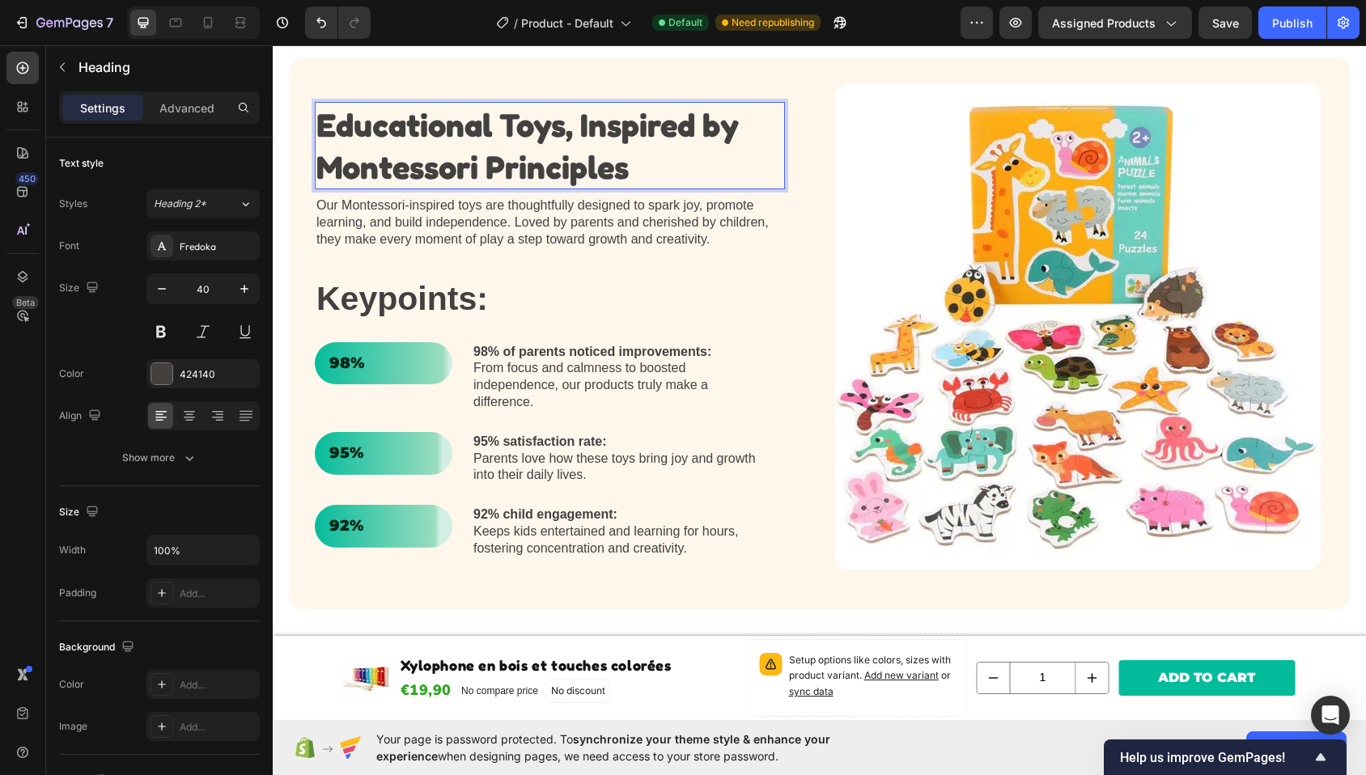
click at [644, 173] on p "Educational Toys, Inspired by Montessori Principles" at bounding box center [549, 146] width 467 height 84
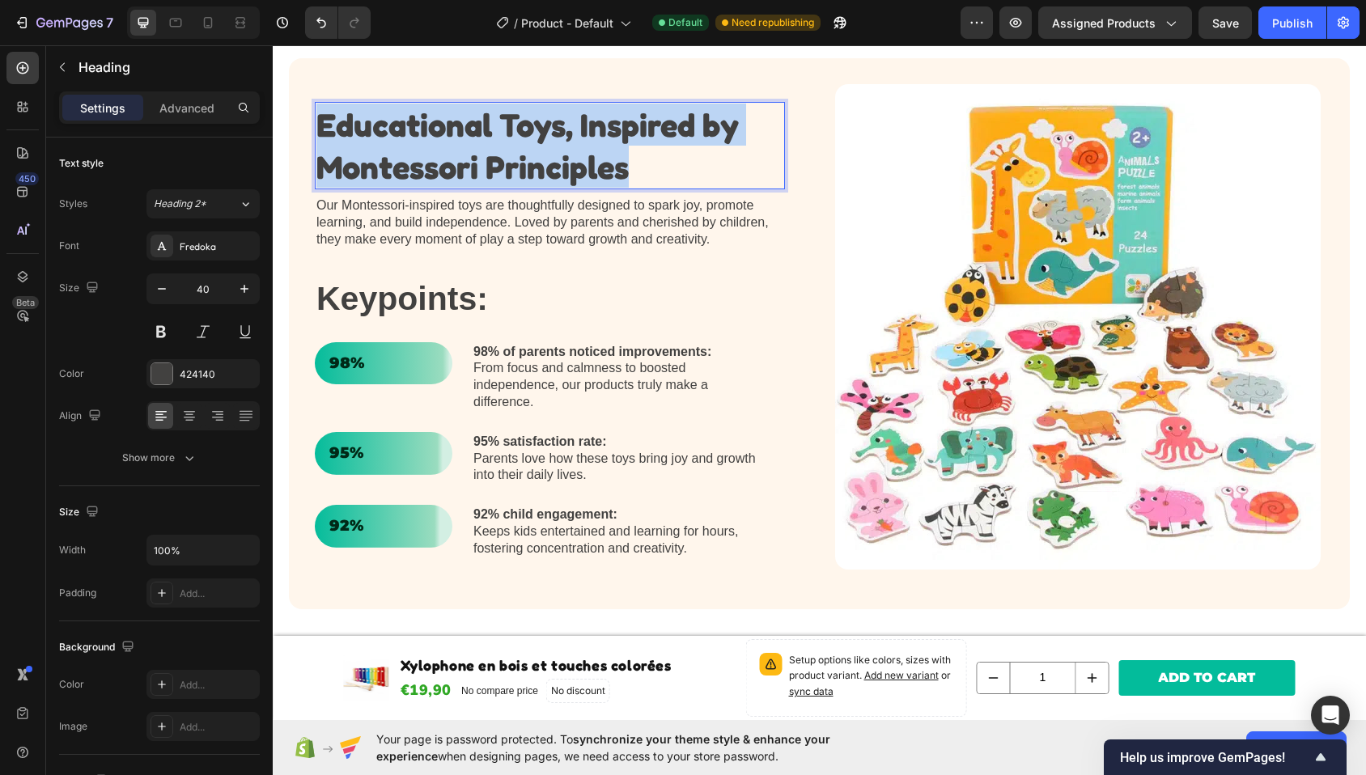
click at [644, 173] on p "Educational Toys, Inspired by Montessori Principles" at bounding box center [549, 146] width 467 height 84
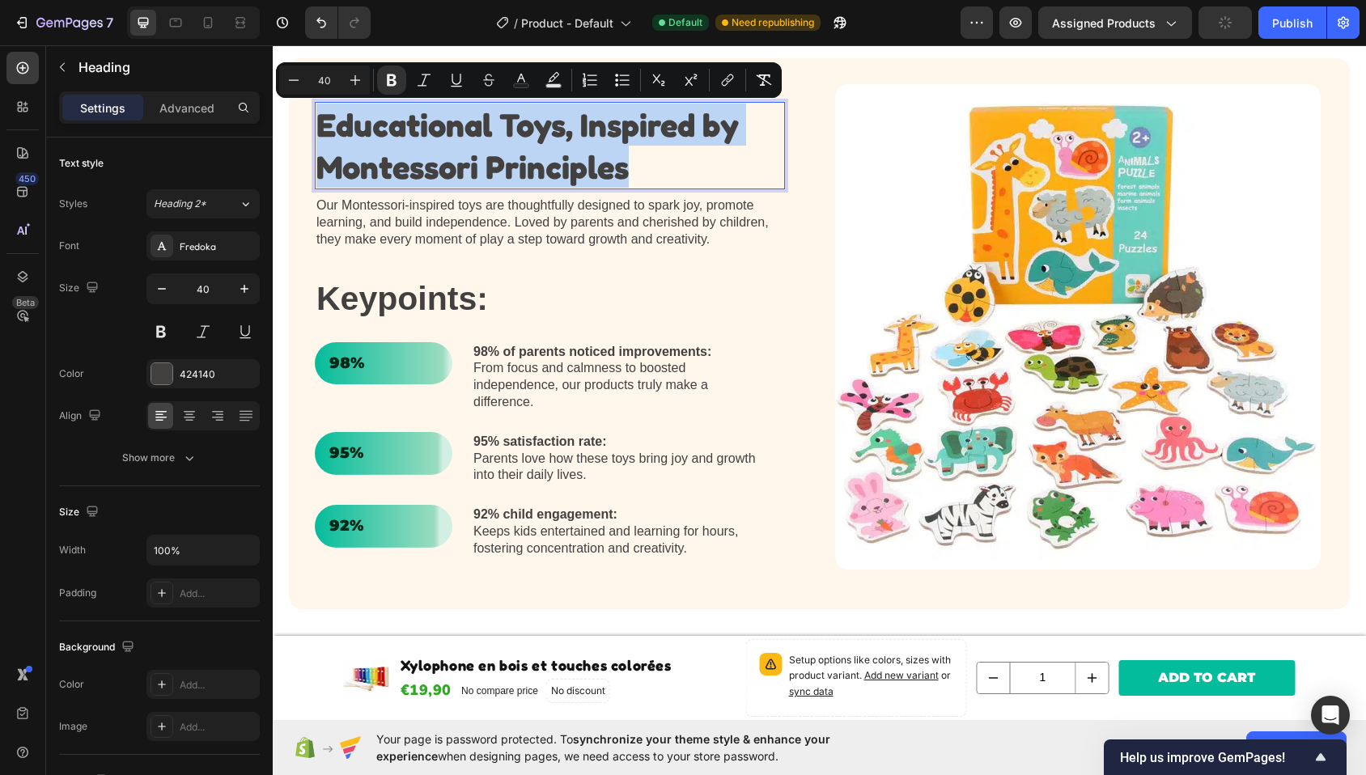
copy strong "Educational Toys, Inspired by Montessori Principles"
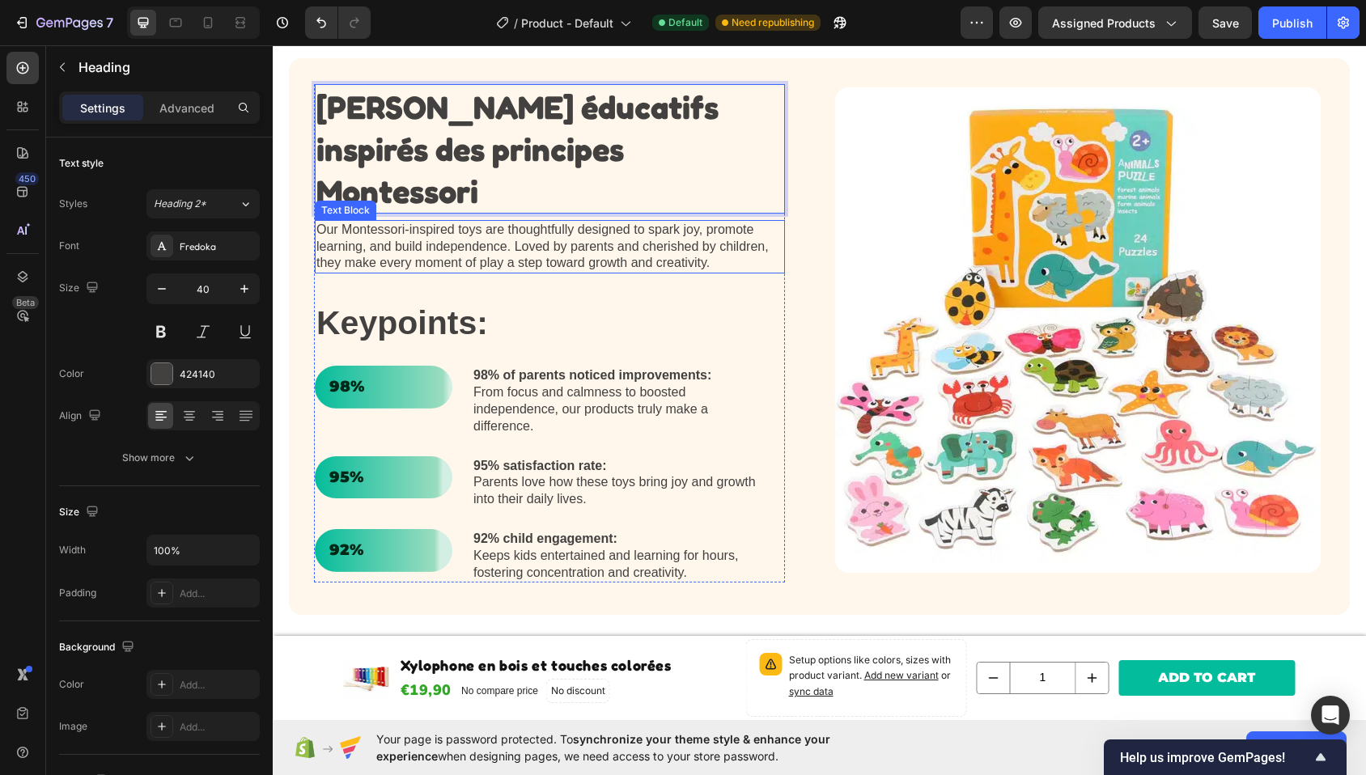
click at [617, 230] on p "Our Montessori-inspired toys are thoughtfully designed to spark joy, promote le…" at bounding box center [549, 247] width 467 height 50
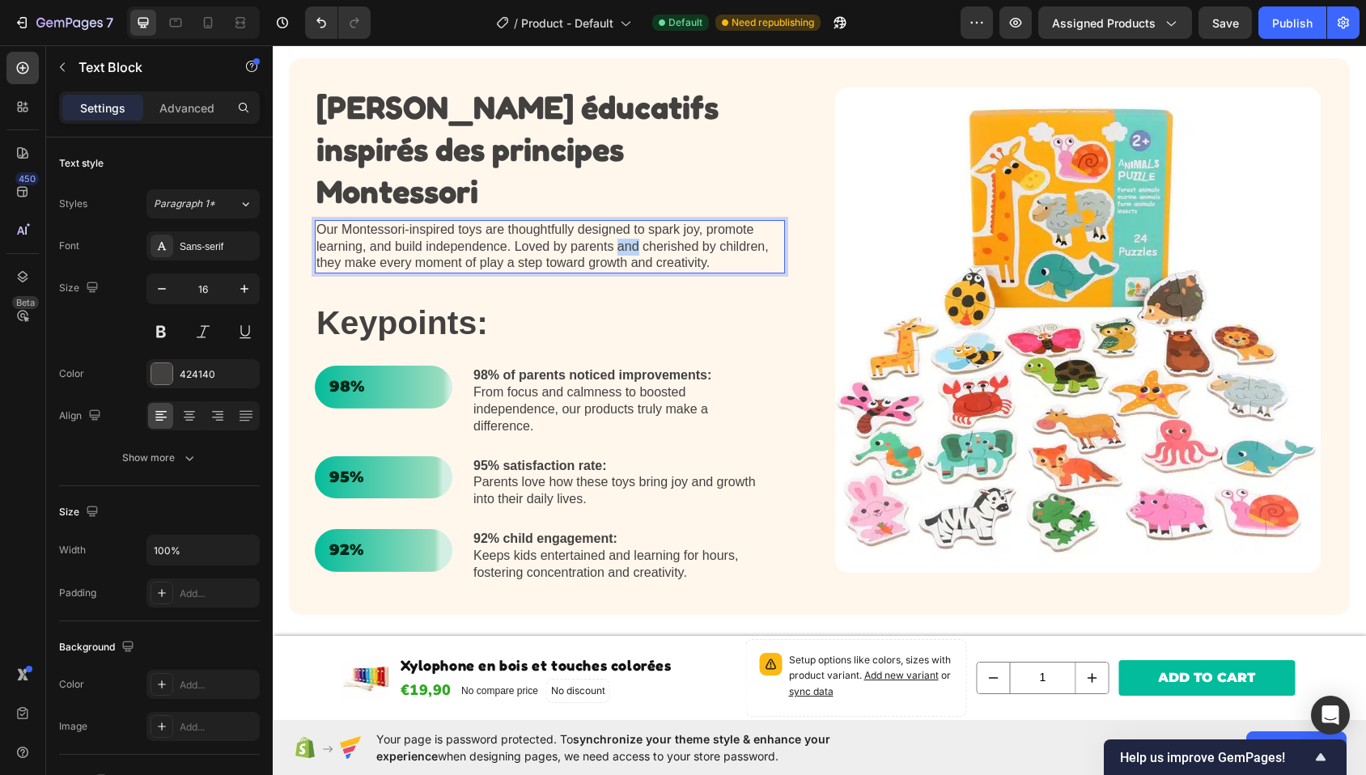
click at [617, 230] on p "Our Montessori-inspired toys are thoughtfully designed to spark joy, promote le…" at bounding box center [549, 247] width 467 height 50
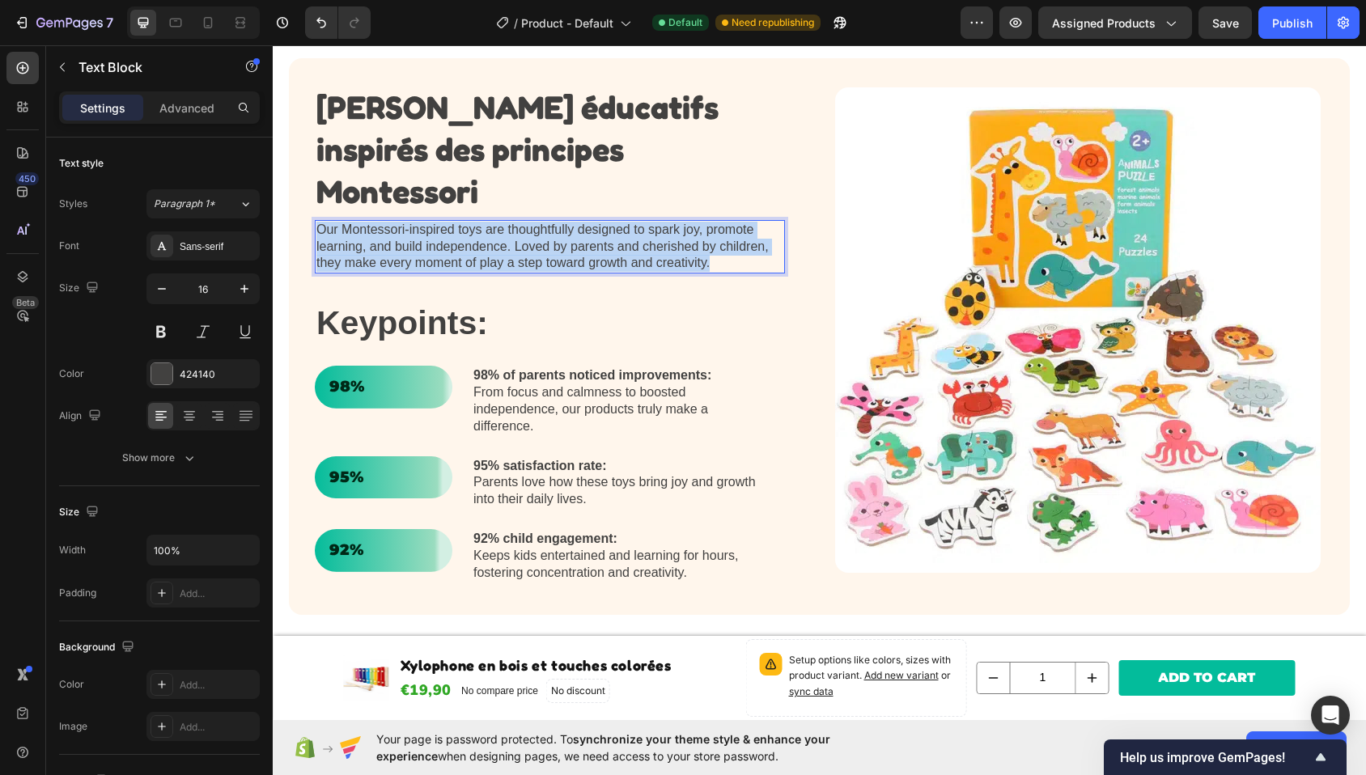
click at [617, 230] on p "Our Montessori-inspired toys are thoughtfully designed to spark joy, promote le…" at bounding box center [549, 247] width 467 height 50
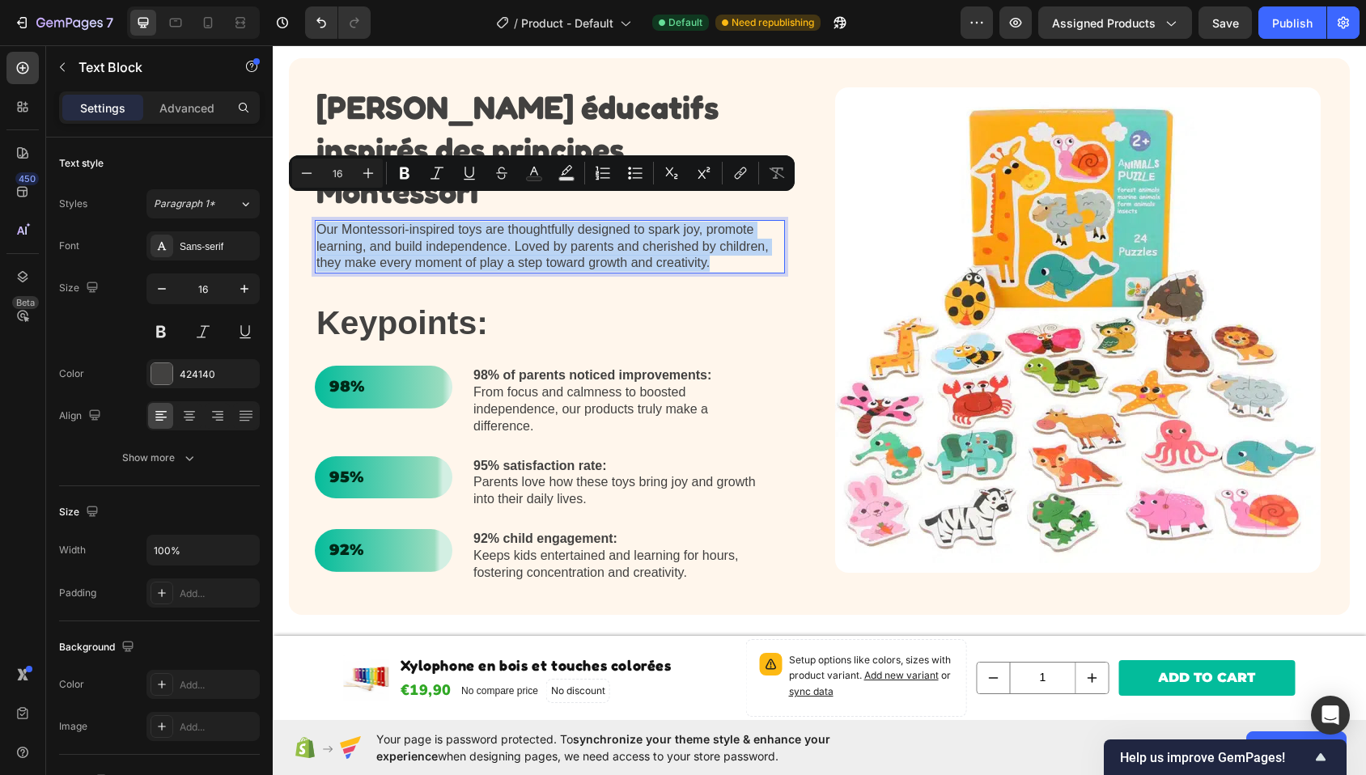
copy p "Our Montessori-inspired toys are thoughtfully designed to spark joy, promote le…"
click at [508, 223] on p "Our Montessori-inspired toys are thoughtfully designed to spark joy, promote le…" at bounding box center [549, 247] width 467 height 50
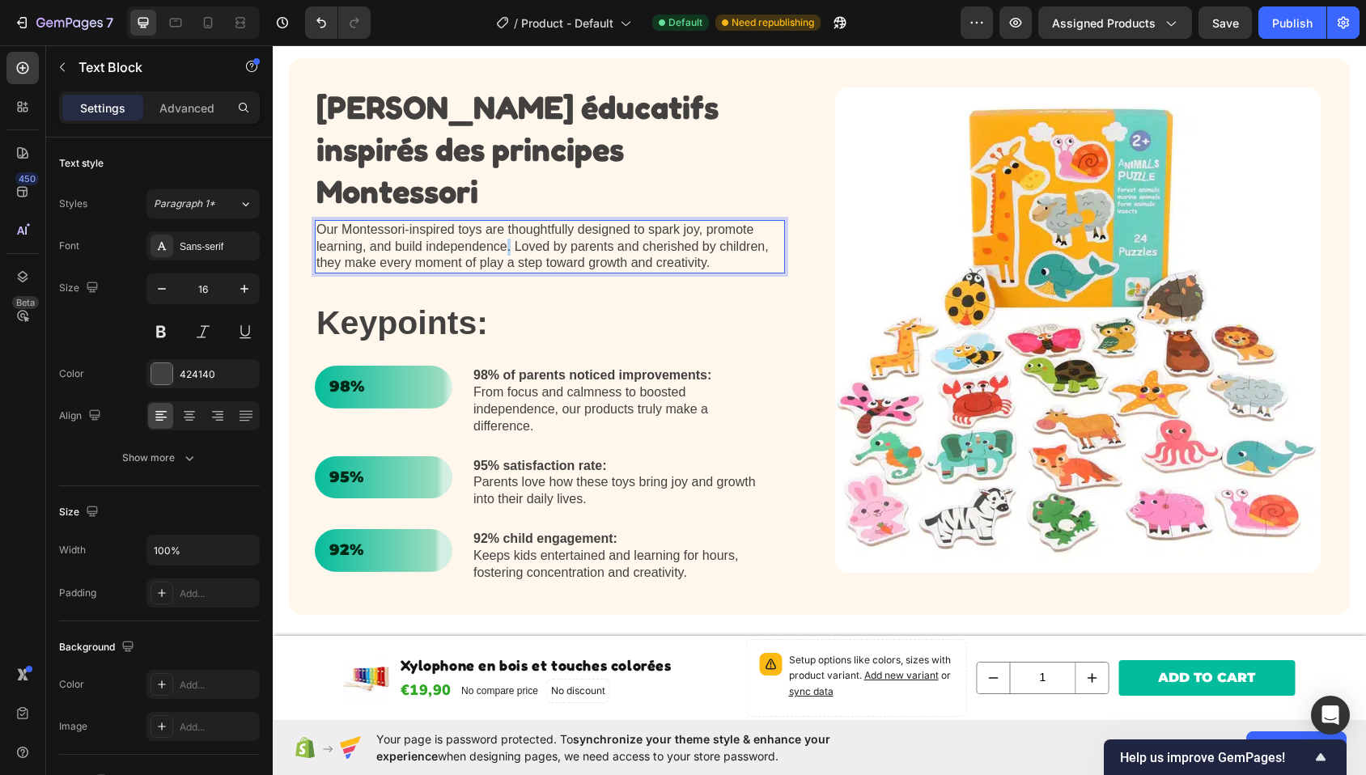
click at [508, 223] on p "Our Montessori-inspired toys are thoughtfully designed to spark joy, promote le…" at bounding box center [549, 247] width 467 height 50
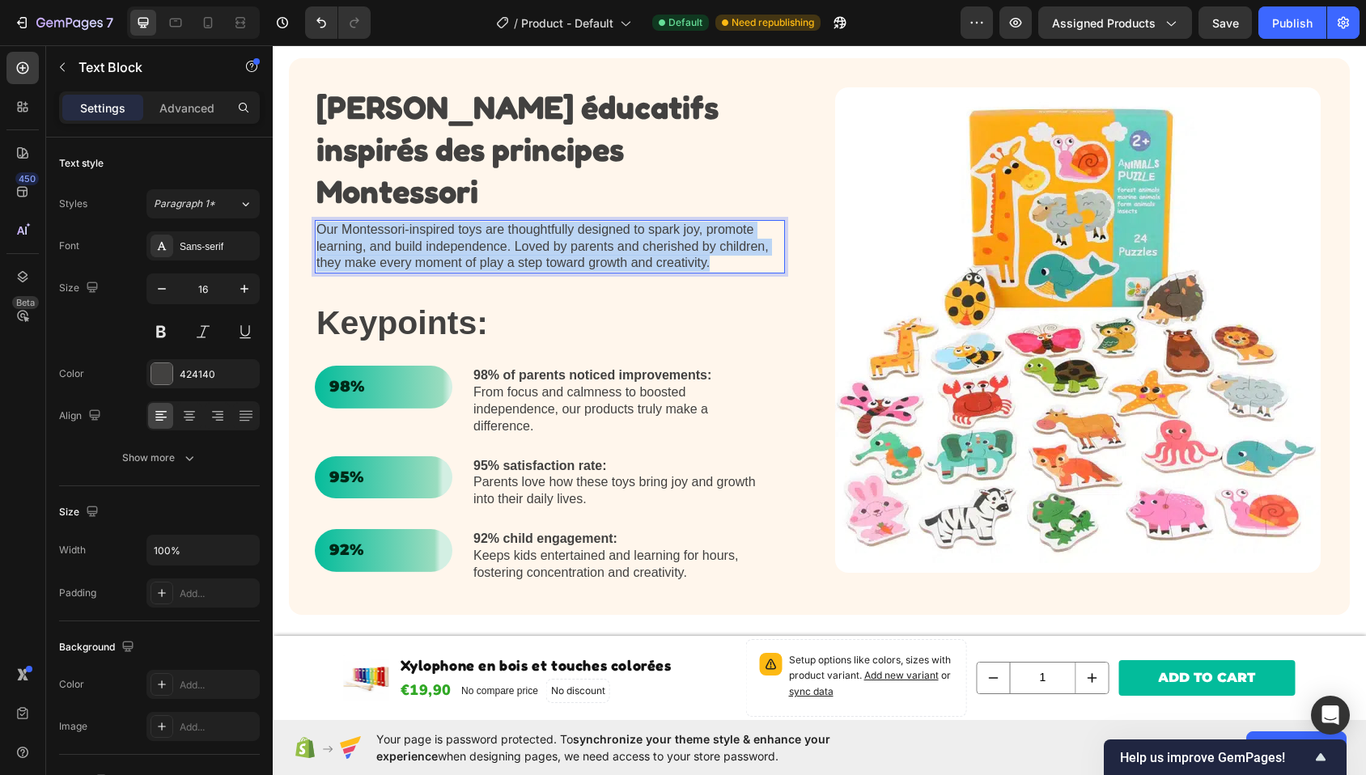
click at [508, 223] on p "Our Montessori-inspired toys are thoughtfully designed to spark joy, promote le…" at bounding box center [549, 247] width 467 height 50
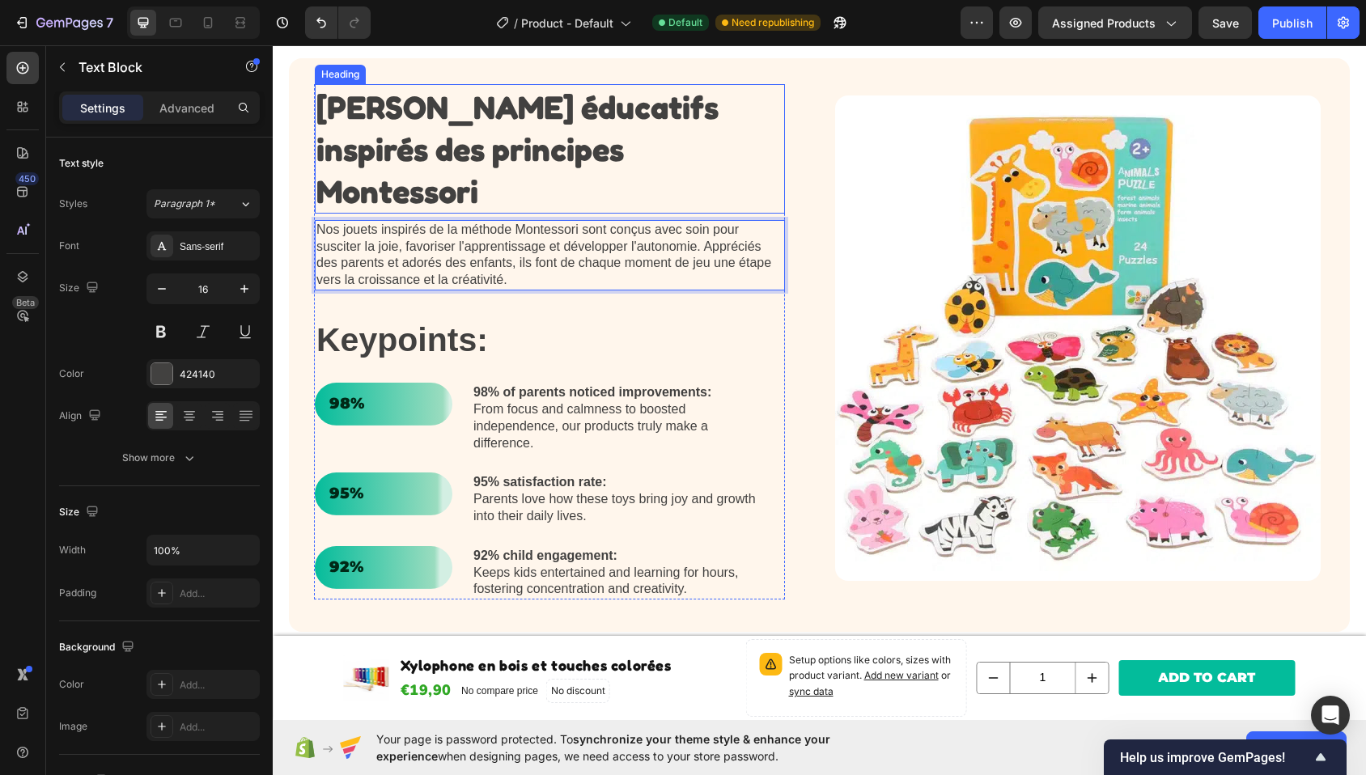
click at [504, 147] on strong "[PERSON_NAME] éducatifs inspirés des principes Montessori" at bounding box center [517, 148] width 402 height 123
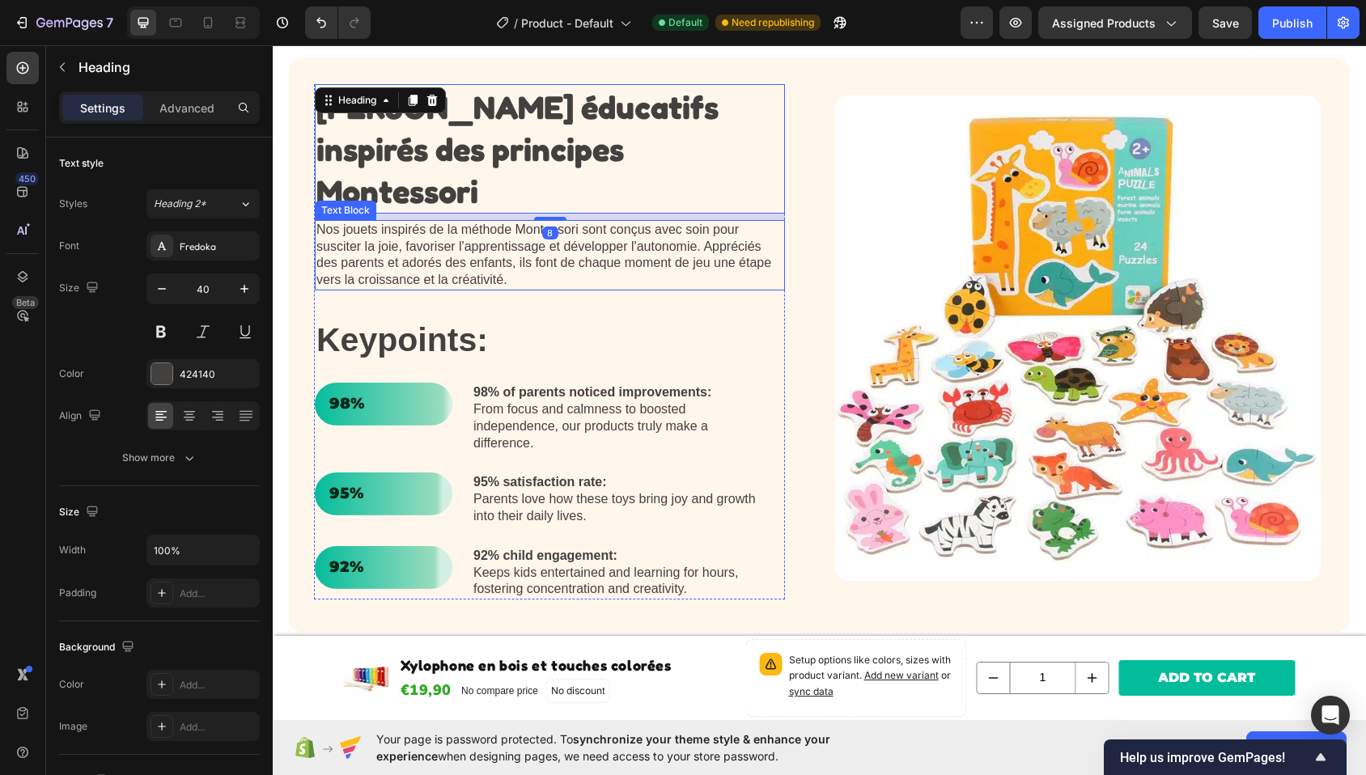
click at [496, 222] on p "Nos jouets inspirés de la méthode Montessori sont conçus avec soin pour suscite…" at bounding box center [549, 255] width 467 height 67
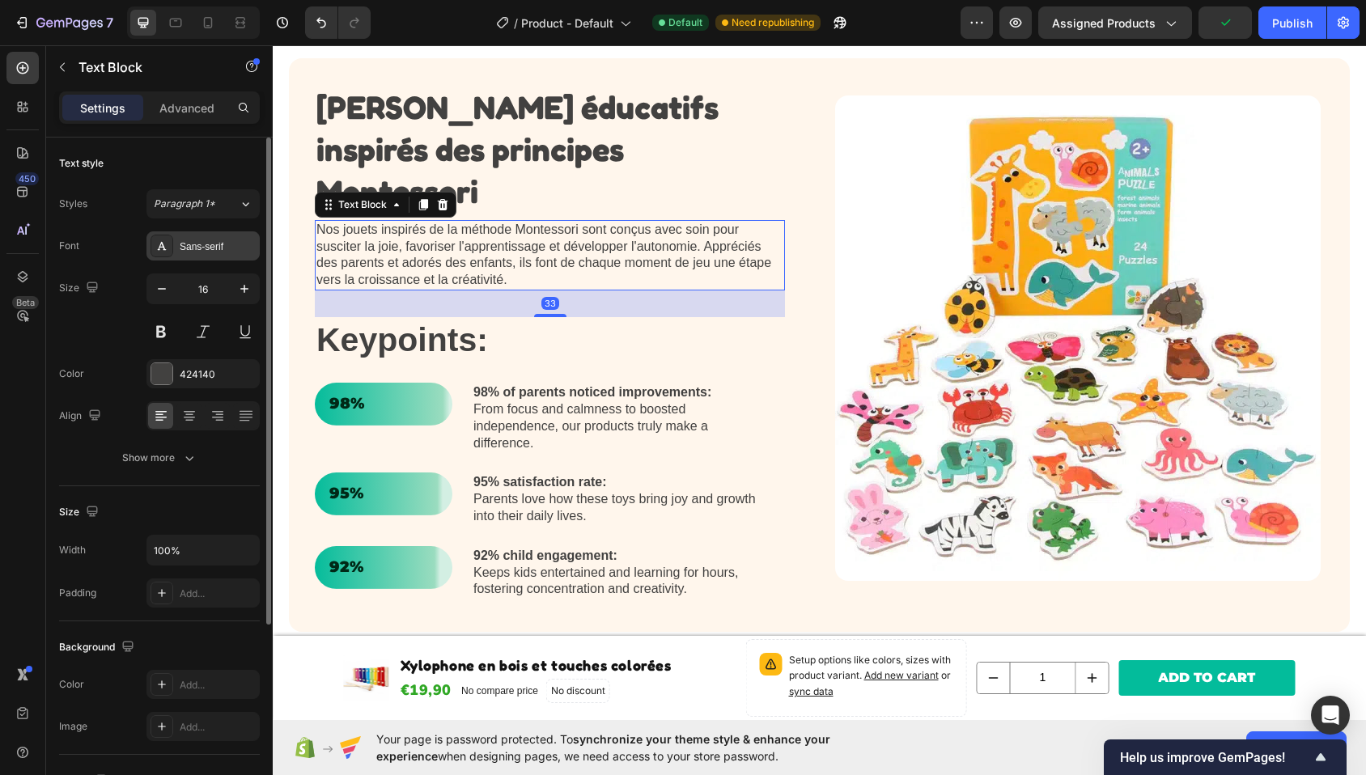
click at [202, 235] on div "Sans-serif" at bounding box center [203, 245] width 113 height 29
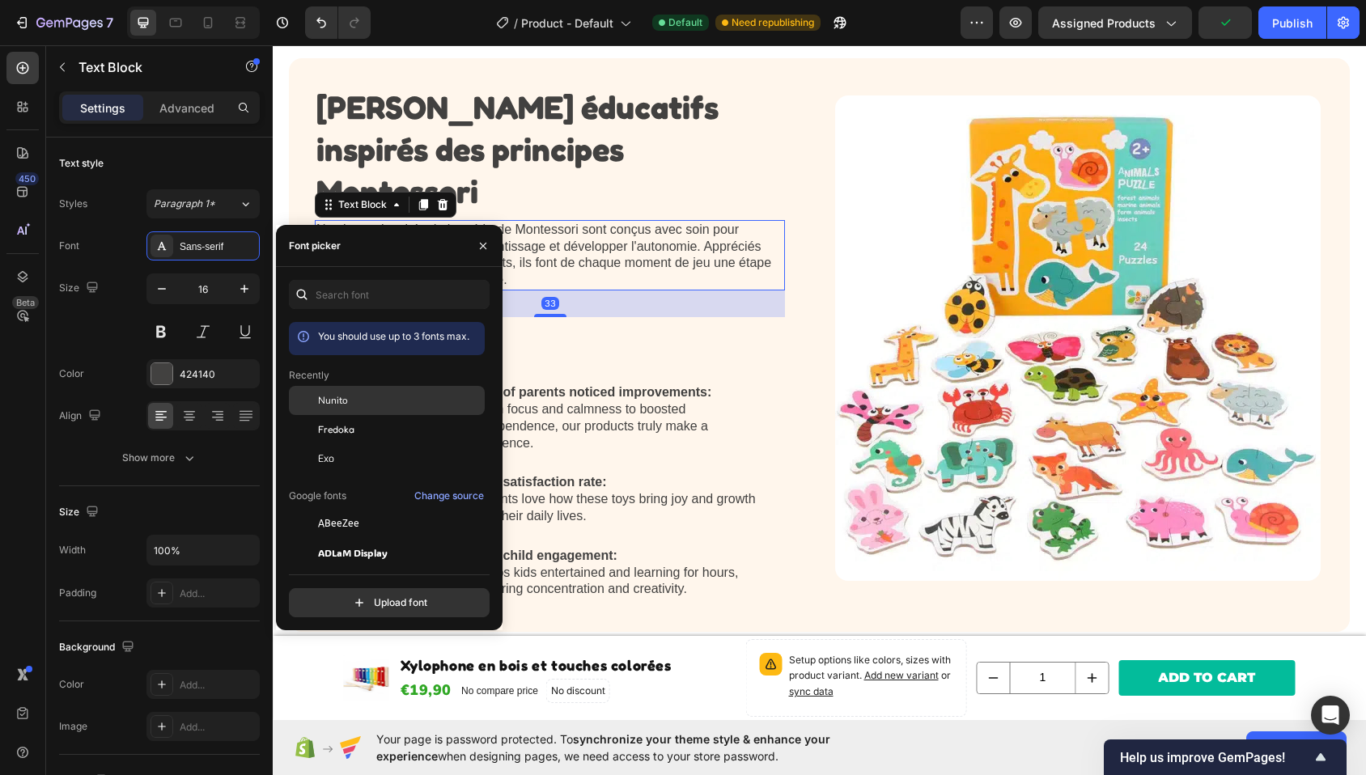
click at [354, 404] on div "Nunito" at bounding box center [400, 400] width 164 height 15
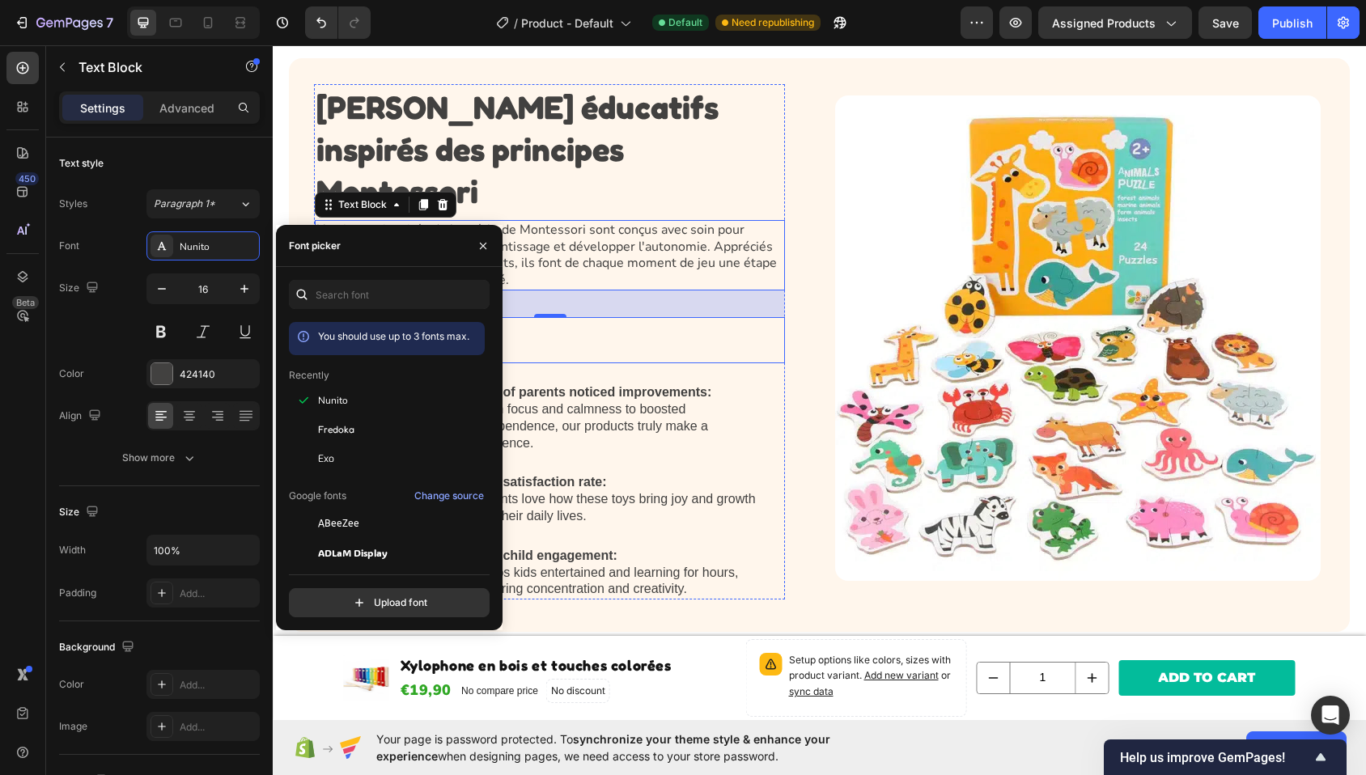
click at [745, 319] on p "Keypoints:" at bounding box center [549, 340] width 467 height 43
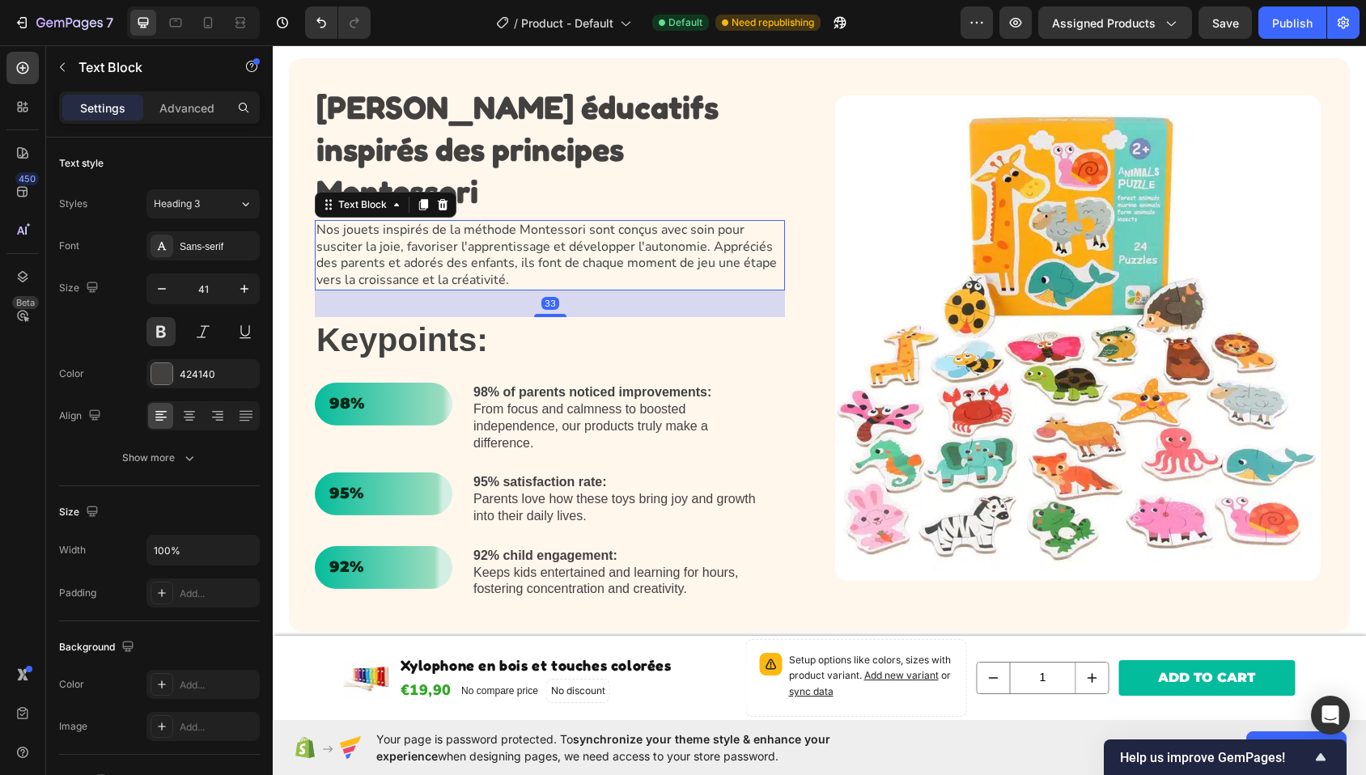
click at [614, 243] on p "Nos jouets inspirés de la méthode Montessori sont conçus avec soin pour suscite…" at bounding box center [549, 255] width 467 height 67
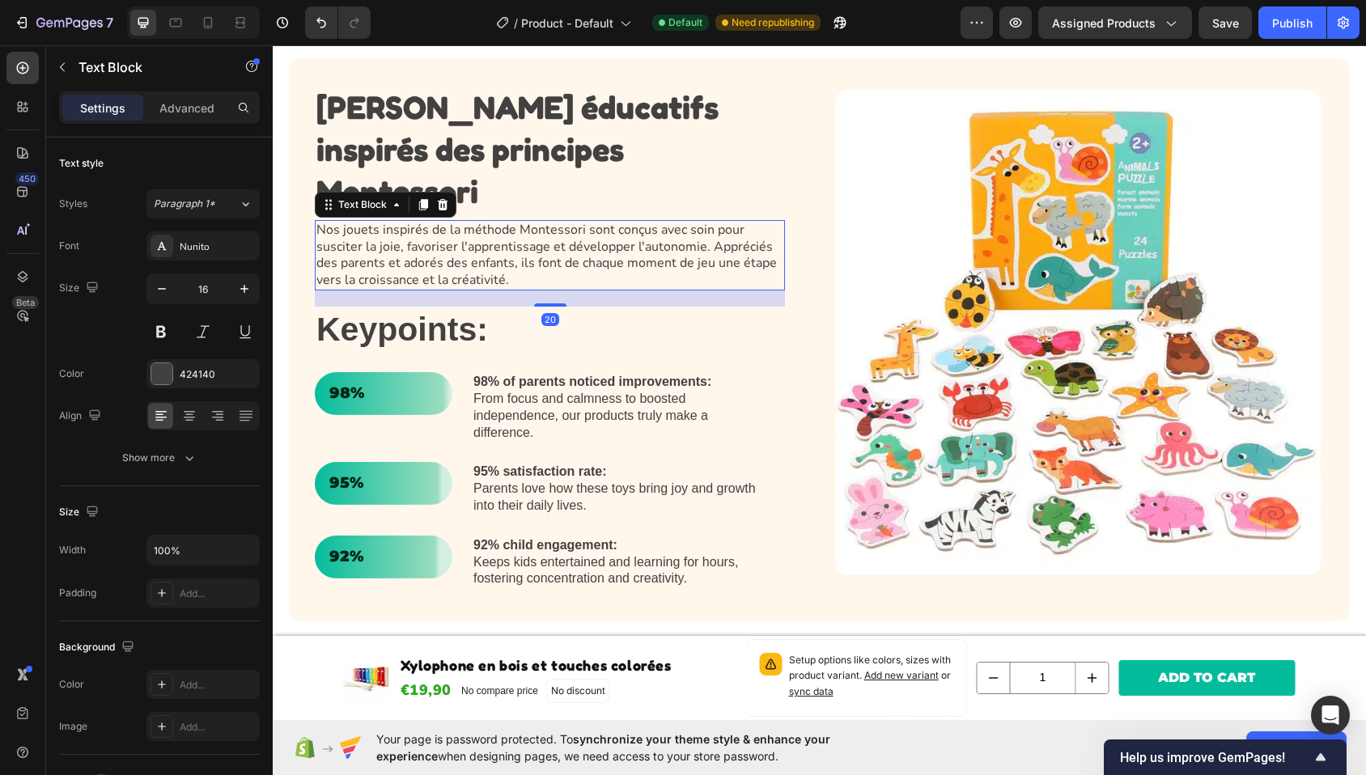
drag, startPoint x: 560, startPoint y: 282, endPoint x: 560, endPoint y: 270, distance: 12.1
click at [560, 291] on div "20" at bounding box center [550, 291] width 470 height 0
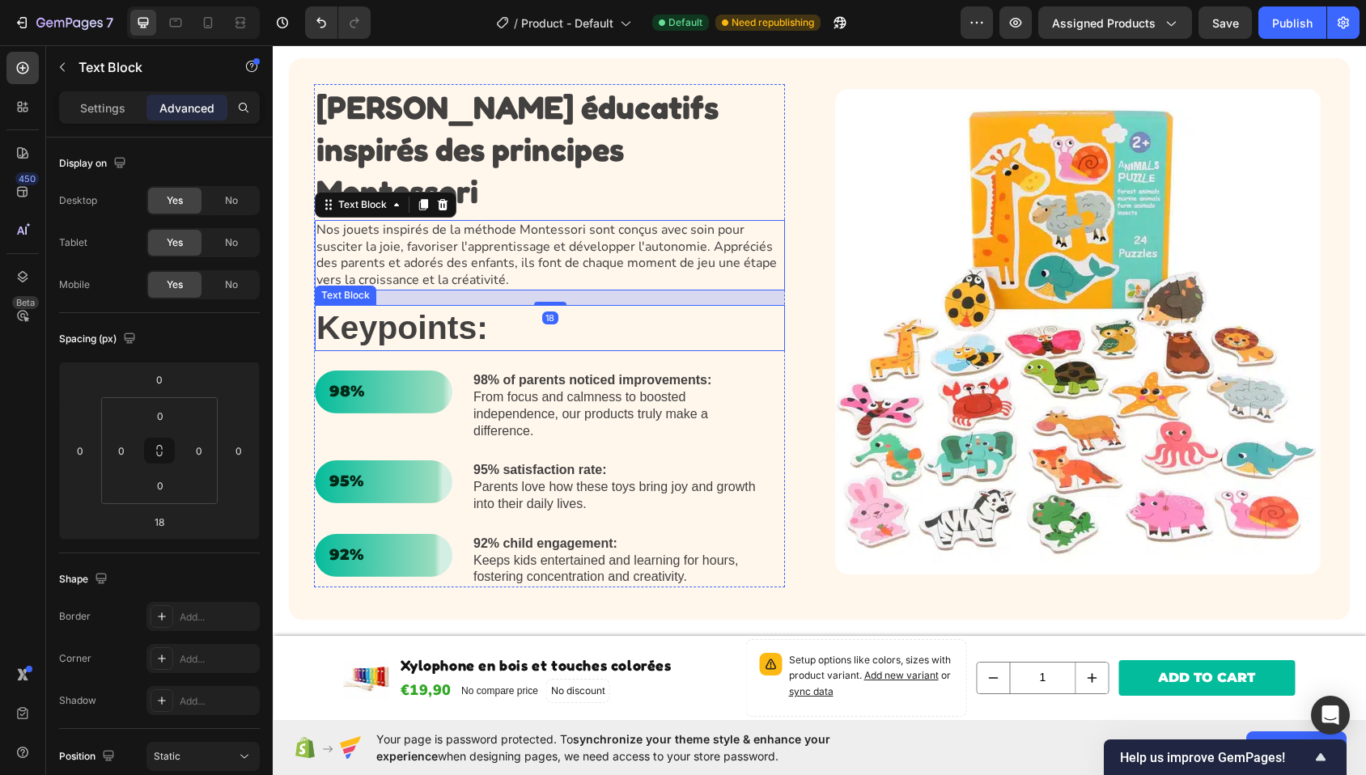
click at [410, 307] on p "Keypoints:" at bounding box center [549, 328] width 467 height 43
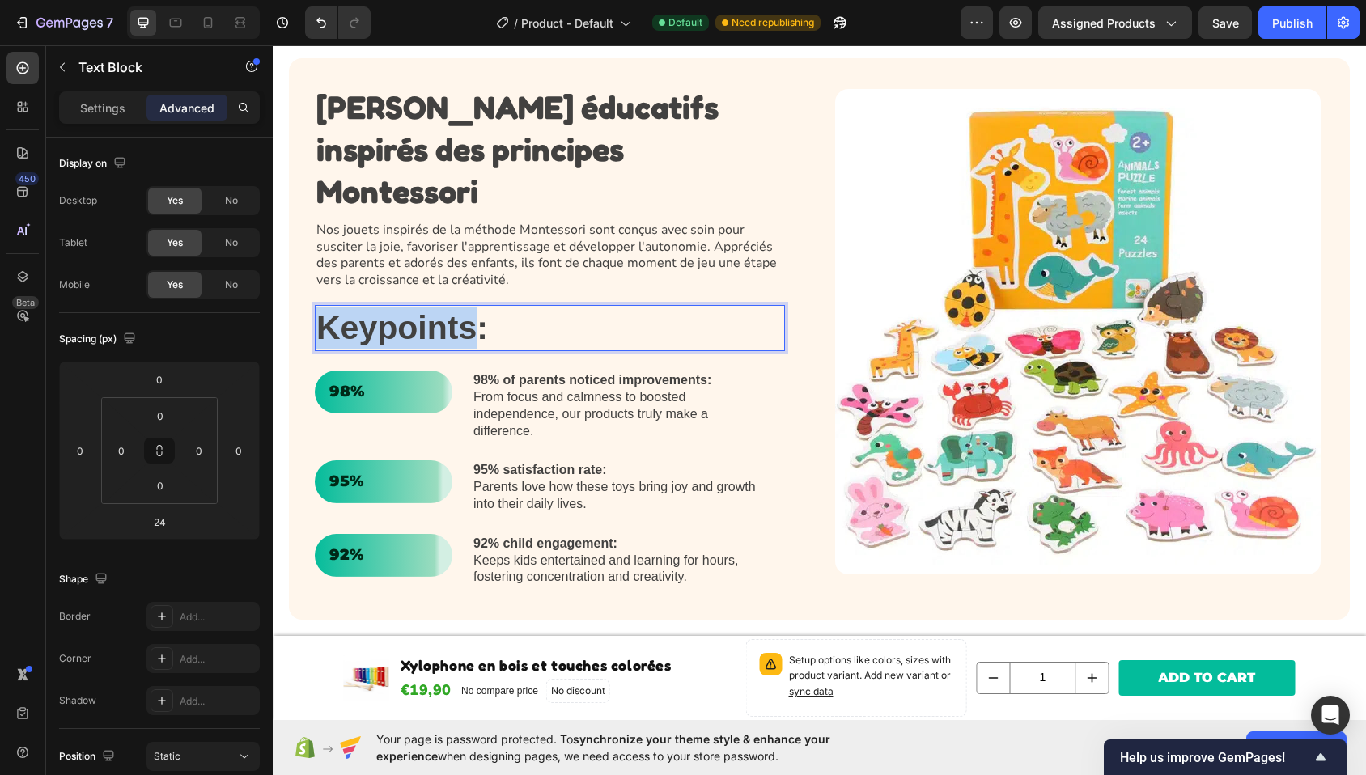
click at [410, 307] on p "Keypoints:" at bounding box center [549, 328] width 467 height 43
click at [110, 117] on div "Settings" at bounding box center [102, 108] width 81 height 26
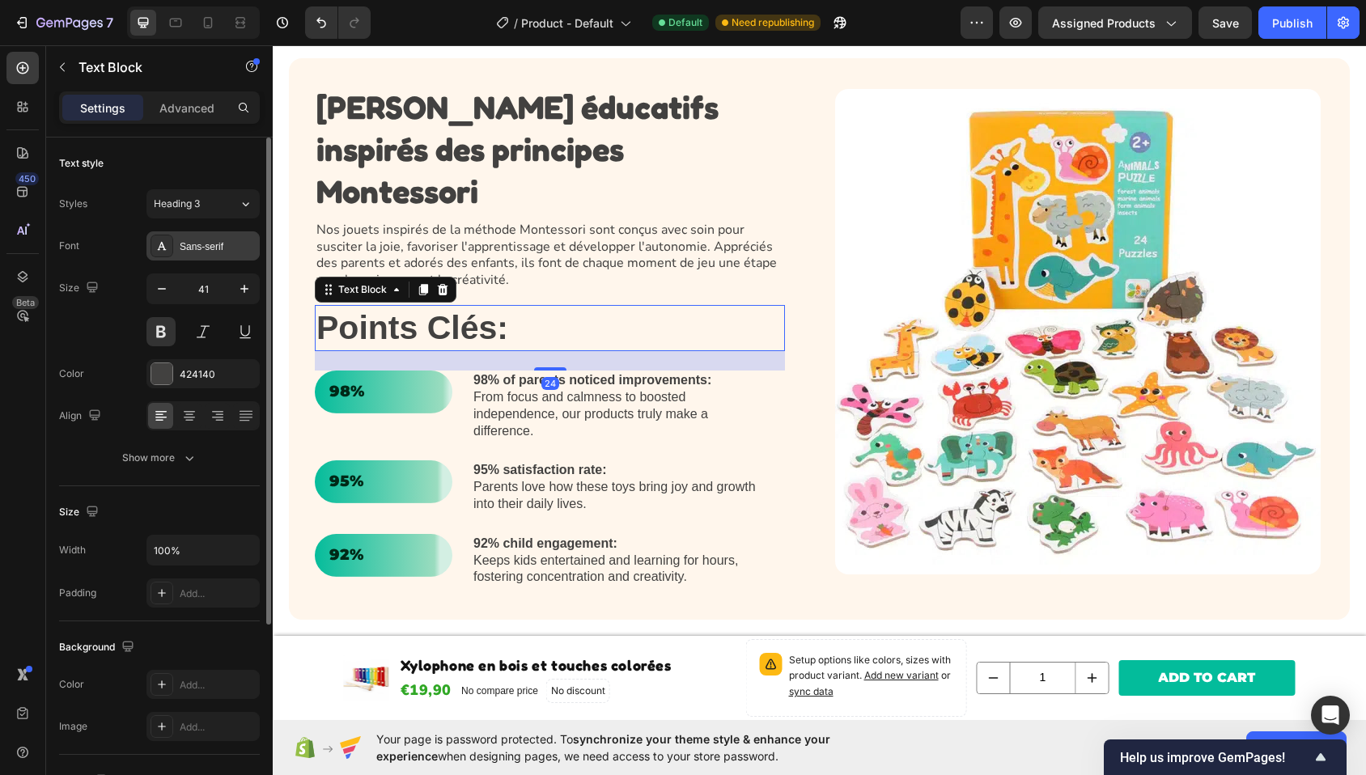
click at [205, 248] on div "Sans-serif" at bounding box center [218, 247] width 76 height 15
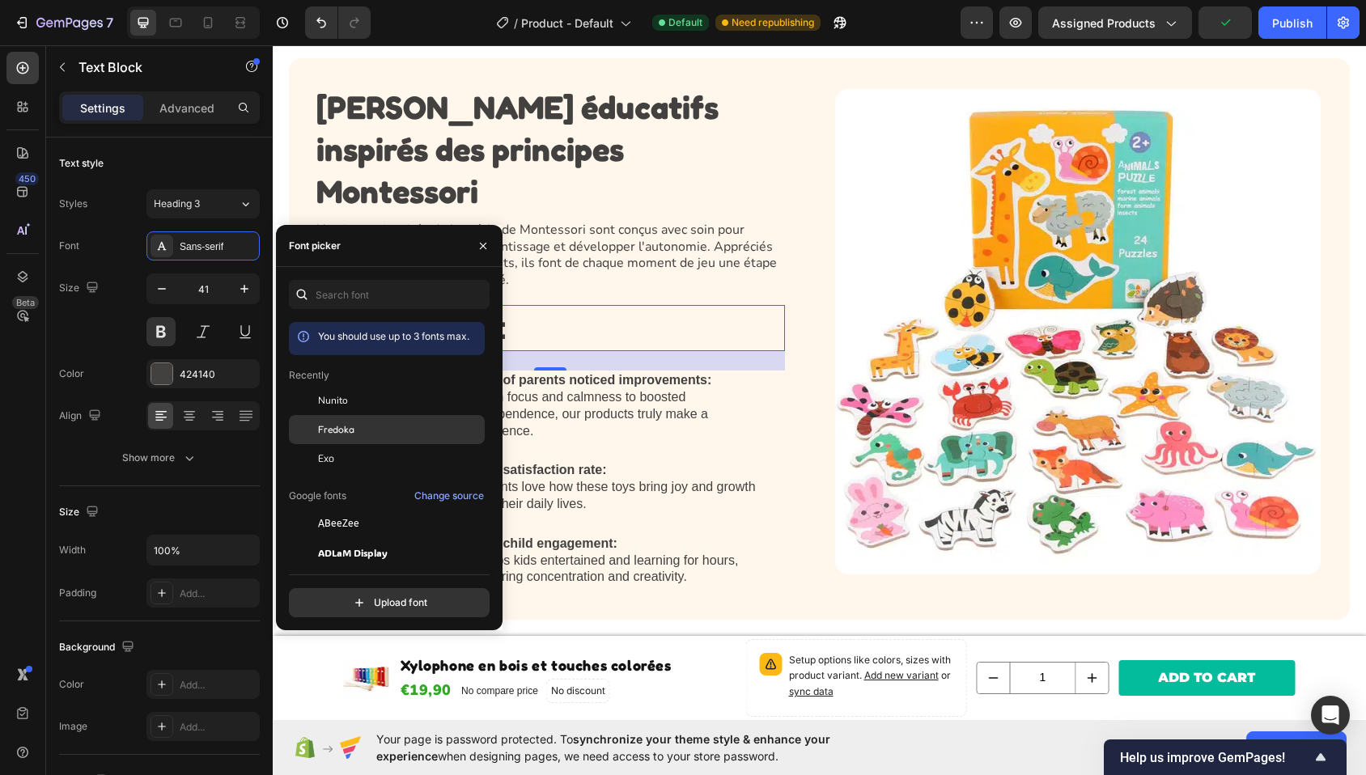
click at [368, 430] on div "Fredoka" at bounding box center [400, 430] width 164 height 15
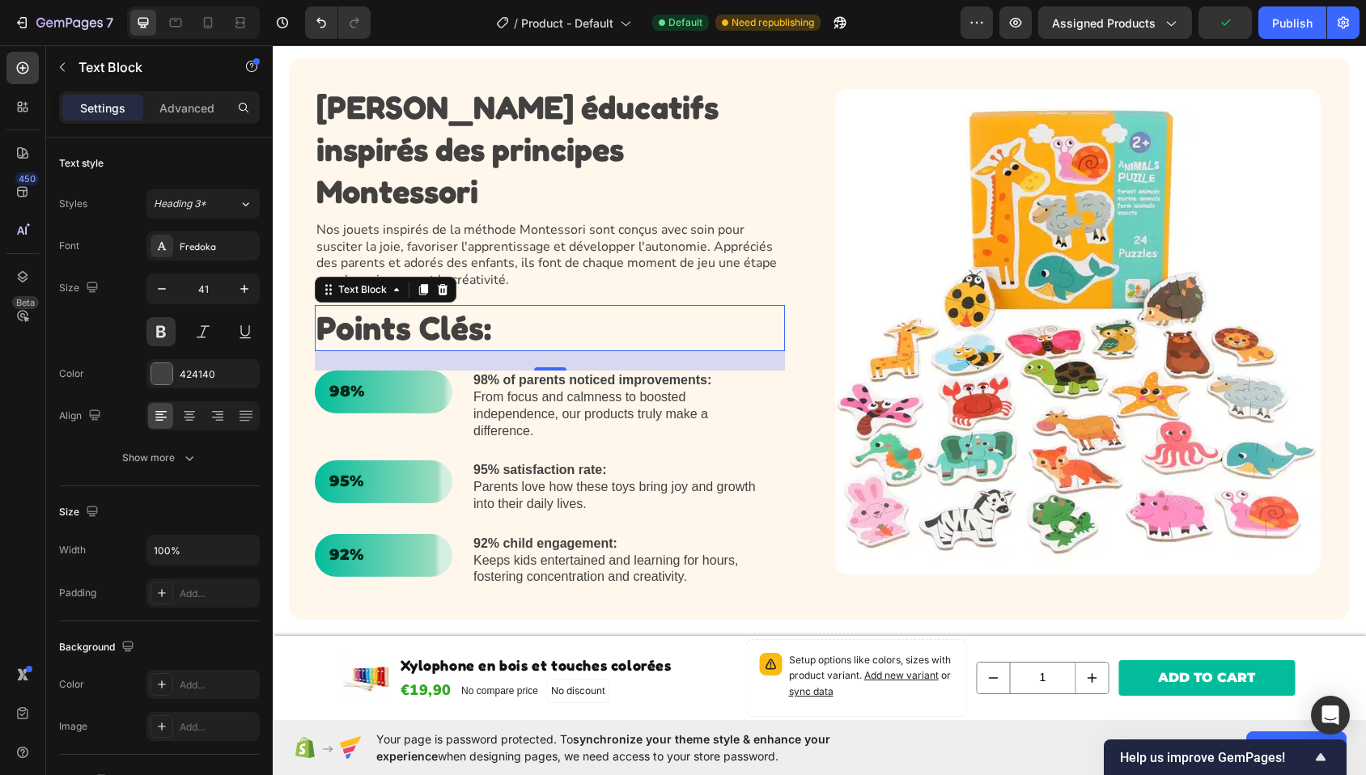
click at [724, 351] on div "24" at bounding box center [550, 360] width 470 height 19
click at [718, 392] on p "98% of parents noticed improvements: From focus and calmness to boosted indepen…" at bounding box center [617, 405] width 287 height 67
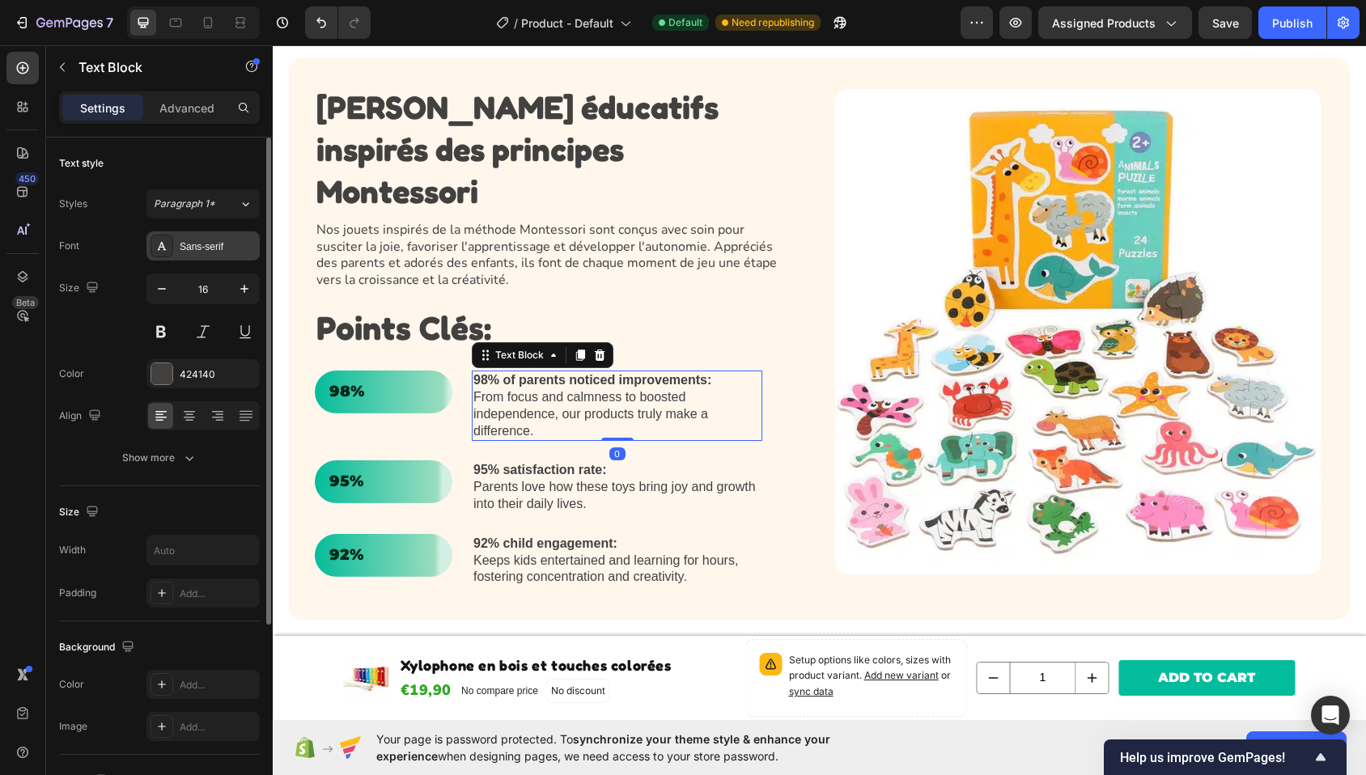
click at [208, 246] on div "Sans-serif" at bounding box center [218, 247] width 76 height 15
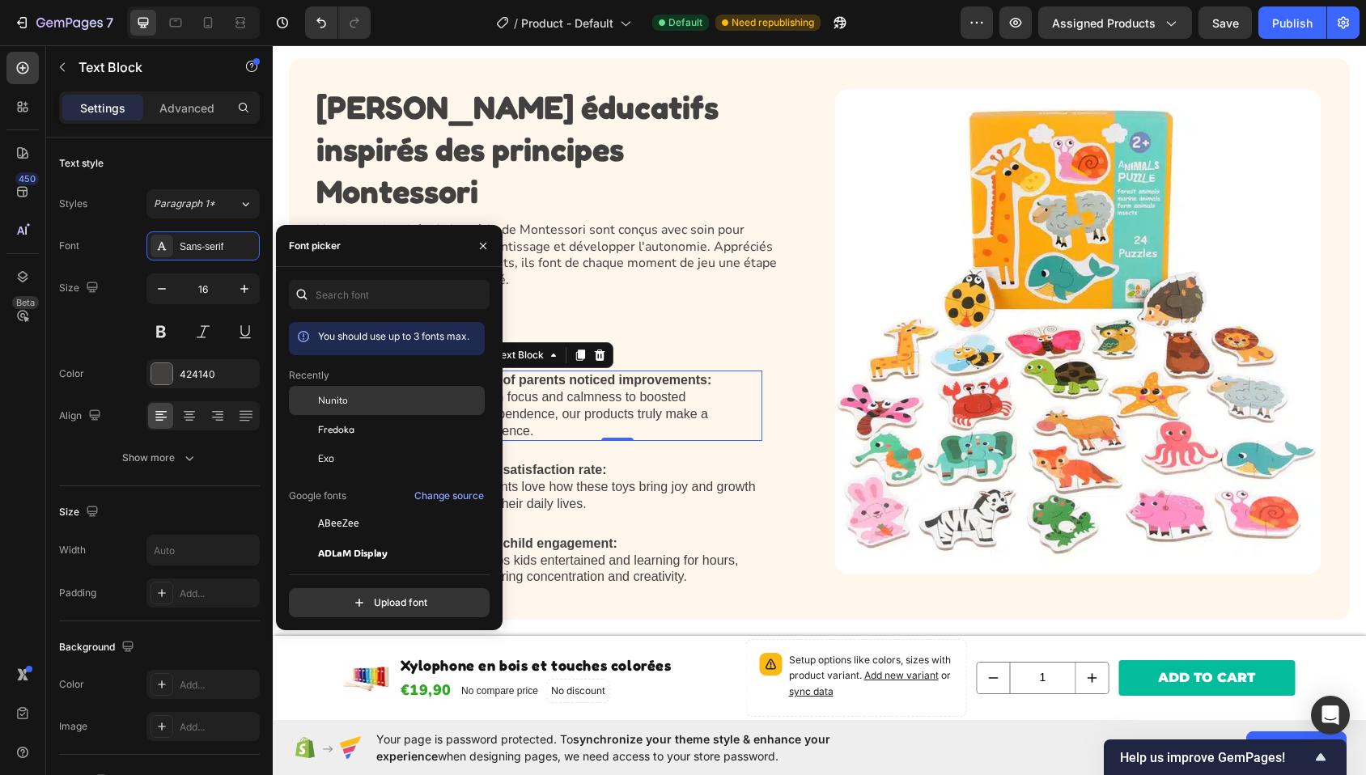
click at [362, 400] on div "Nunito" at bounding box center [400, 400] width 164 height 15
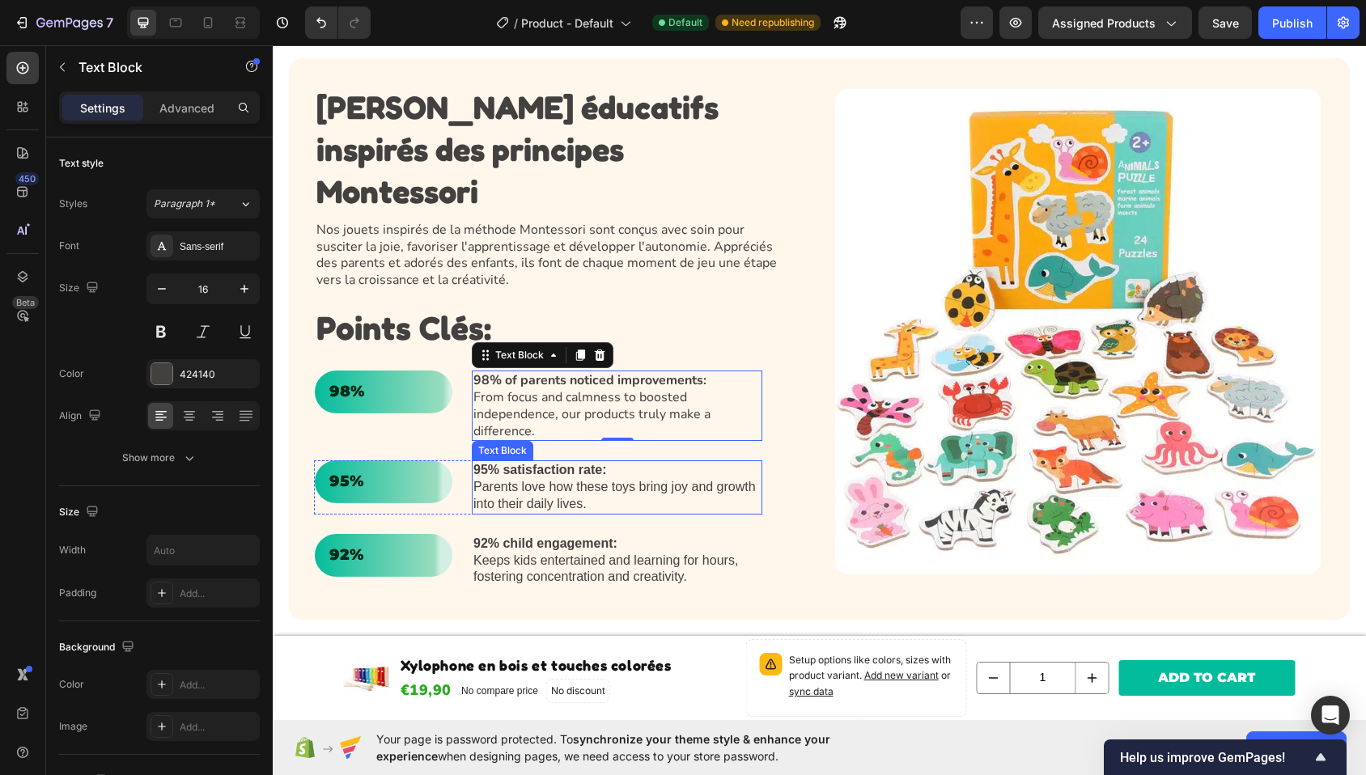
click at [641, 462] on p "95% satisfaction rate: Parents love how these toys bring joy and growth into th…" at bounding box center [617, 487] width 287 height 50
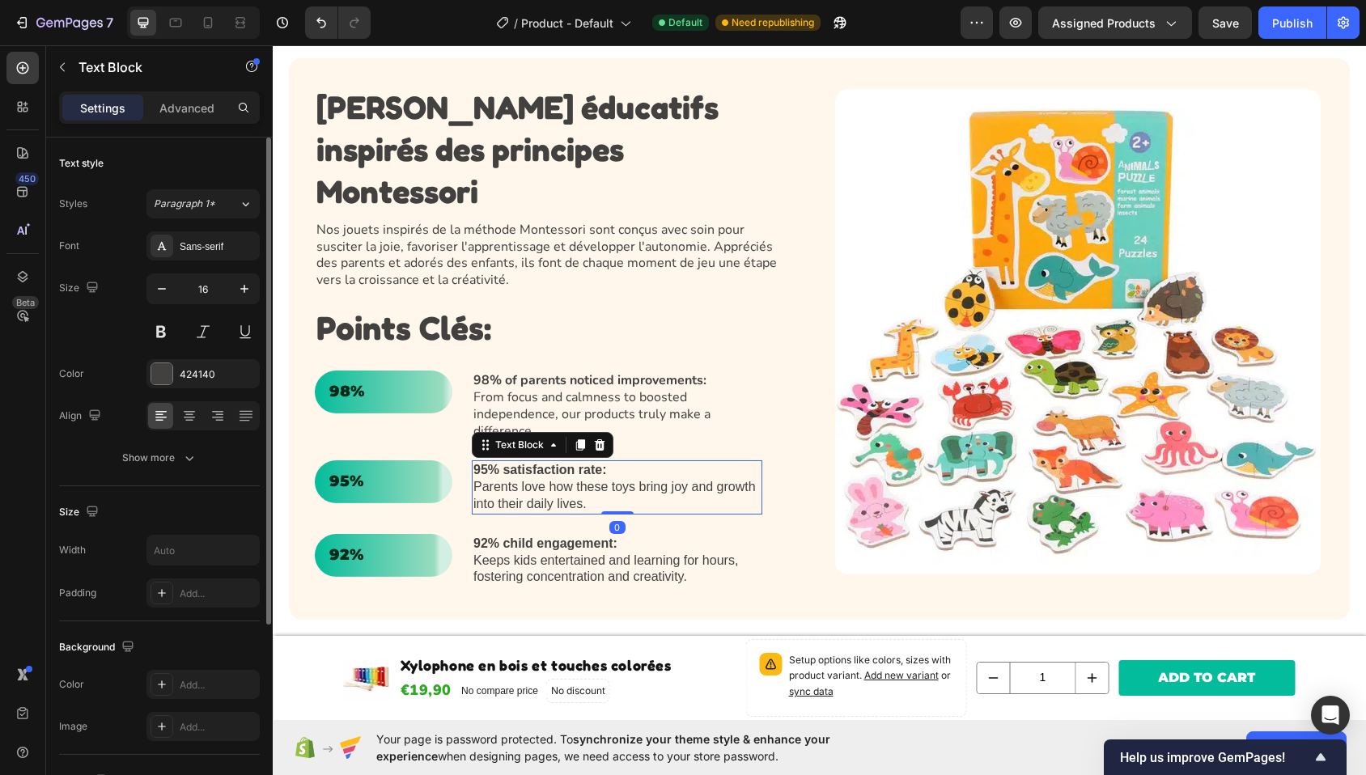
click at [201, 228] on div "Styles Paragraph 1* Font Sans-serif Size 16 Color 424140 Align Show more" at bounding box center [159, 330] width 201 height 283
click at [197, 244] on div "Sans-serif" at bounding box center [218, 247] width 76 height 15
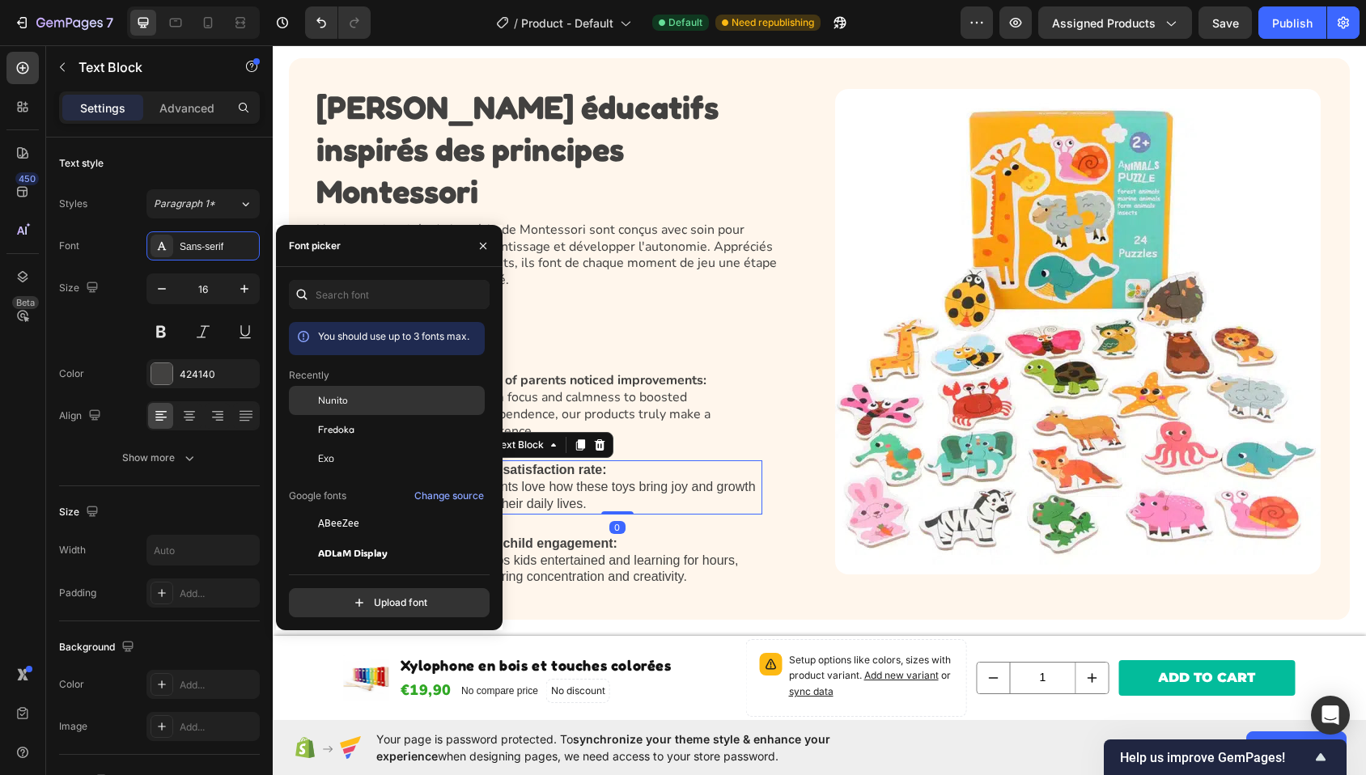
click at [330, 408] on div "Nunito" at bounding box center [387, 400] width 196 height 29
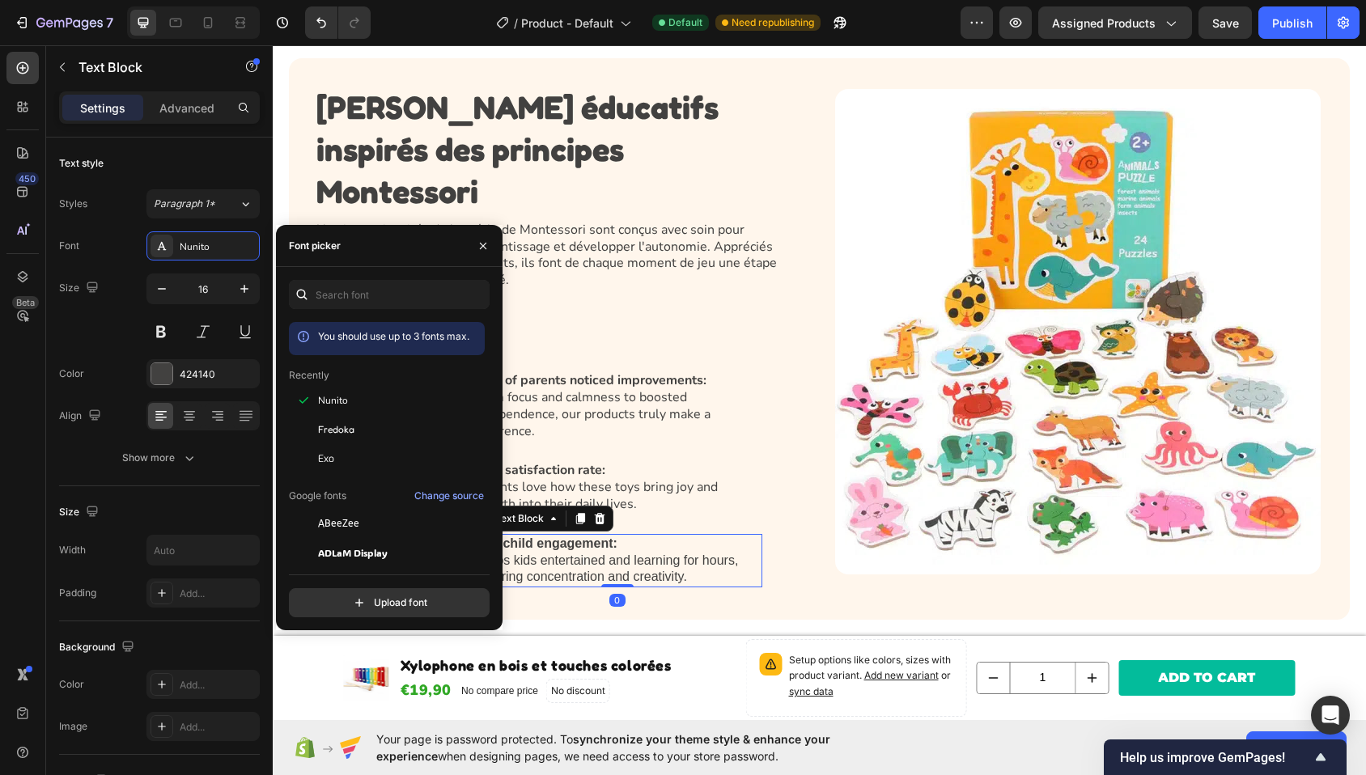
click at [617, 536] on p "92% child engagement: Keeps kids entertained and learning for hours, fostering …" at bounding box center [617, 561] width 287 height 50
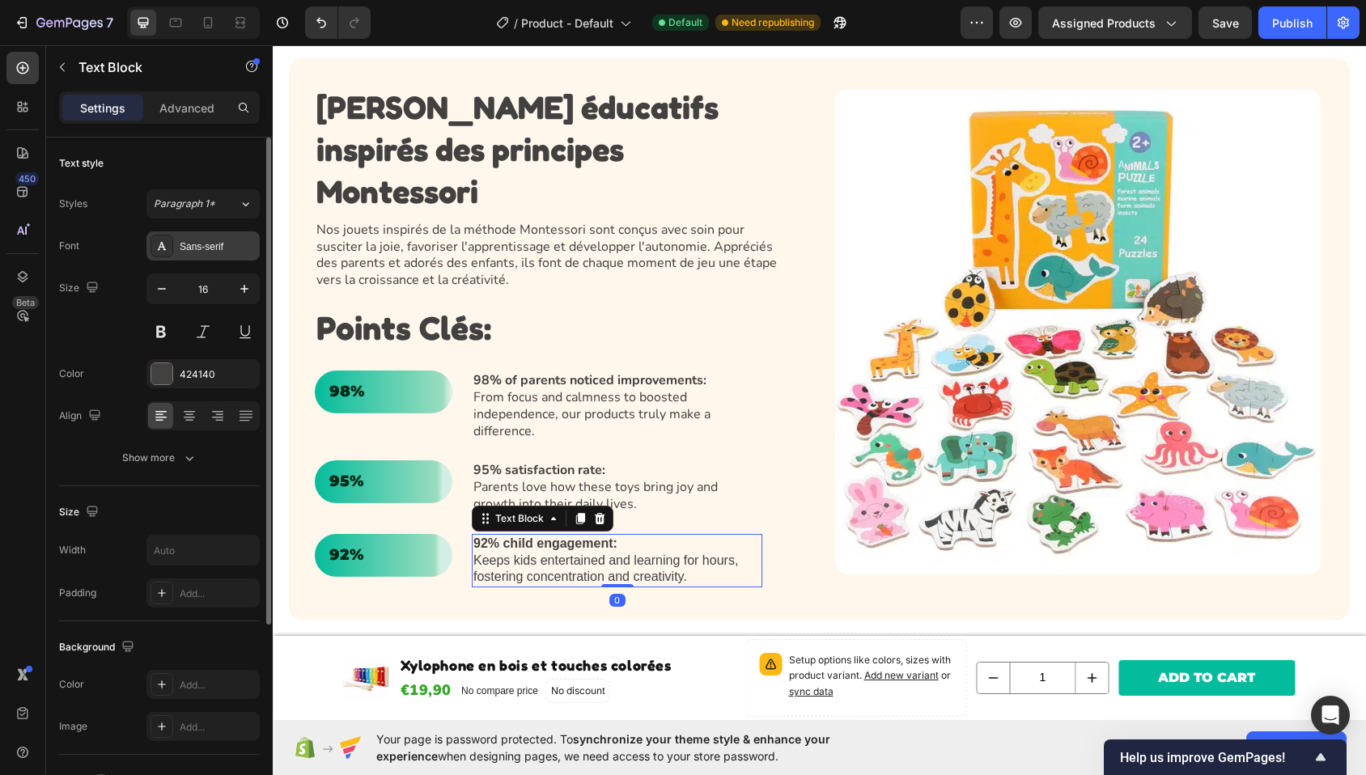
click at [183, 247] on div "Sans-serif" at bounding box center [218, 247] width 76 height 15
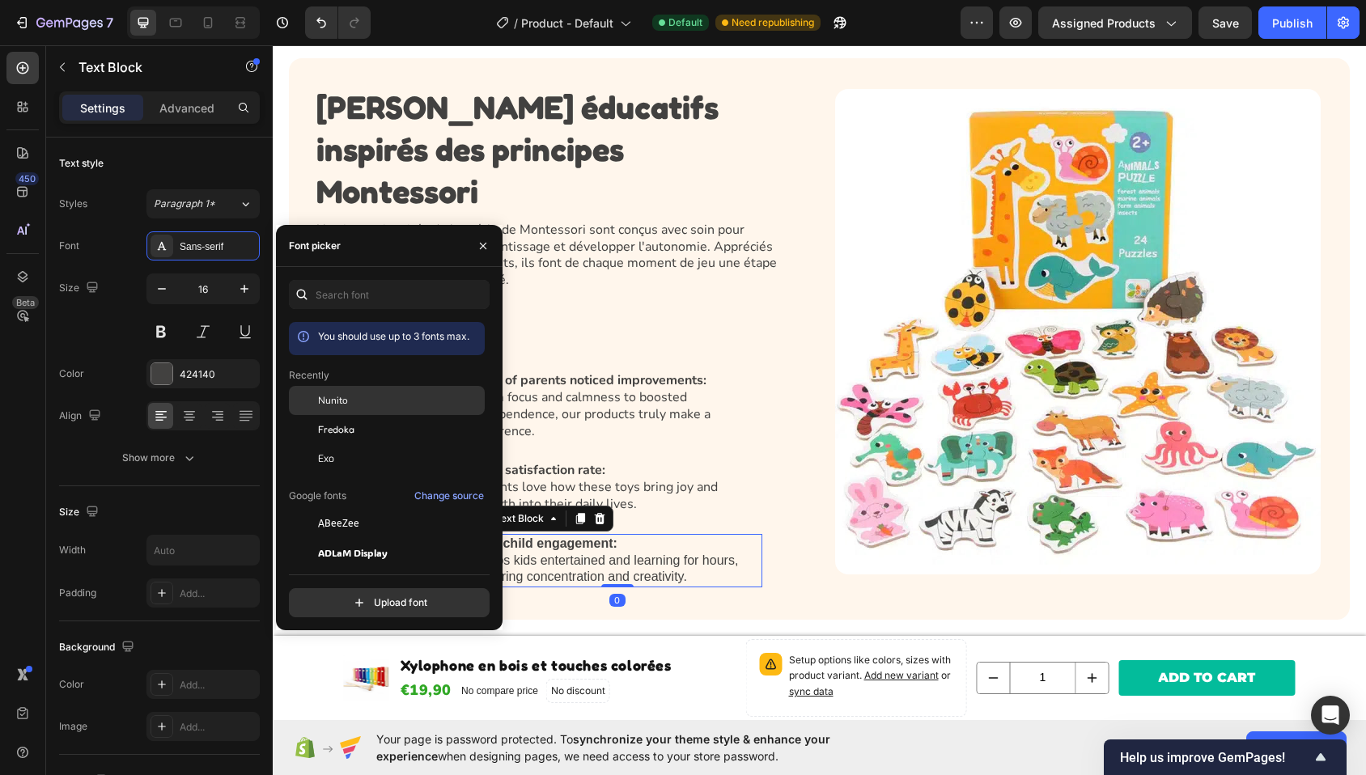
click at [321, 410] on div "Nunito" at bounding box center [387, 400] width 196 height 29
click at [764, 475] on div "⁠⁠⁠⁠⁠⁠⁠ [PERSON_NAME] éducatifs inspirés des principes Montessori Heading Nos j…" at bounding box center [550, 335] width 470 height 503
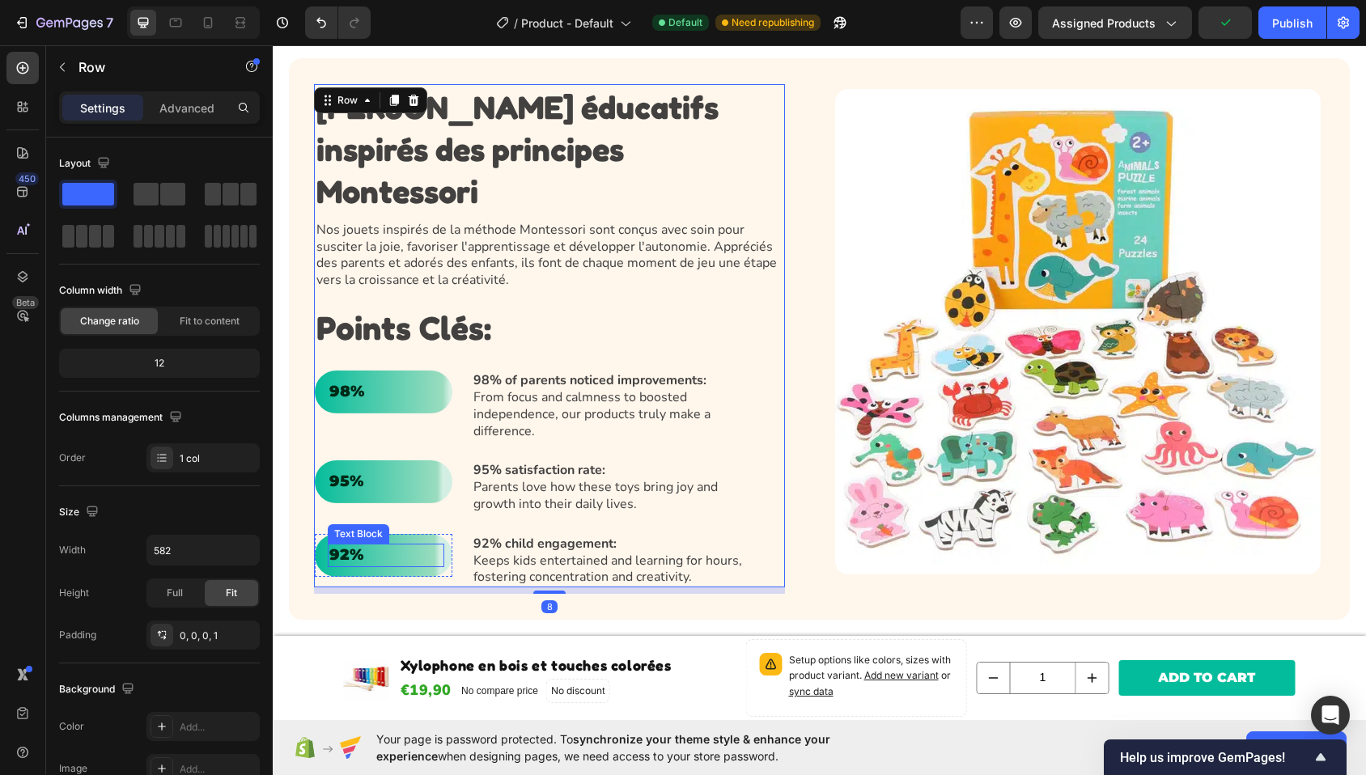
click at [355, 546] on p "92%" at bounding box center [385, 556] width 113 height 20
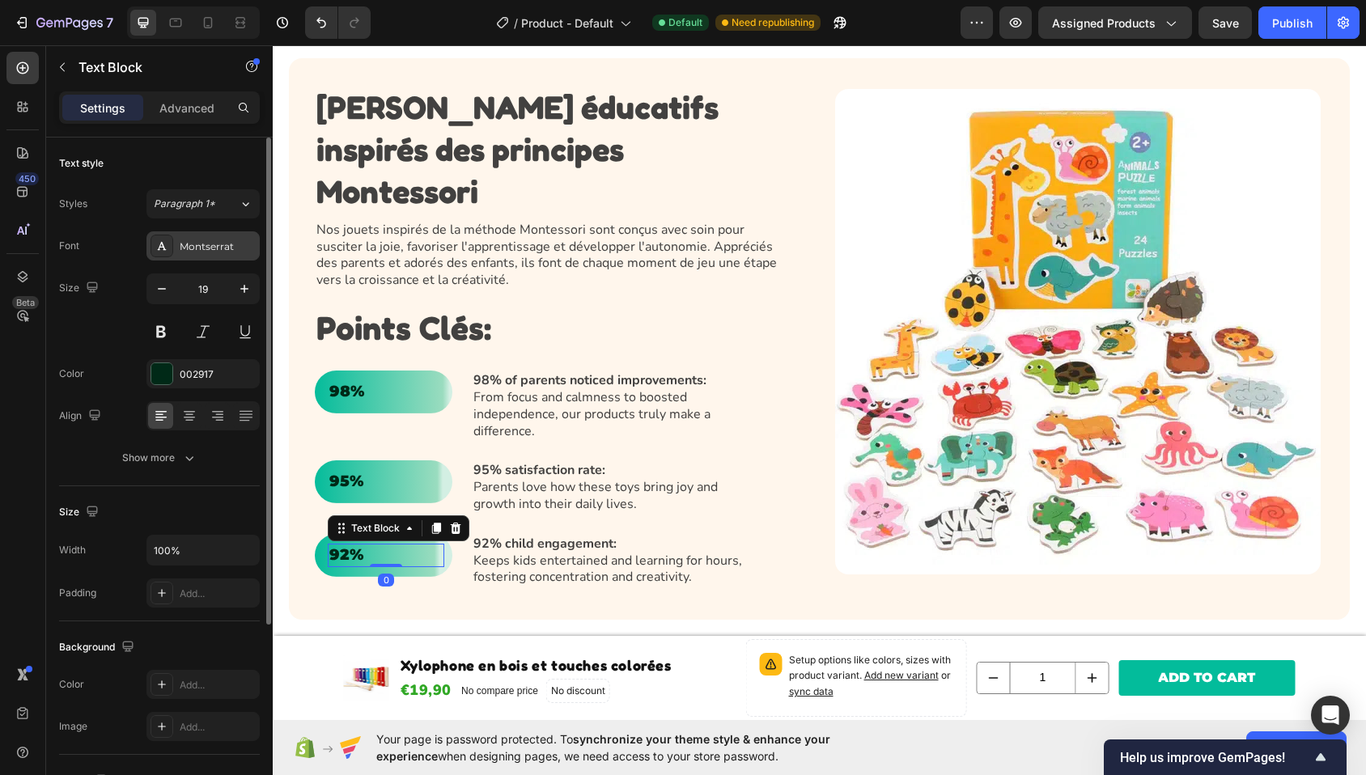
click at [214, 238] on div "Montserrat" at bounding box center [203, 245] width 113 height 29
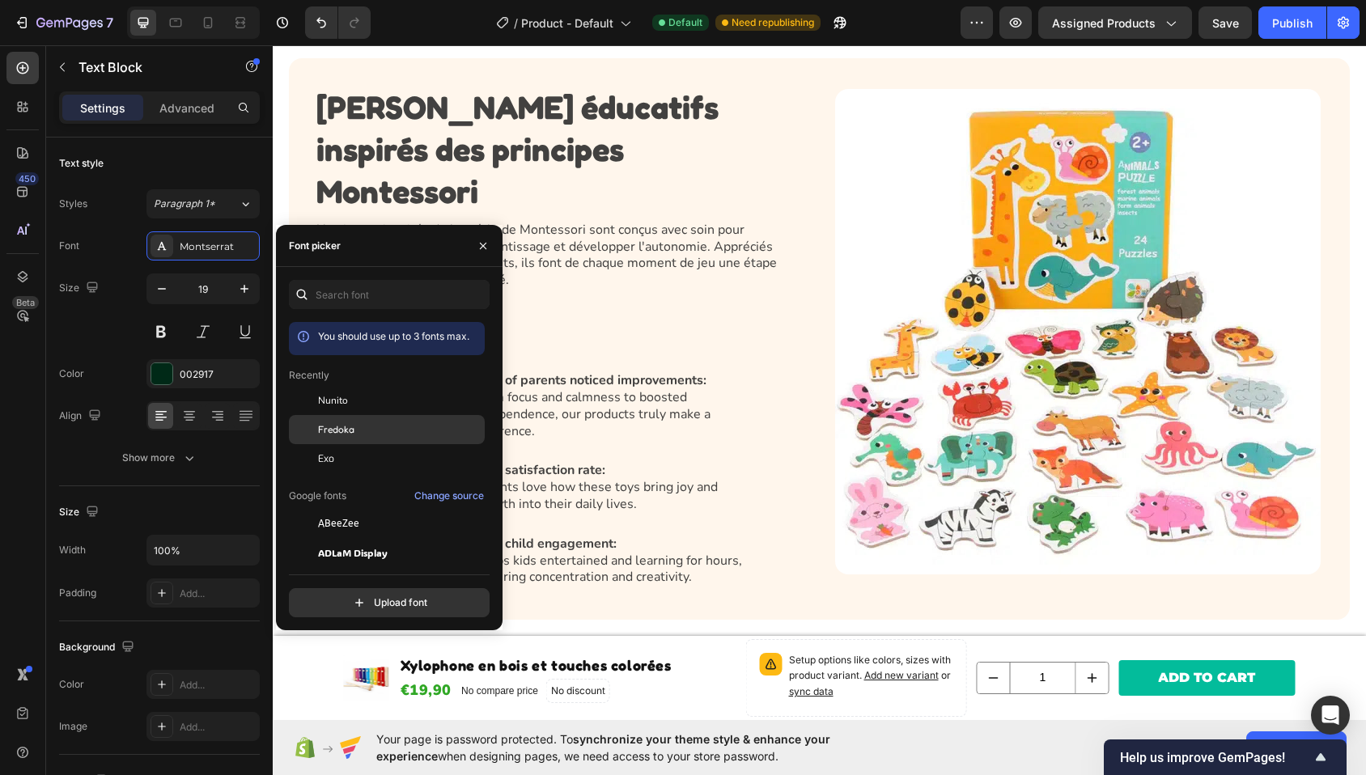
click at [348, 434] on span "Fredoka" at bounding box center [336, 430] width 36 height 15
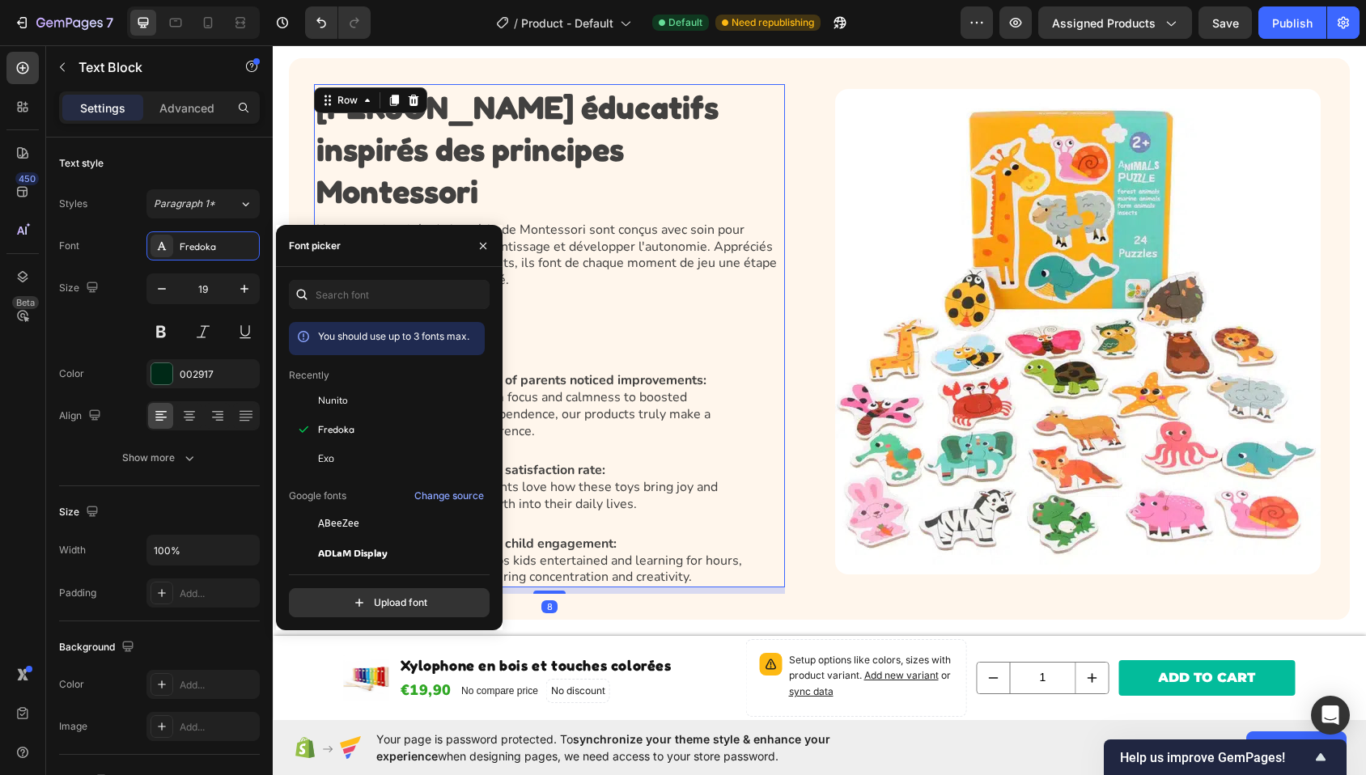
click at [655, 423] on div "⁠⁠⁠⁠⁠⁠⁠ [PERSON_NAME] éducatifs inspirés des principes Montessori Heading Nos j…" at bounding box center [550, 335] width 470 height 503
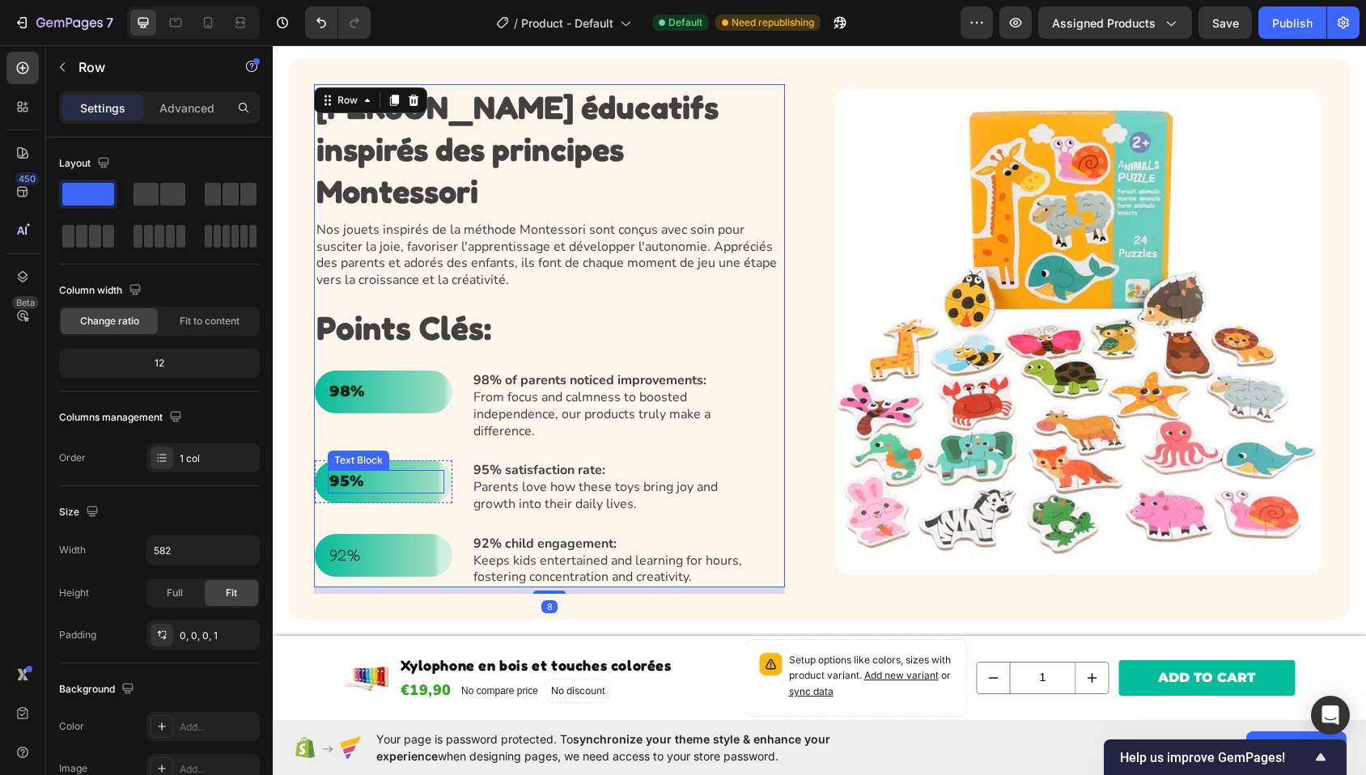
click at [333, 472] on p "95%" at bounding box center [385, 482] width 113 height 20
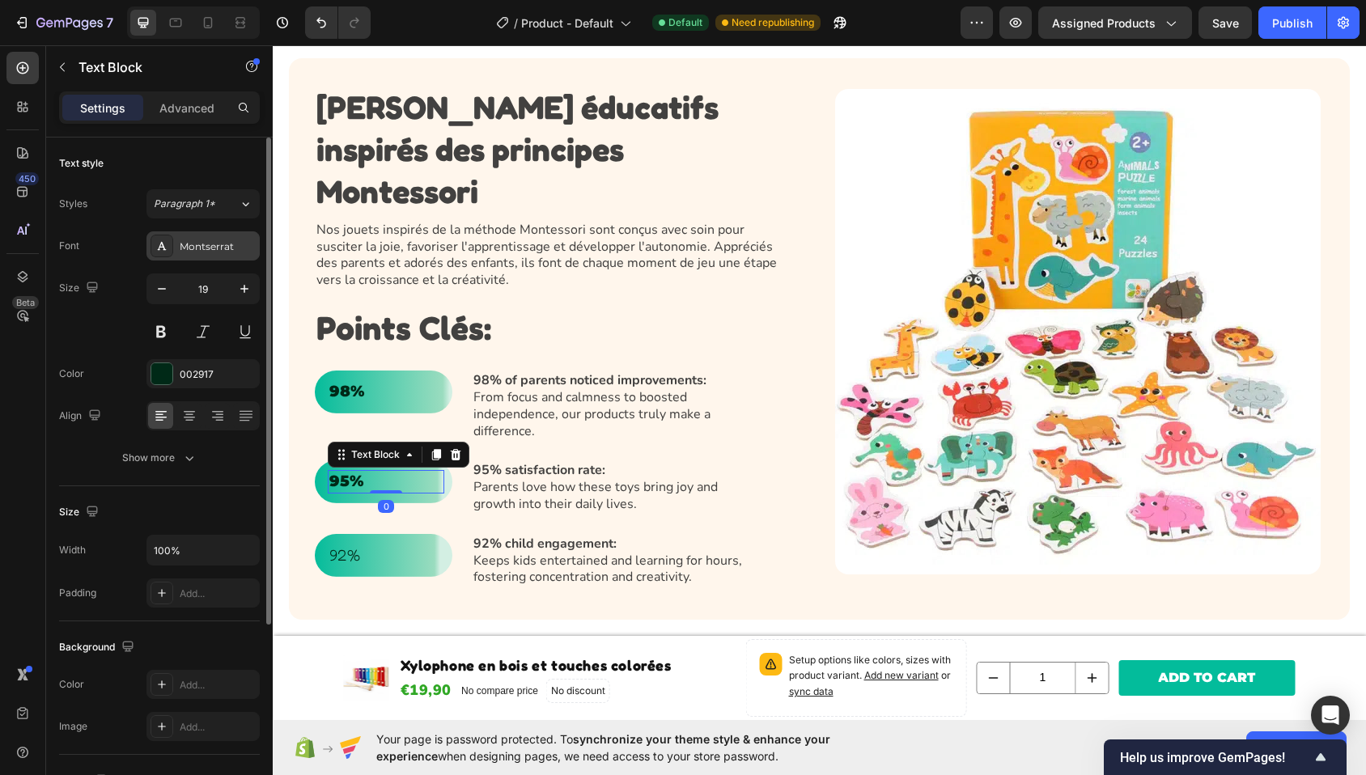
click at [225, 240] on div "Montserrat" at bounding box center [218, 247] width 76 height 15
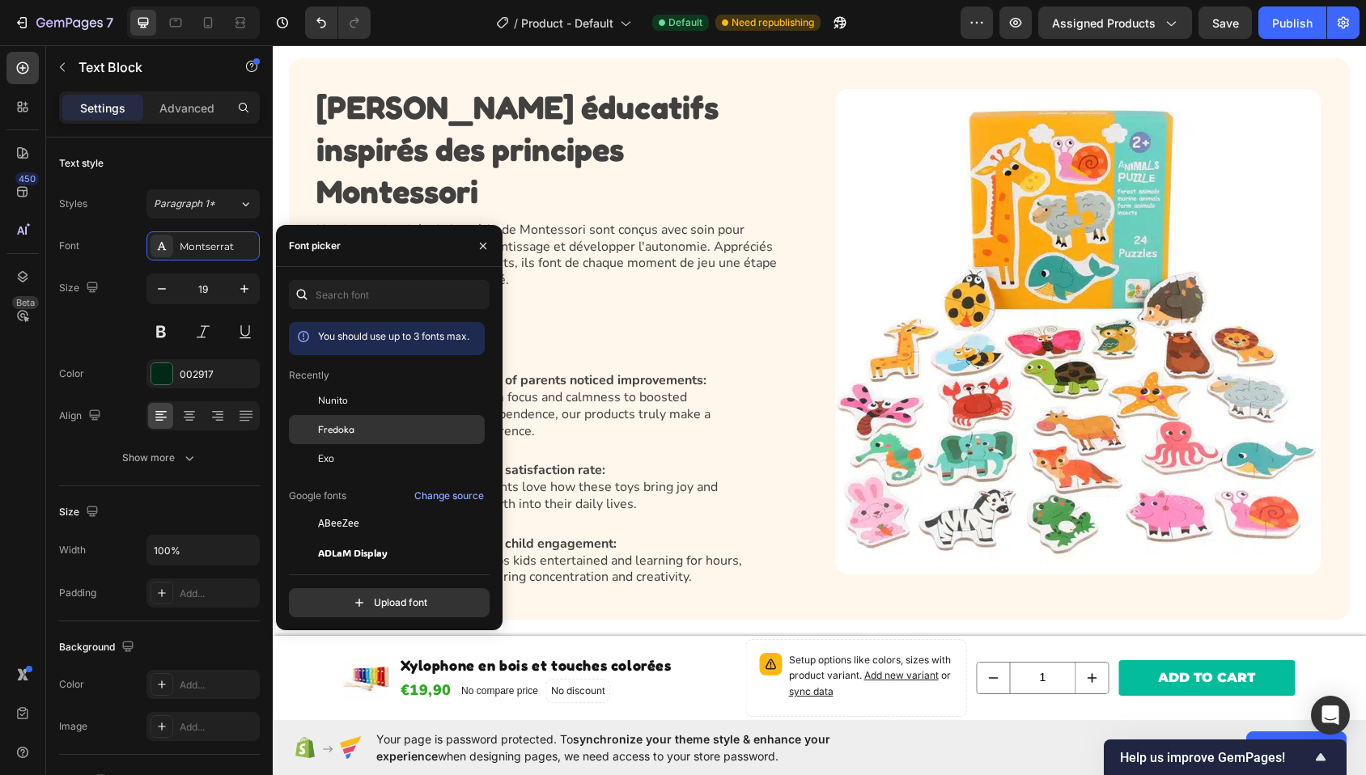
click at [357, 434] on div "Fredoka" at bounding box center [400, 430] width 164 height 15
click at [631, 403] on p "98% of parents noticed improvements: From focus and calmness to boosted indepen…" at bounding box center [617, 405] width 287 height 67
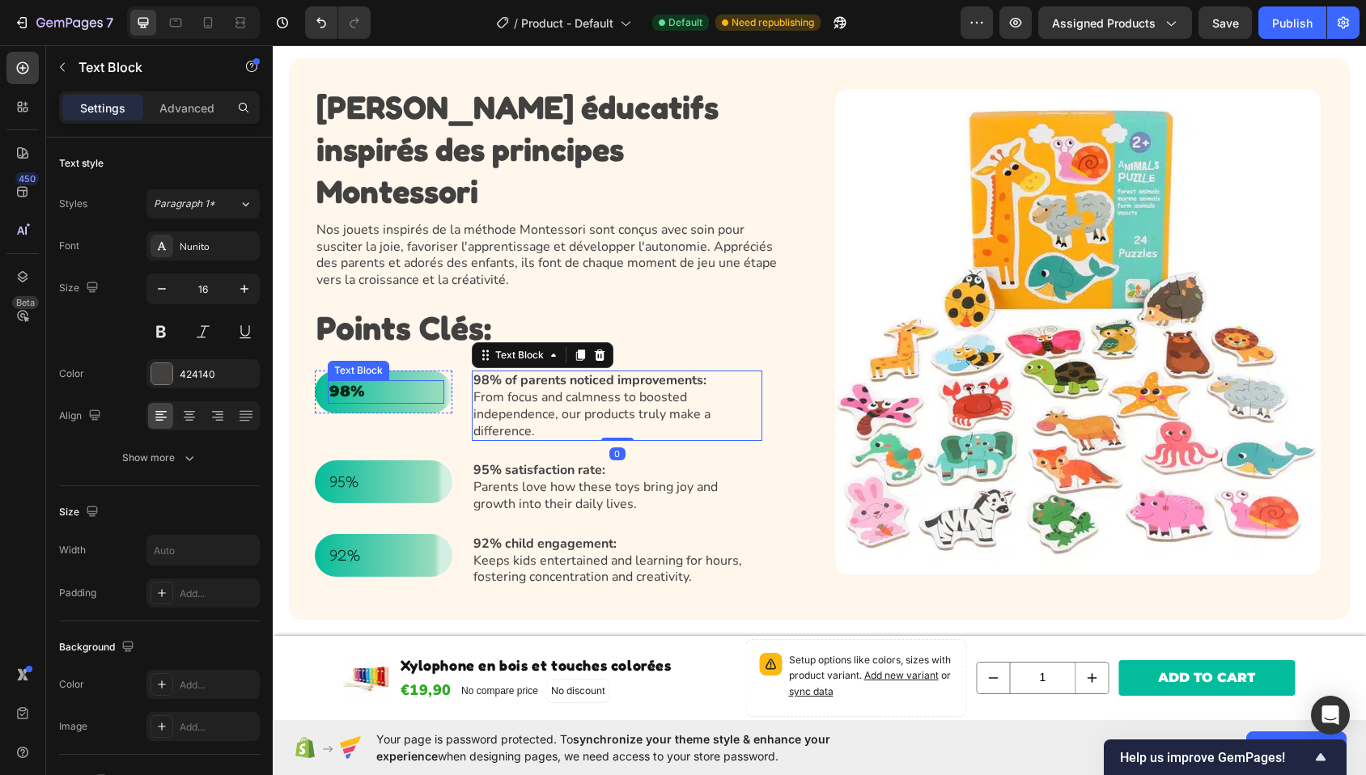
click at [339, 382] on p "98%" at bounding box center [385, 392] width 113 height 20
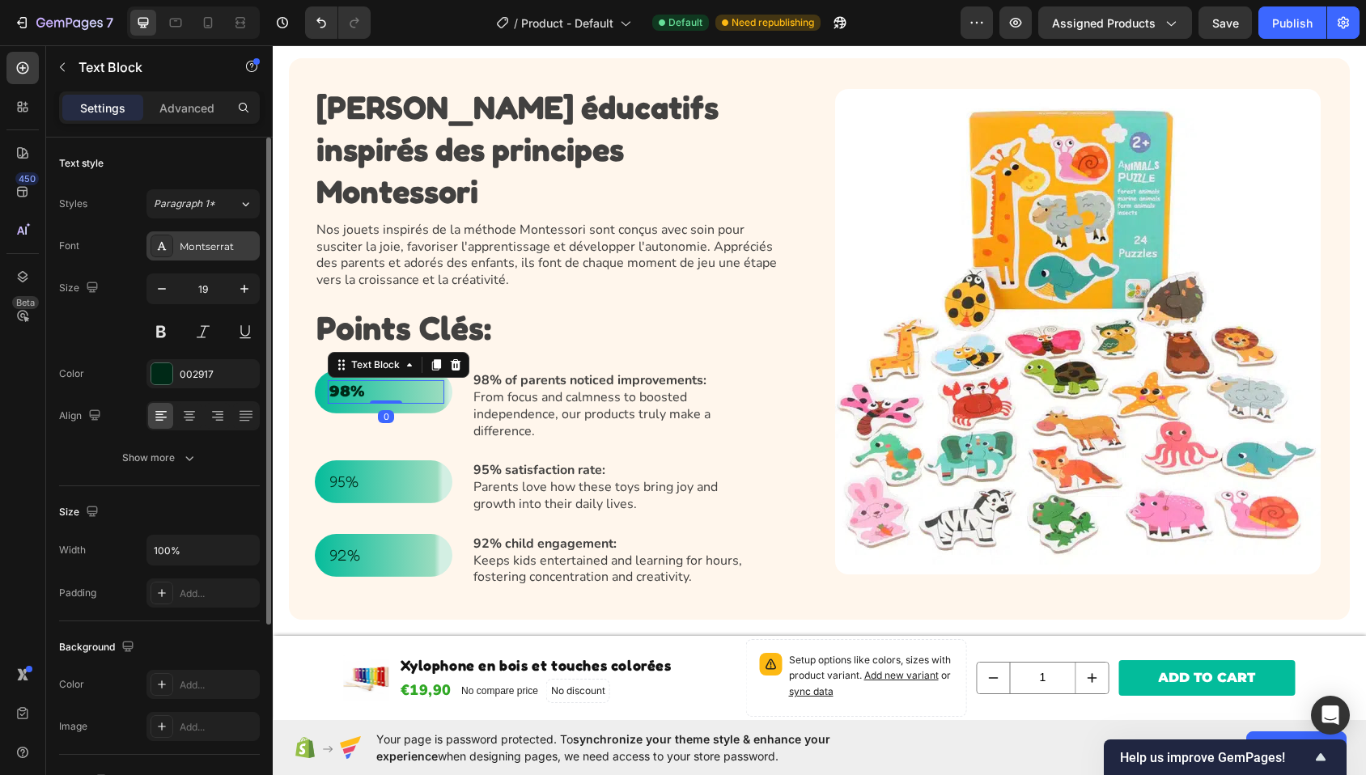
click at [212, 250] on div "Montserrat" at bounding box center [218, 247] width 76 height 15
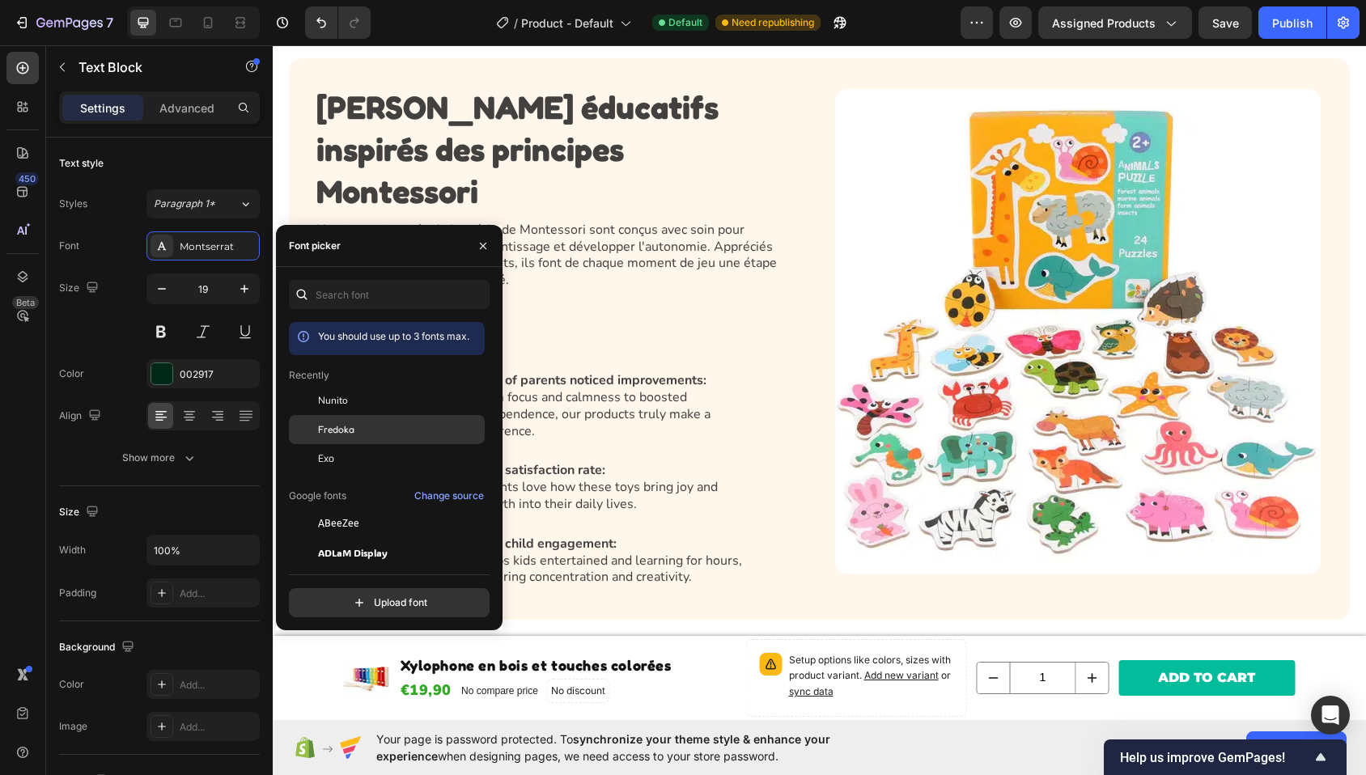
click at [369, 438] on div "Fredoka" at bounding box center [387, 429] width 196 height 29
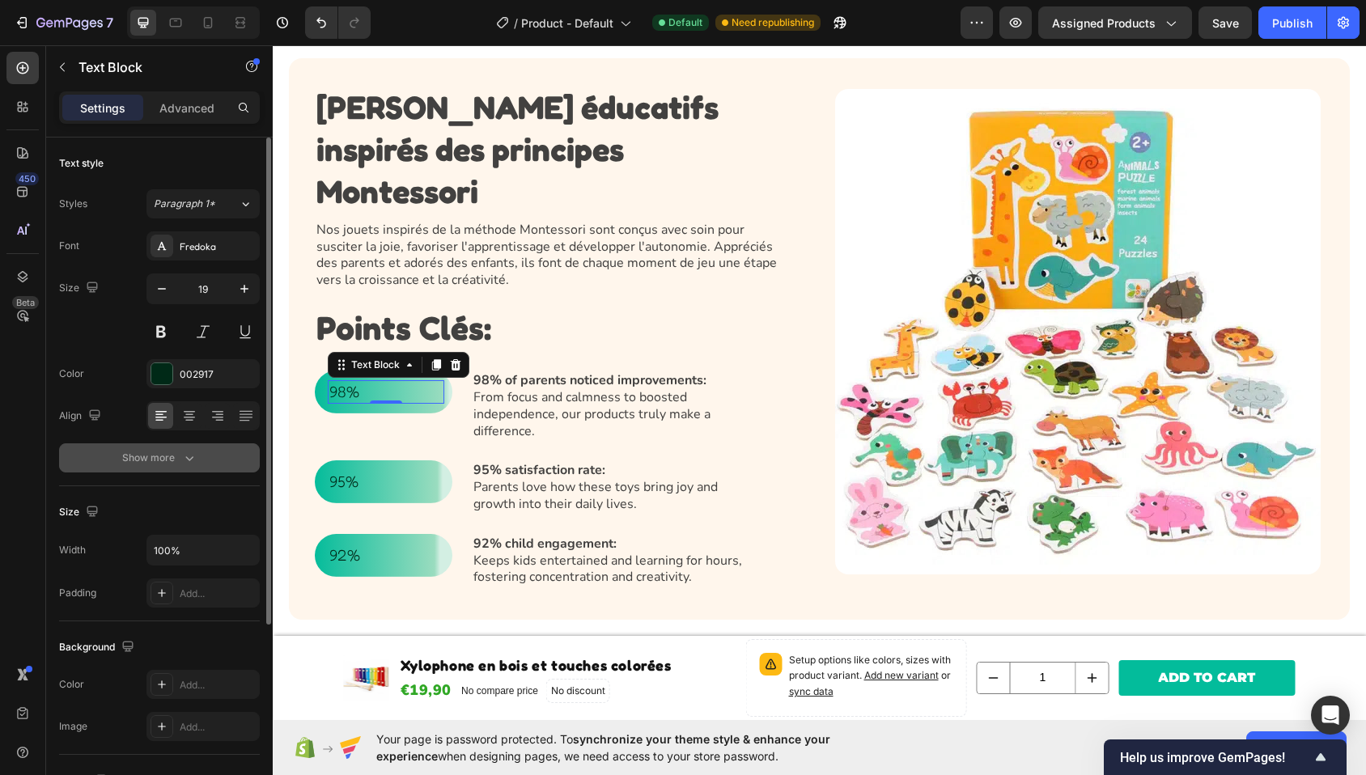
click at [173, 470] on button "Show more" at bounding box center [159, 458] width 201 height 29
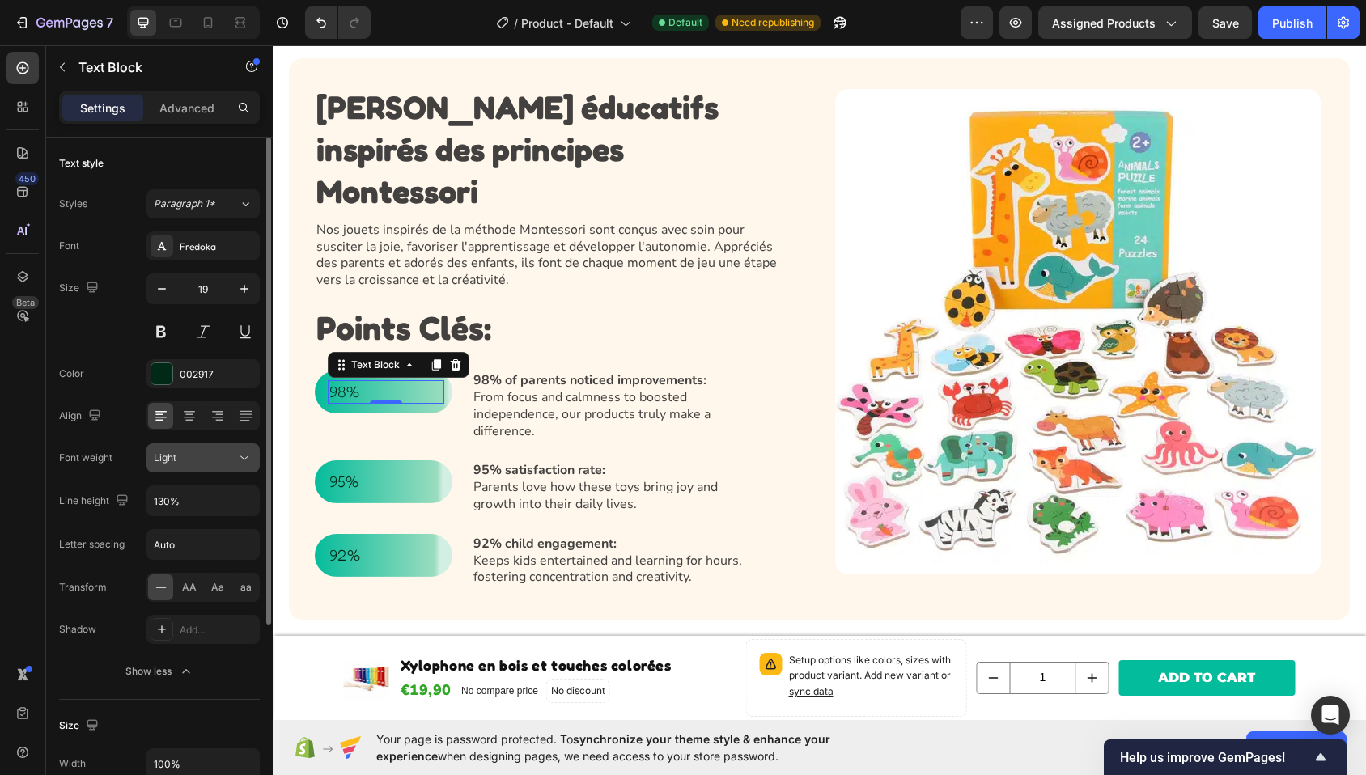
click at [230, 462] on div "Light" at bounding box center [195, 458] width 83 height 15
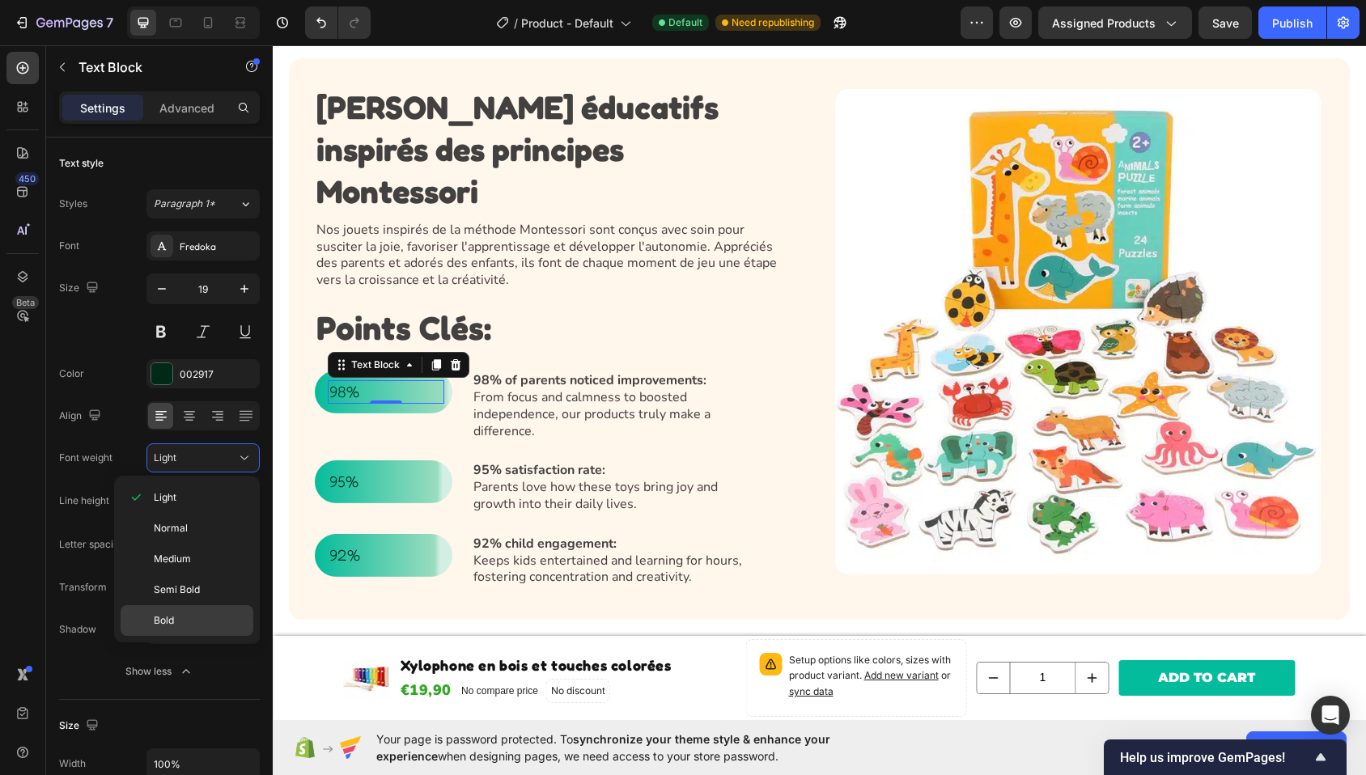
click at [205, 622] on p "Bold" at bounding box center [200, 621] width 92 height 15
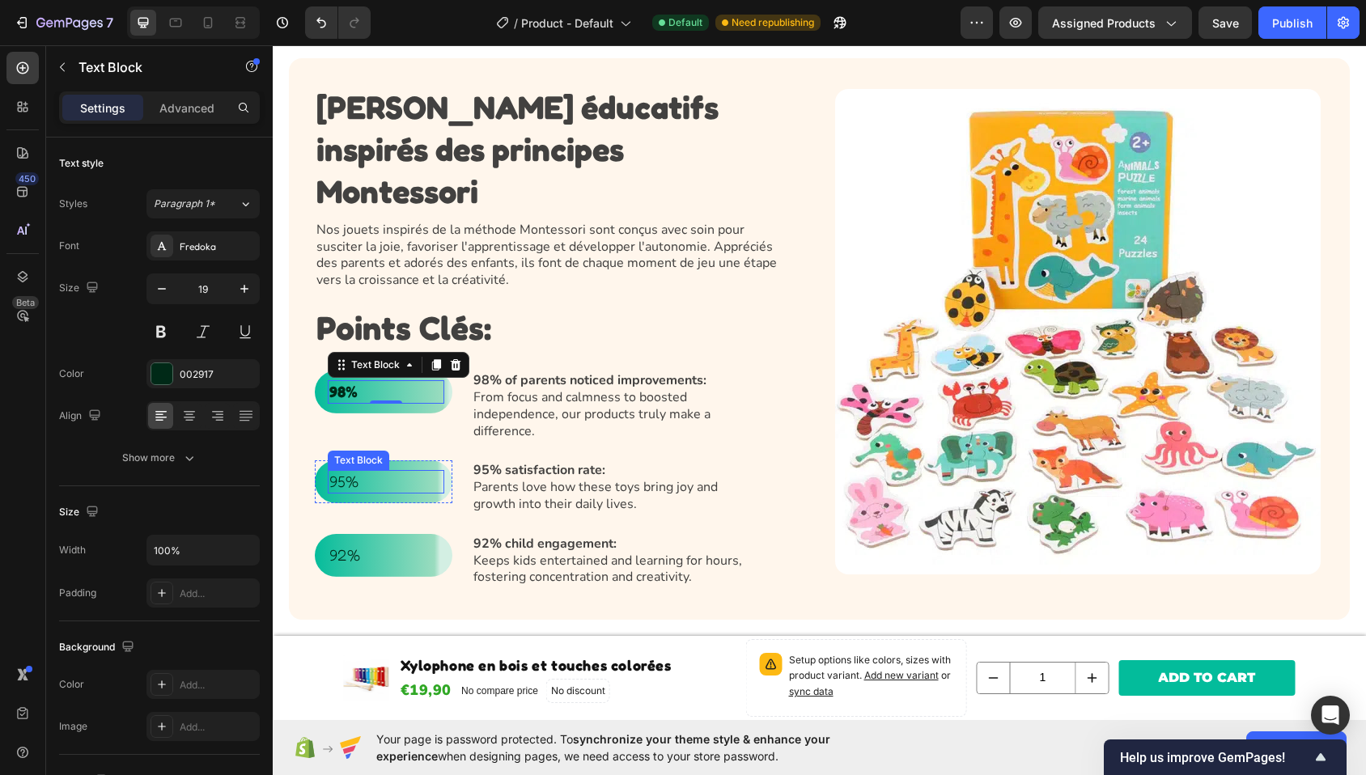
click at [369, 472] on p "95%" at bounding box center [385, 482] width 113 height 20
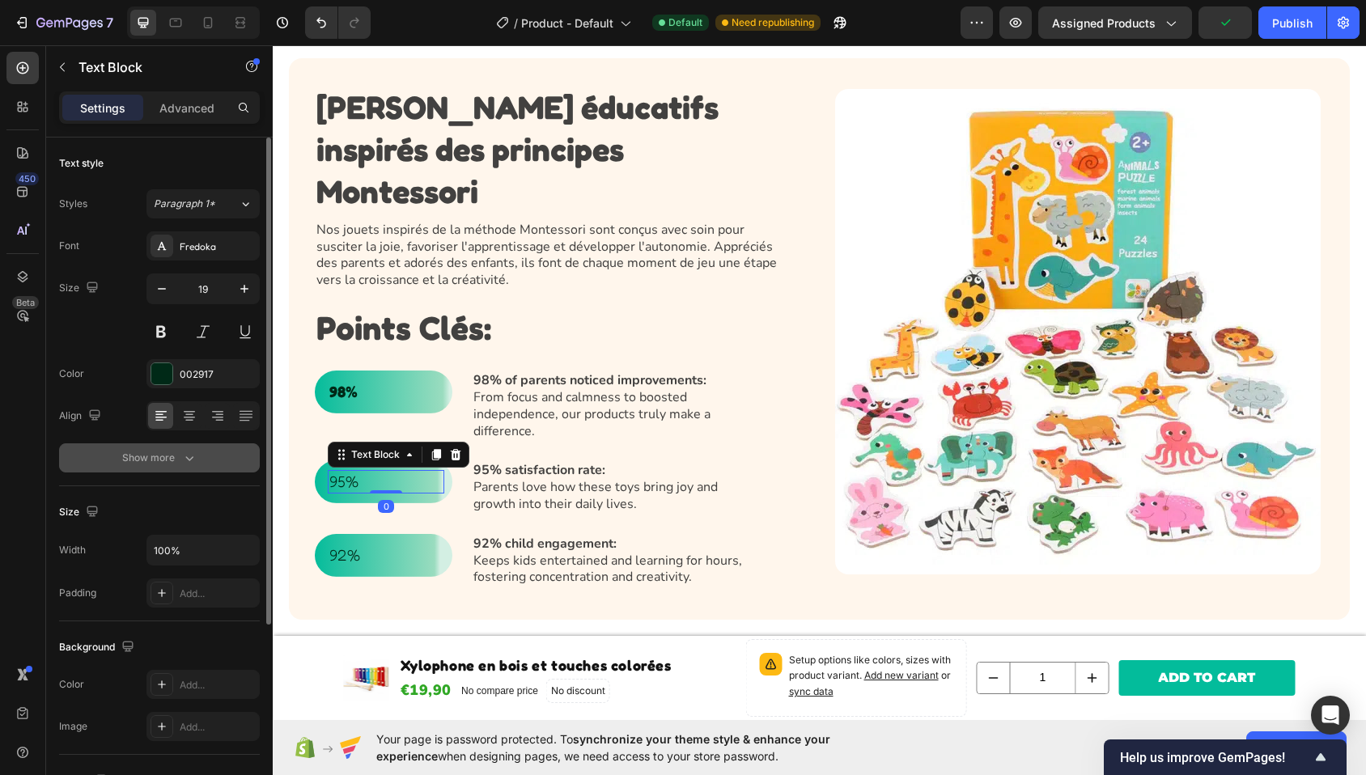
click at [171, 448] on button "Show more" at bounding box center [159, 458] width 201 height 29
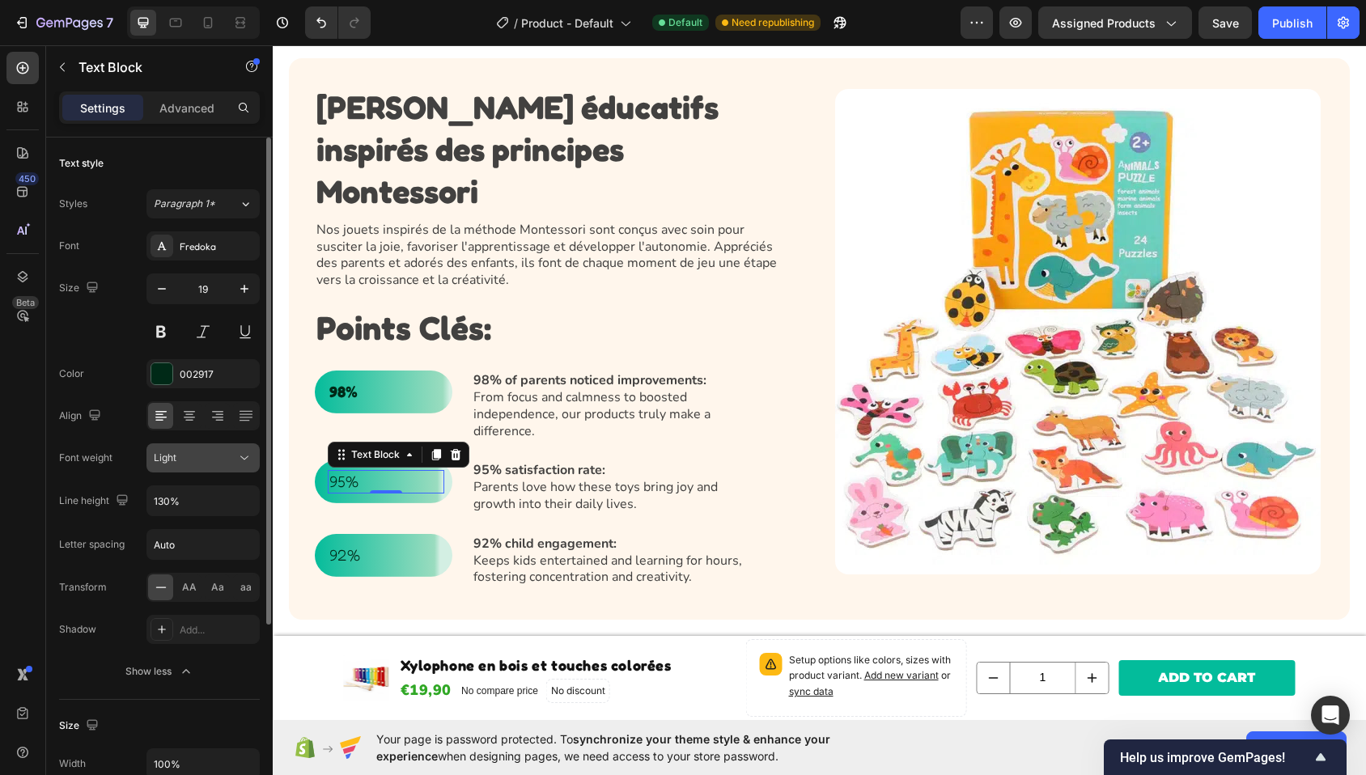
click at [196, 455] on div "Light" at bounding box center [195, 458] width 83 height 15
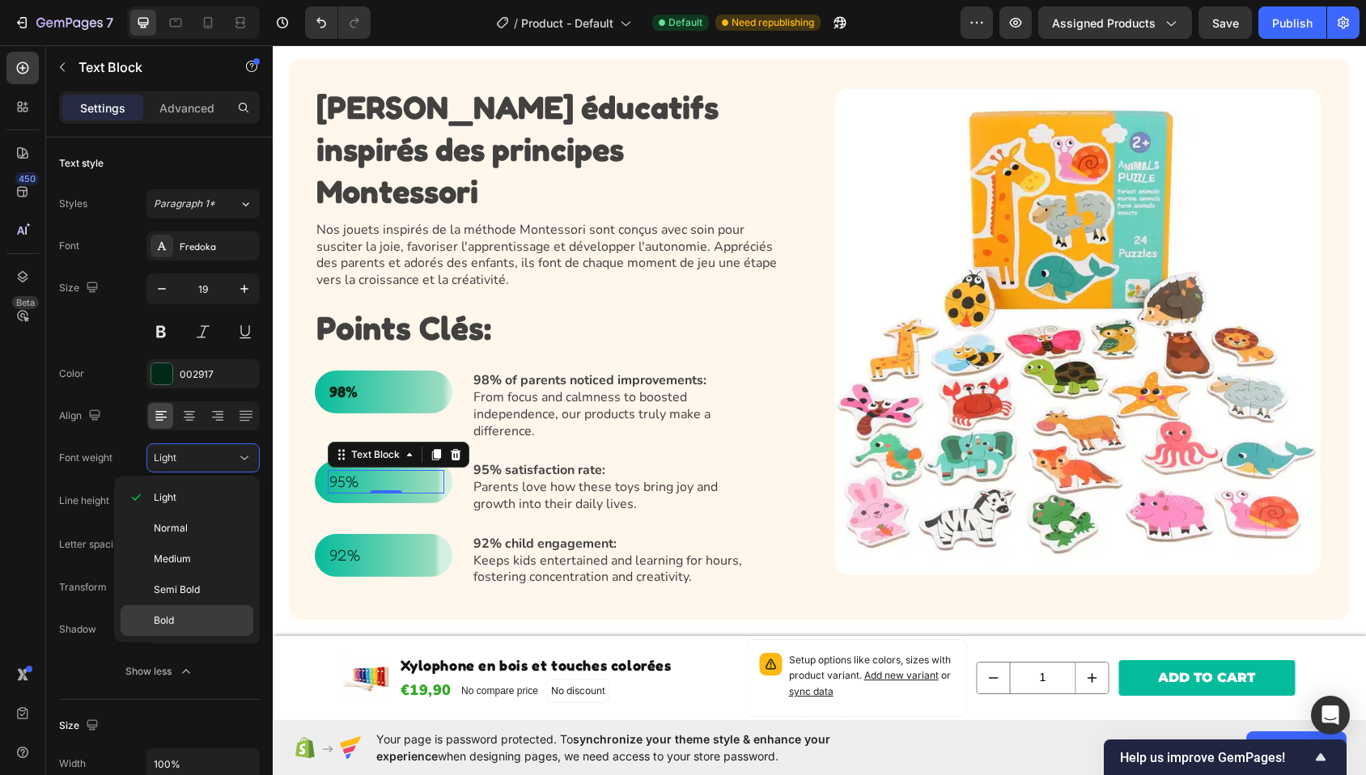
click at [187, 622] on p "Bold" at bounding box center [200, 621] width 92 height 15
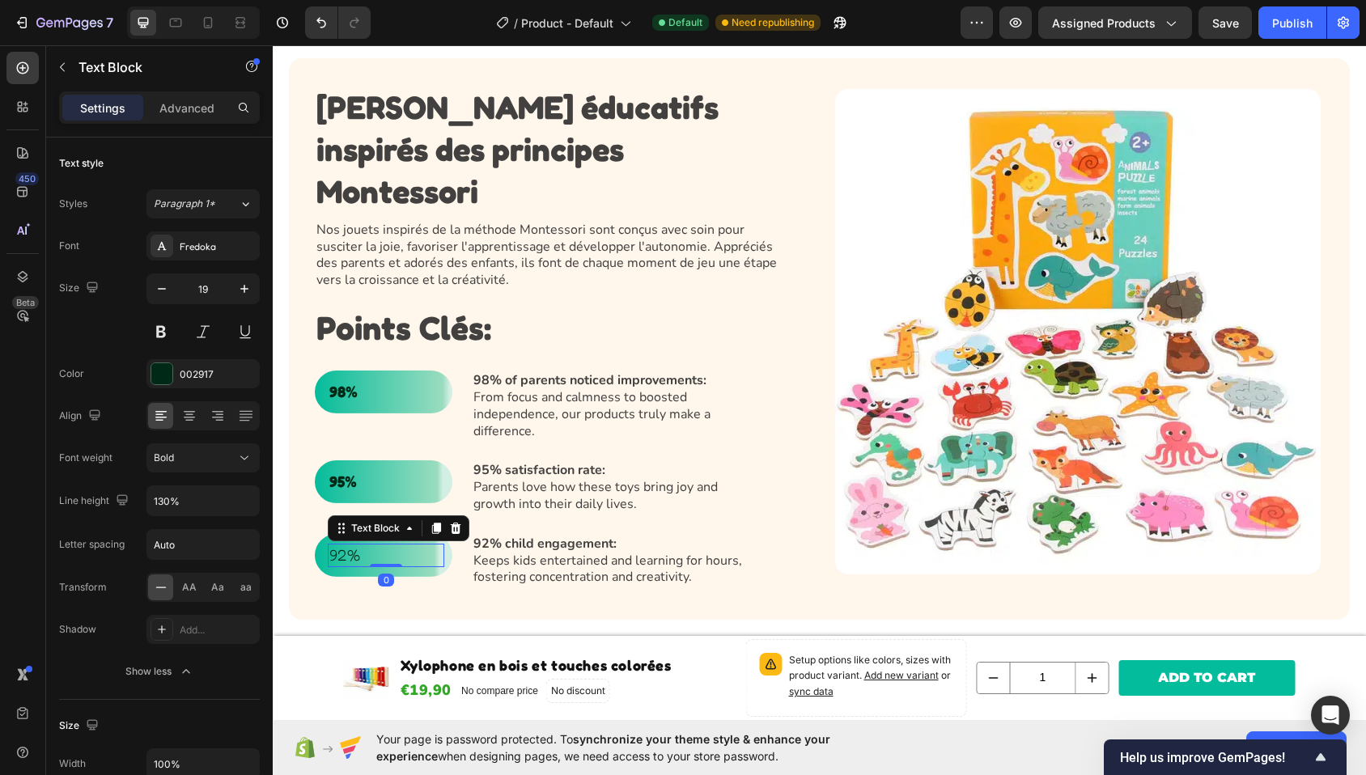
click at [369, 544] on div "92%" at bounding box center [386, 555] width 117 height 23
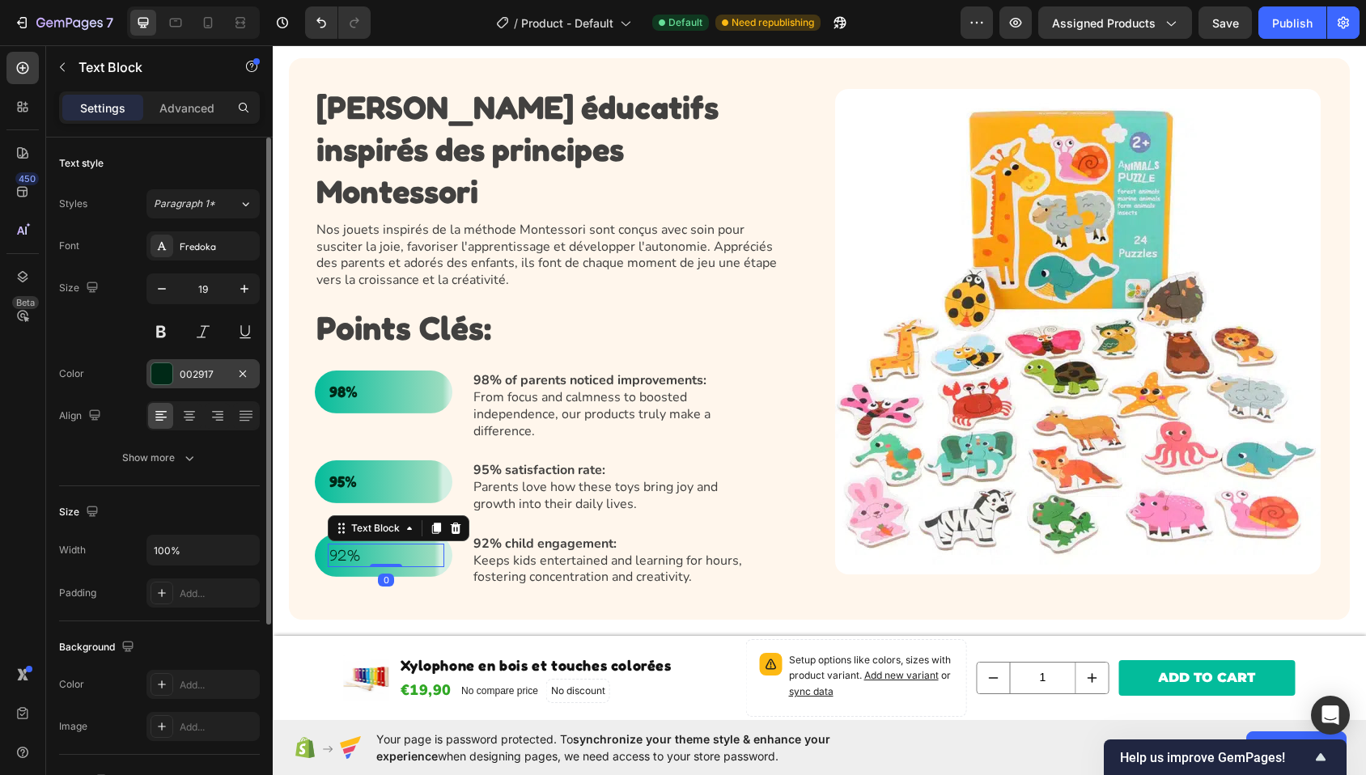
click at [205, 375] on div "002917" at bounding box center [203, 374] width 47 height 15
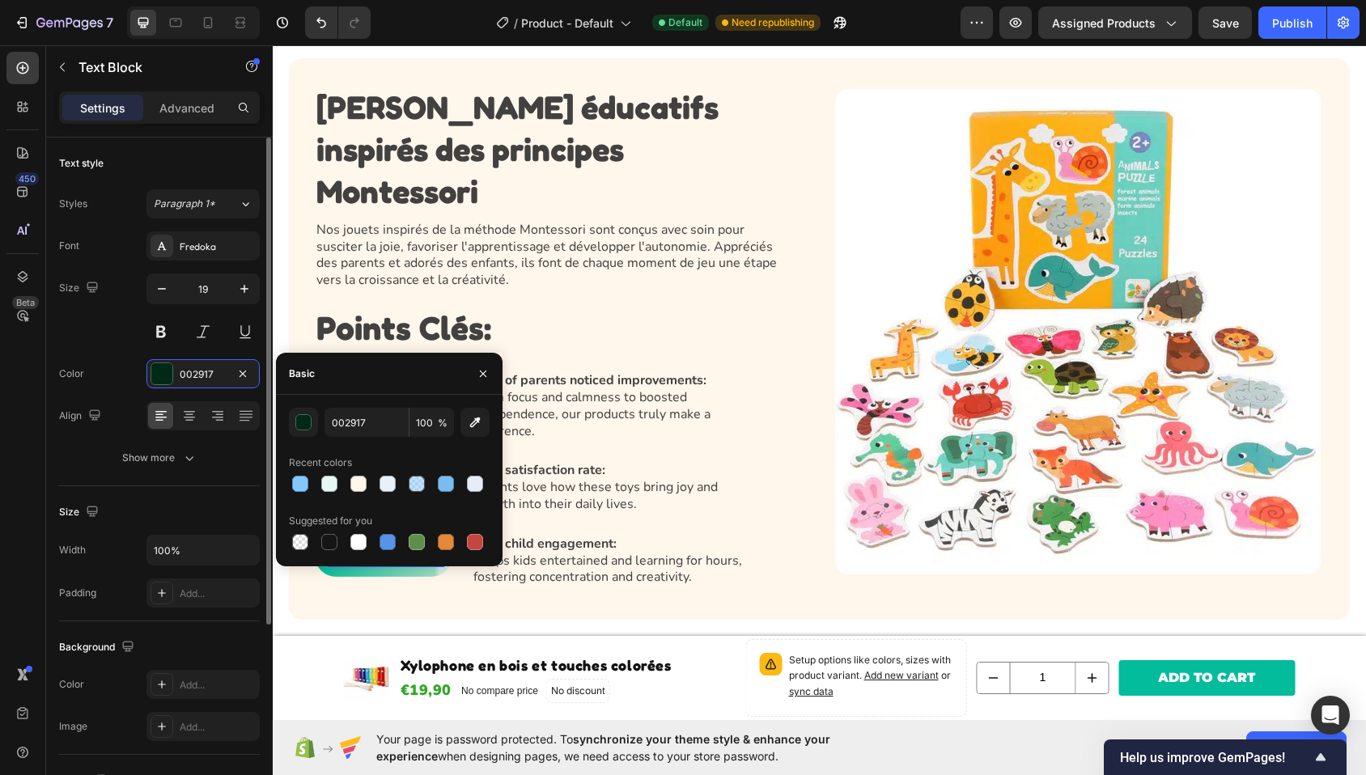
click at [193, 440] on div "Font Fredoka Size 19 Color 002917 Align Show more" at bounding box center [159, 351] width 201 height 241
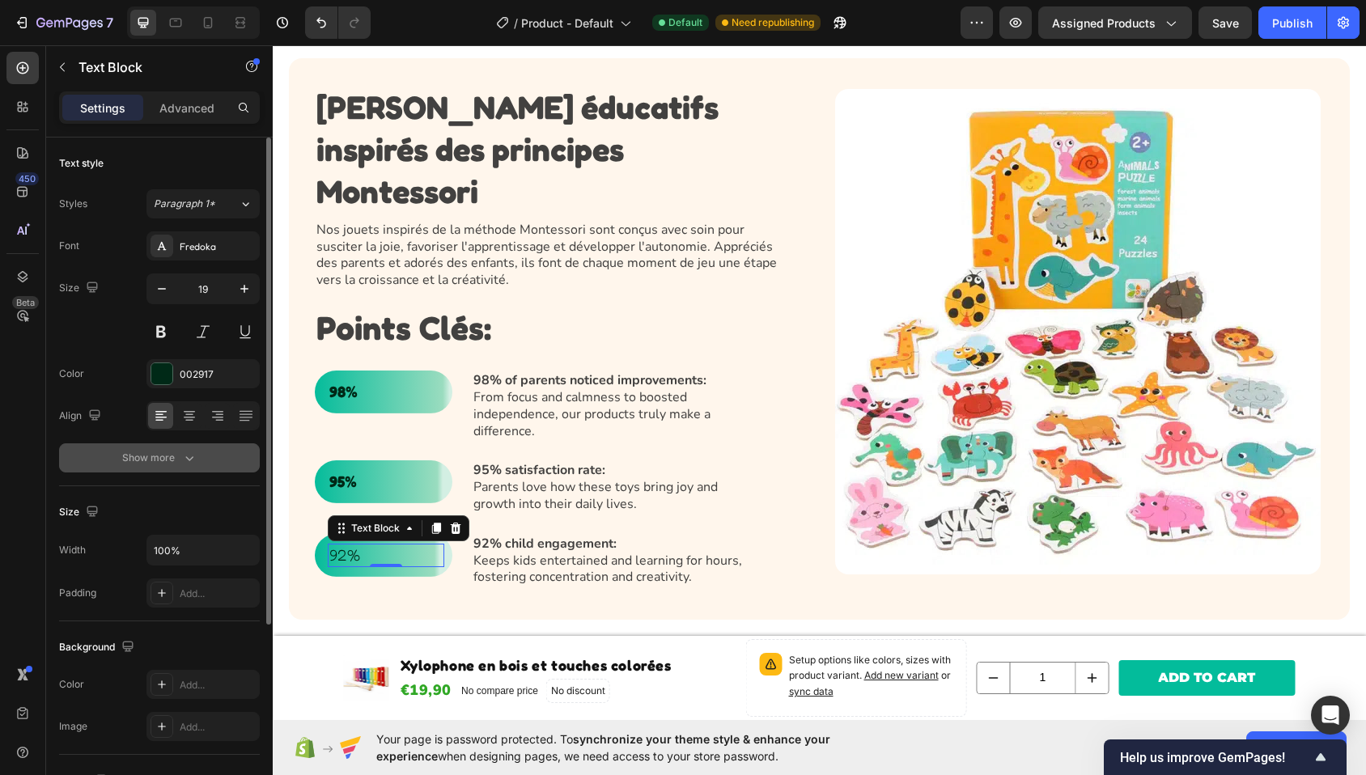
click at [189, 456] on icon "button" at bounding box center [189, 458] width 16 height 16
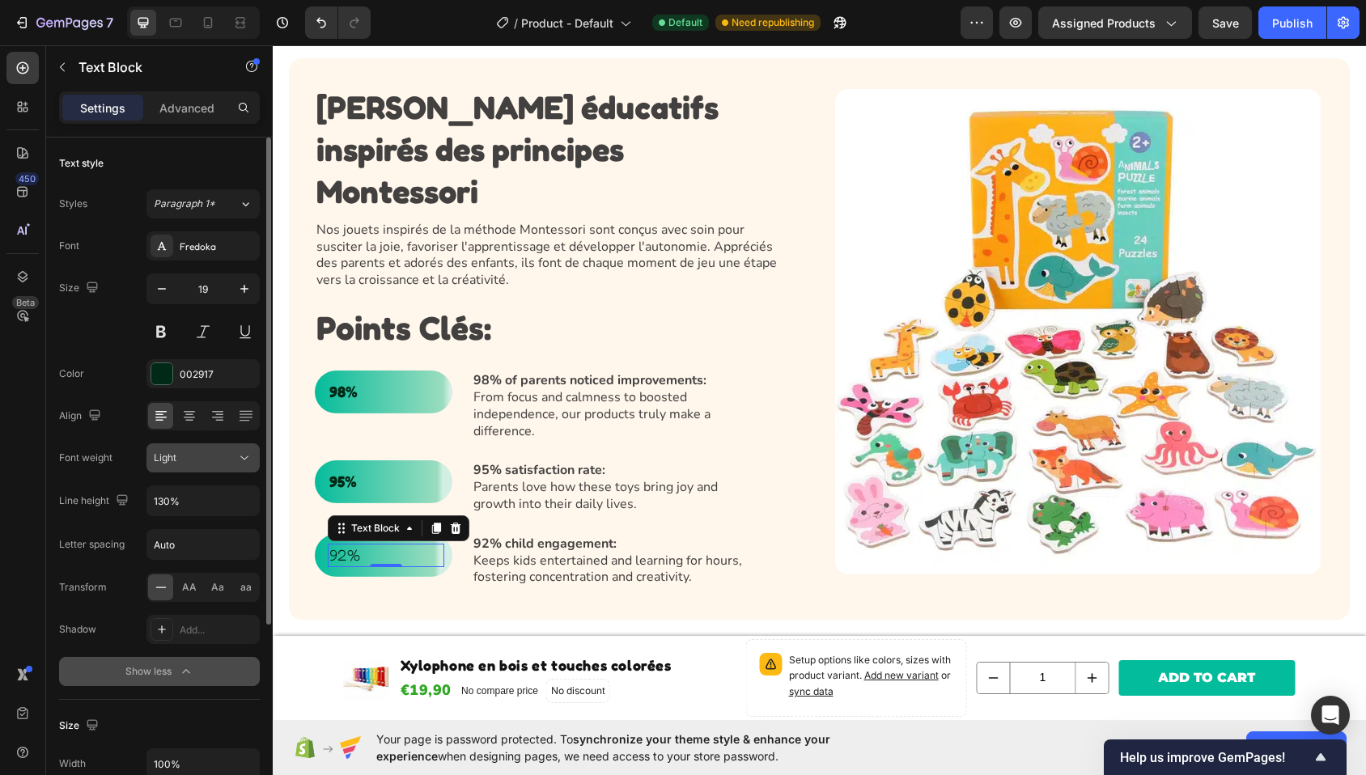
click at [206, 453] on div "Light" at bounding box center [195, 458] width 83 height 15
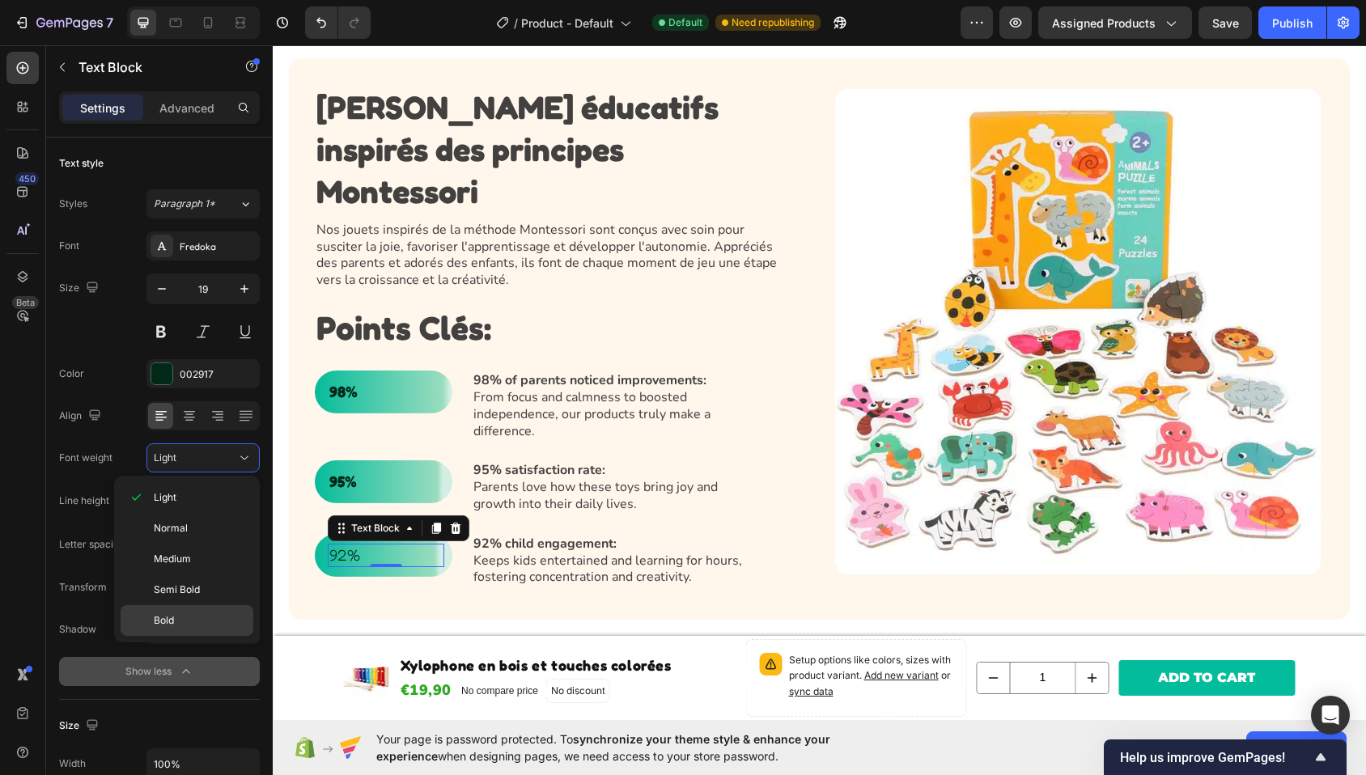
click at [204, 624] on p "Bold" at bounding box center [200, 621] width 92 height 15
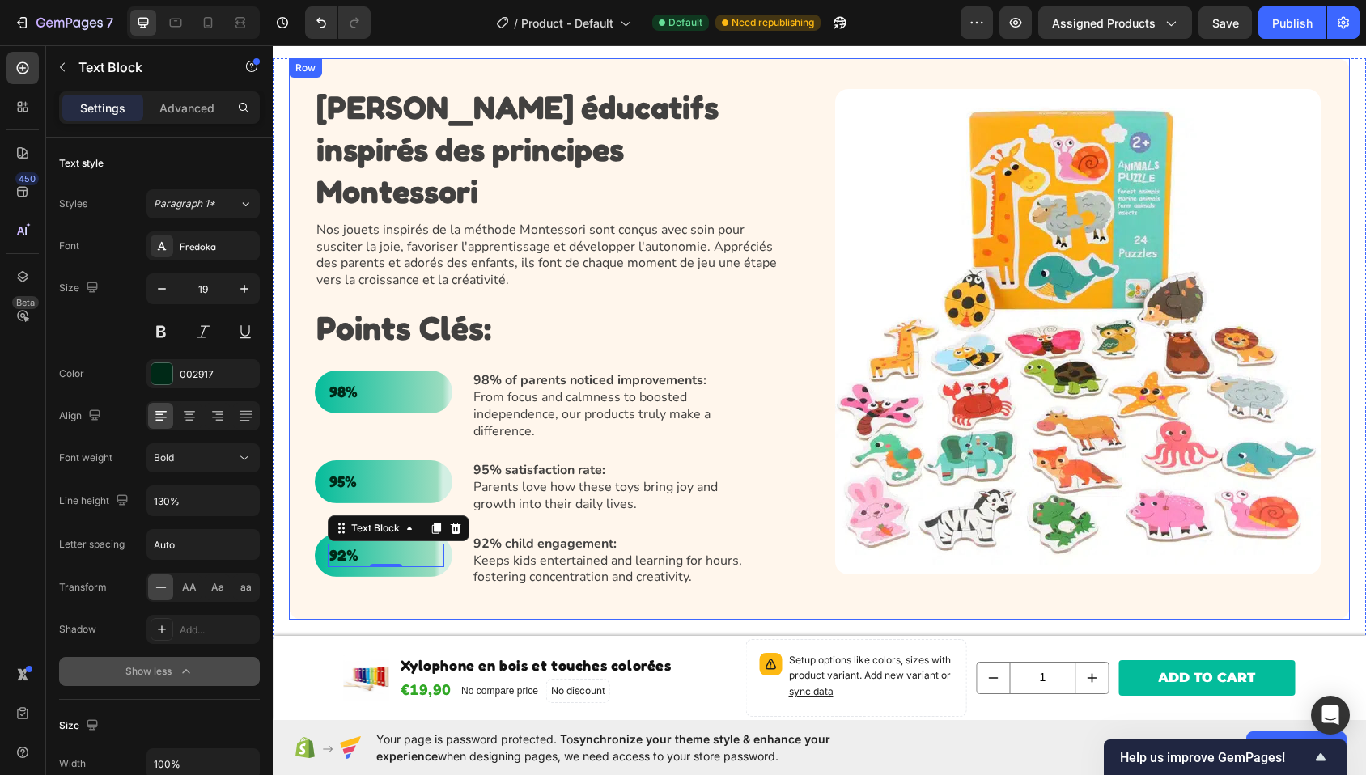
click at [517, 597] on div "⁠⁠⁠⁠⁠⁠⁠ [PERSON_NAME] éducatifs inspirés des principes Montessori Heading Nos j…" at bounding box center [819, 339] width 1061 height 562
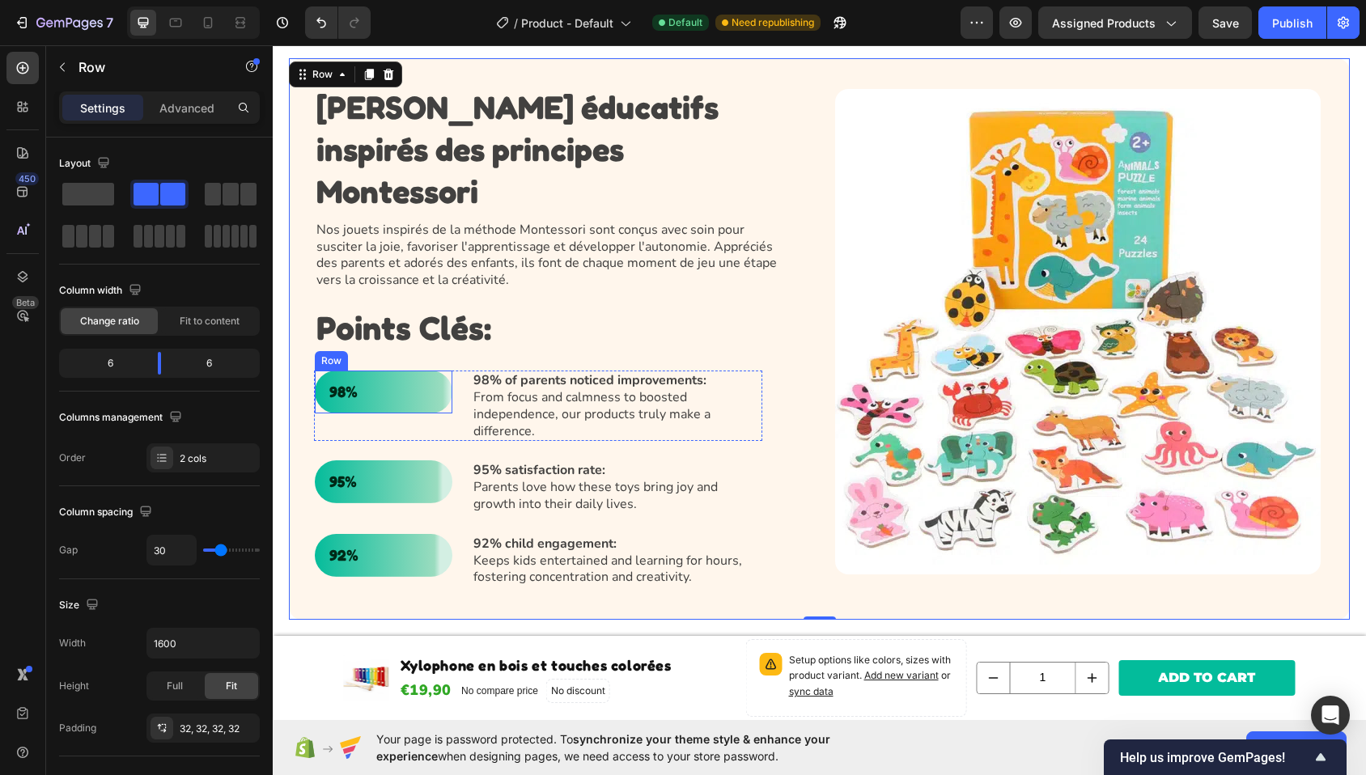
click at [415, 371] on div "98% Text Block Row" at bounding box center [384, 392] width 138 height 43
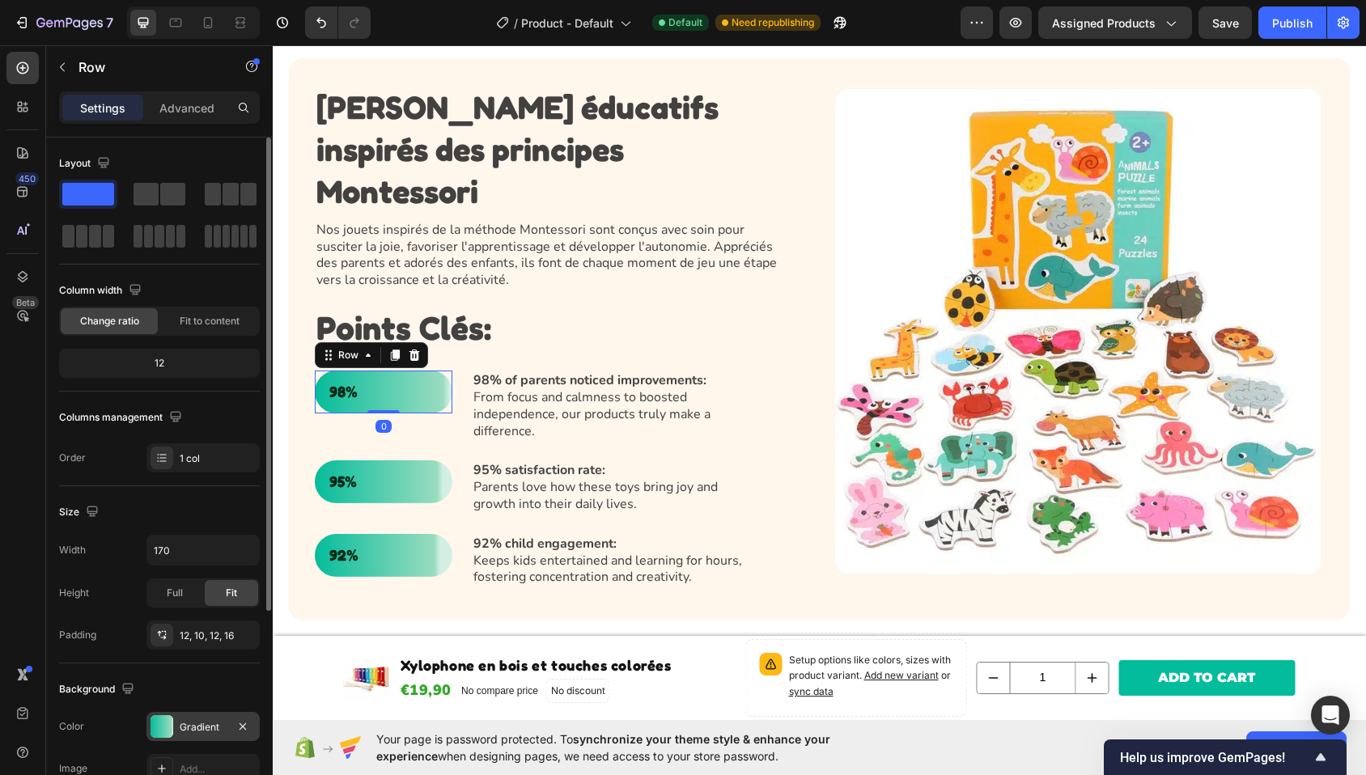
click at [202, 726] on div "Gradient" at bounding box center [203, 727] width 47 height 15
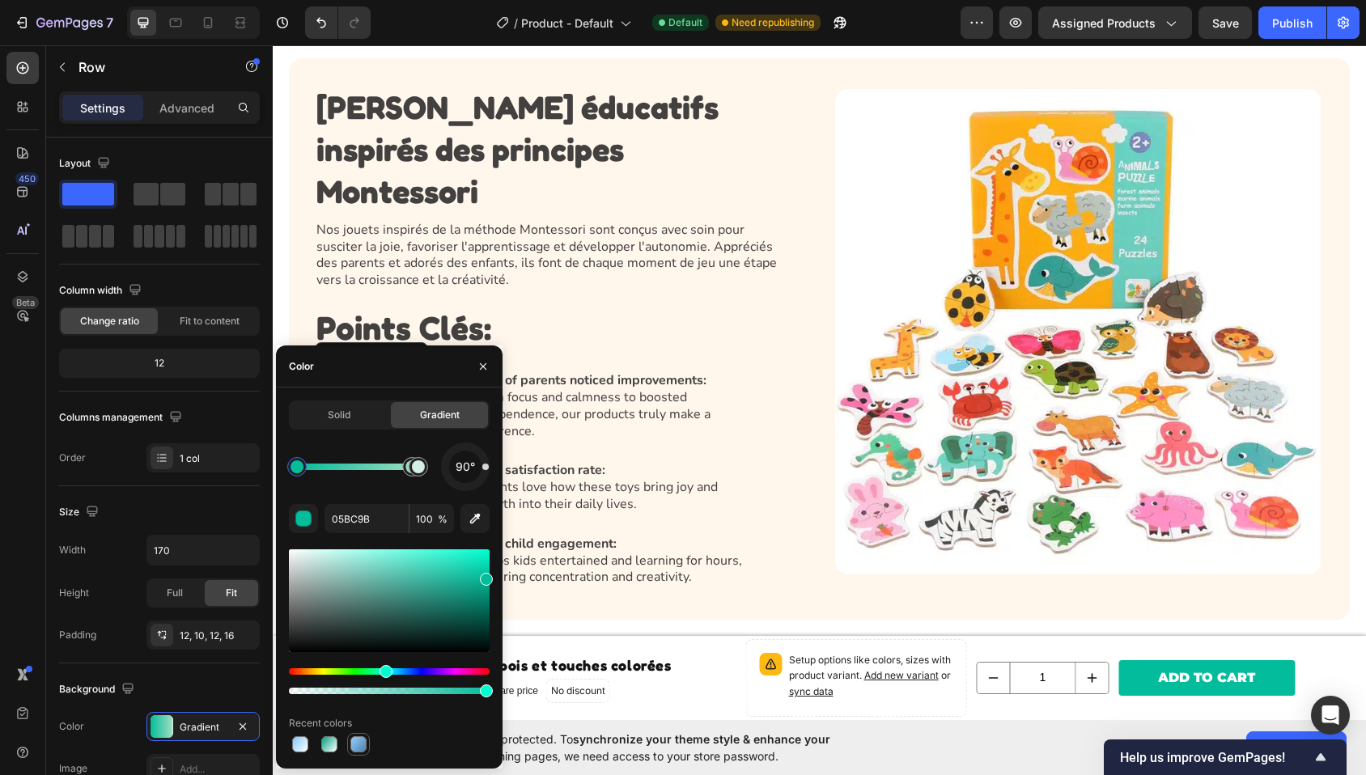
click at [357, 741] on div at bounding box center [358, 745] width 16 height 16
type input "94CDFC"
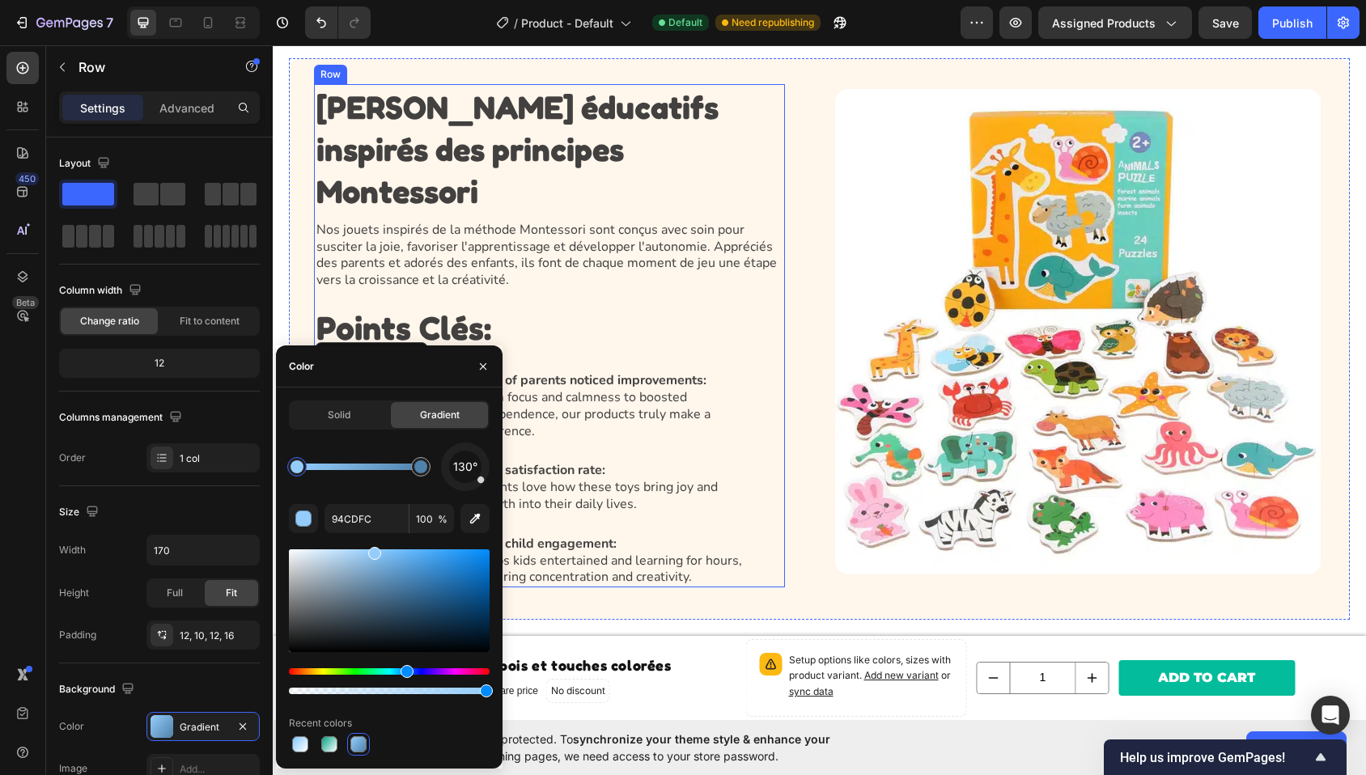
click at [627, 495] on div "⁠⁠⁠⁠⁠⁠⁠ [PERSON_NAME] éducatifs inspirés des principes Montessori Heading Nos j…" at bounding box center [550, 335] width 470 height 503
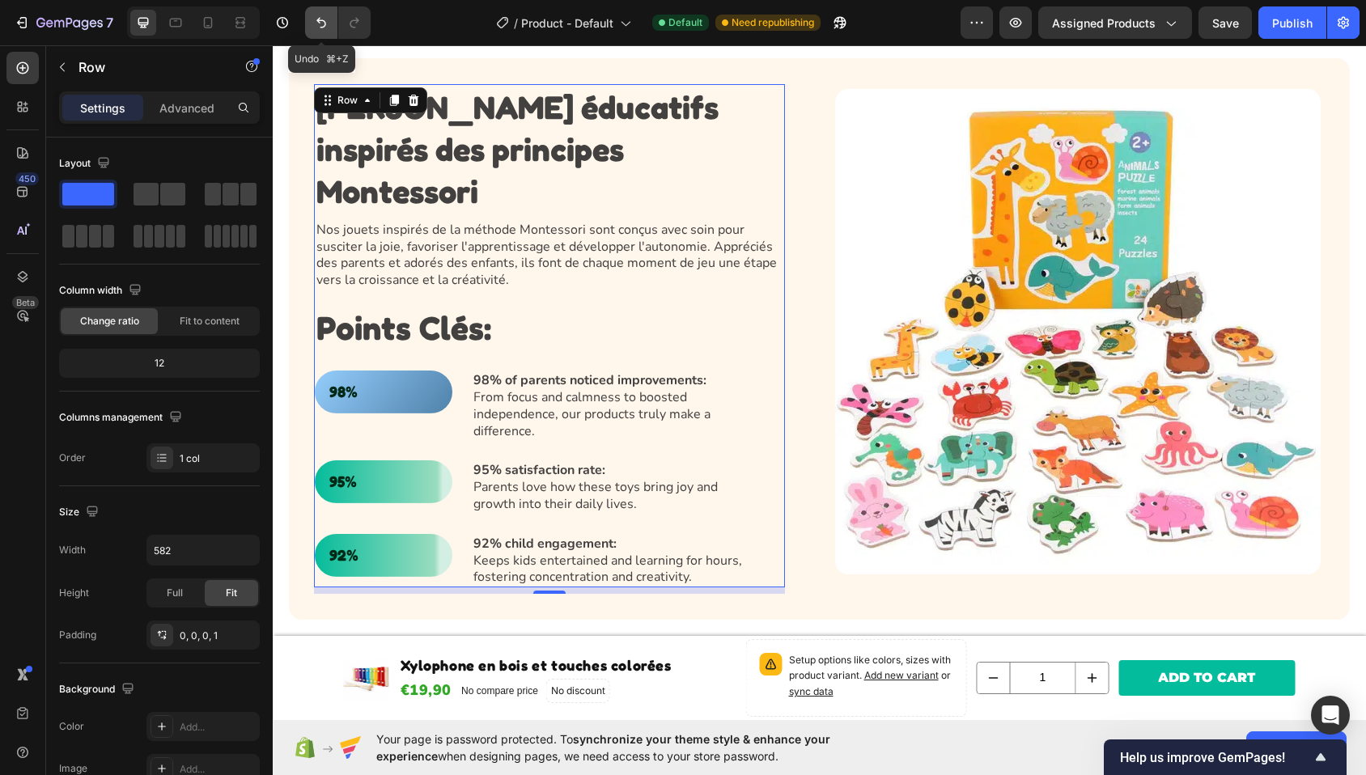
click at [309, 24] on button "Undo/Redo" at bounding box center [321, 22] width 32 height 32
click at [411, 371] on div "98% Text Block Row" at bounding box center [384, 392] width 138 height 43
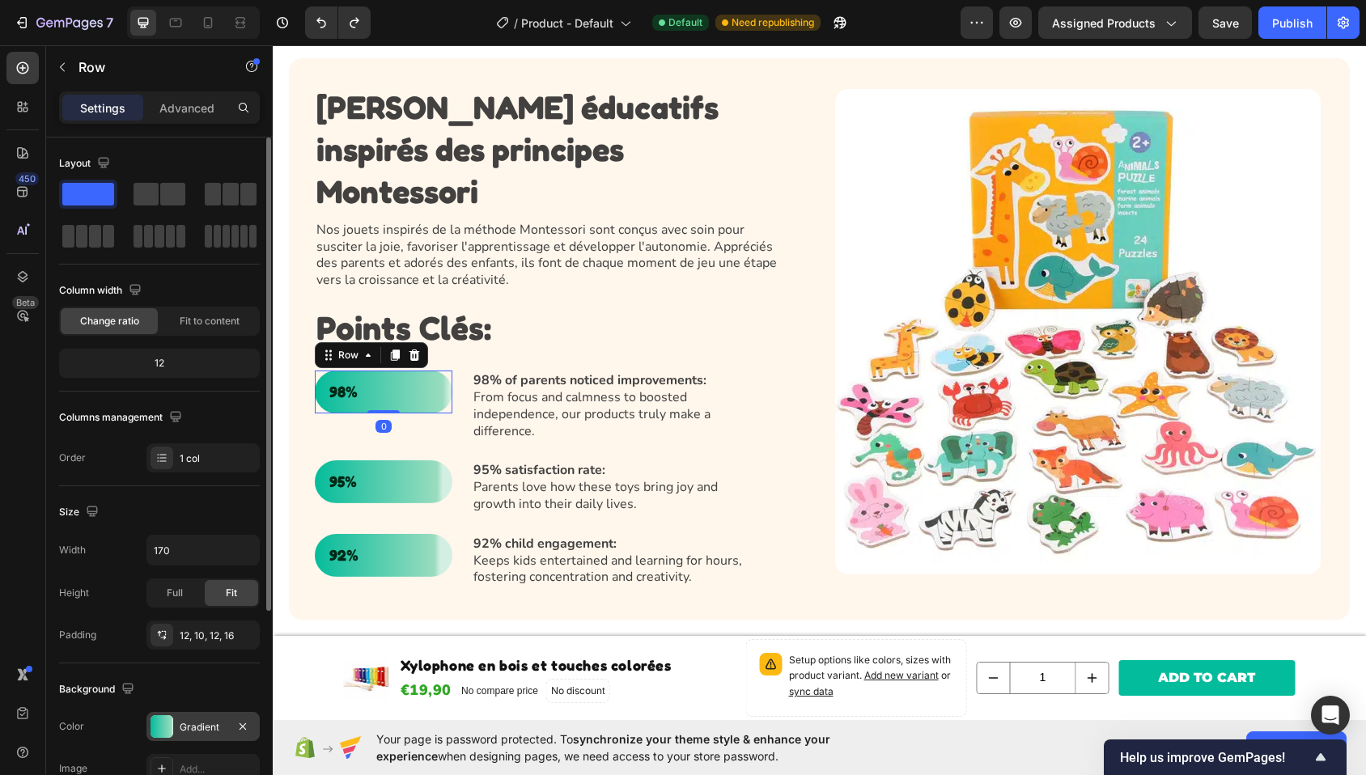
click at [196, 730] on div "Gradient" at bounding box center [203, 727] width 47 height 15
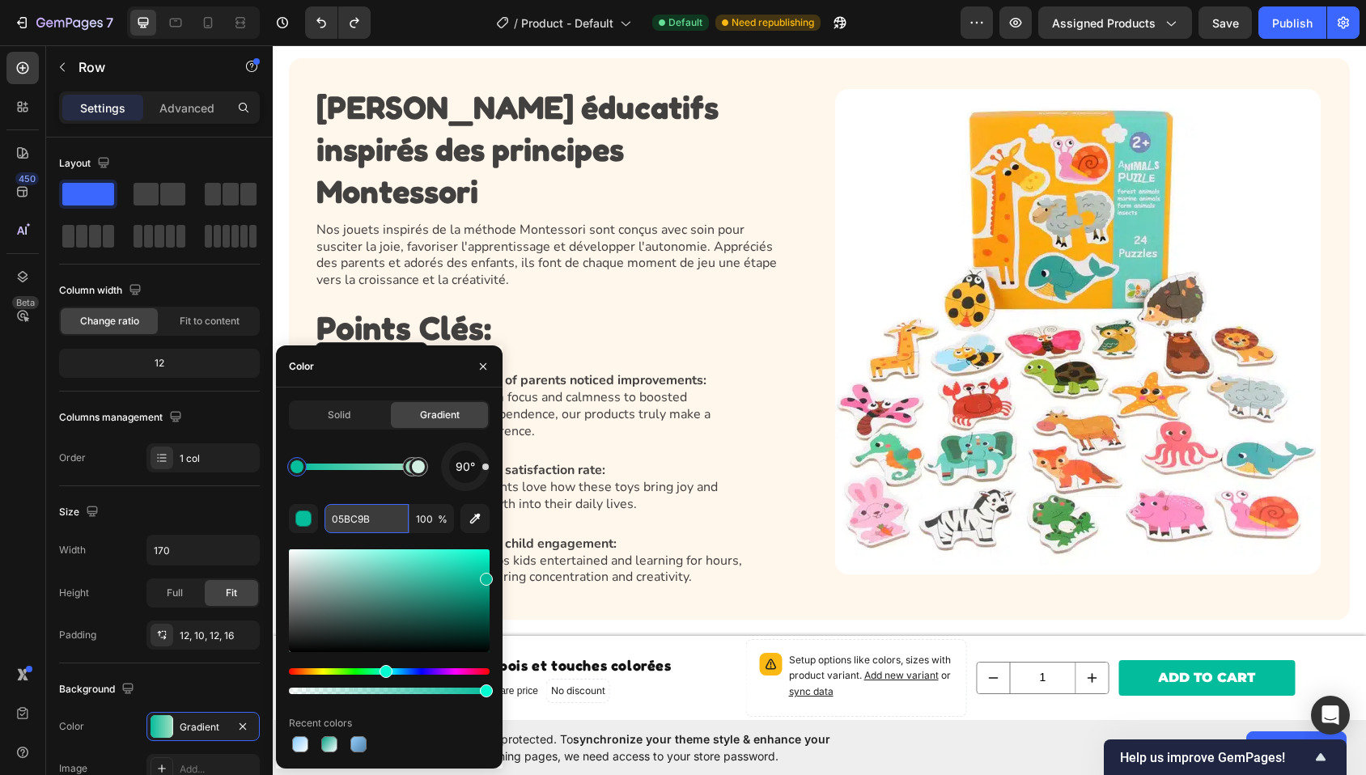
click at [370, 517] on input "05BC9B" at bounding box center [367, 518] width 84 height 29
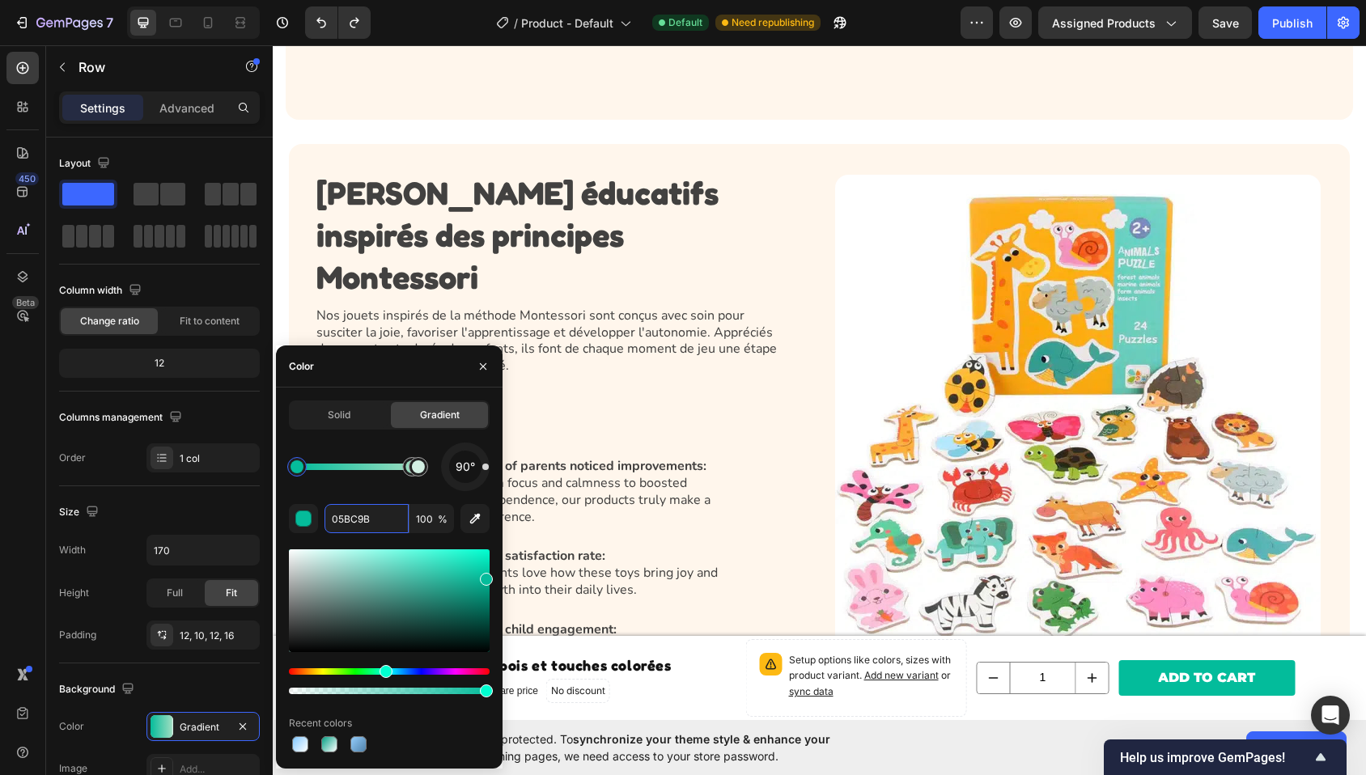
scroll to position [1170, 0]
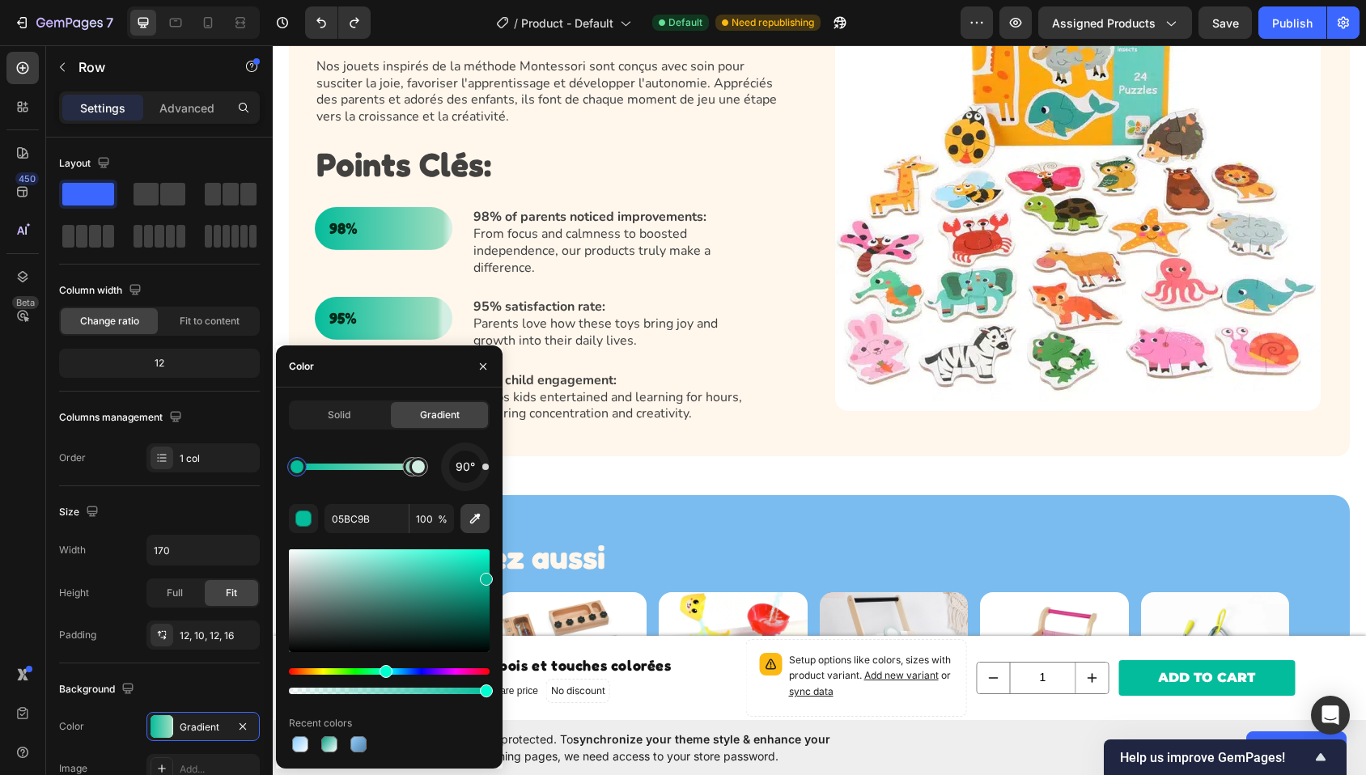
click at [486, 511] on button "button" at bounding box center [475, 518] width 29 height 29
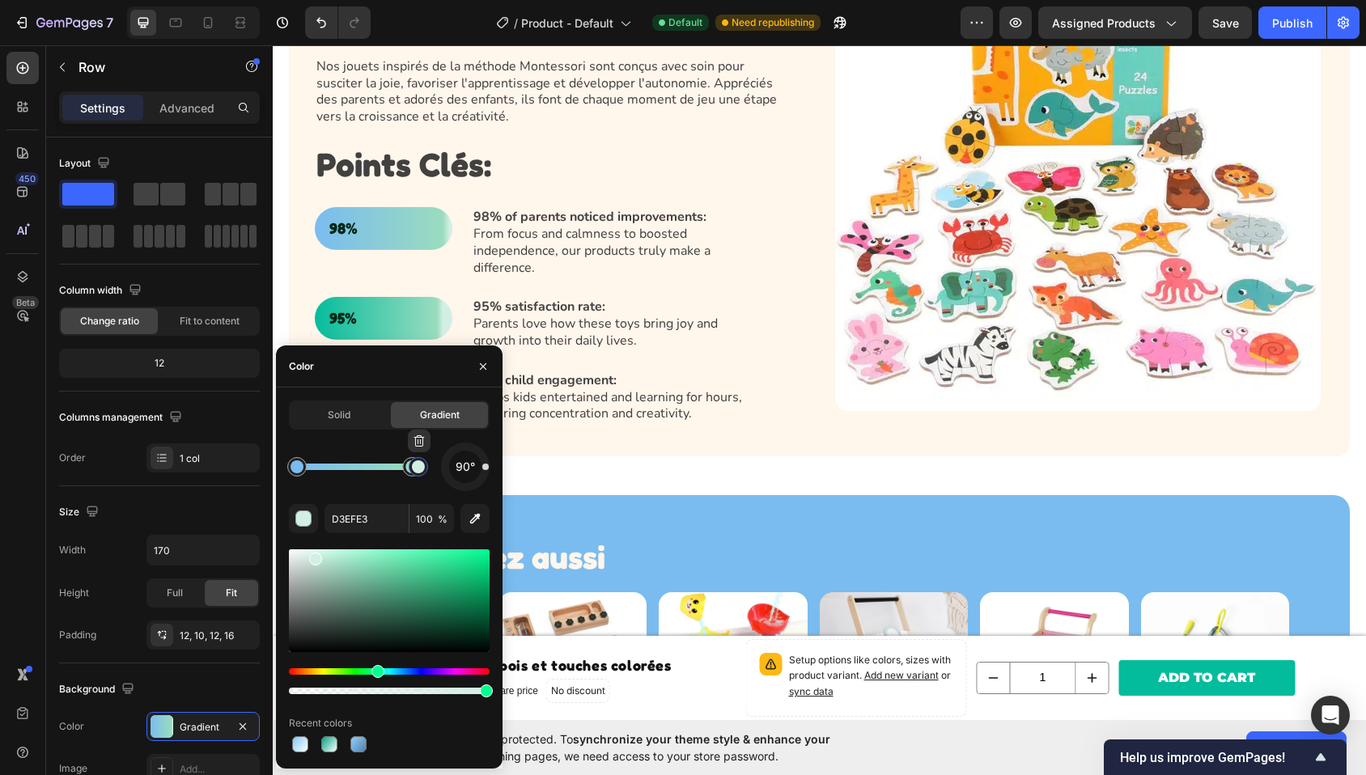
click at [404, 470] on div at bounding box center [418, 466] width 29 height 29
drag, startPoint x: 475, startPoint y: 512, endPoint x: 292, endPoint y: 471, distance: 187.5
click at [475, 512] on icon "button" at bounding box center [475, 519] width 16 height 16
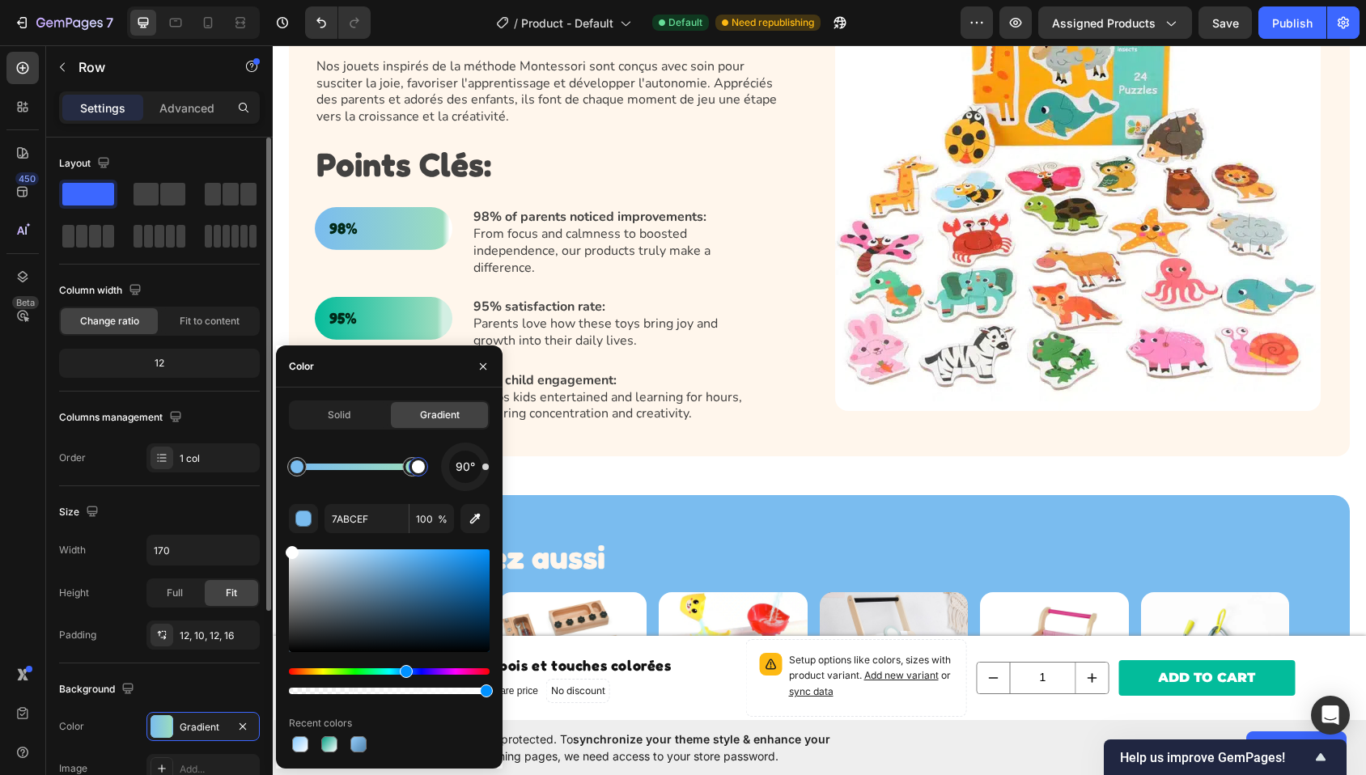
drag, startPoint x: 349, startPoint y: 574, endPoint x: 258, endPoint y: 506, distance: 113.3
click at [258, 506] on div "450 Beta Sections(18) Elements(84) Section Element Hero Section Product Detail …" at bounding box center [136, 410] width 273 height 730
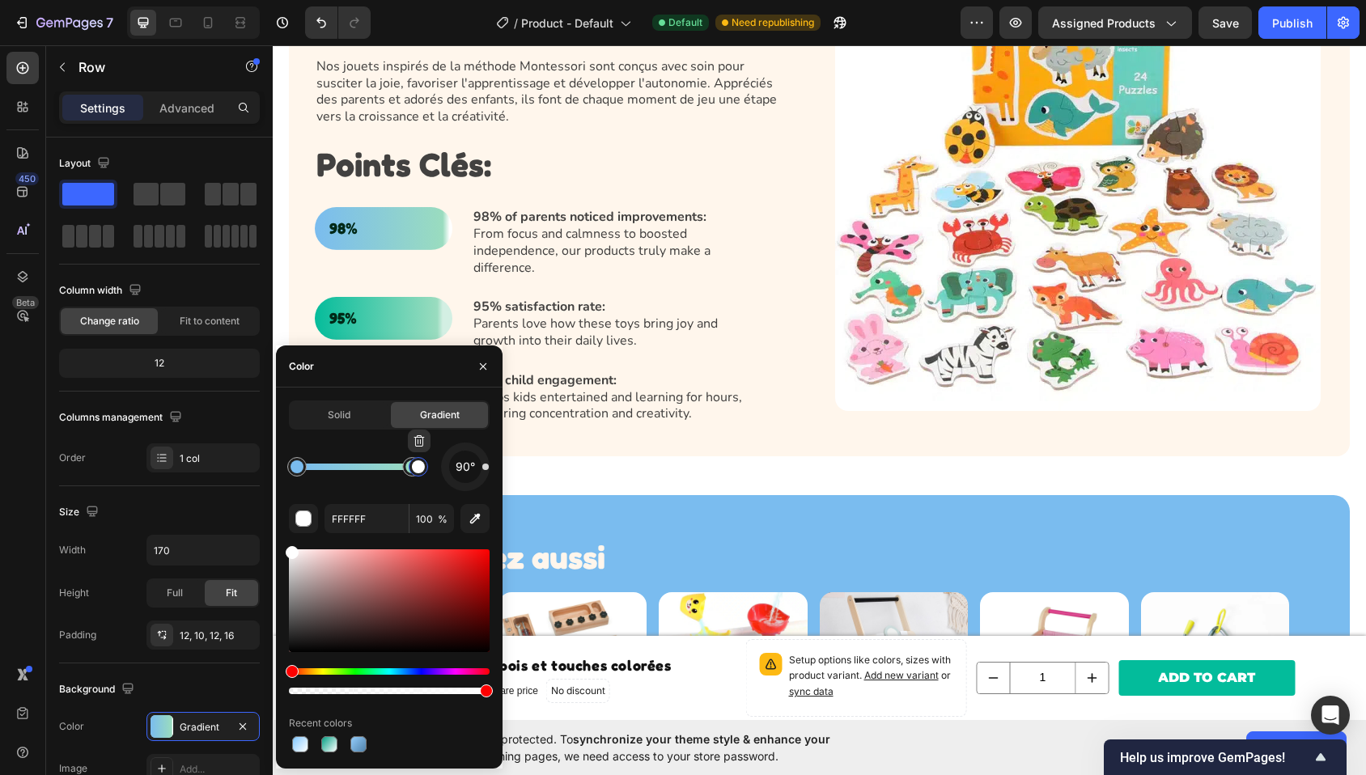
click at [406, 468] on div at bounding box center [418, 466] width 29 height 29
click at [469, 523] on icon "button" at bounding box center [475, 519] width 16 height 16
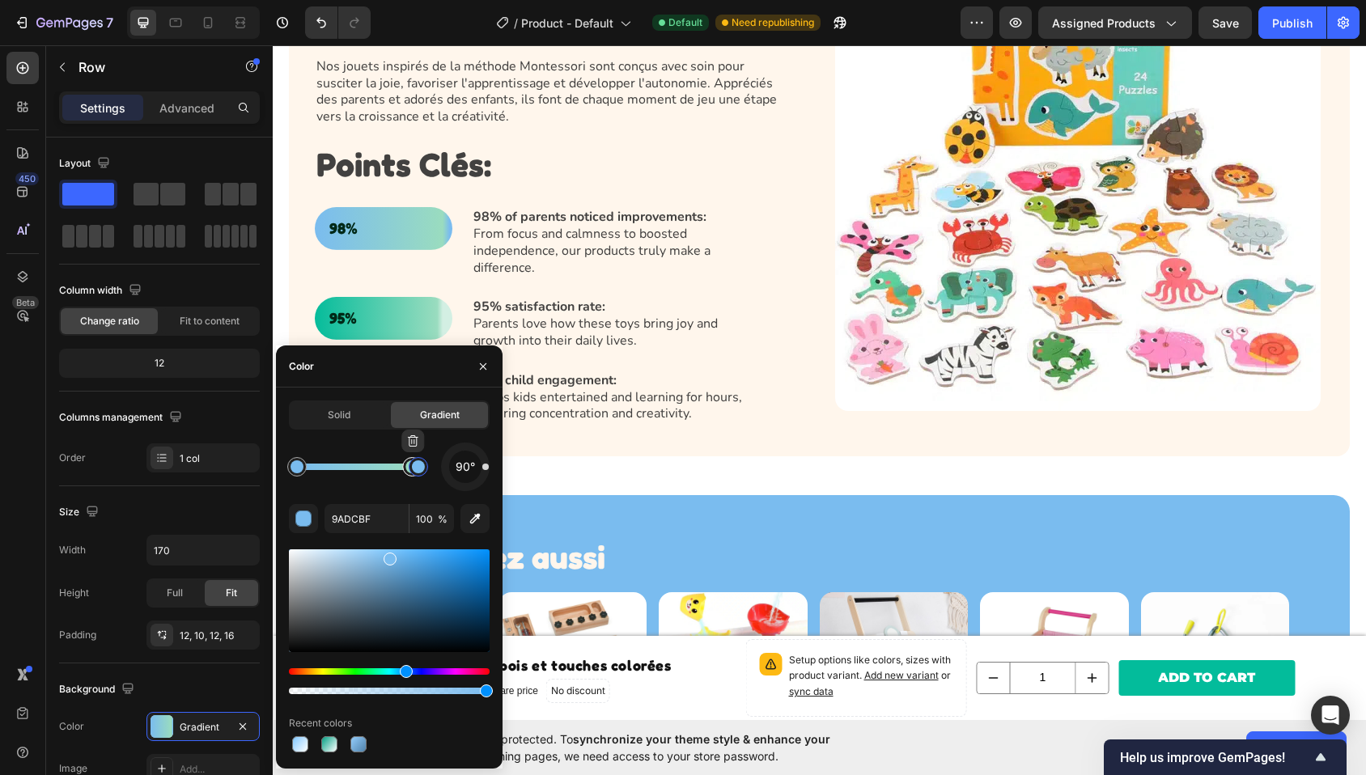
click at [403, 469] on div at bounding box center [411, 466] width 19 height 19
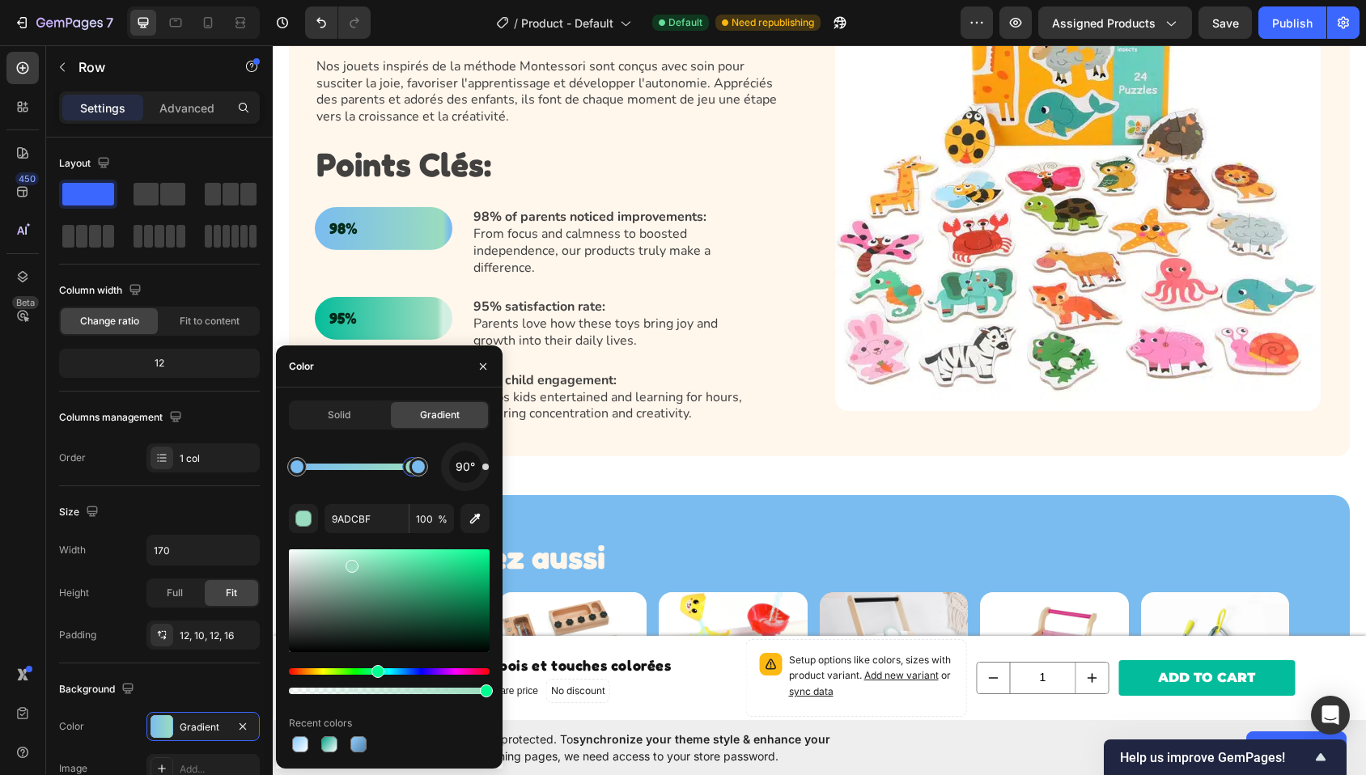
click at [486, 523] on button "button" at bounding box center [475, 518] width 29 height 29
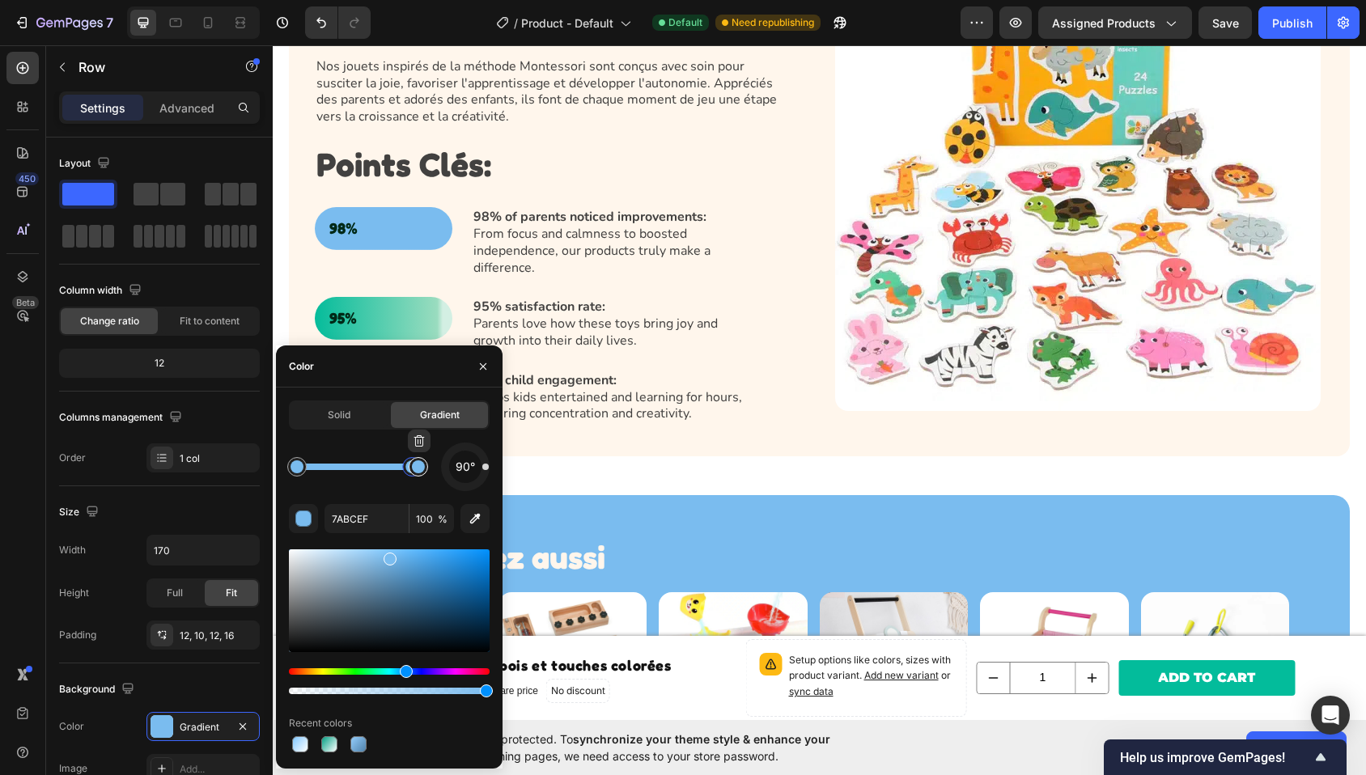
click at [423, 469] on div at bounding box center [418, 467] width 13 height 13
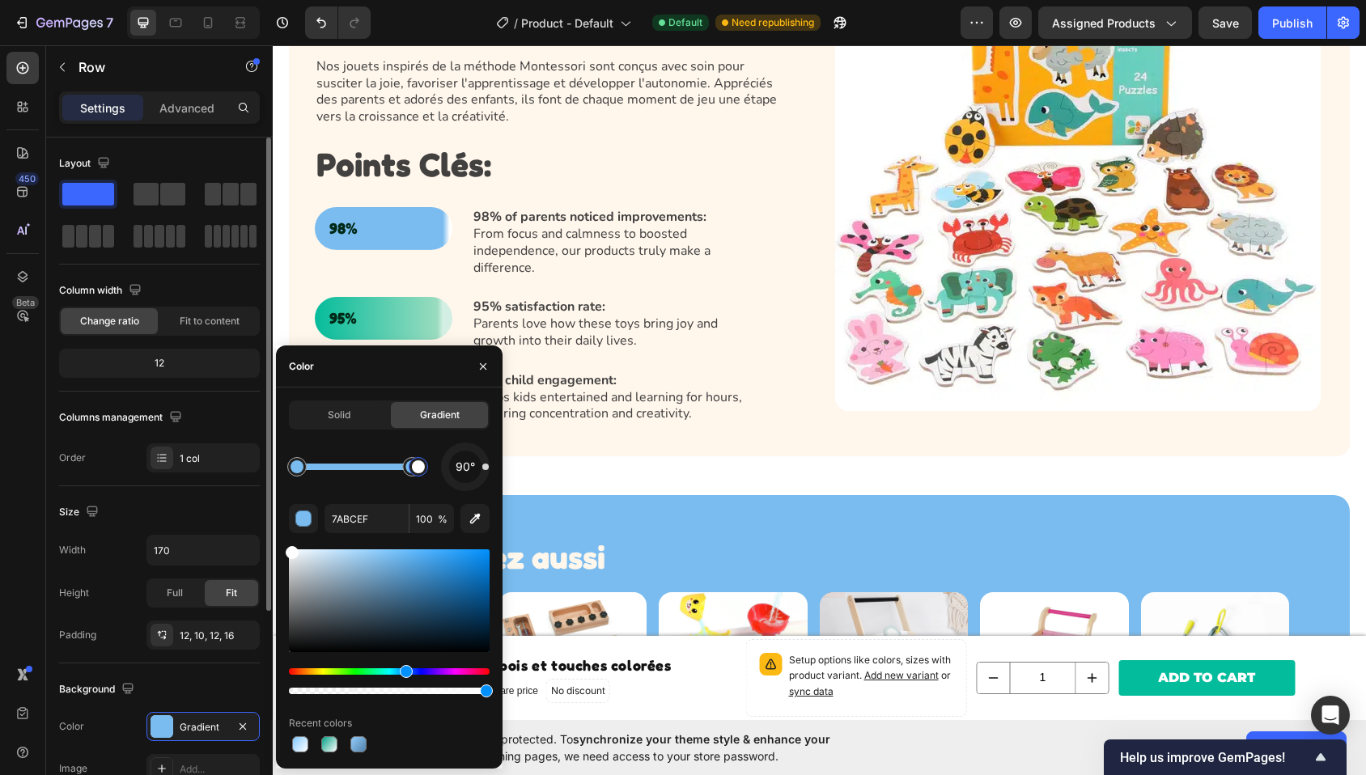
drag, startPoint x: 318, startPoint y: 578, endPoint x: 240, endPoint y: 516, distance: 100.2
click at [240, 516] on div "450 Beta Sections(18) Elements(84) Section Element Hero Section Product Detail …" at bounding box center [136, 410] width 273 height 730
type input "FFFFFF"
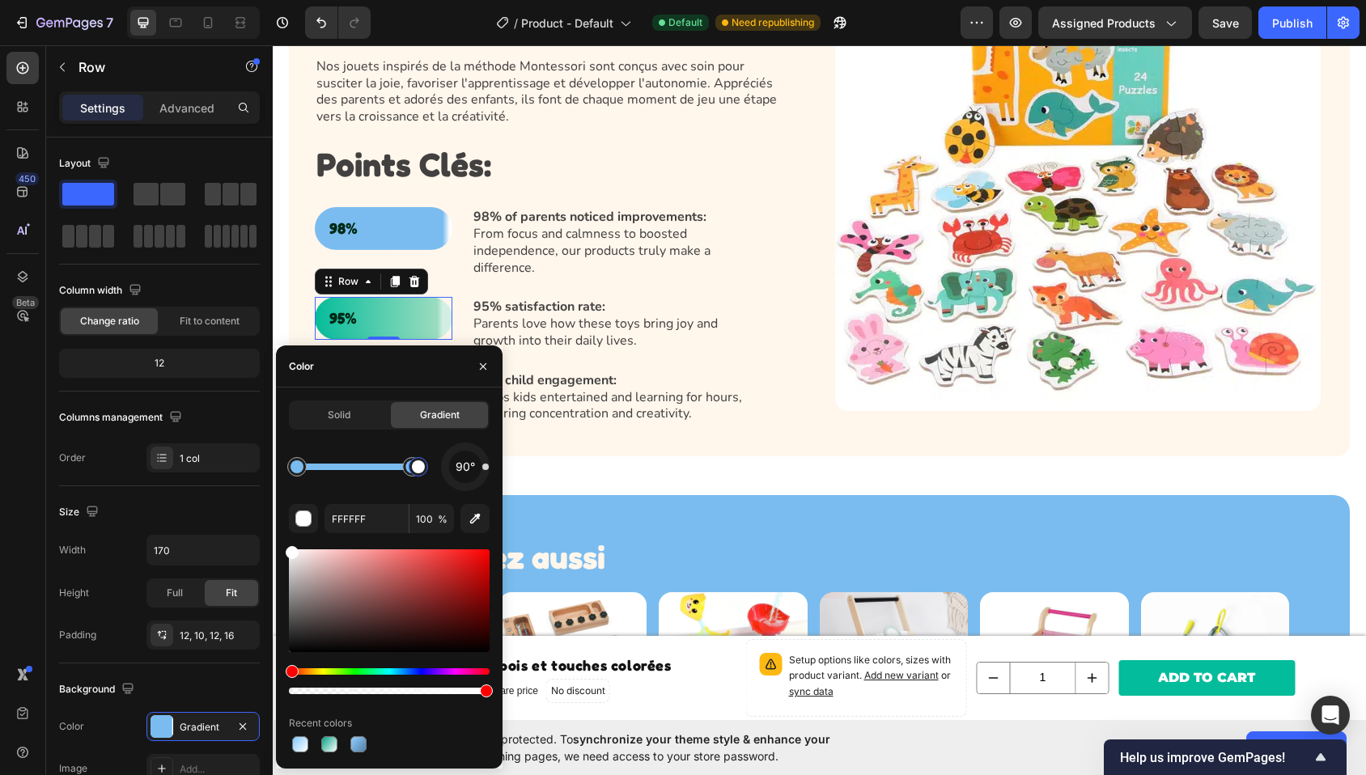
click at [397, 297] on div "95% Text Block Row 0" at bounding box center [384, 318] width 138 height 43
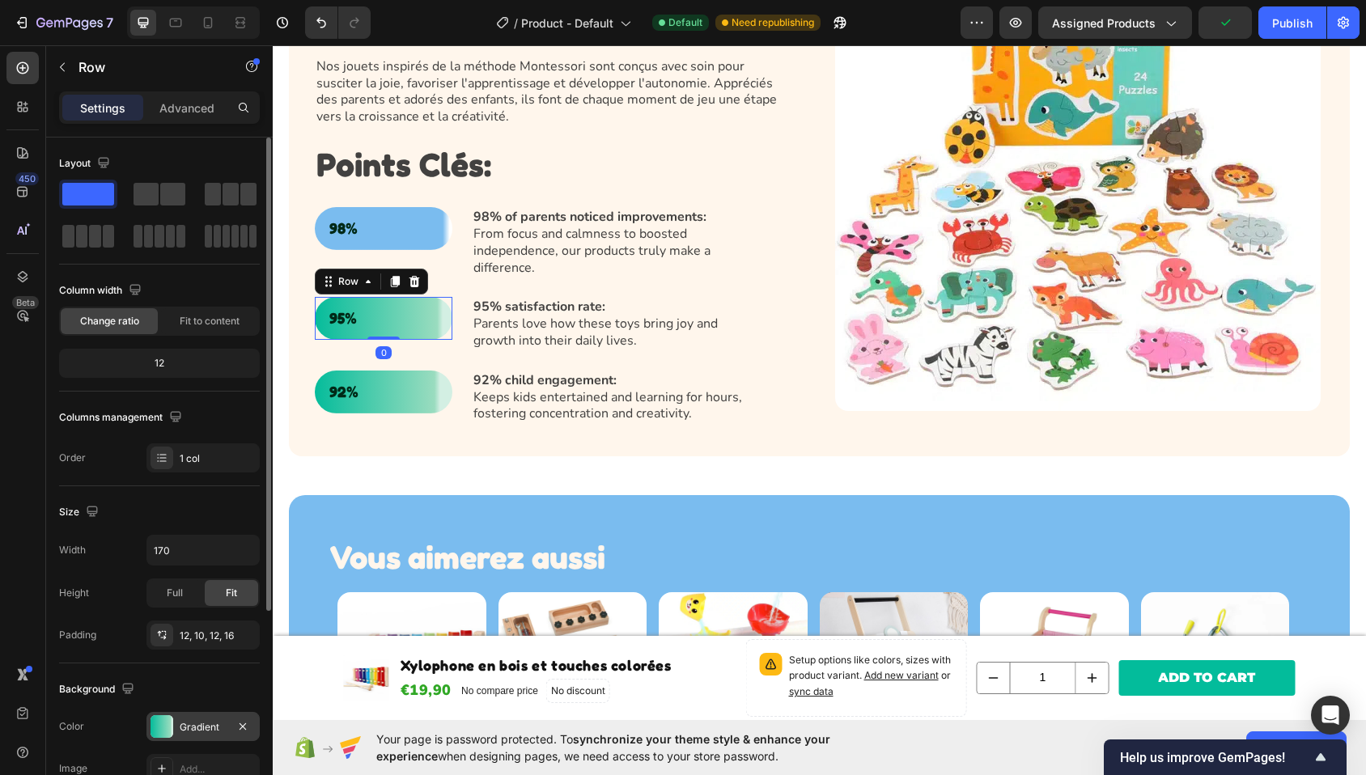
click at [197, 731] on div "Gradient" at bounding box center [203, 727] width 47 height 15
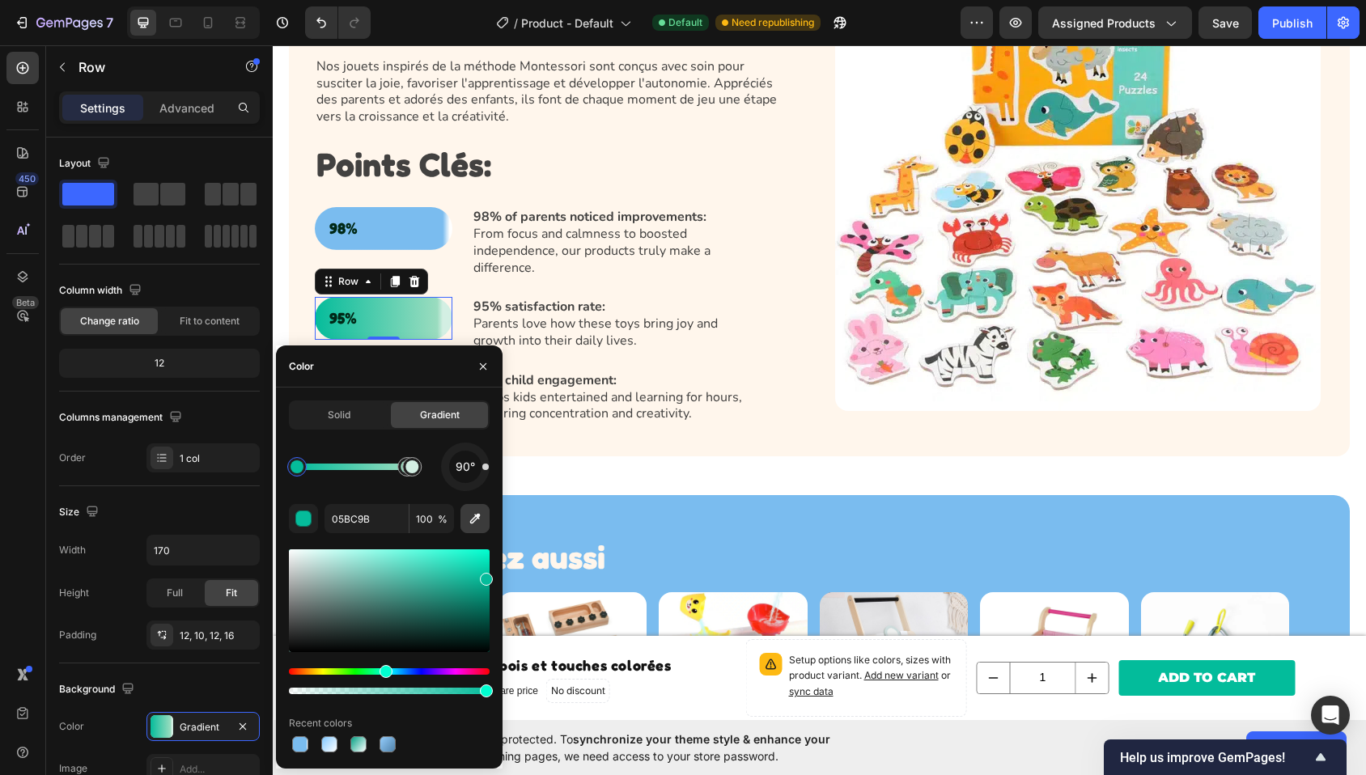
click at [470, 519] on icon "button" at bounding box center [475, 519] width 16 height 16
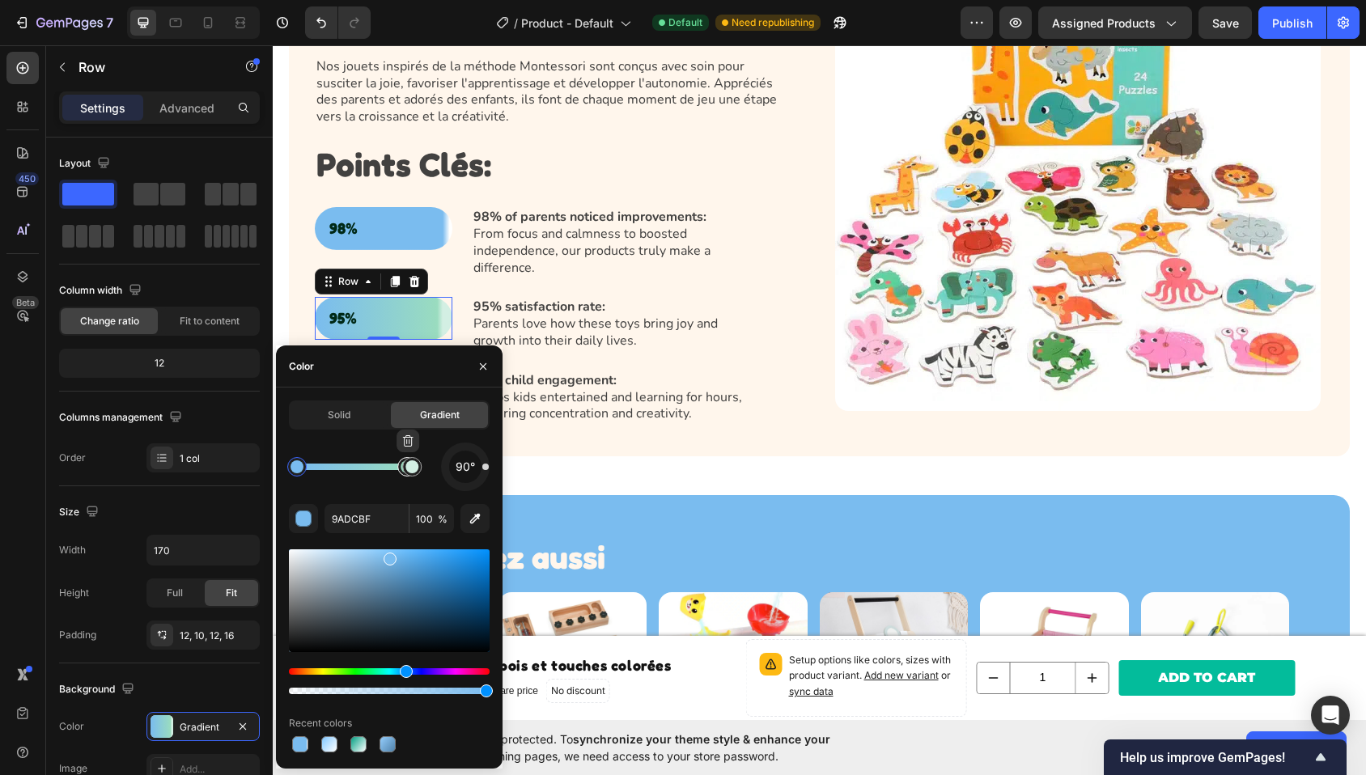
click at [397, 469] on div at bounding box center [407, 466] width 29 height 29
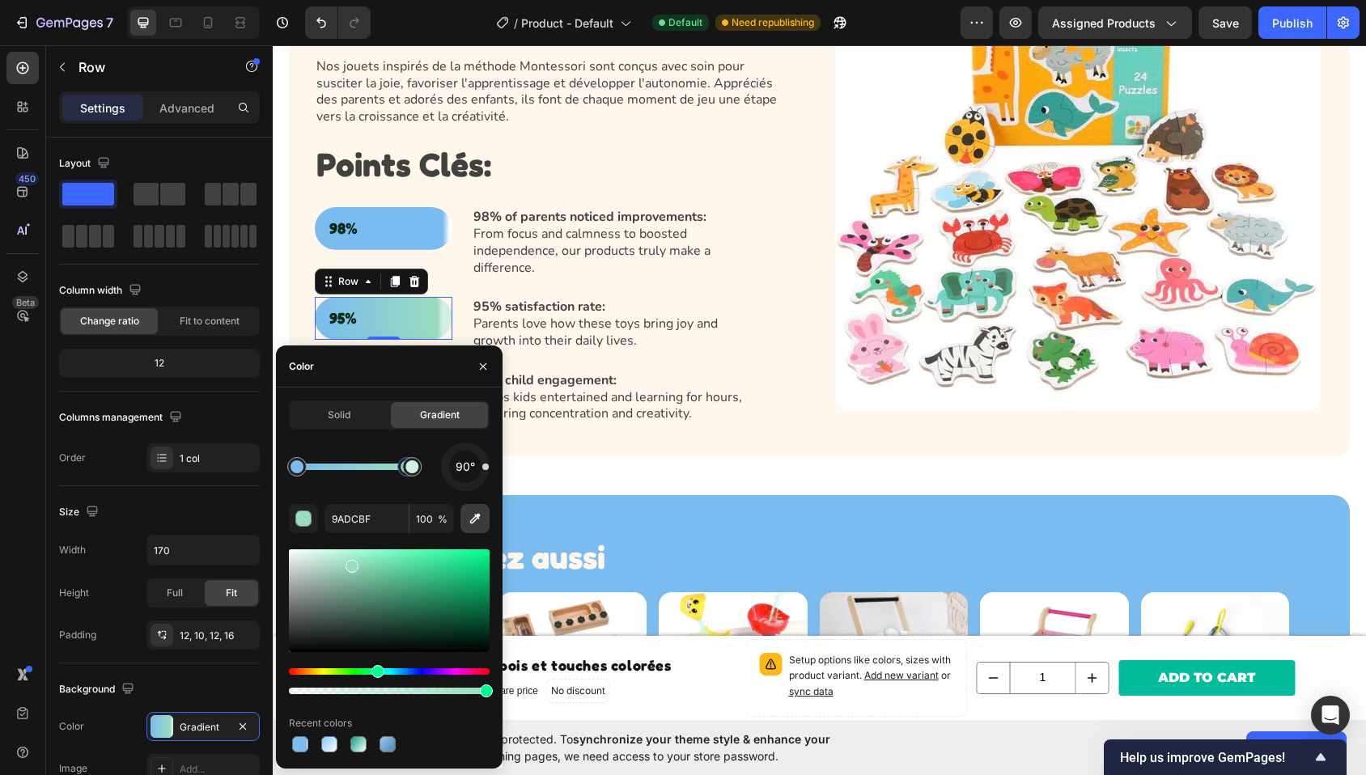
click at [480, 526] on icon "button" at bounding box center [475, 519] width 16 height 16
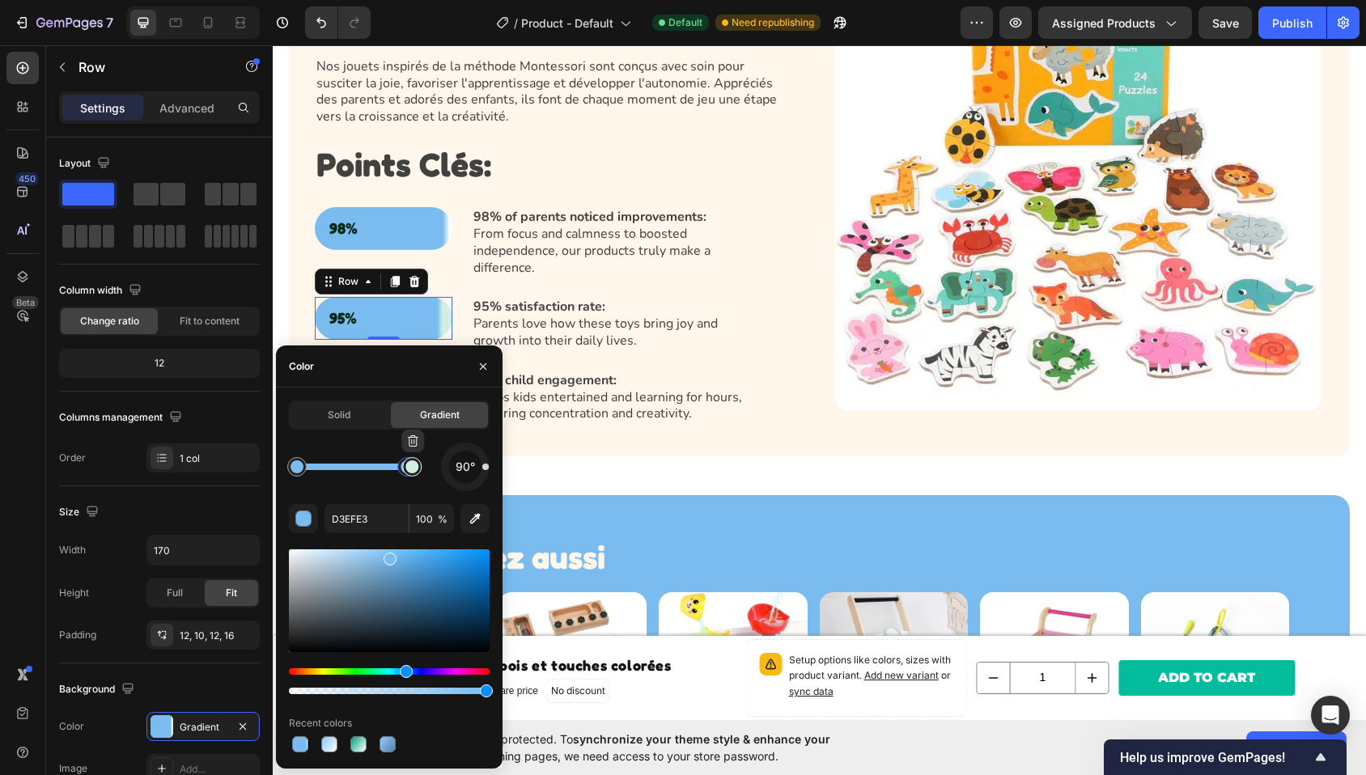
click at [413, 475] on div at bounding box center [411, 466] width 19 height 19
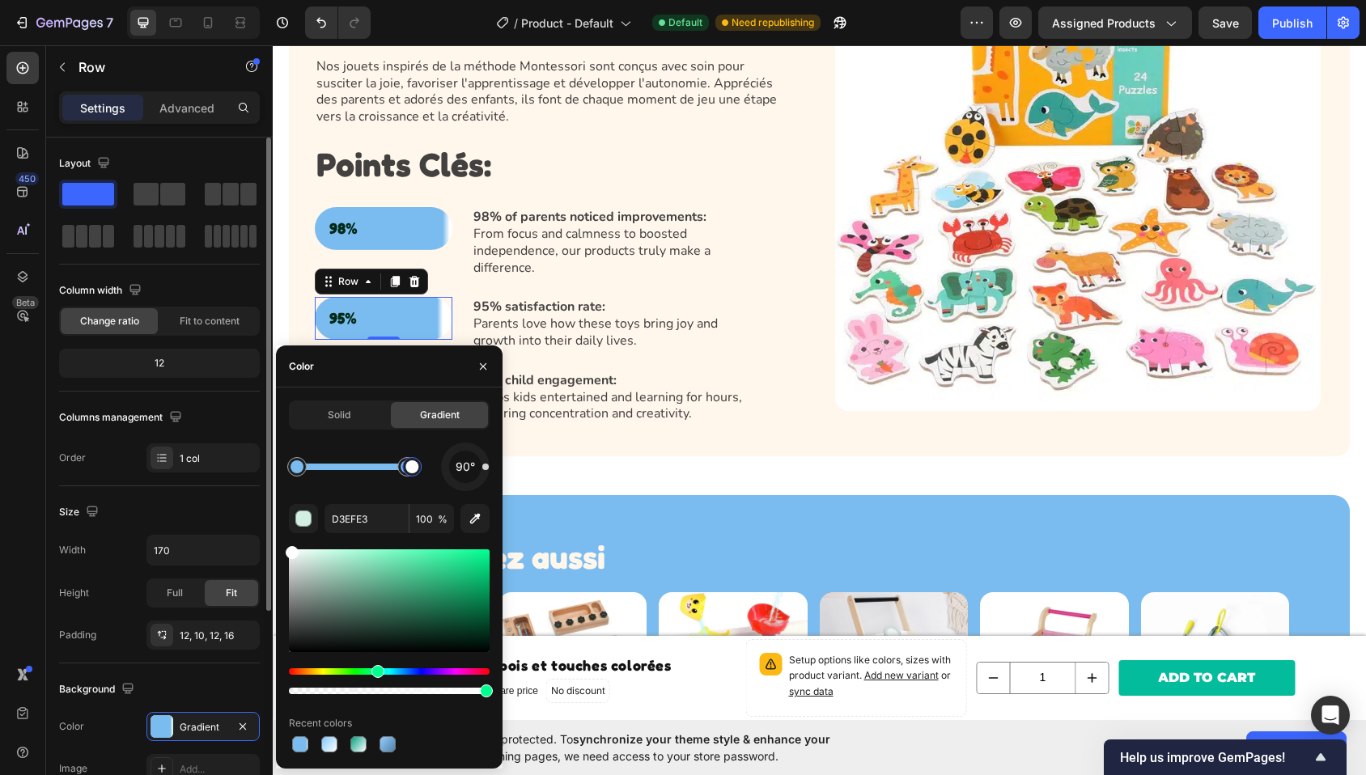
drag, startPoint x: 337, startPoint y: 578, endPoint x: 193, endPoint y: 497, distance: 165.3
click at [193, 497] on div "450 Beta Sections(18) Elements(84) Section Element Hero Section Product Detail …" at bounding box center [136, 410] width 273 height 730
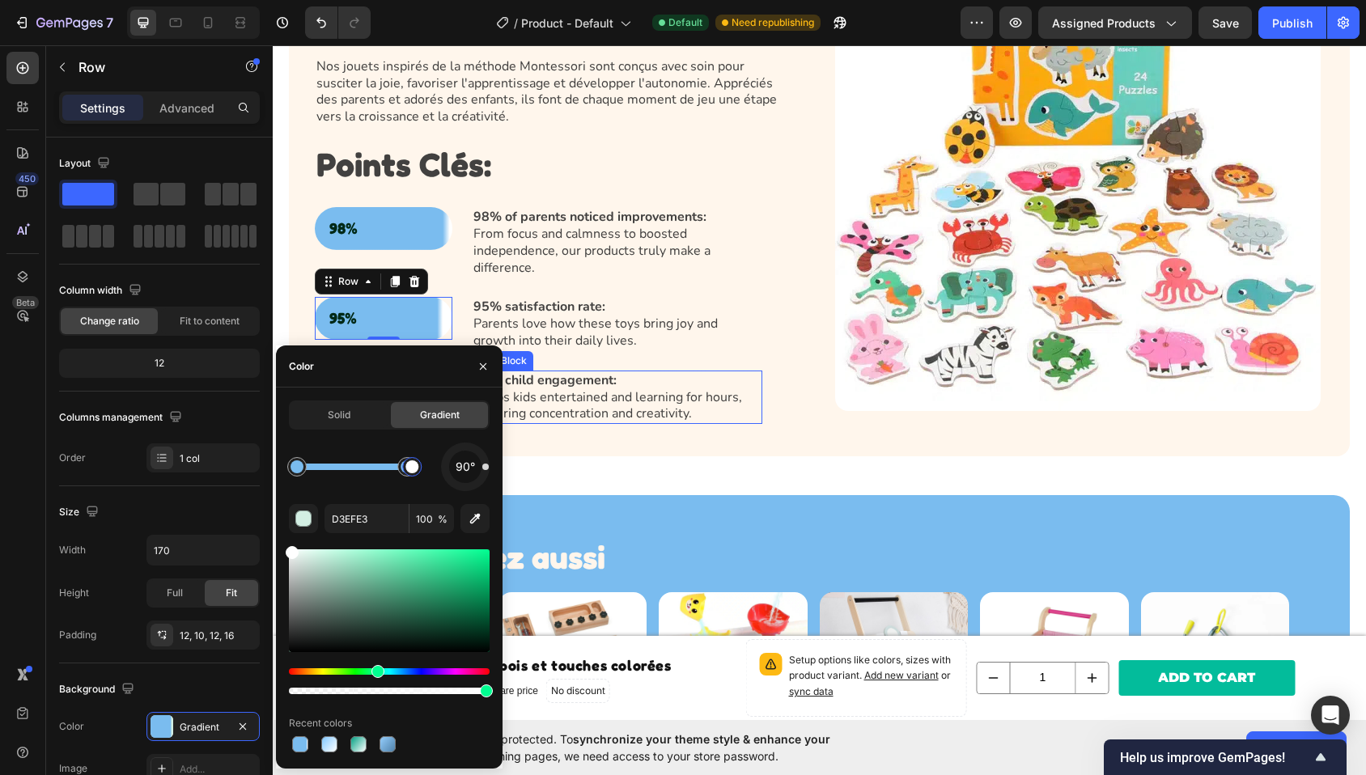
type input "FFFFFF"
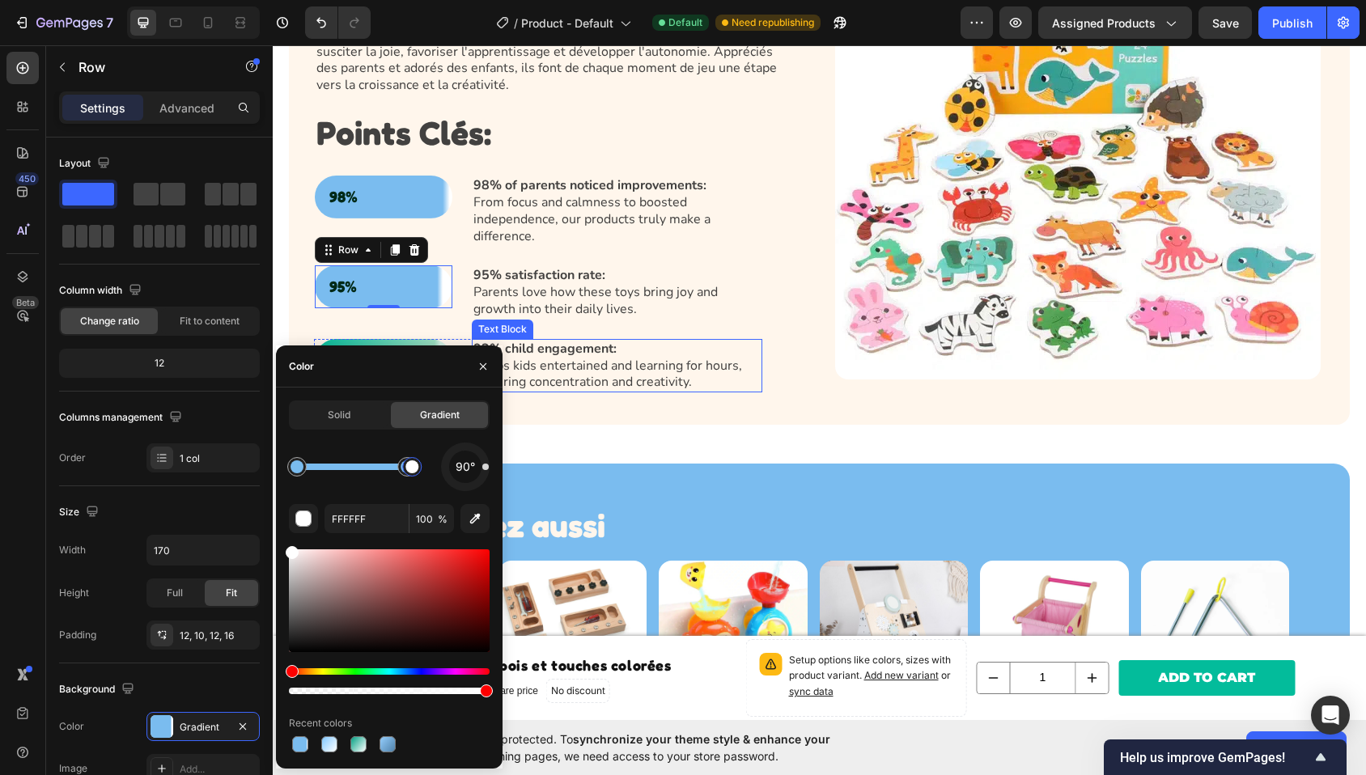
scroll to position [1222, 0]
